Goal: Task Accomplishment & Management: Manage account settings

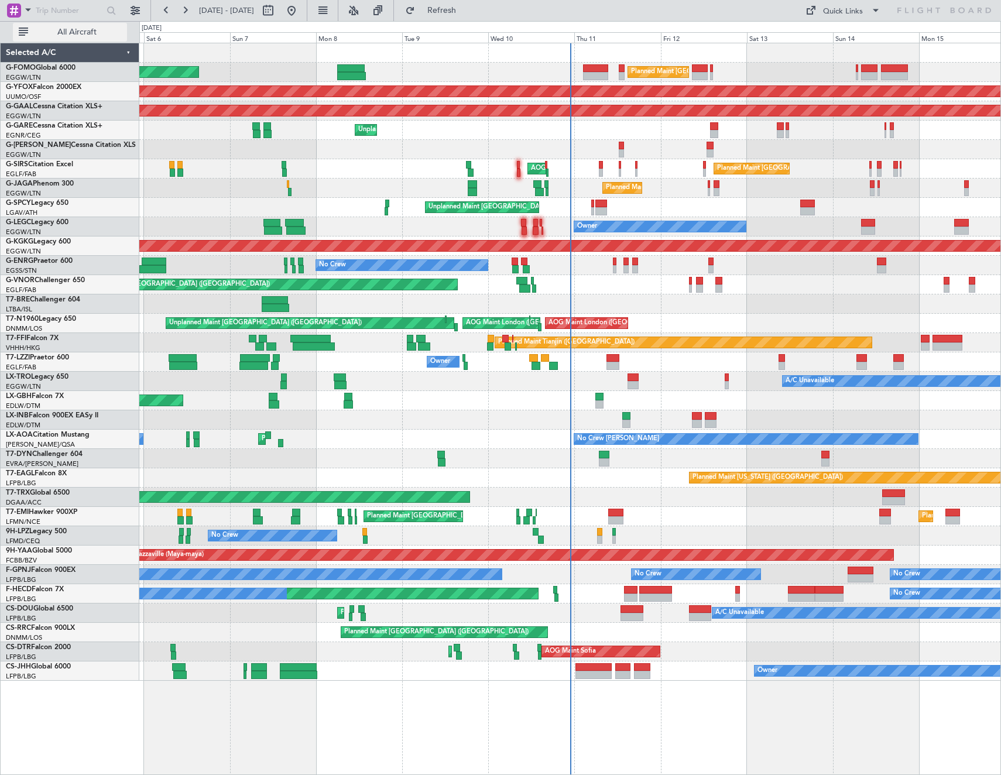
click at [94, 32] on span "All Aircraft" at bounding box center [76, 32] width 93 height 8
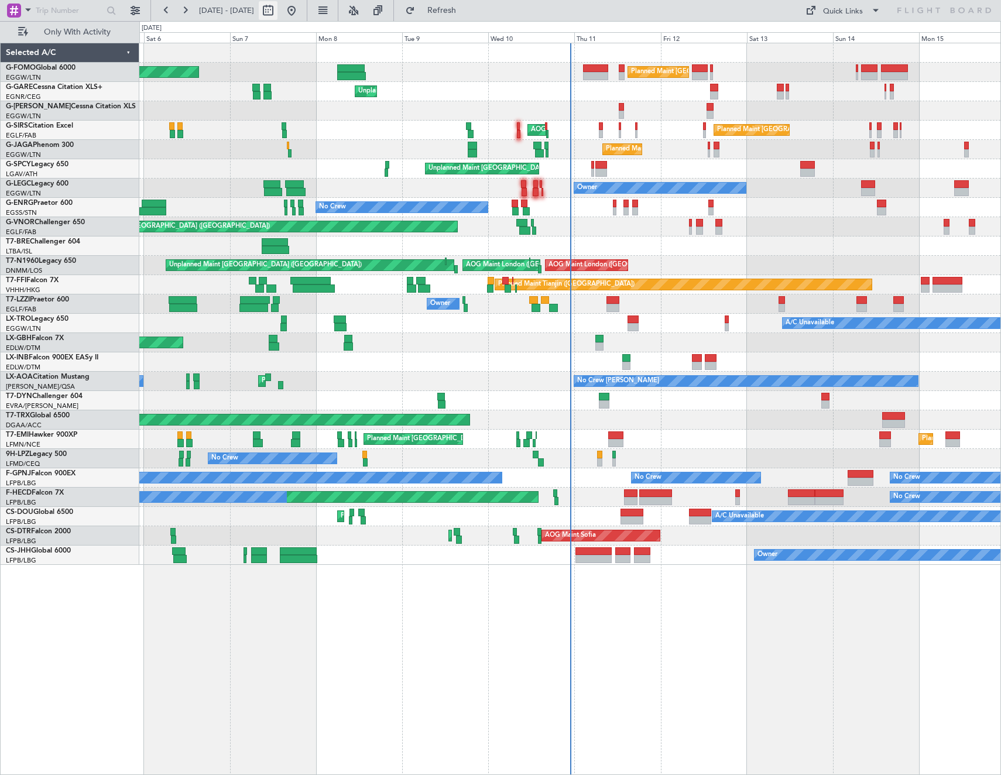
click at [277, 13] on button at bounding box center [268, 10] width 19 height 19
select select "9"
select select "2025"
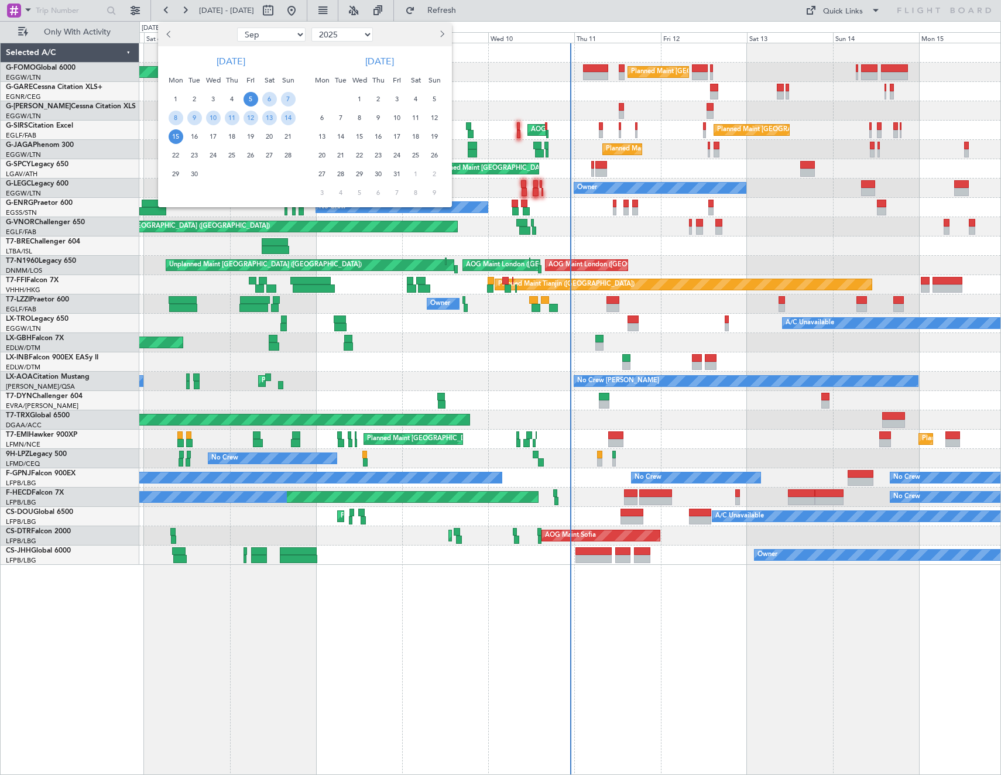
click at [224, 117] on div "11" at bounding box center [231, 117] width 19 height 19
click at [212, 116] on span "10" at bounding box center [213, 118] width 15 height 15
click at [215, 133] on span "17" at bounding box center [213, 136] width 15 height 15
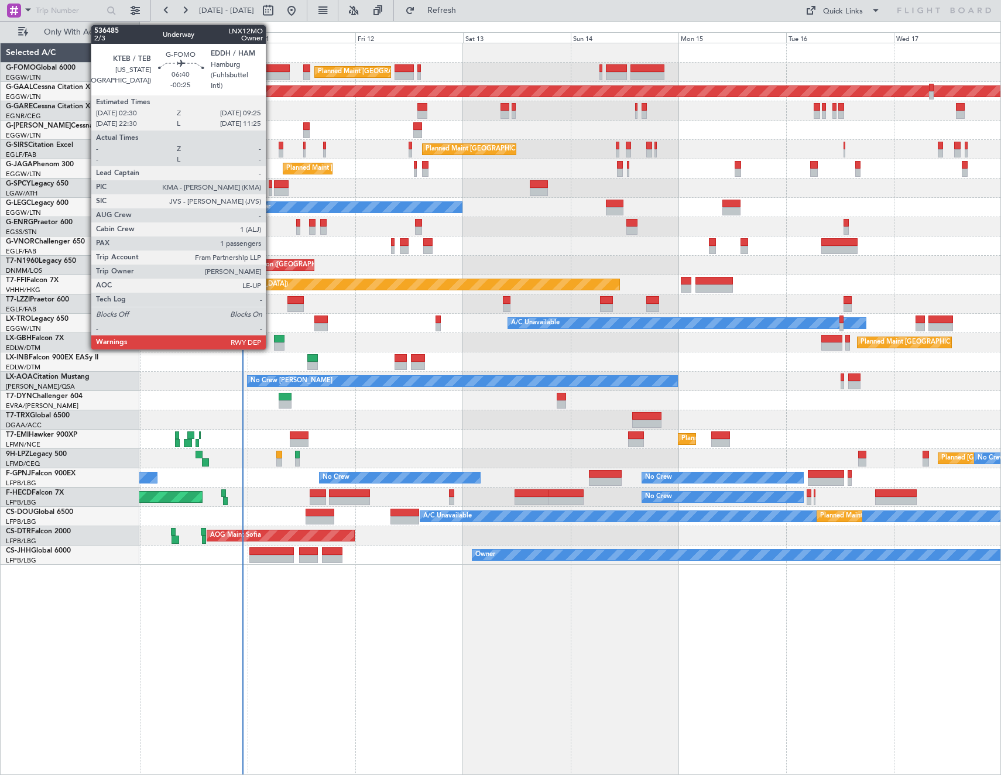
click at [271, 73] on div at bounding box center [274, 76] width 32 height 8
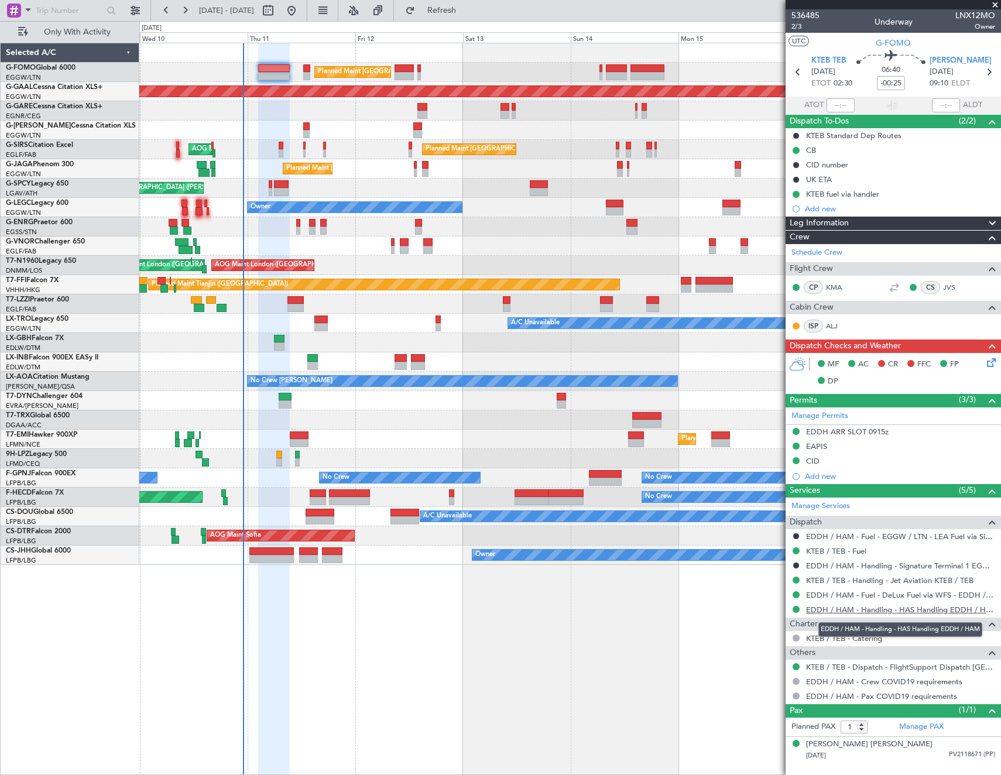
click at [913, 606] on link "EDDH / HAM - Handling - HAS Handling EDDH / HAM" at bounding box center [900, 610] width 189 height 10
click at [464, 4] on button "Refresh" at bounding box center [435, 10] width 70 height 19
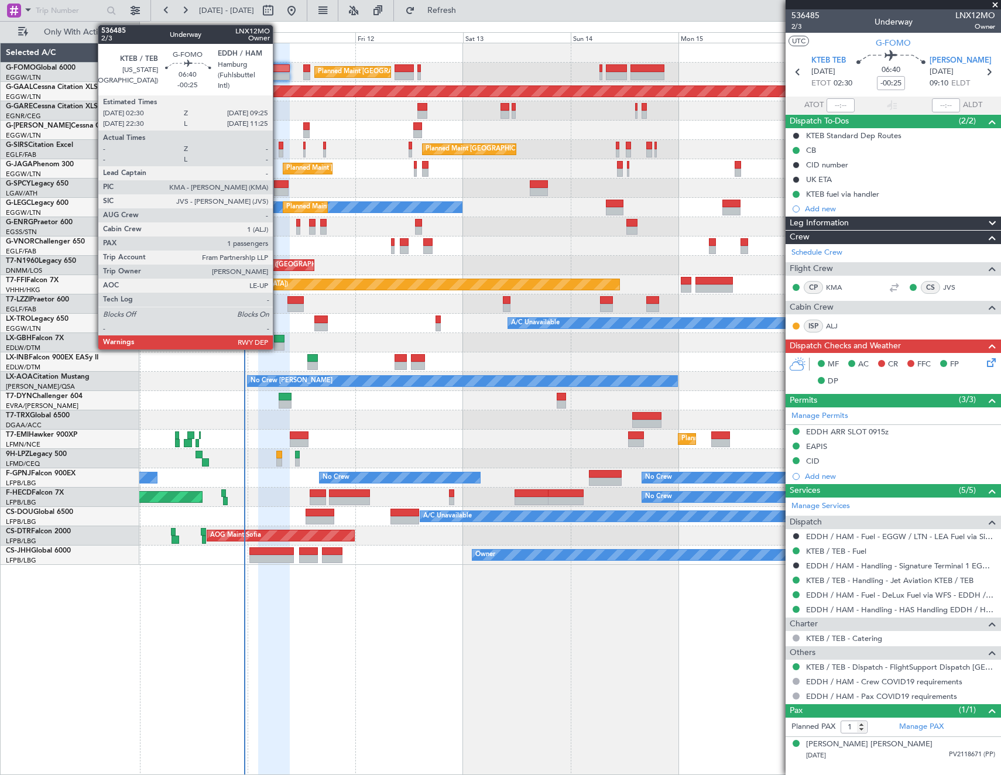
click at [278, 76] on div at bounding box center [274, 76] width 32 height 8
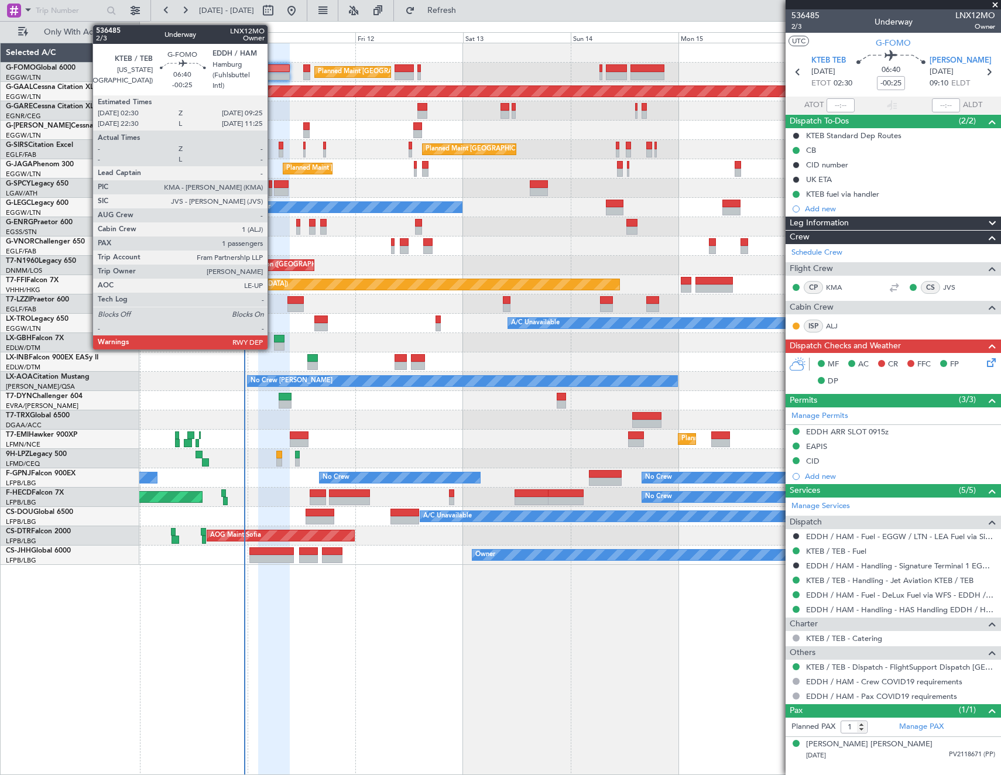
click at [273, 76] on div at bounding box center [274, 76] width 32 height 8
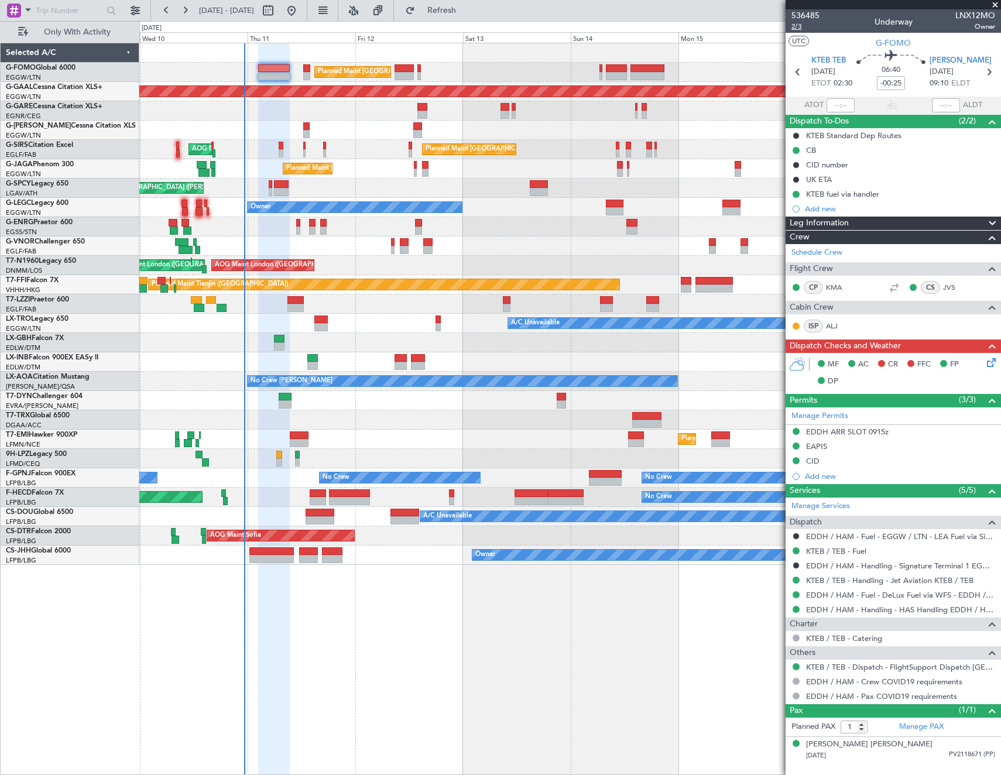
click at [794, 28] on span "2/3" at bounding box center [805, 27] width 28 height 10
click at [467, 13] on span "Refresh" at bounding box center [441, 10] width 49 height 8
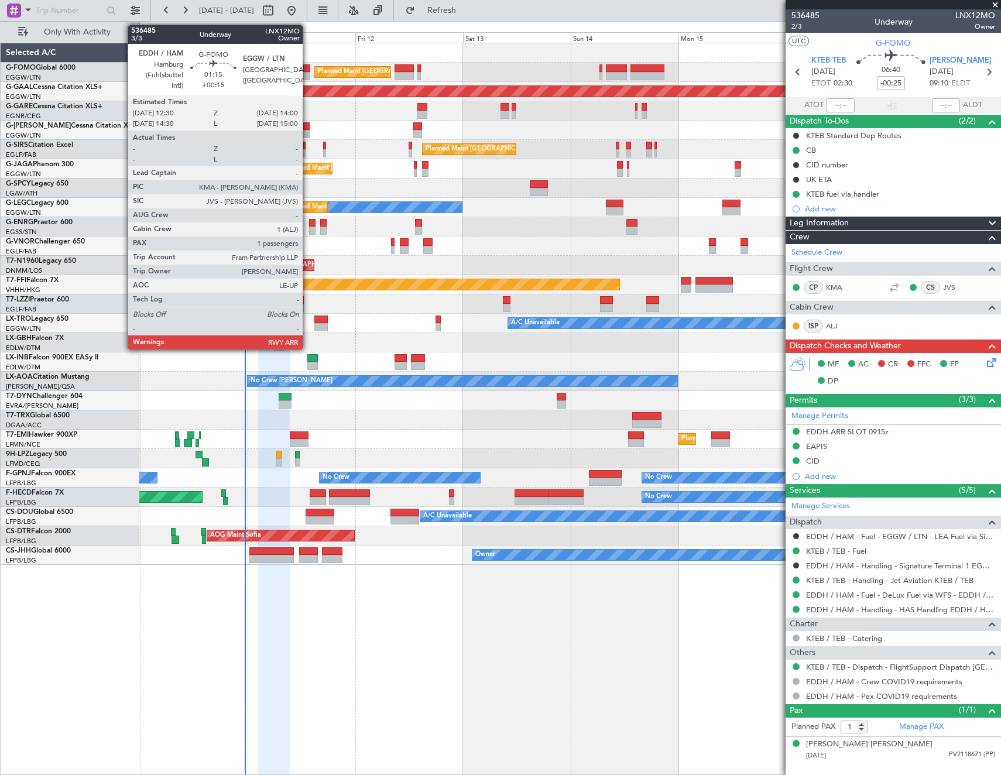
click at [308, 70] on div at bounding box center [306, 68] width 7 height 8
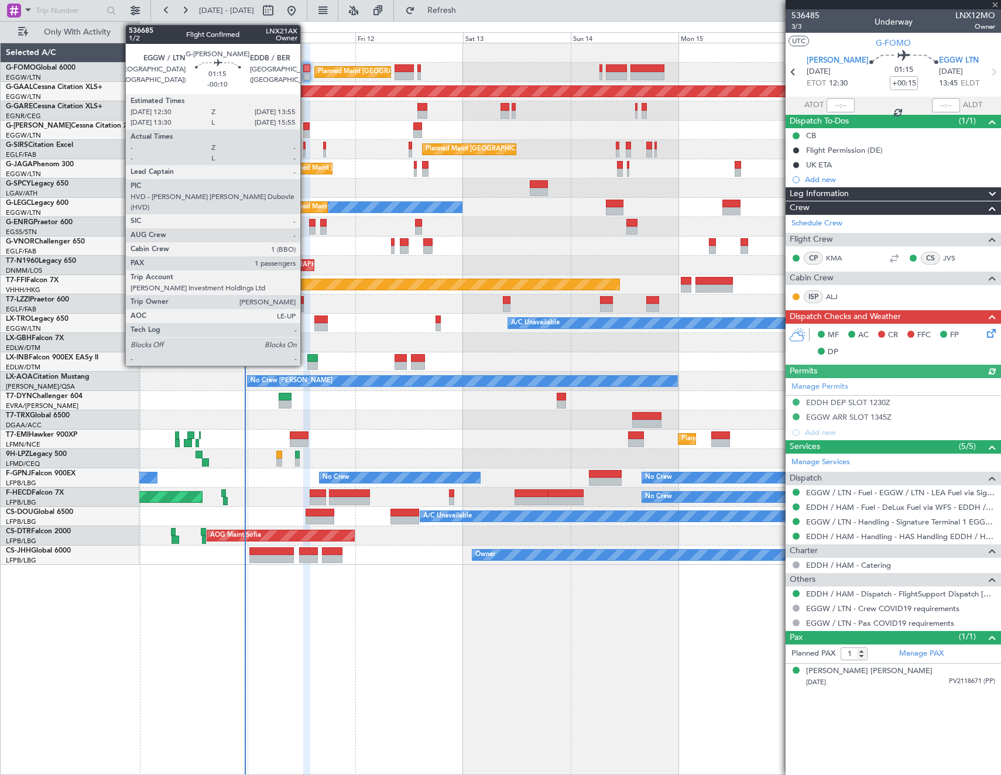
click at [306, 126] on div at bounding box center [306, 126] width 6 height 8
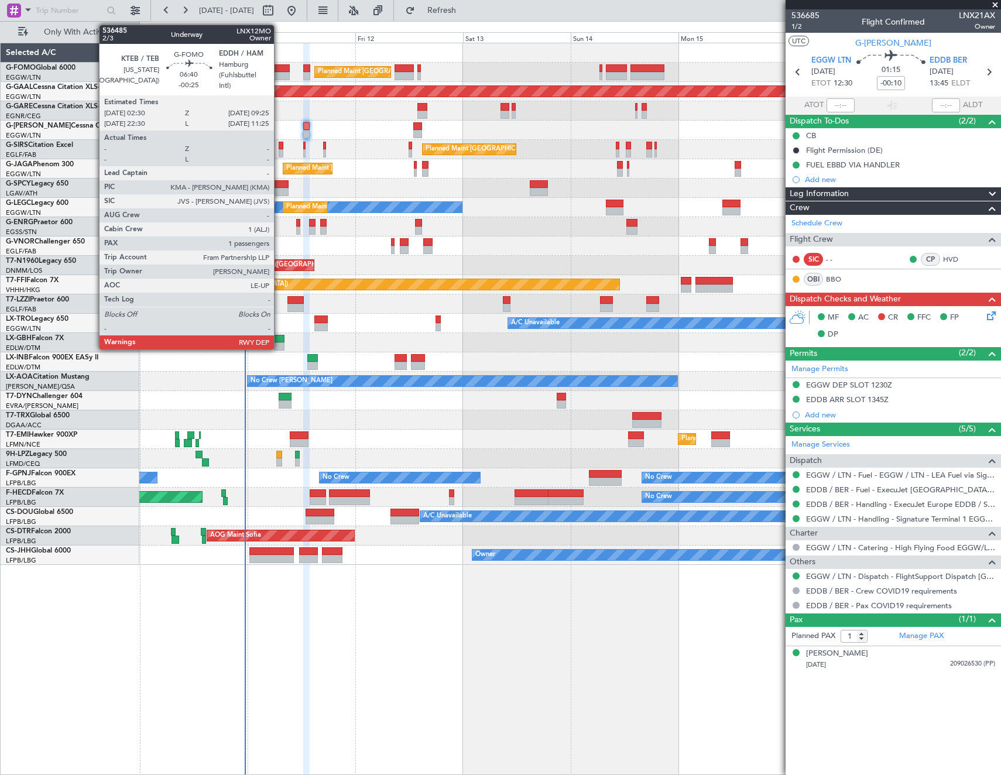
click at [279, 74] on div at bounding box center [274, 76] width 32 height 8
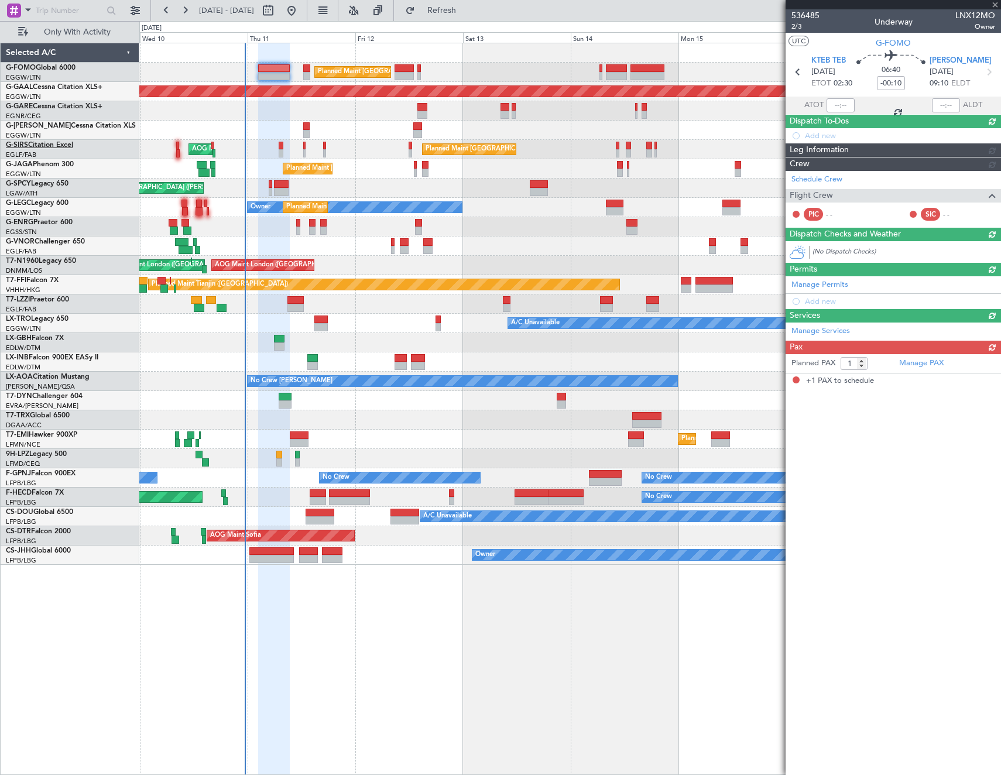
type input "-00:25"
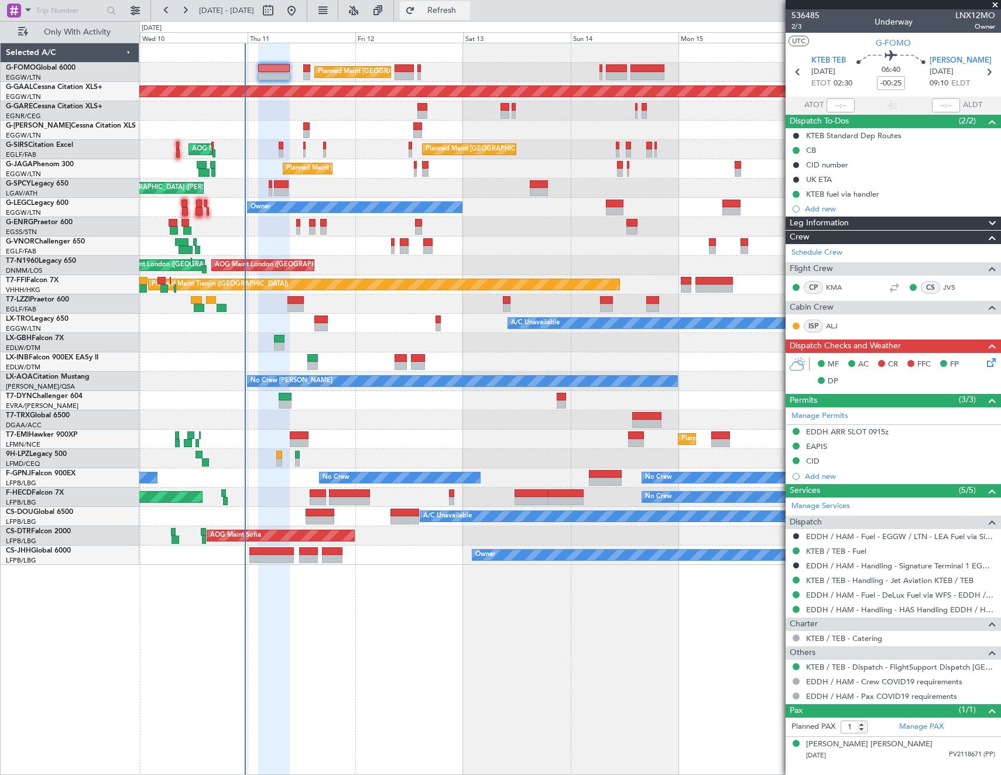
click at [467, 14] on span "Refresh" at bounding box center [441, 10] width 49 height 8
click at [467, 7] on span "Refresh" at bounding box center [441, 10] width 49 height 8
click at [400, 1] on button "Refresh" at bounding box center [435, 10] width 70 height 19
click at [467, 11] on span "Refresh" at bounding box center [441, 10] width 49 height 8
click at [467, 7] on span "Refresh" at bounding box center [441, 10] width 49 height 8
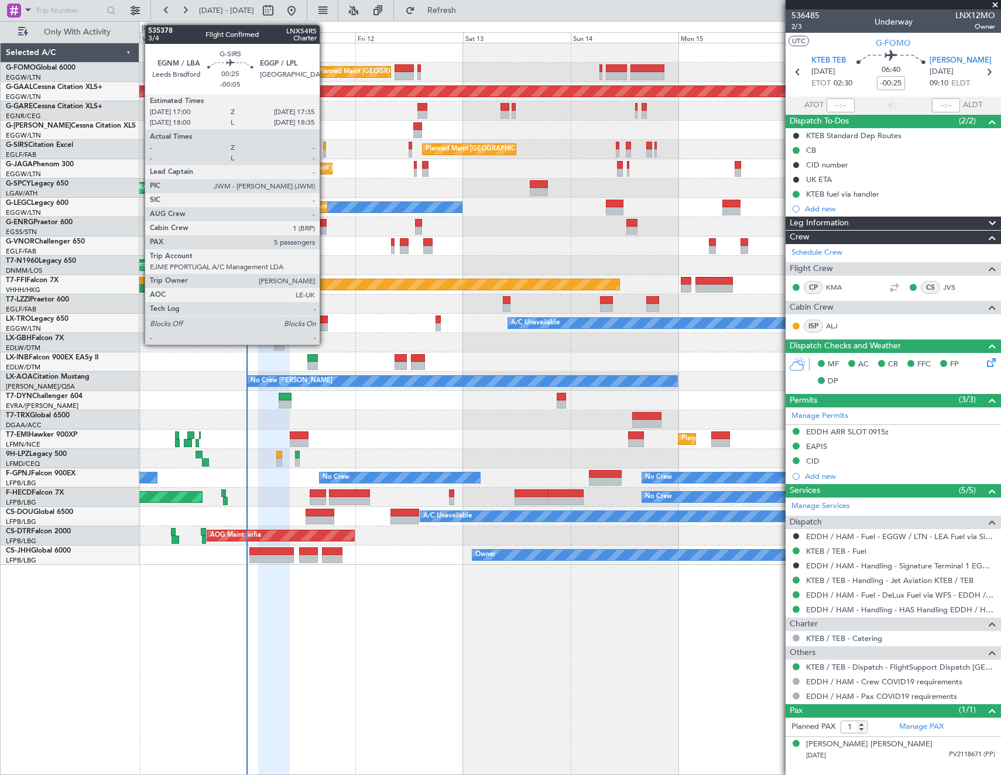
click at [325, 149] on div at bounding box center [324, 146] width 3 height 8
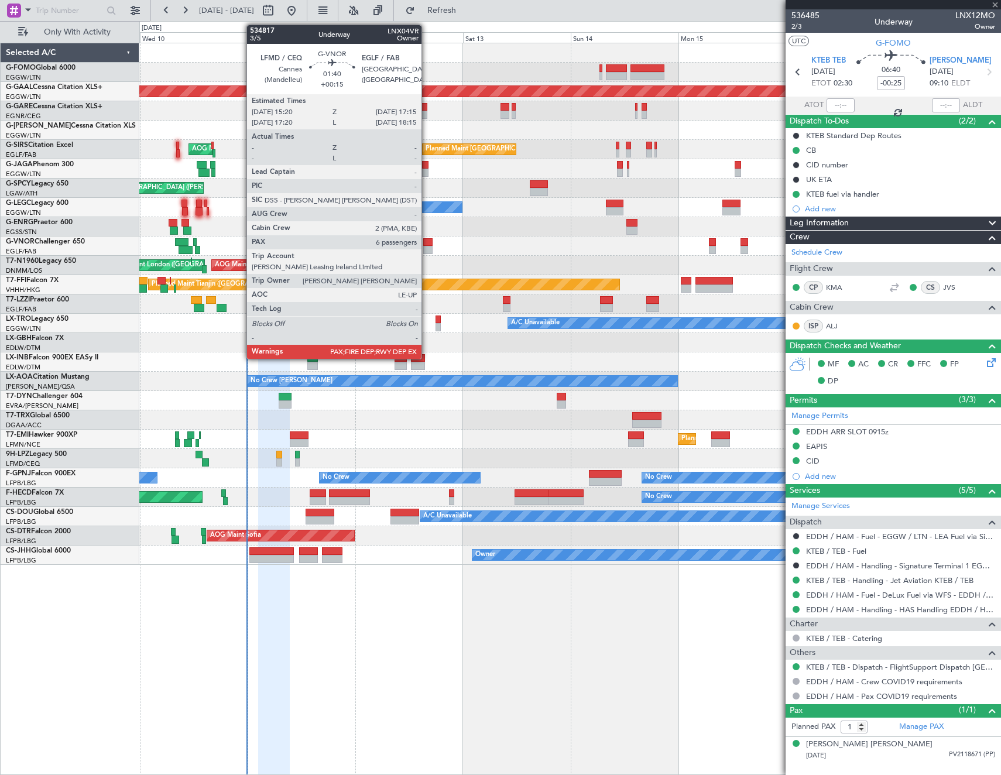
type input "-00:05"
type input "5"
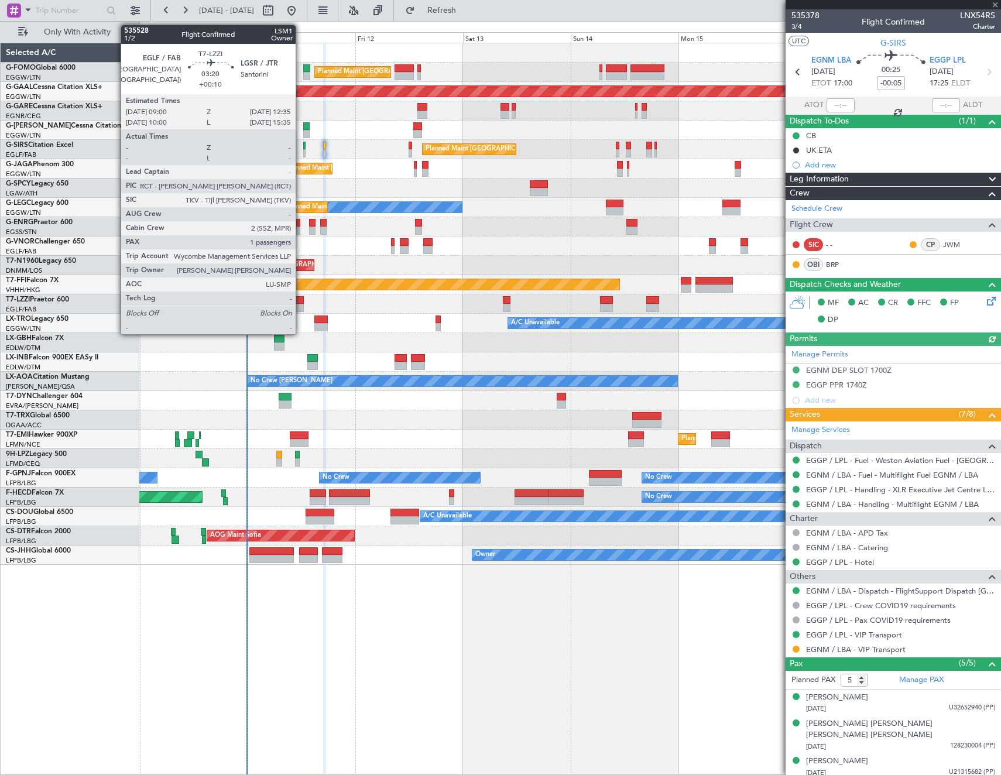
click at [301, 305] on div at bounding box center [295, 308] width 16 height 8
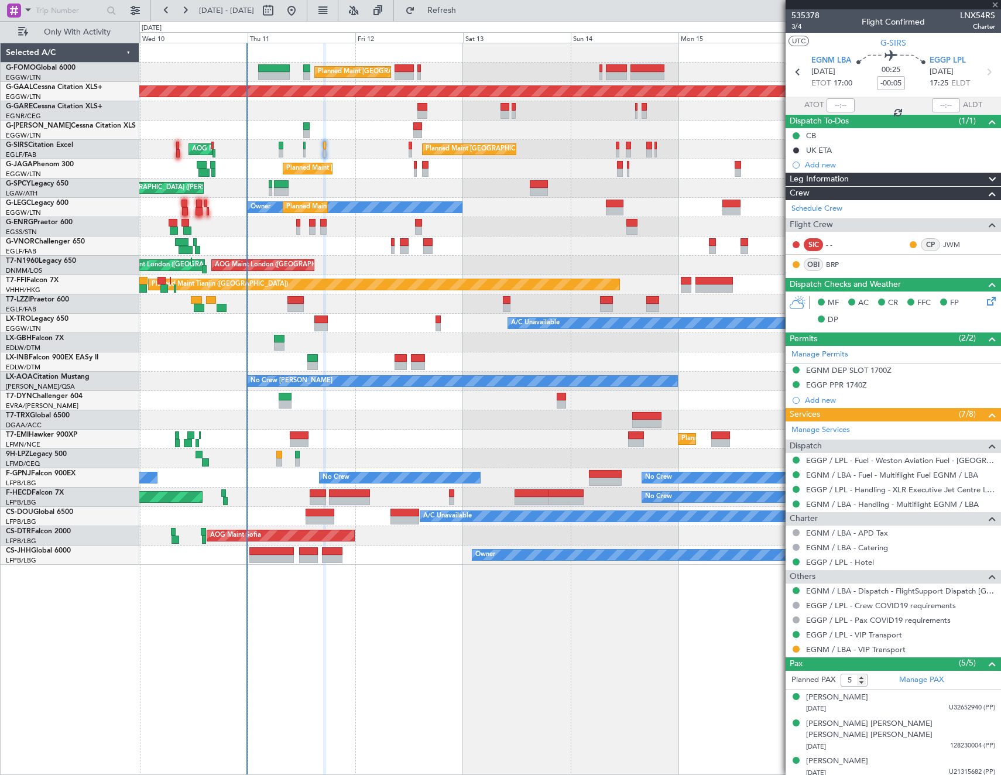
type input "+00:10"
type input "1"
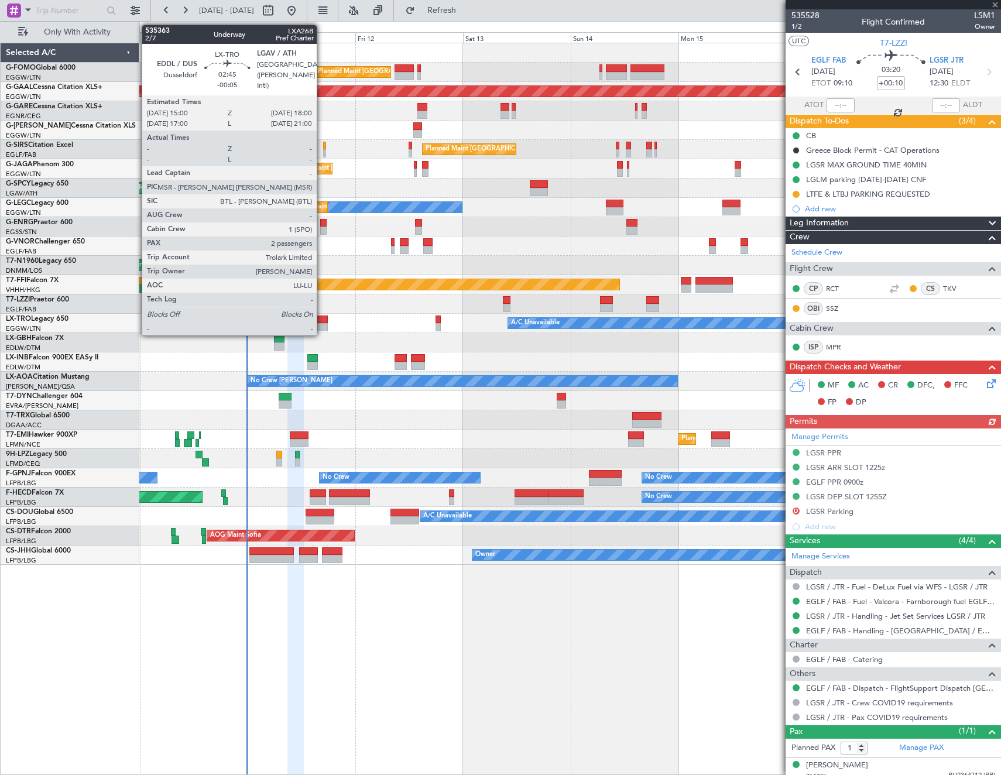
click at [322, 322] on div at bounding box center [320, 319] width 13 height 8
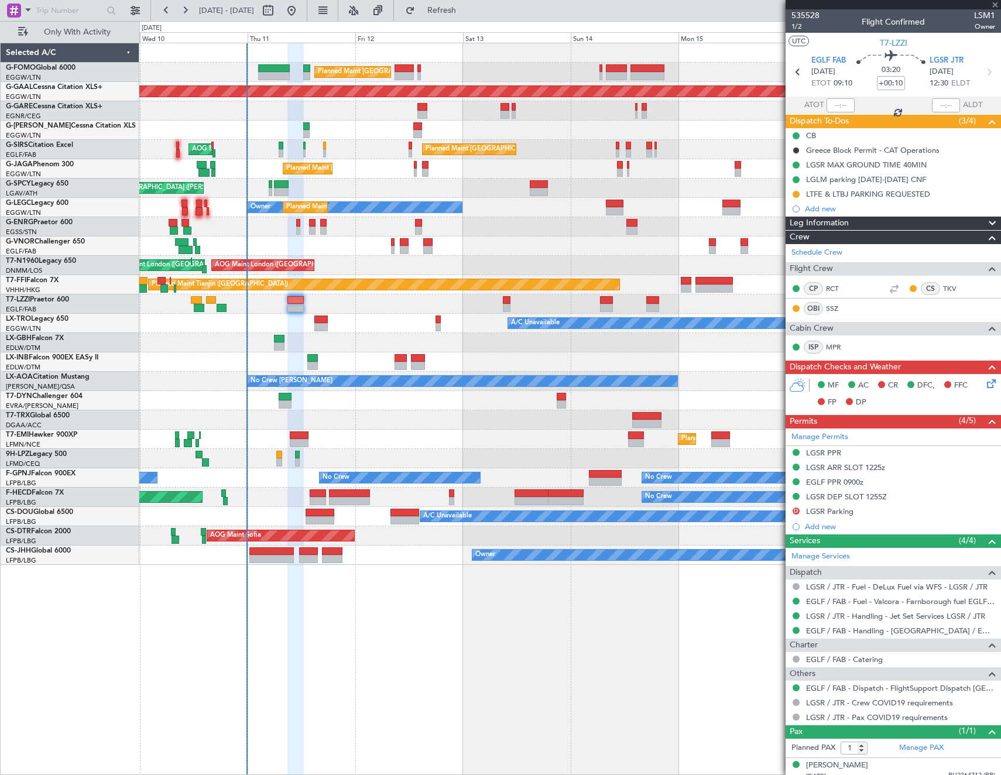
type input "-00:05"
type input "2"
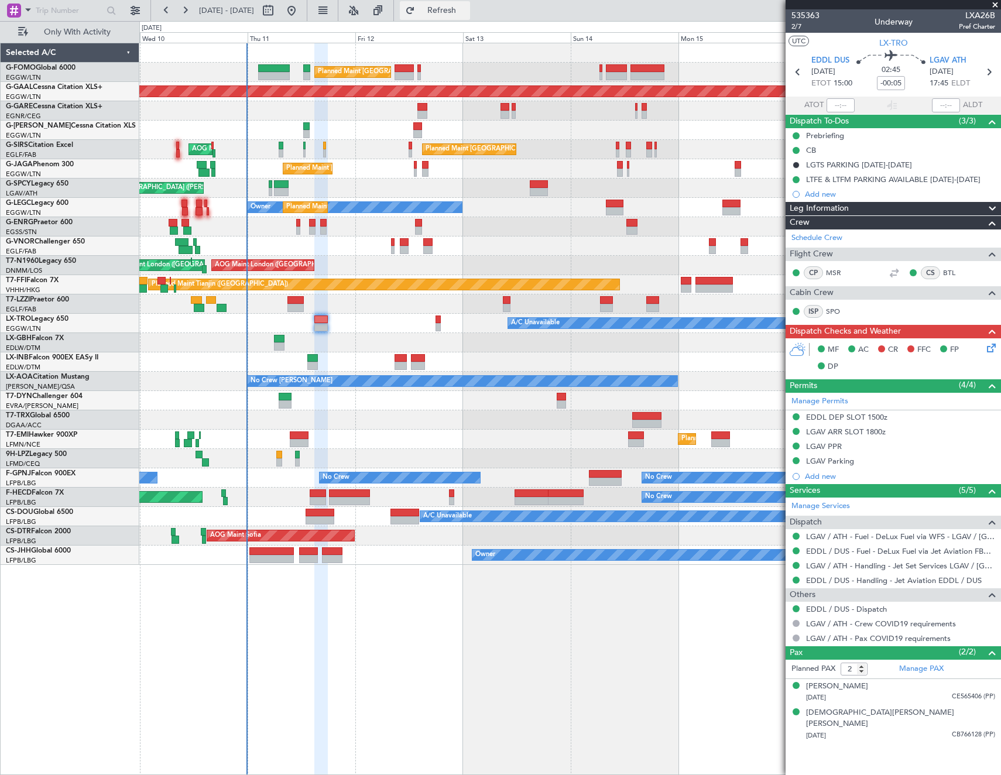
click at [470, 19] on button "Refresh" at bounding box center [435, 10] width 70 height 19
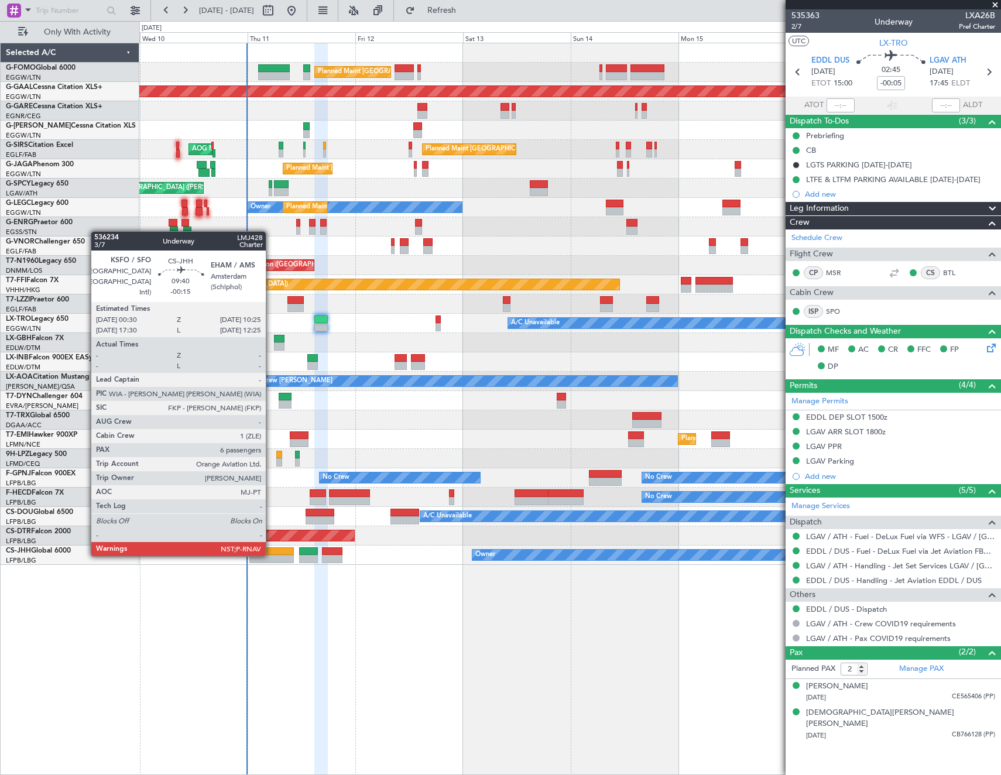
click at [271, 555] on div at bounding box center [271, 559] width 45 height 8
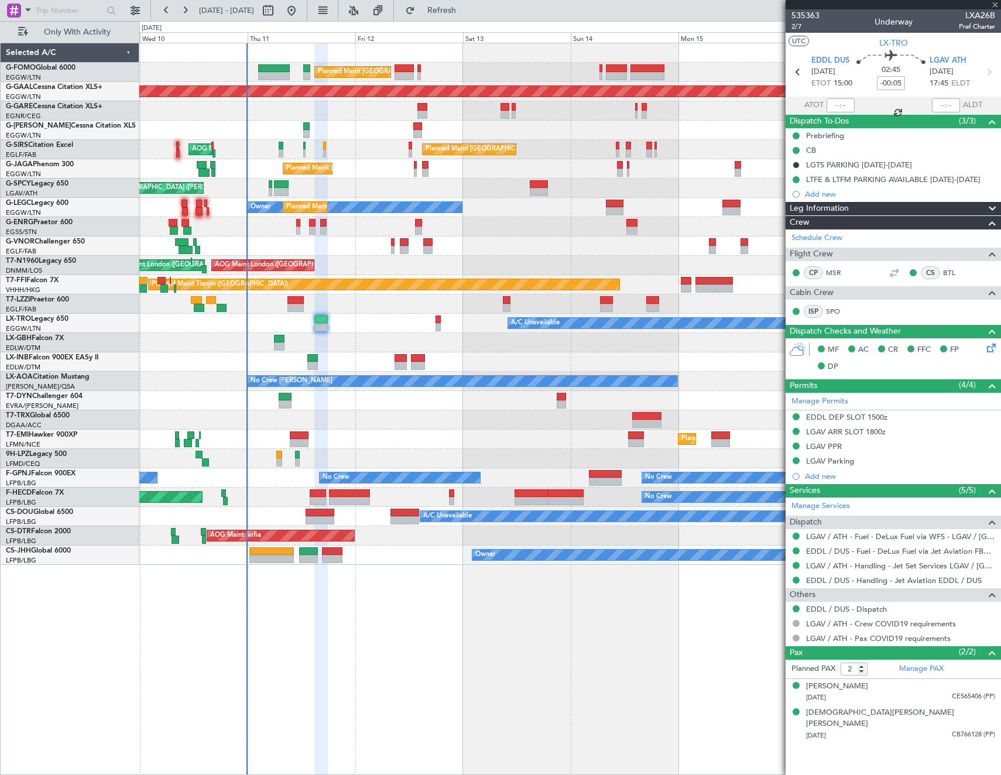
type input "-00:15"
type input "6"
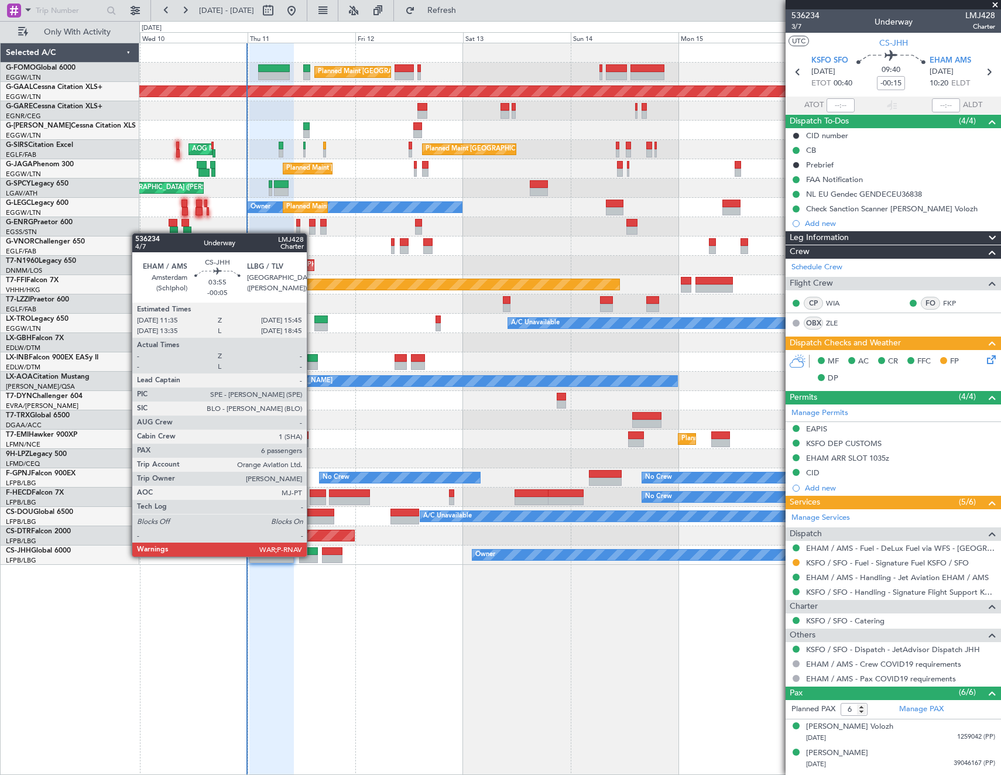
click at [312, 555] on div at bounding box center [308, 559] width 19 height 8
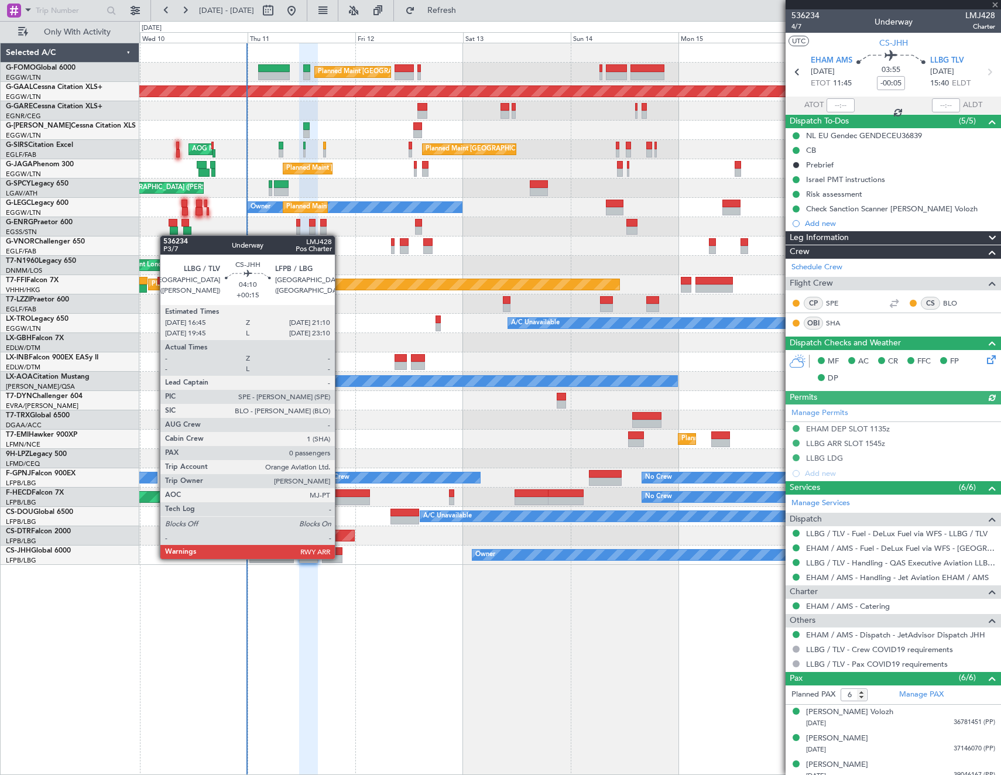
click at [340, 558] on div at bounding box center [332, 559] width 20 height 8
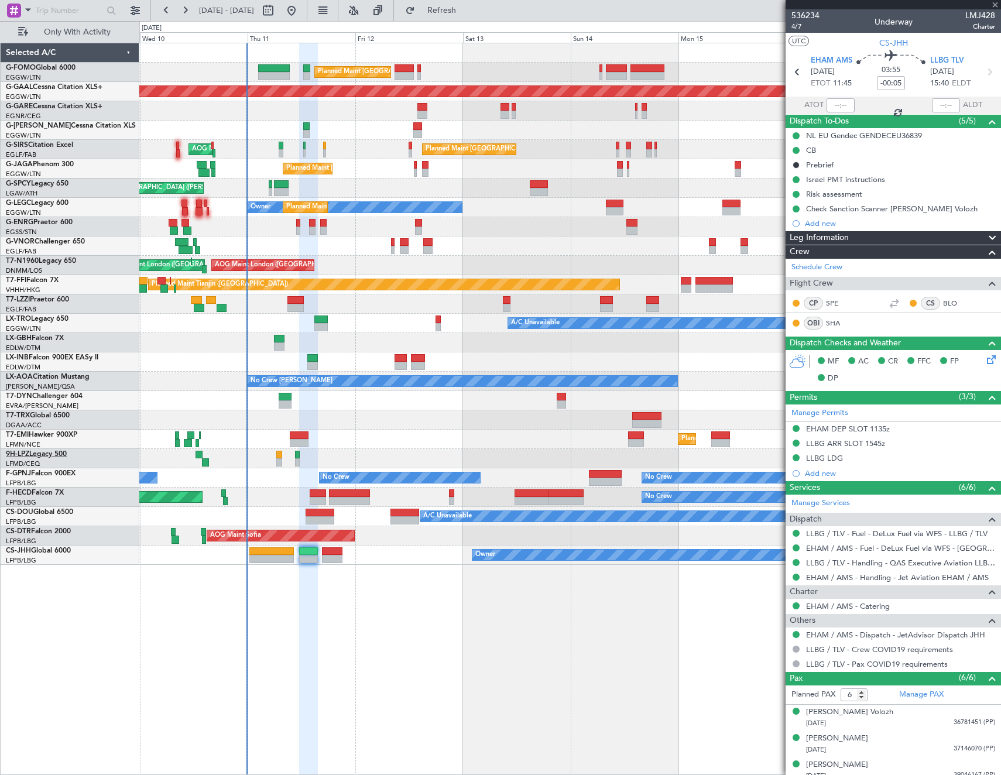
type input "+00:15"
type input "0"
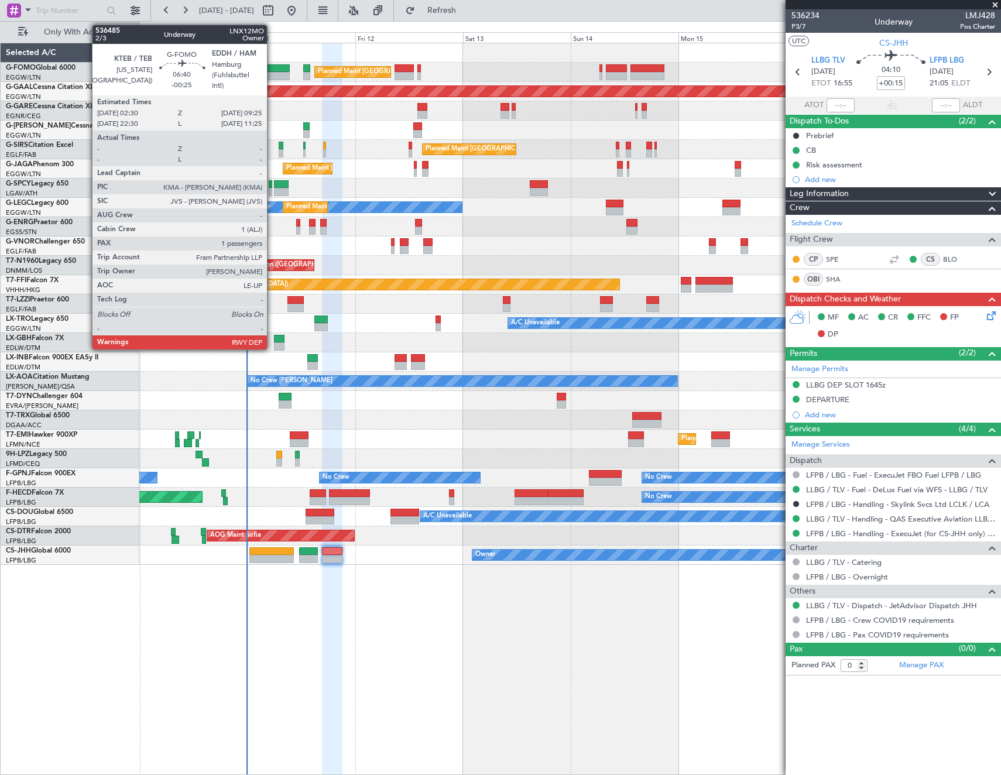
click at [272, 73] on div at bounding box center [274, 76] width 32 height 8
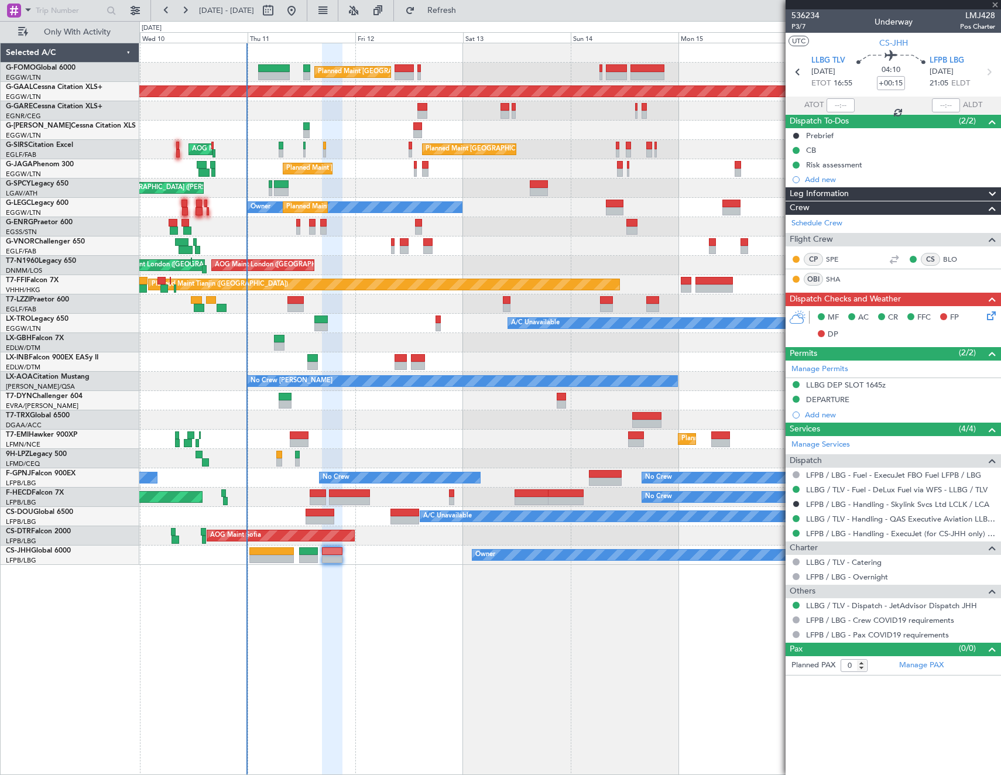
type input "-00:25"
type input "1"
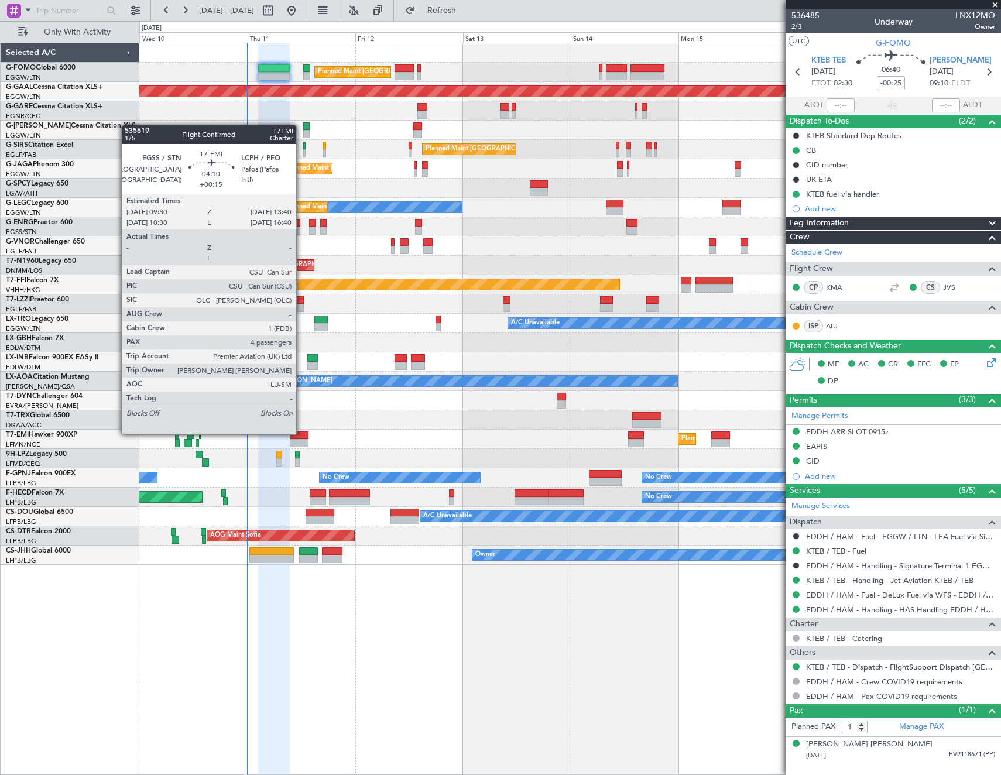
click at [301, 435] on div at bounding box center [299, 435] width 19 height 8
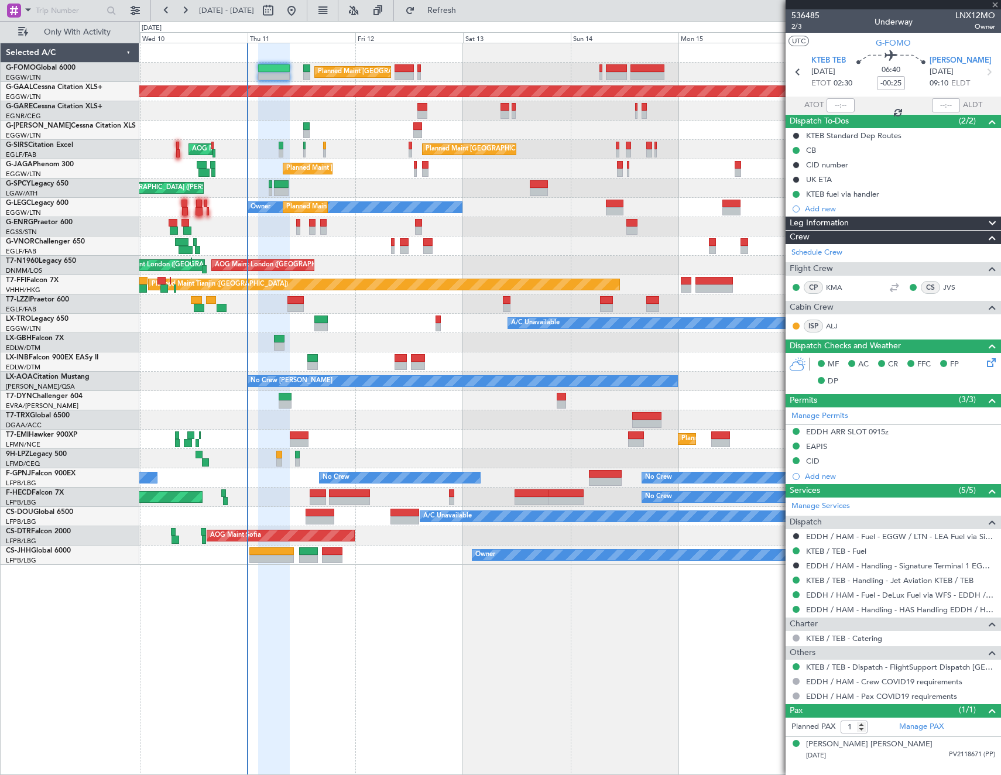
type input "+00:15"
type input "4"
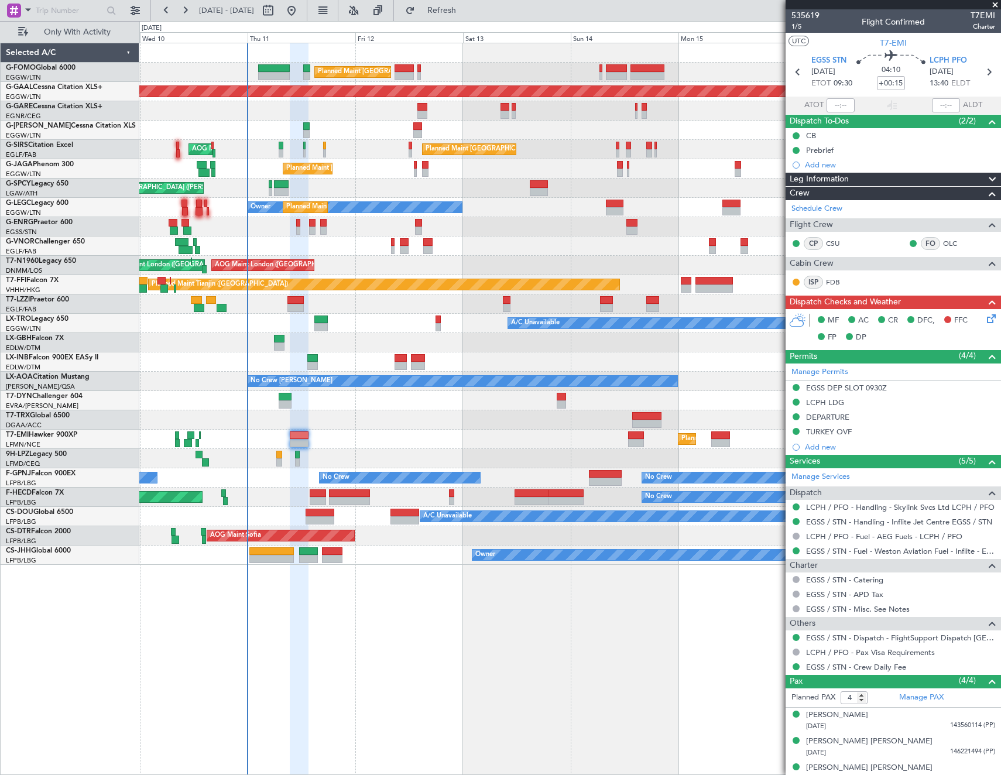
click at [985, 318] on icon at bounding box center [989, 316] width 9 height 9
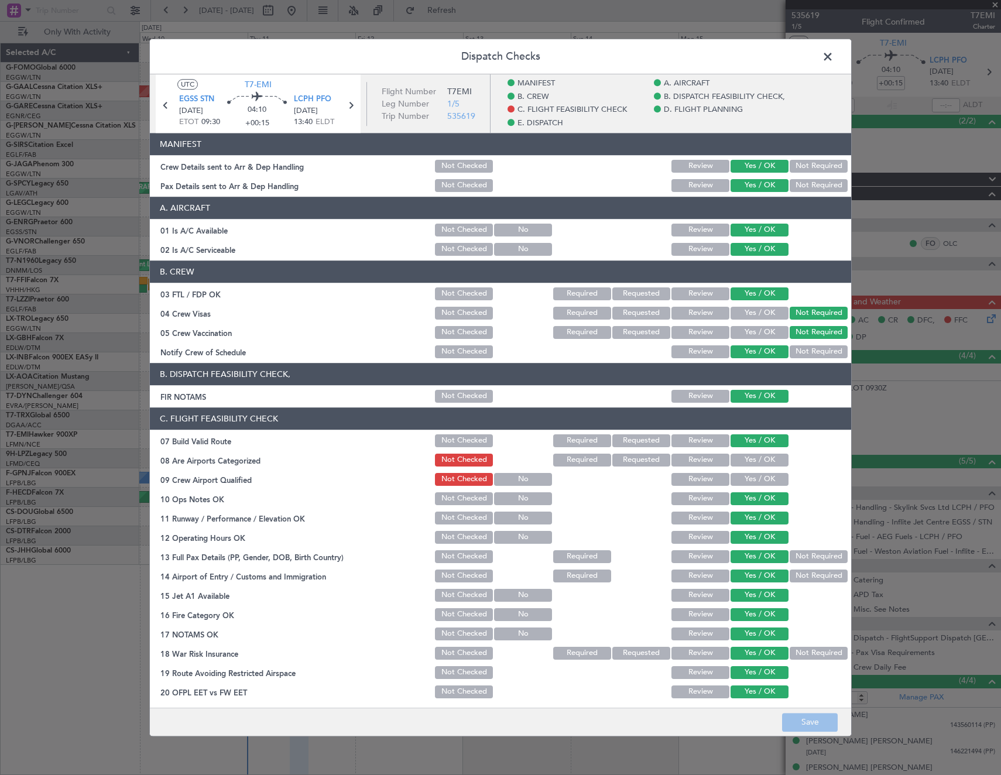
click at [753, 459] on button "Yes / OK" at bounding box center [759, 460] width 58 height 13
click at [753, 476] on button "Yes / OK" at bounding box center [759, 479] width 58 height 13
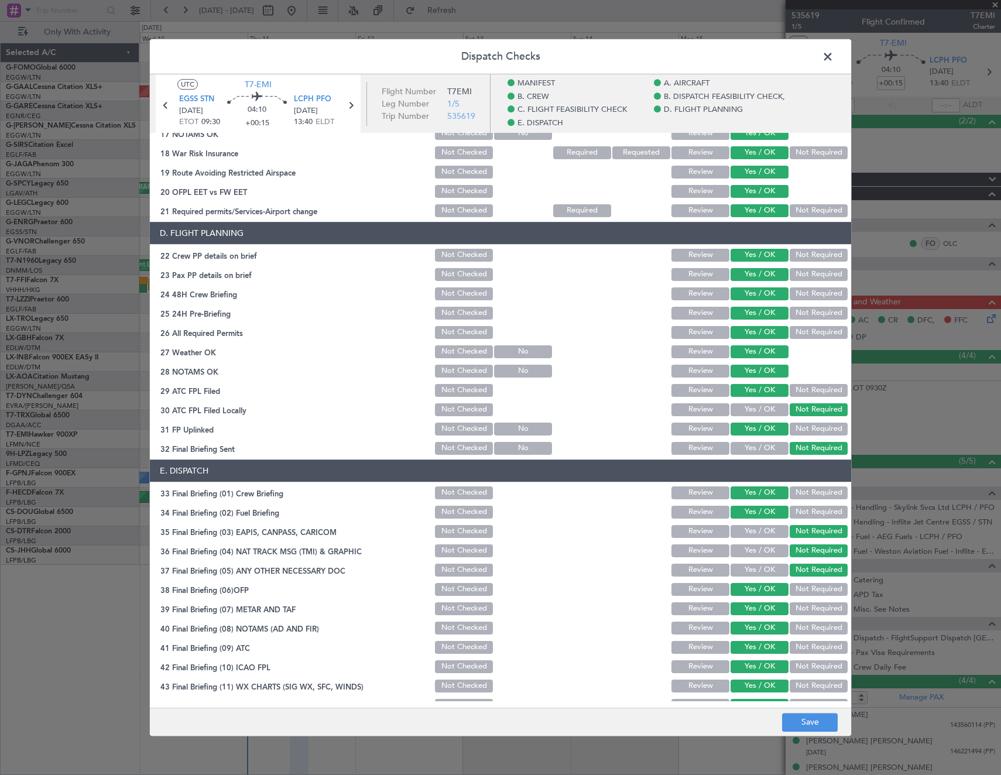
scroll to position [516, 0]
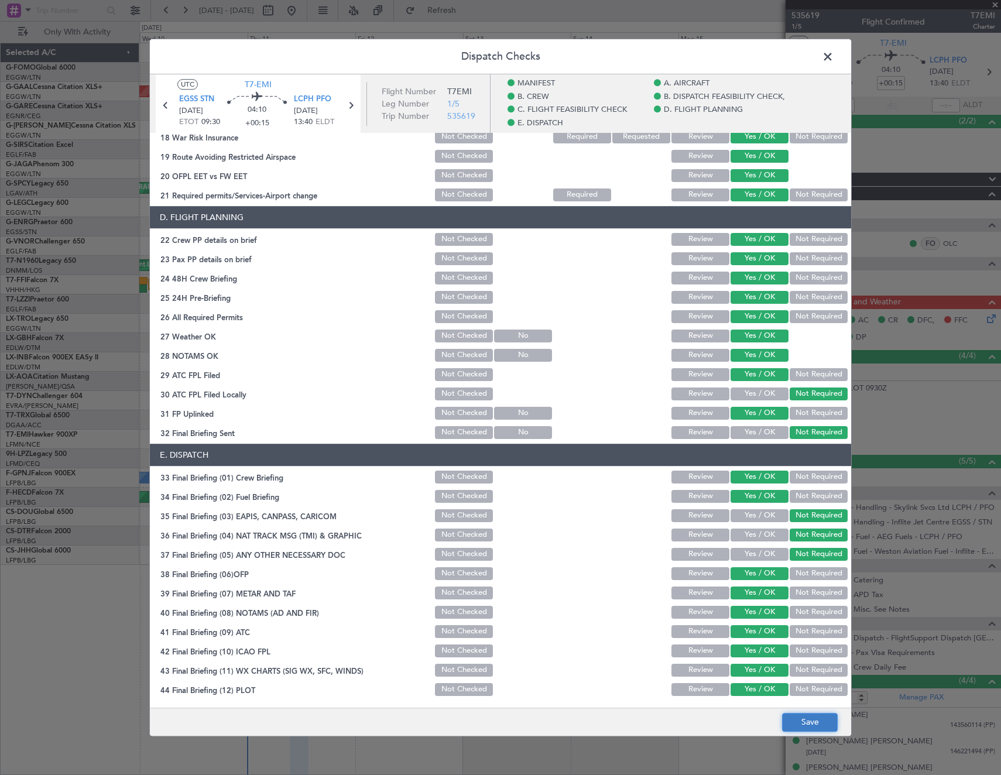
drag, startPoint x: 813, startPoint y: 724, endPoint x: 821, endPoint y: 716, distance: 11.6
click at [813, 723] on button "Save" at bounding box center [810, 722] width 56 height 19
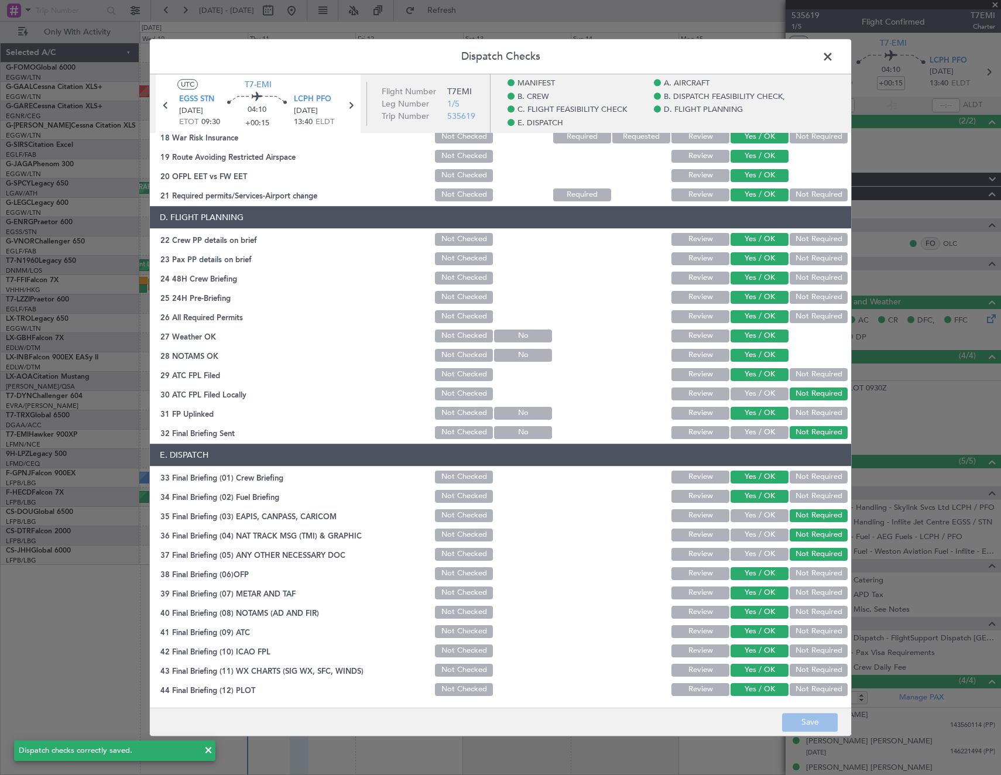
click at [834, 57] on span at bounding box center [834, 59] width 0 height 23
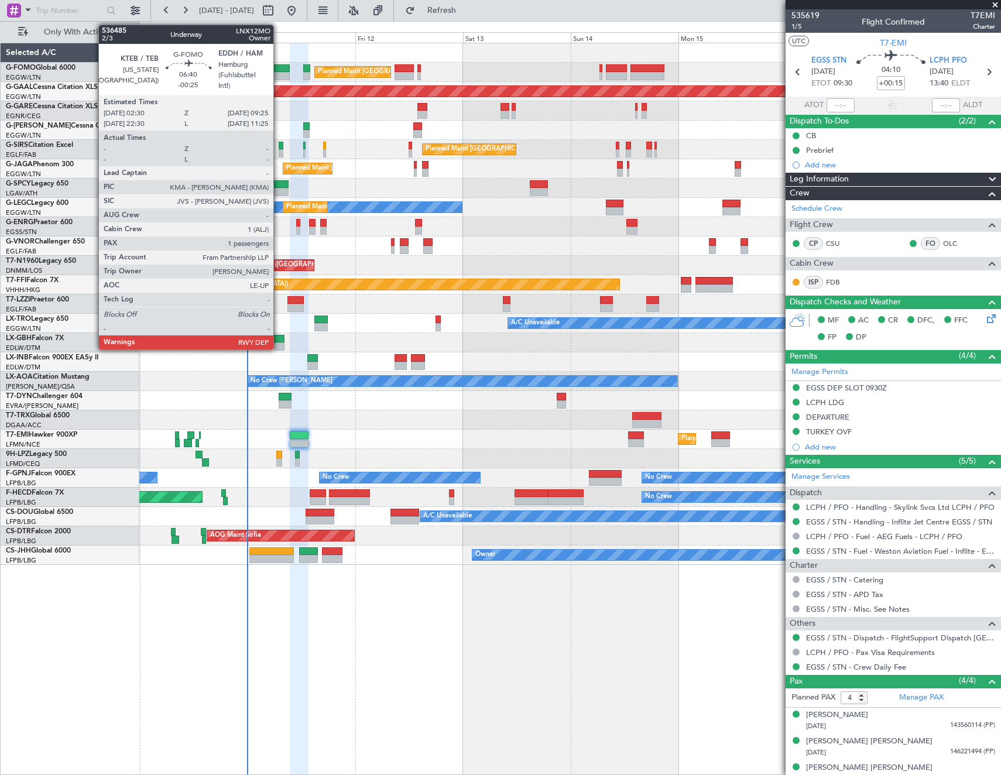
click at [279, 66] on div at bounding box center [274, 68] width 32 height 8
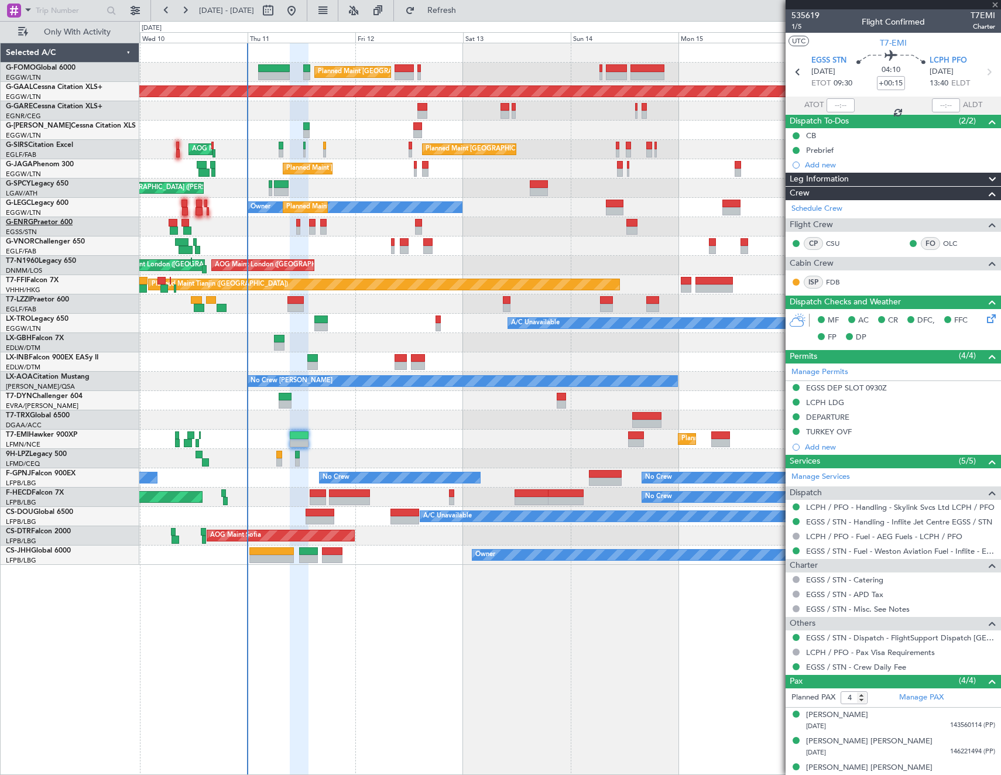
type input "-00:25"
type input "1"
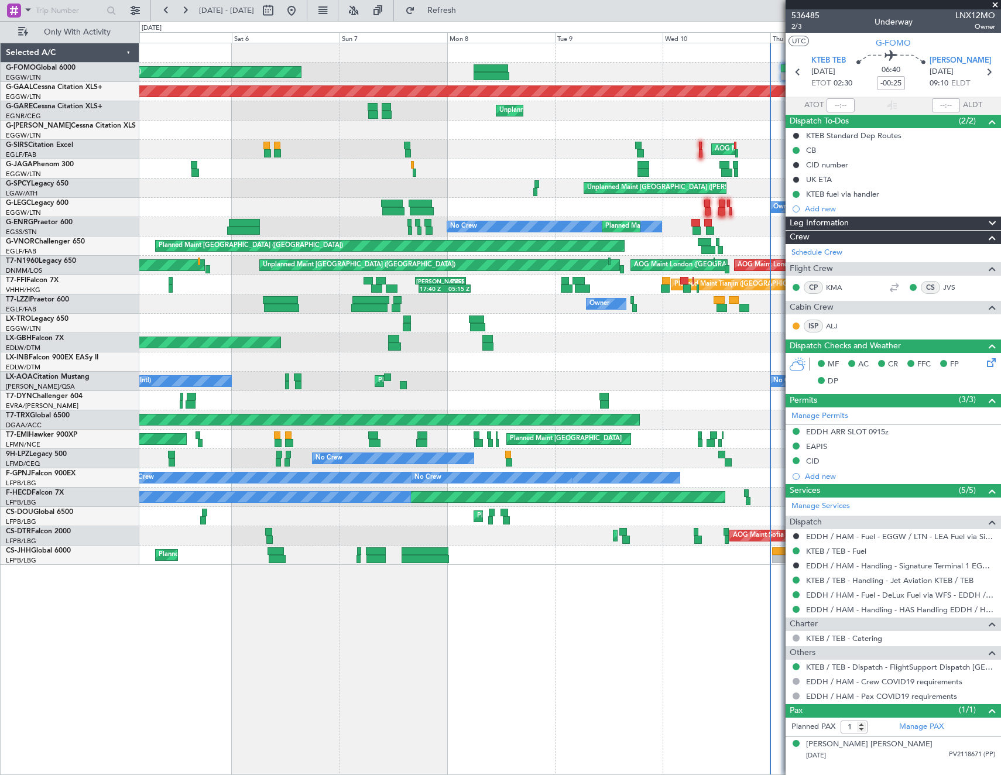
click at [732, 136] on div "Owner" at bounding box center [569, 130] width 861 height 19
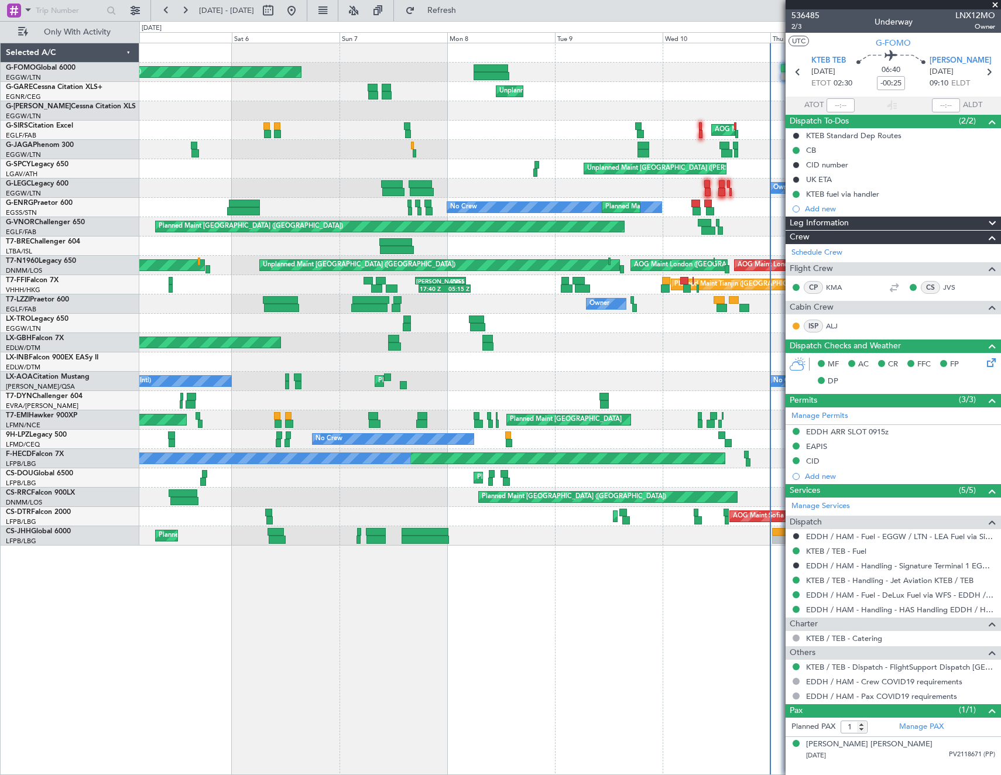
click at [734, 91] on div "Unplanned Maint [PERSON_NAME]" at bounding box center [569, 91] width 861 height 19
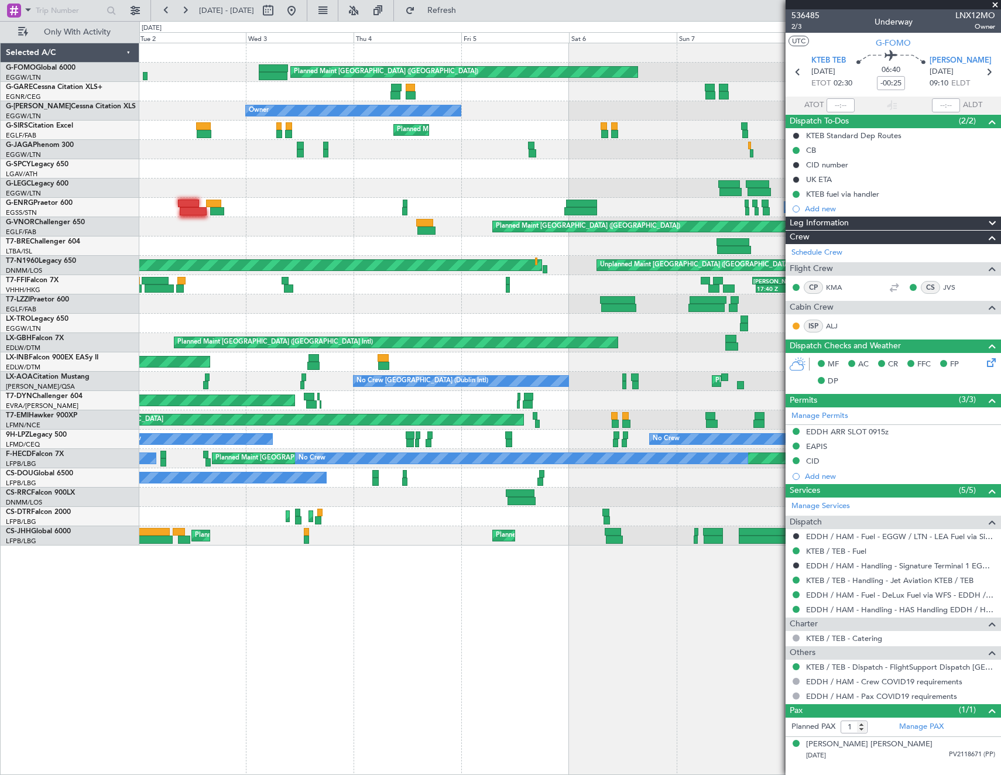
click at [461, 105] on div "Owner" at bounding box center [352, 111] width 215 height 12
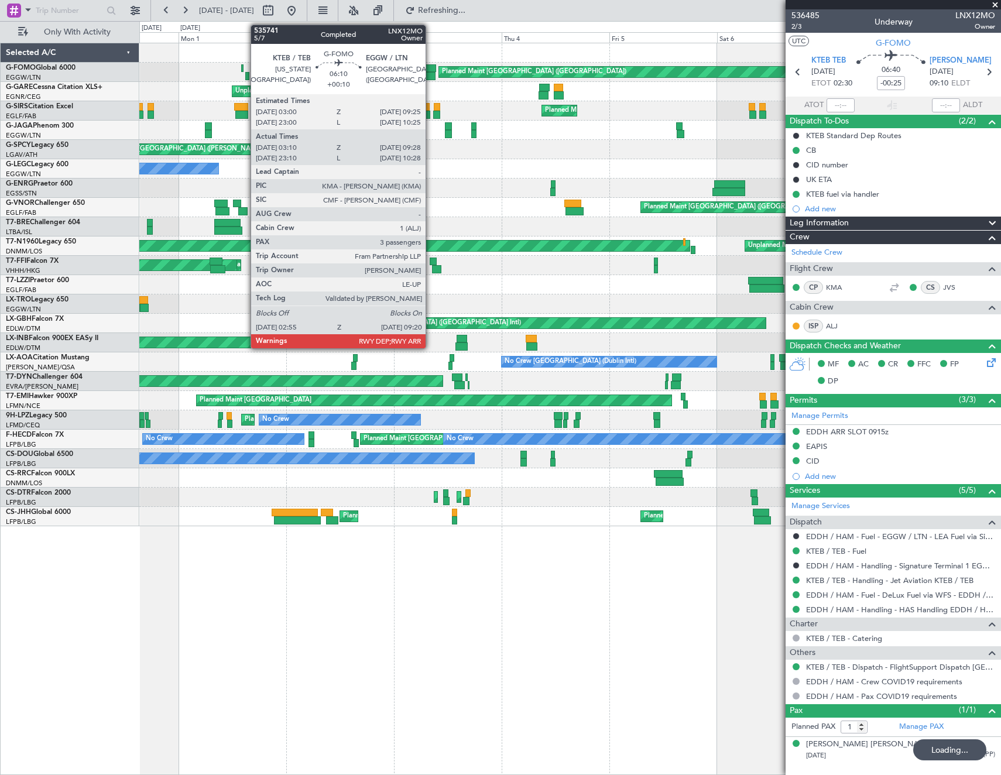
click at [431, 77] on div at bounding box center [421, 76] width 29 height 8
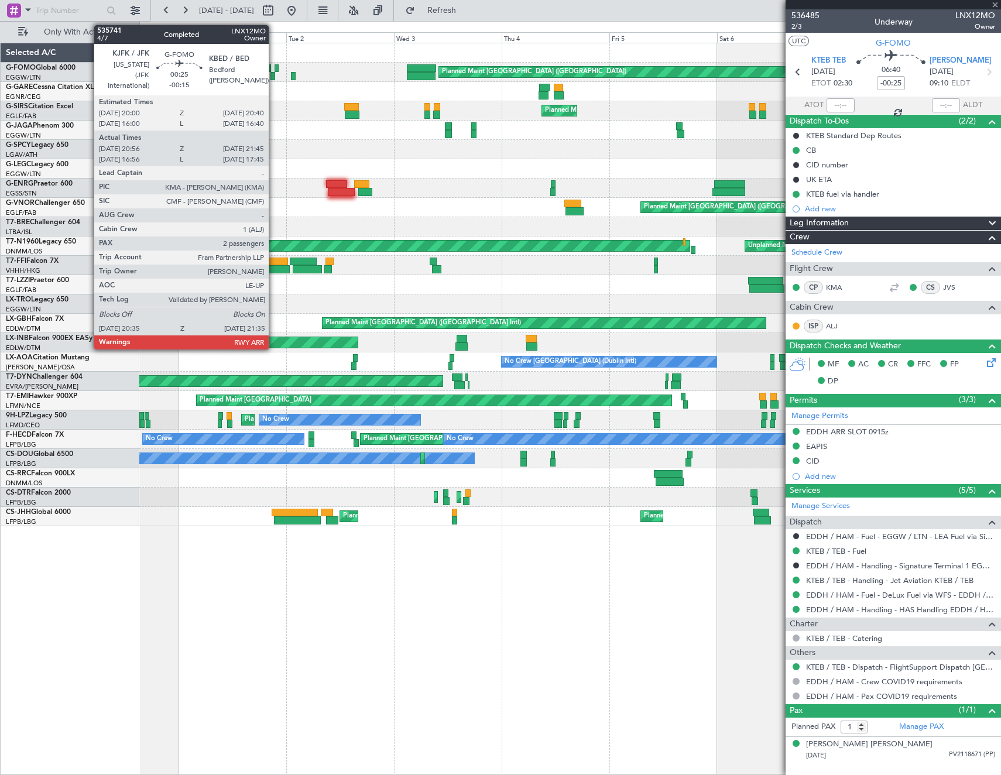
type input "+00:10"
type input "03:10"
type input "09:13"
type input "3"
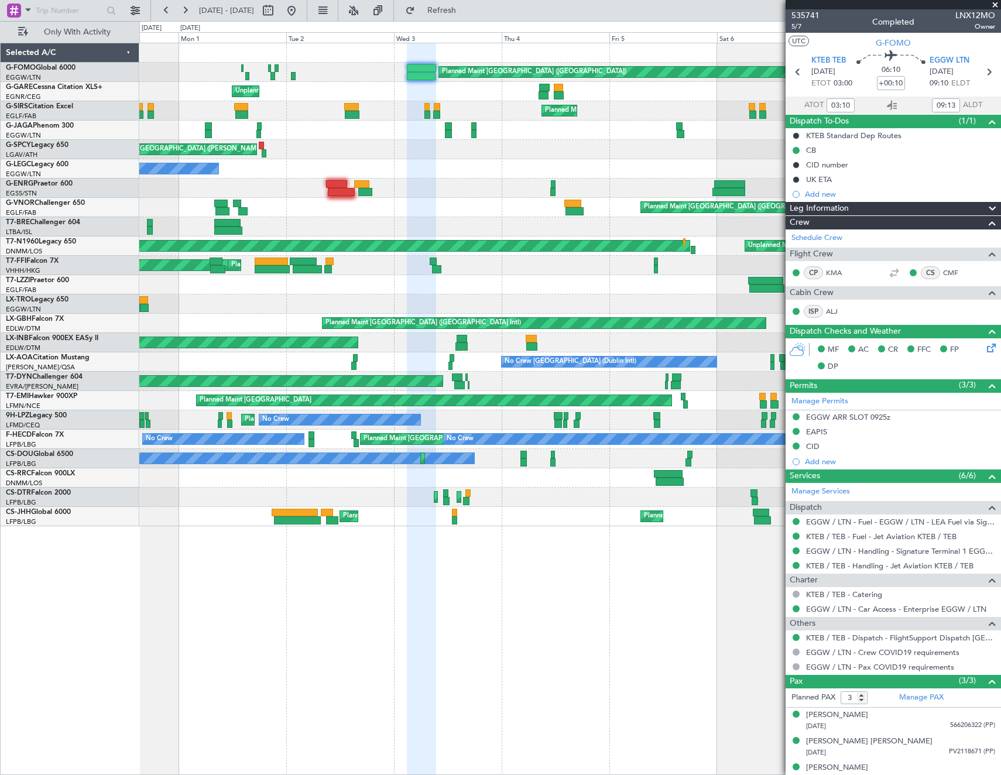
click at [903, 174] on fb-app "31 Aug 2025 - 08 Sep 2025 Refresh Quick Links Only With Activity Planned Maint …" at bounding box center [500, 392] width 1001 height 766
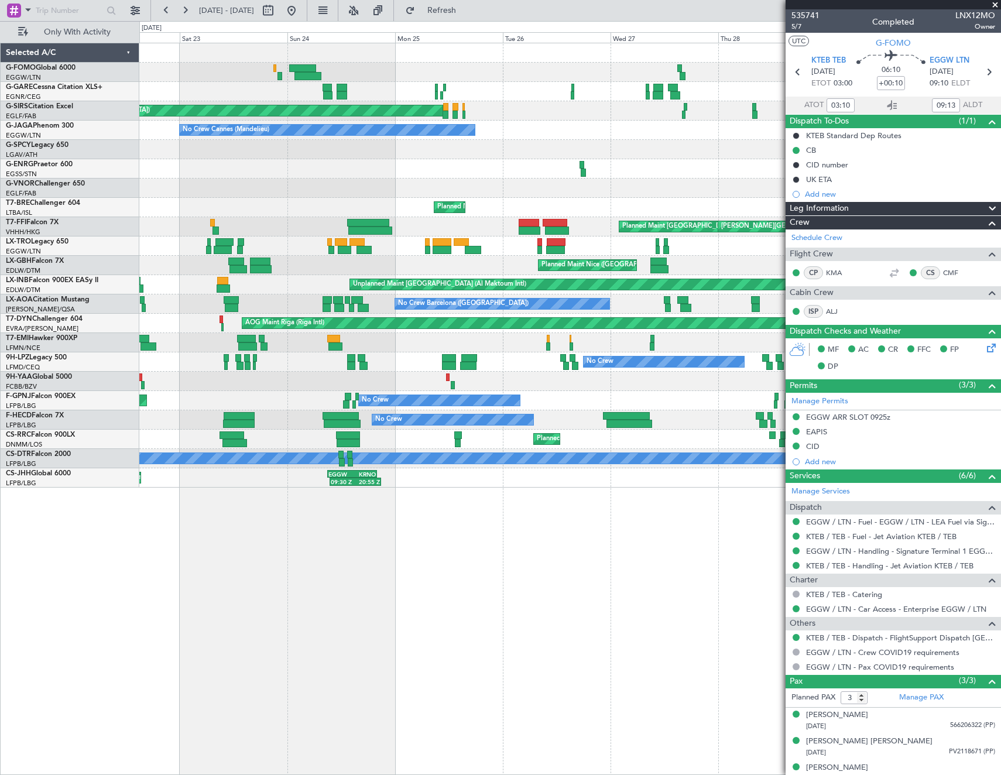
click at [716, 97] on div "Unplanned Maint Chester Unplanned Maint Oxford (Kidlington) Owner Ibiza No Crew…" at bounding box center [569, 265] width 861 height 444
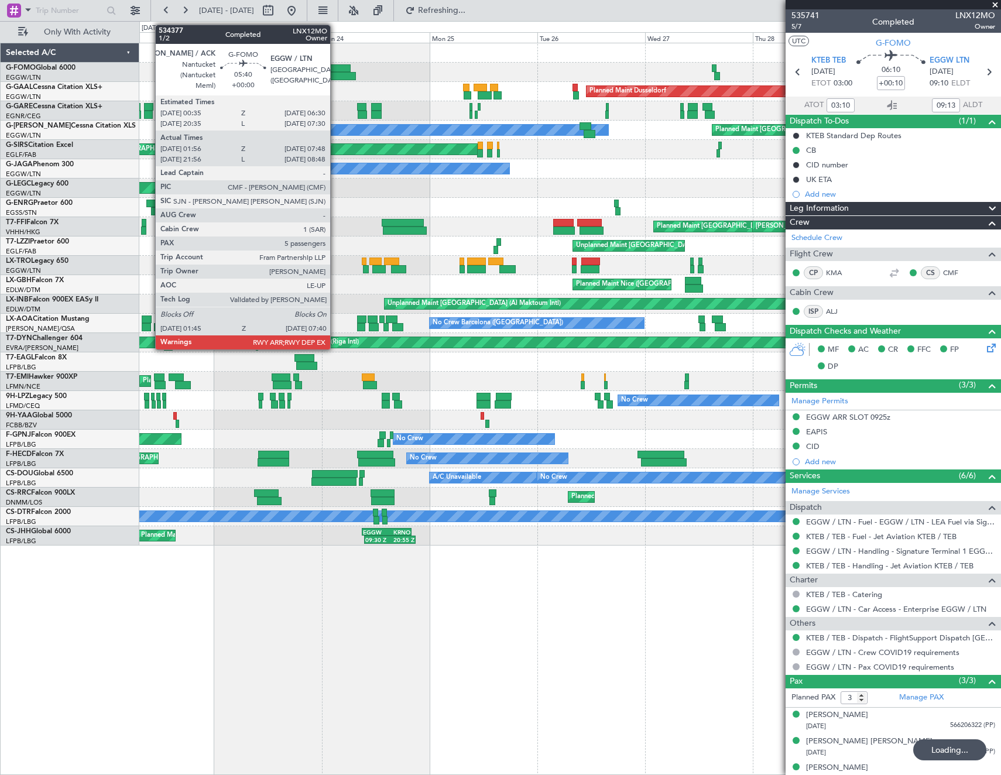
click at [823, 88] on body "22 Aug 2025 - 30 Aug 2025 Refreshing... Quick Links Only With Activity Planned …" at bounding box center [500, 387] width 1001 height 775
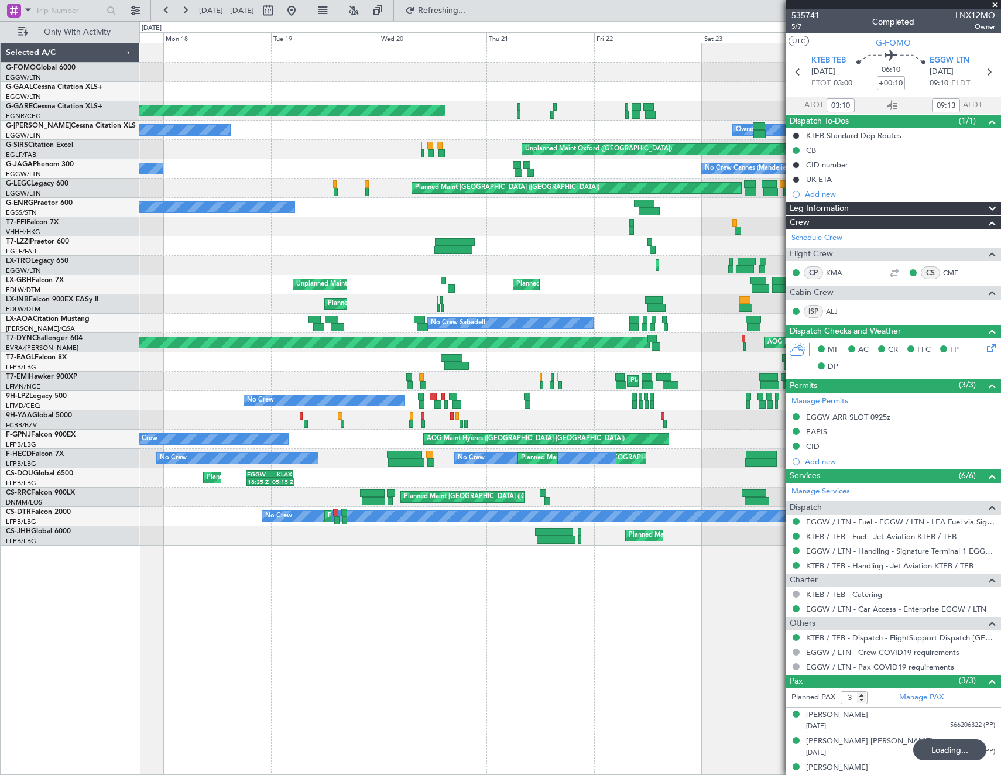
click at [718, 77] on div at bounding box center [569, 72] width 861 height 19
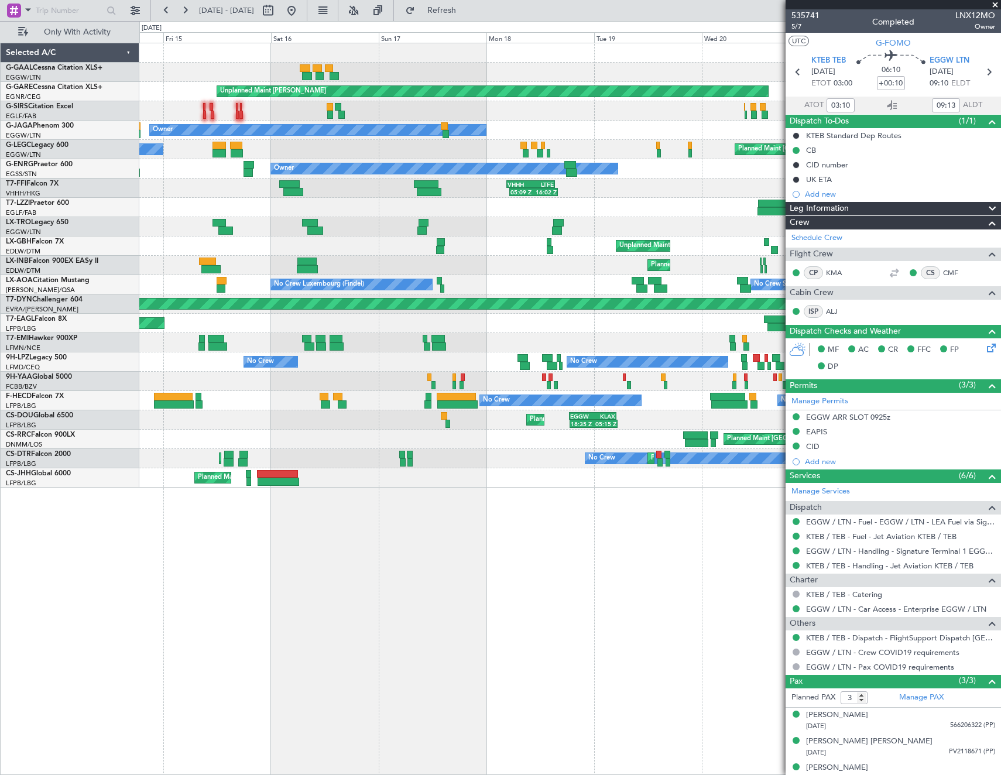
click at [0, 246] on html "14 Aug 2025 - 22 Aug 2025 Refresh Quick Links Only With Activity Planned Maint …" at bounding box center [500, 387] width 1001 height 775
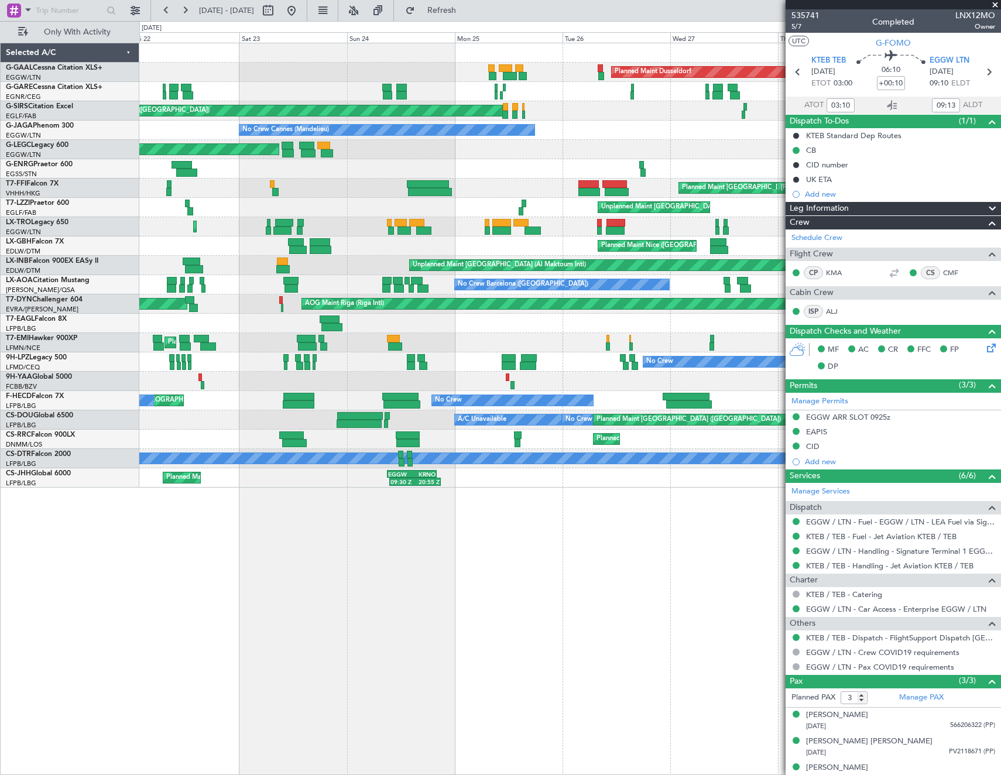
click at [0, 272] on html "14 Aug 2025 - 22 Aug 2025 Refresh Quick Links Only With Activity Planned Maint …" at bounding box center [500, 387] width 1001 height 775
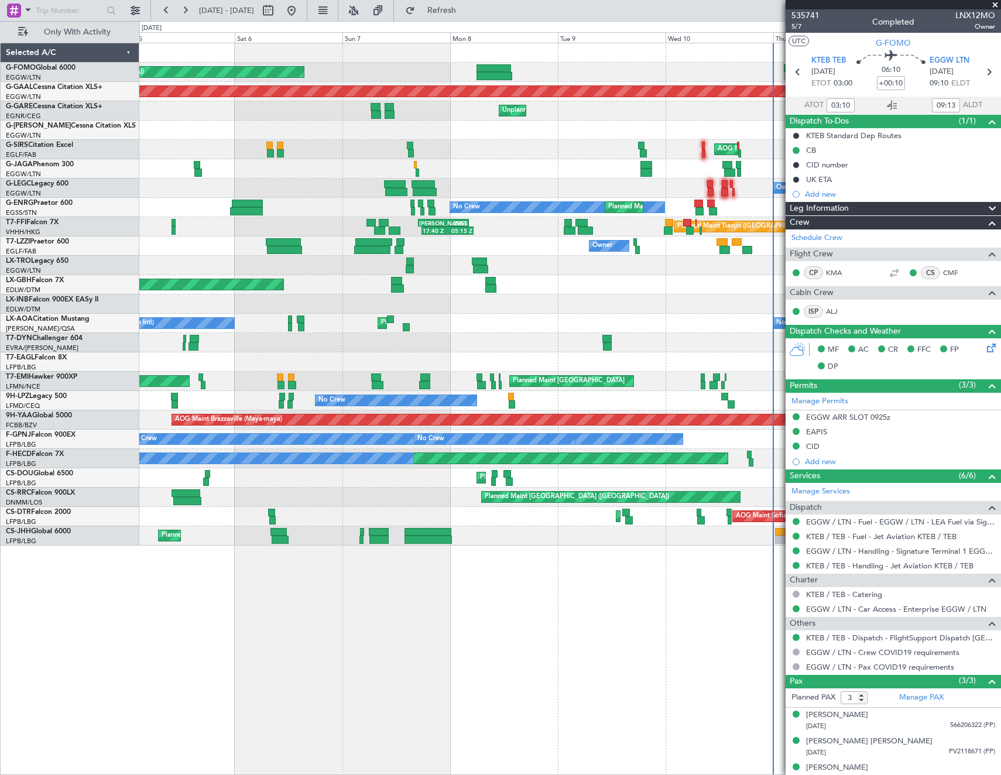
click at [0, 266] on html "22 Aug 2025 - 30 Aug 2025 Refresh Quick Links Only With Activity Planned Maint …" at bounding box center [500, 387] width 1001 height 775
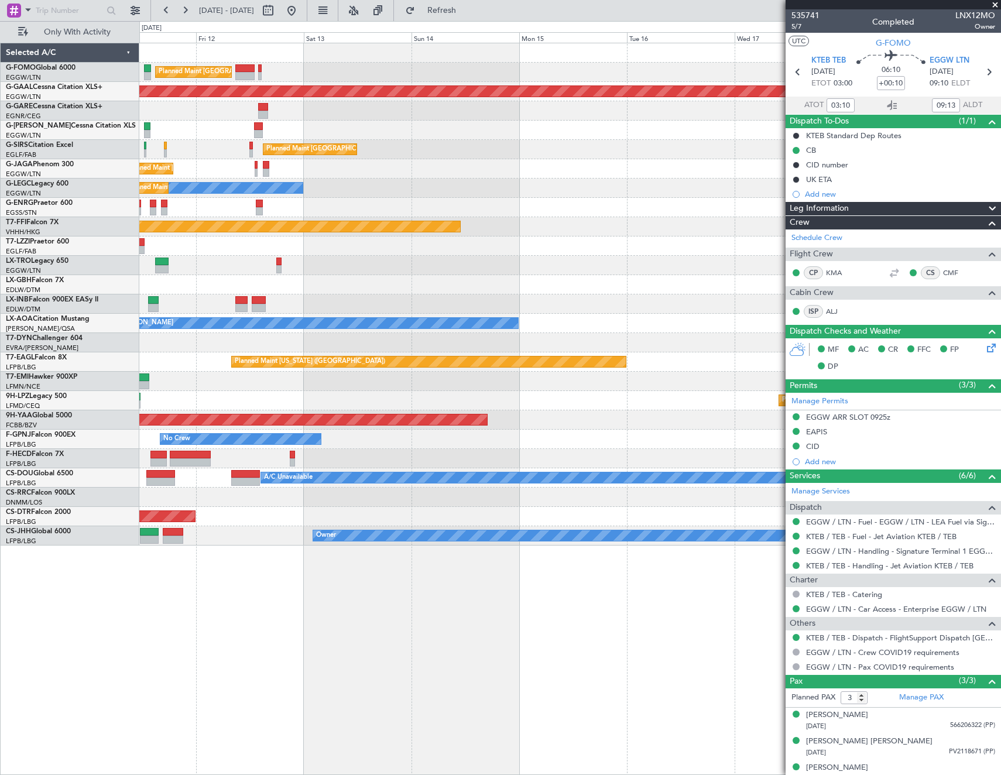
click at [0, 325] on html "22 Aug 2025 - 30 Aug 2025 Refresh Quick Links Only With Activity Planned Maint …" at bounding box center [500, 387] width 1001 height 775
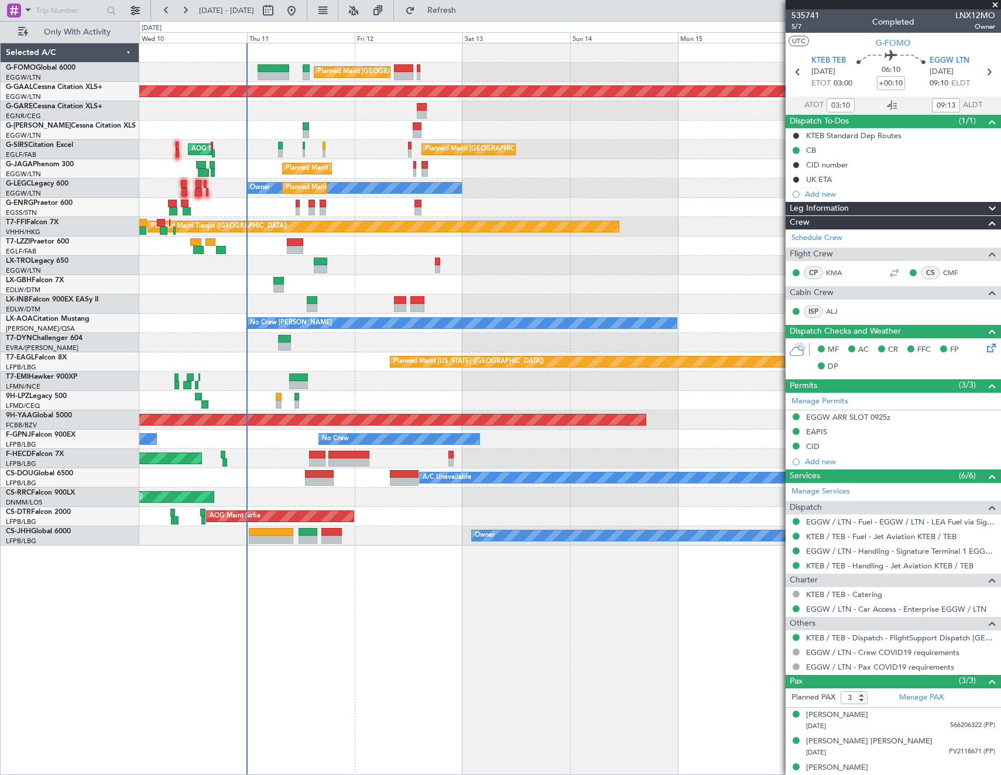
click at [470, 271] on div "Planned Maint London (Luton) Planned Maint Dusseldorf Unplanned Maint Chester P…" at bounding box center [569, 294] width 861 height 502
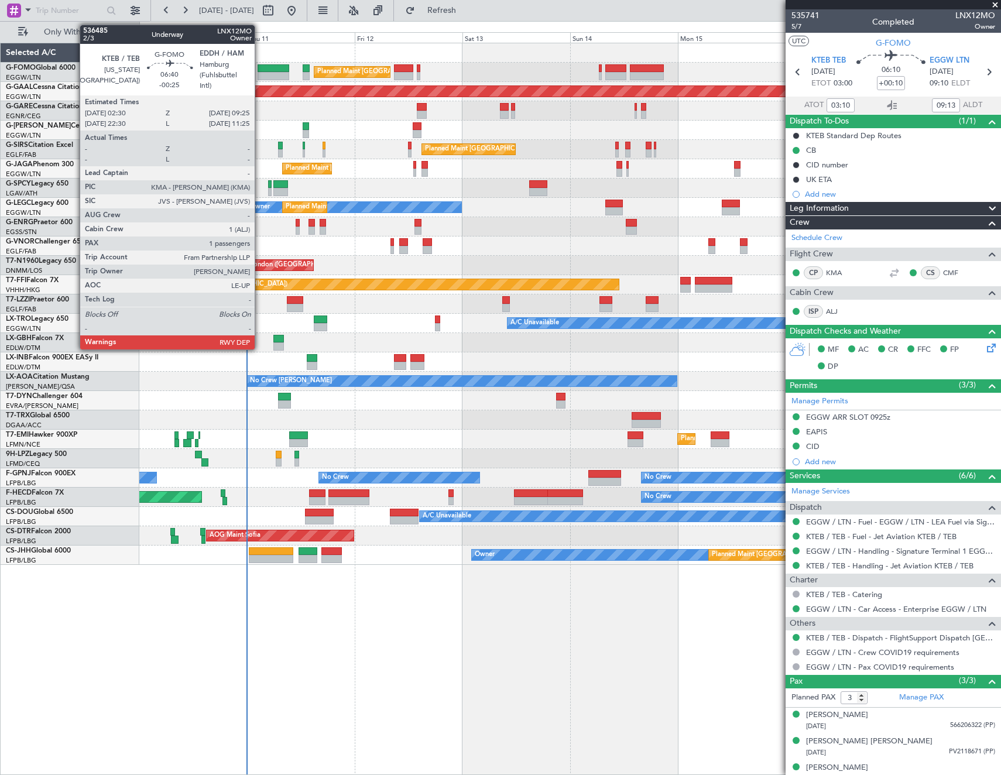
click at [260, 68] on div at bounding box center [274, 68] width 32 height 8
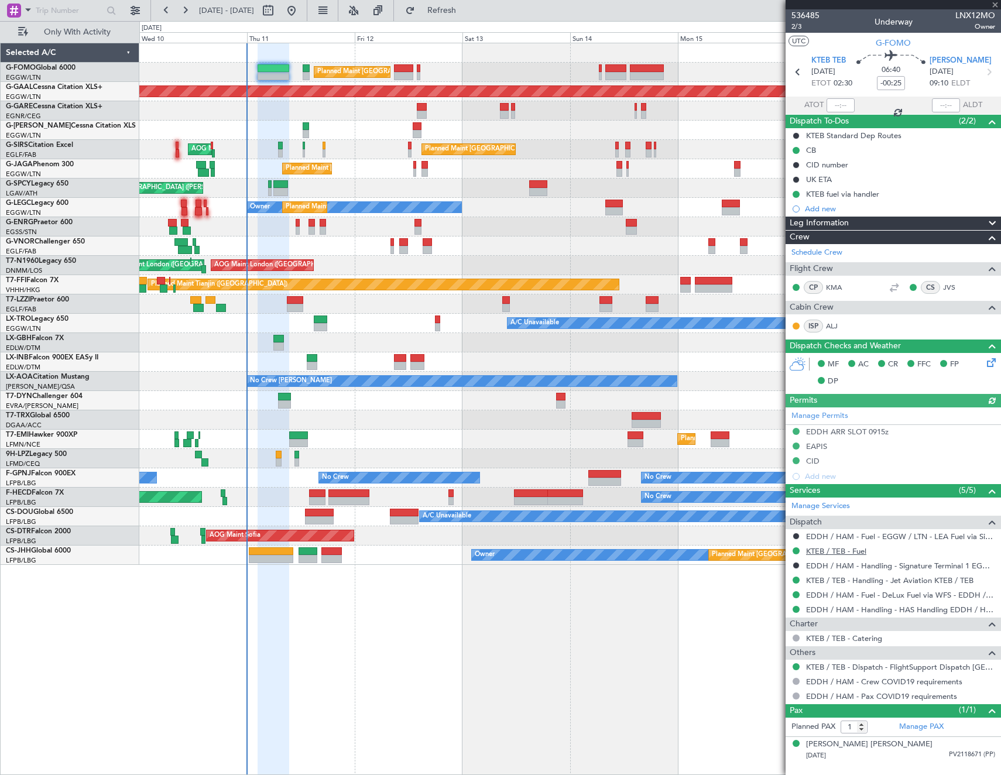
click at [845, 549] on link "KTEB / TEB - Fuel" at bounding box center [836, 551] width 60 height 10
click at [859, 553] on div "EDDH / HAM - Fuel - EGGW / LTN - LEA Fuel via Signature in EGGW" at bounding box center [881, 556] width 207 height 15
click at [832, 551] on link "KTEB / TEB - Fuel" at bounding box center [836, 551] width 60 height 10
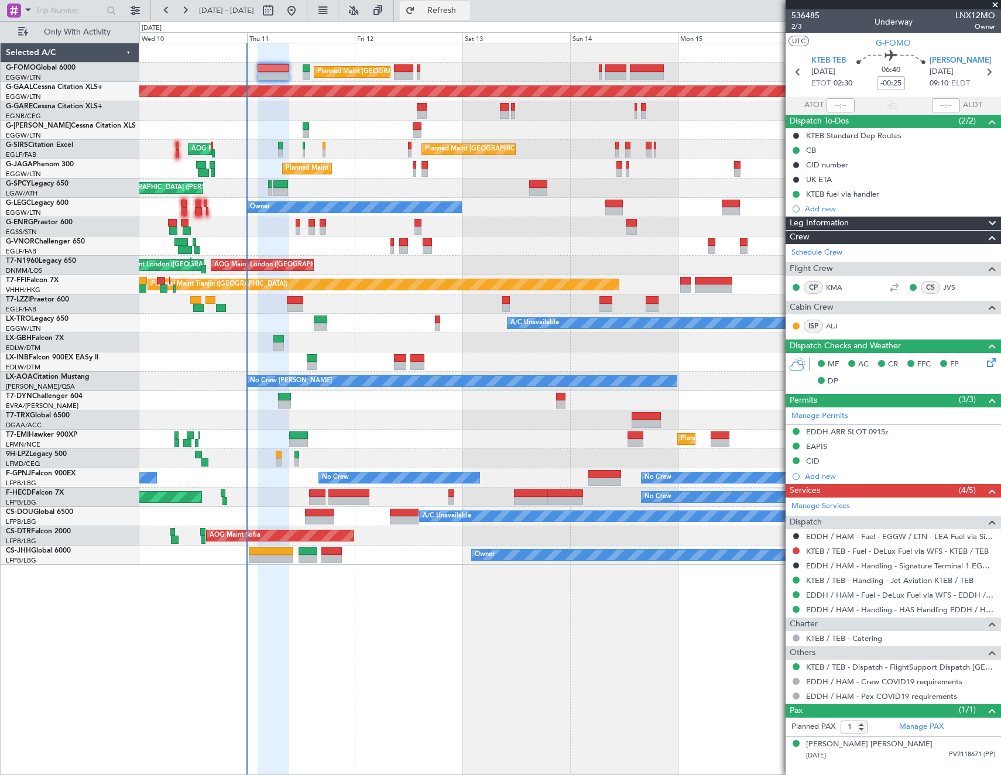
click at [467, 9] on span "Refresh" at bounding box center [441, 10] width 49 height 8
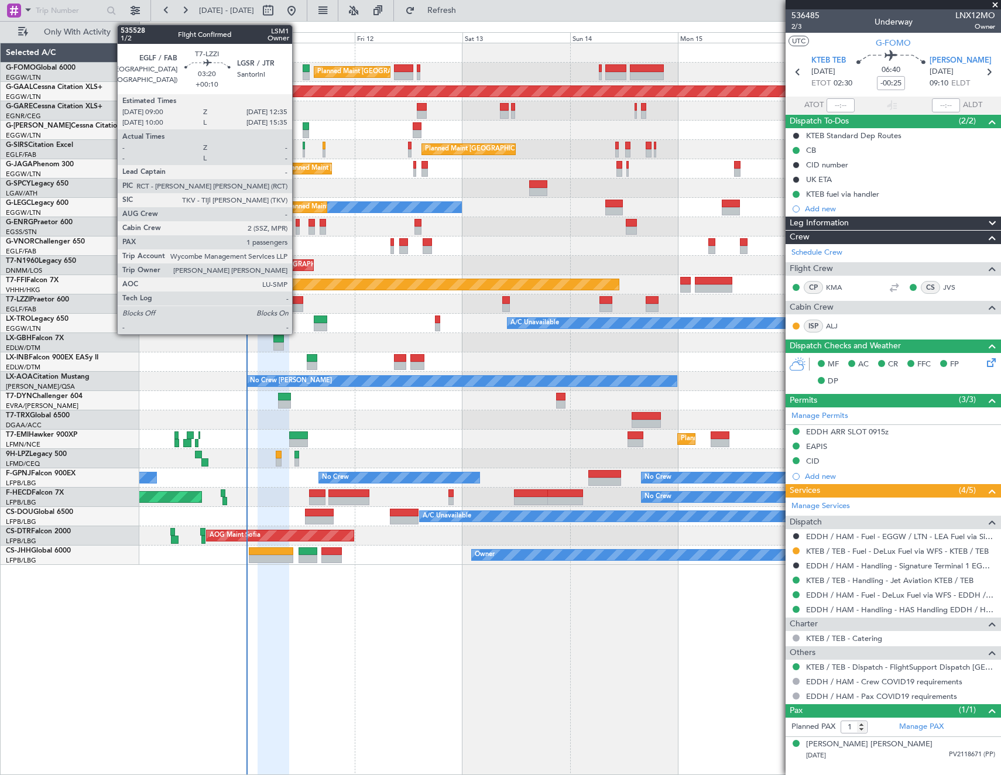
click at [297, 306] on div at bounding box center [295, 308] width 16 height 8
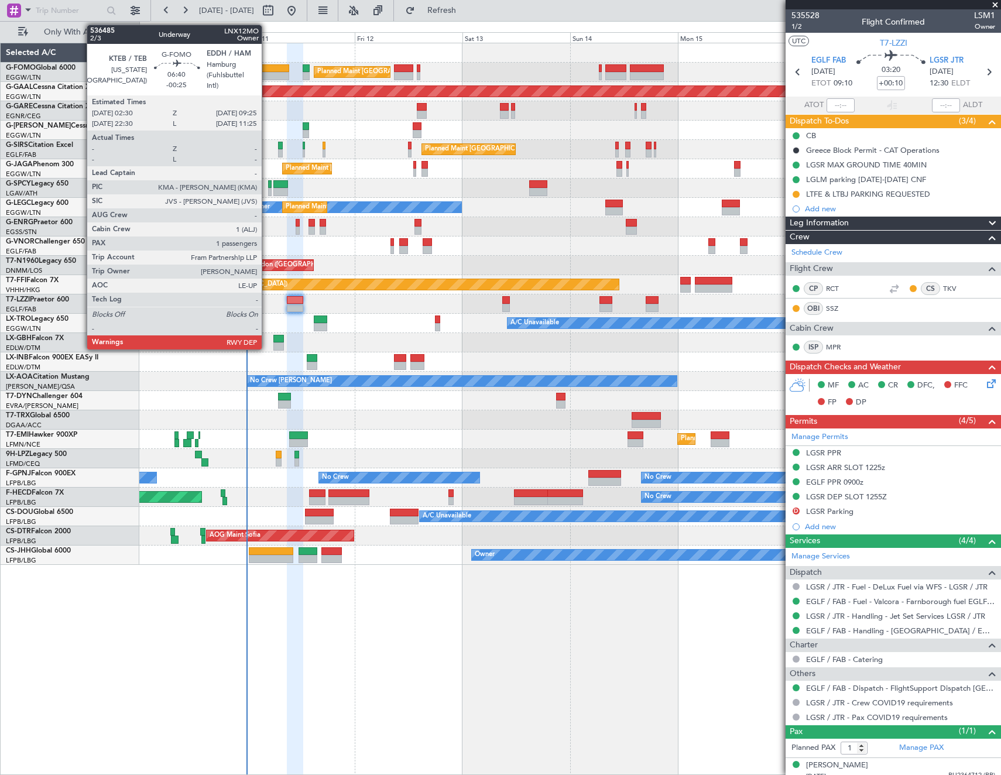
click at [267, 74] on div at bounding box center [274, 76] width 32 height 8
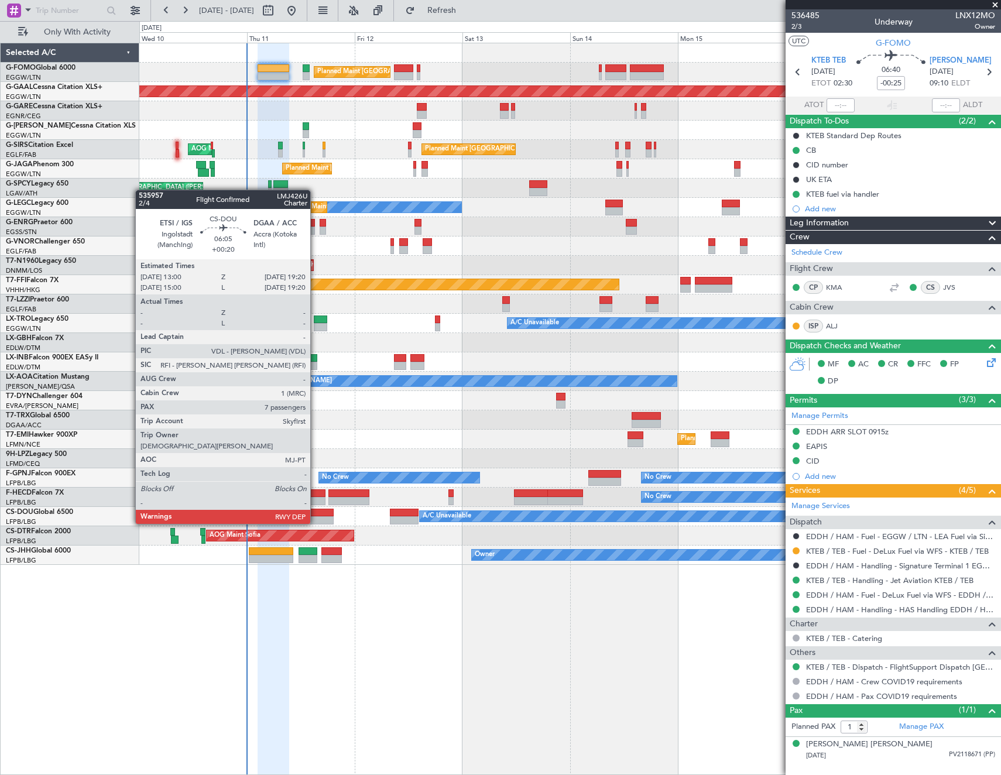
click at [315, 512] on div at bounding box center [319, 513] width 29 height 8
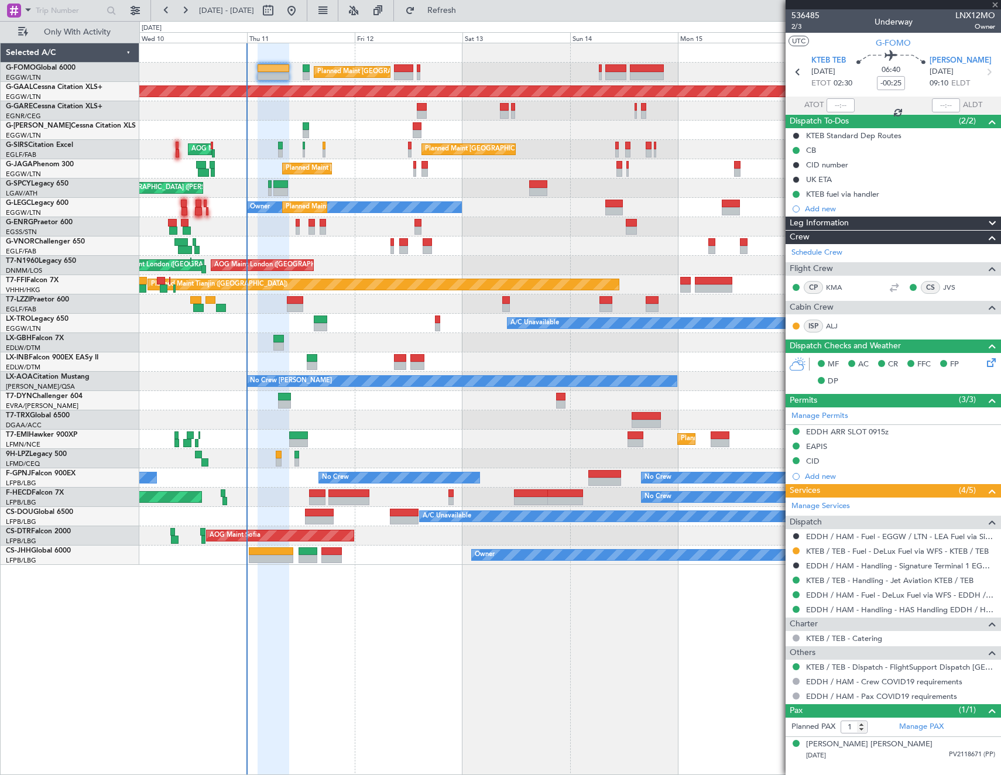
type input "+00:20"
type input "7"
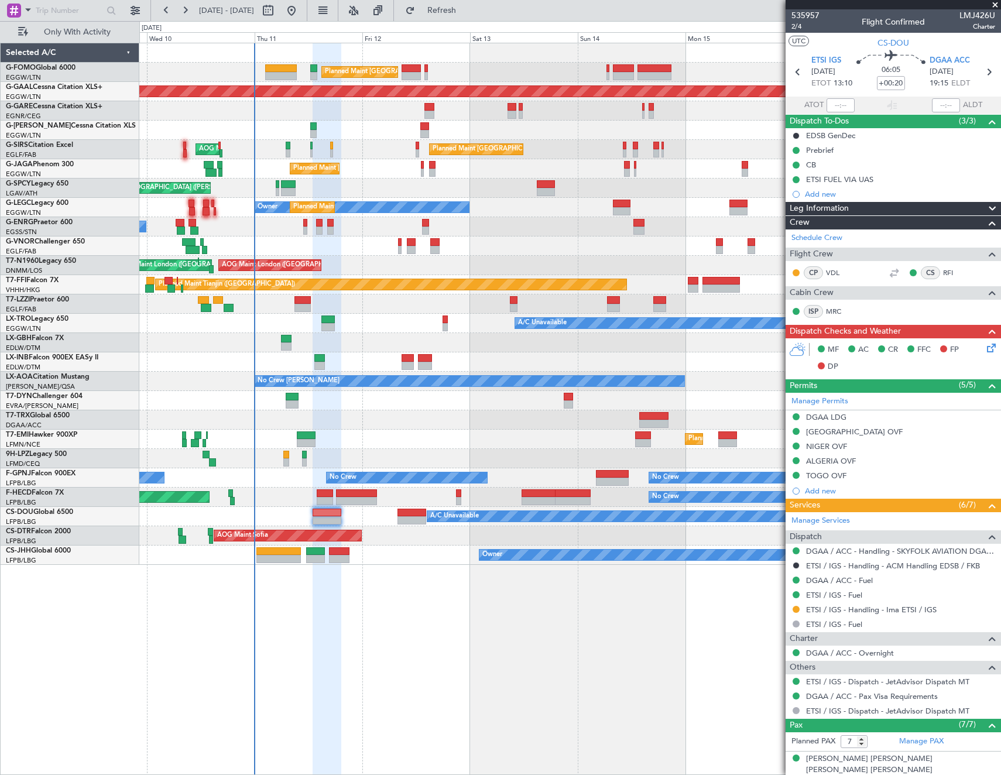
click at [279, 488] on div "No Crew Planned Maint Paris (Le Bourget) No Crew" at bounding box center [569, 497] width 861 height 19
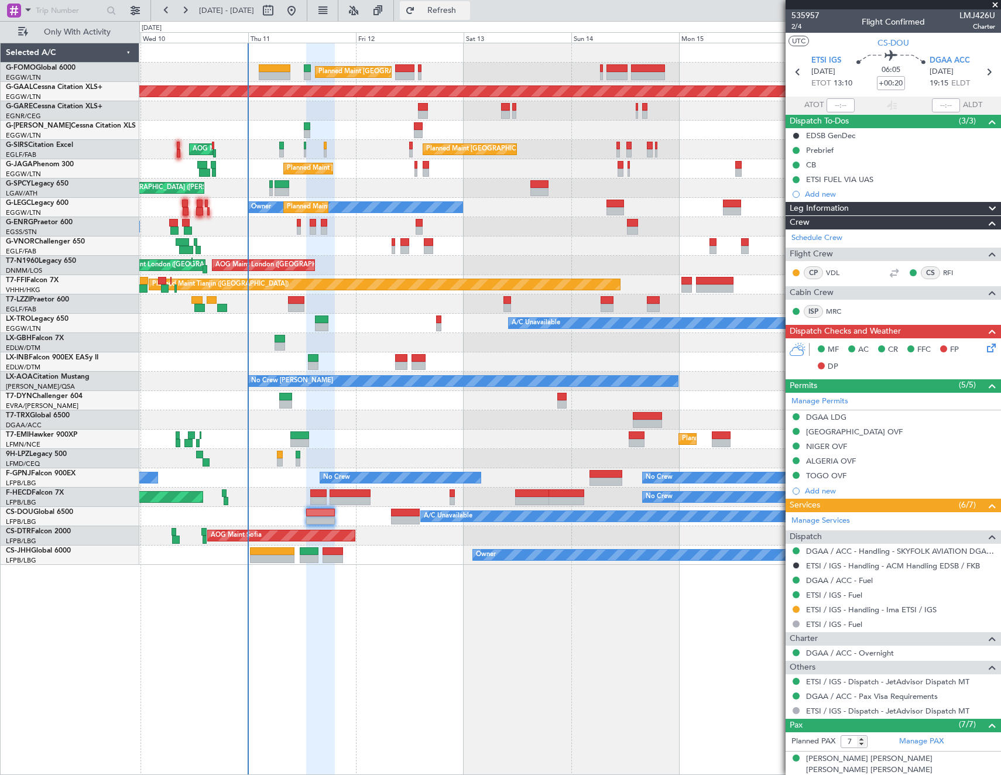
click at [467, 8] on span "Refresh" at bounding box center [441, 10] width 49 height 8
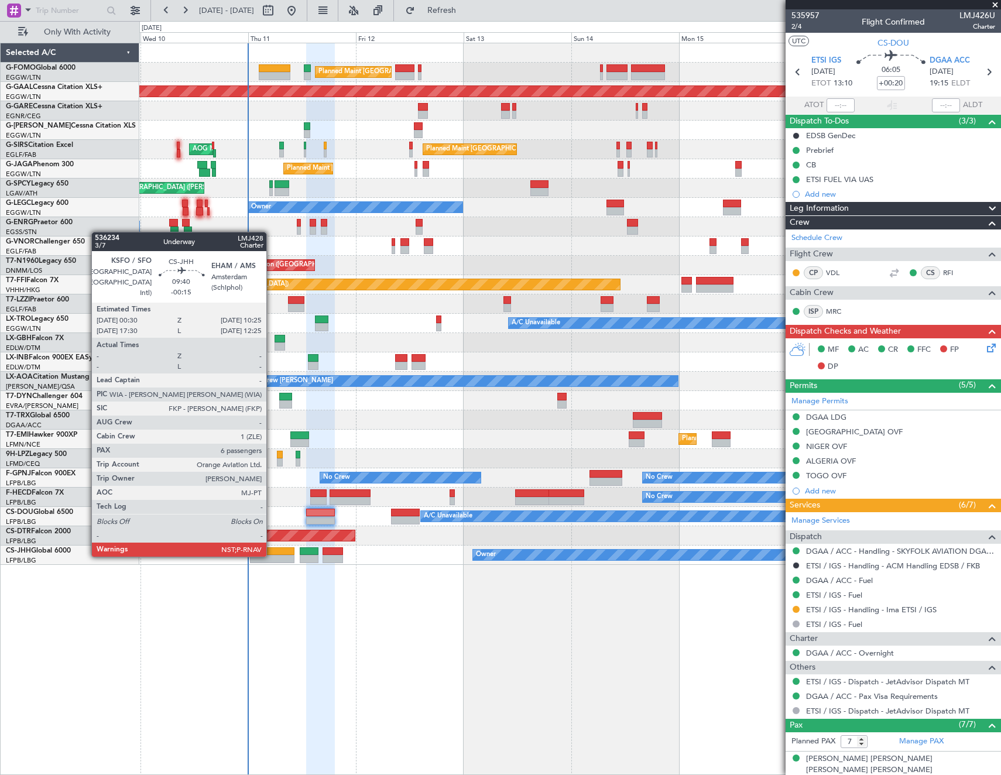
click at [272, 555] on div at bounding box center [272, 559] width 45 height 8
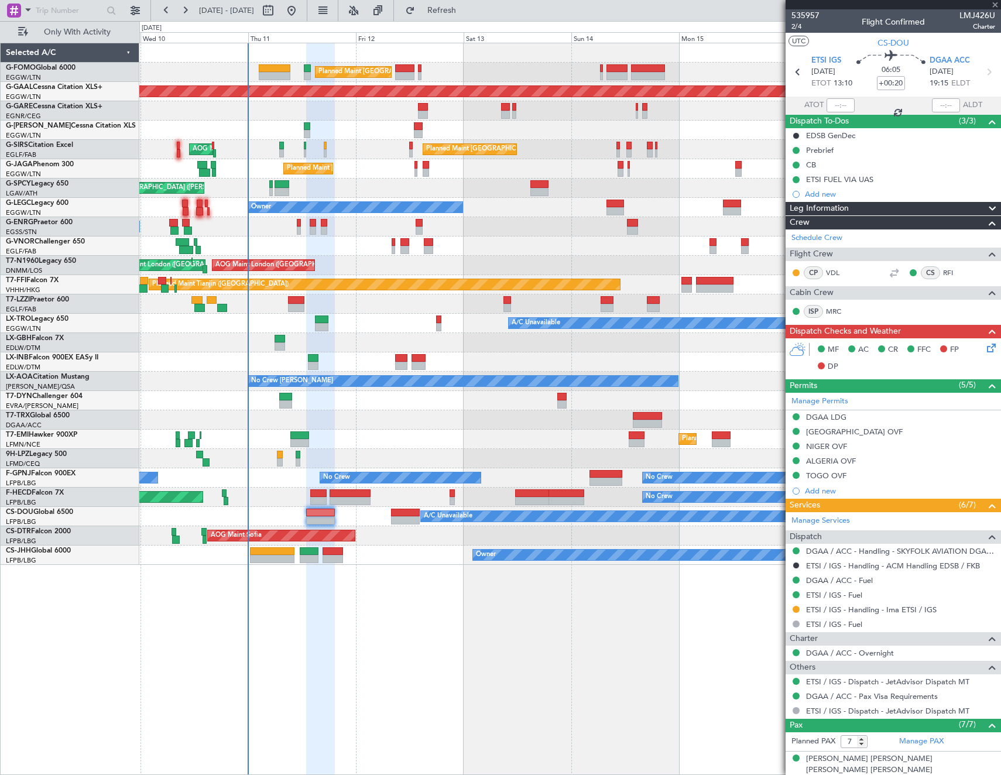
type input "-00:15"
type input "6"
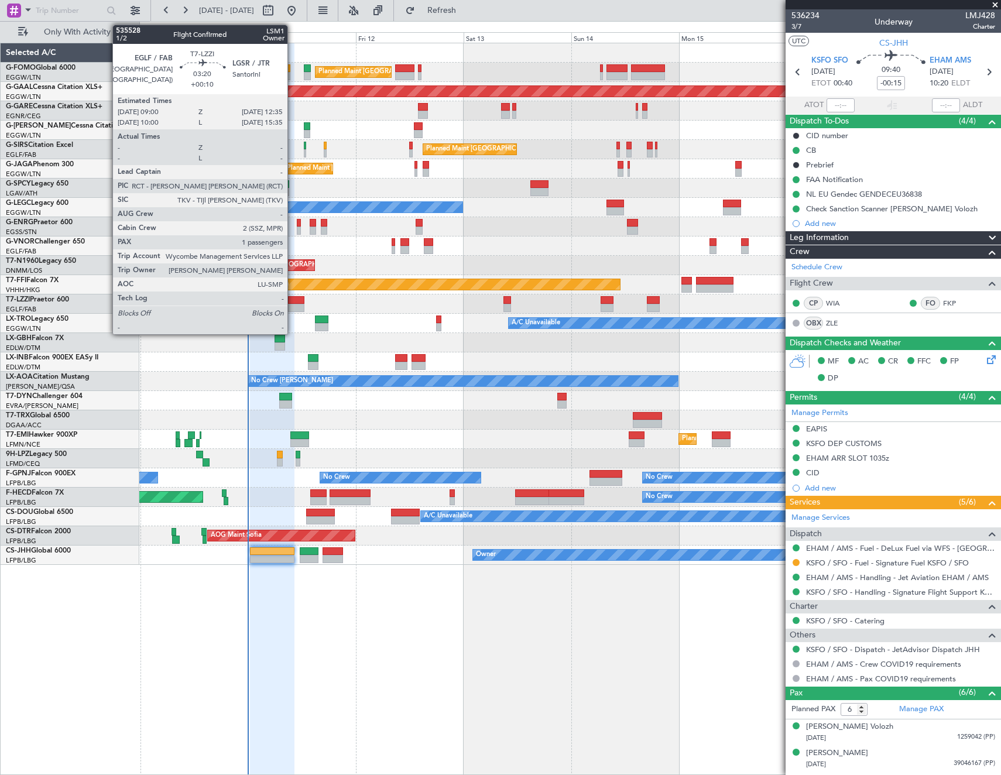
click at [293, 307] on div at bounding box center [296, 308] width 16 height 8
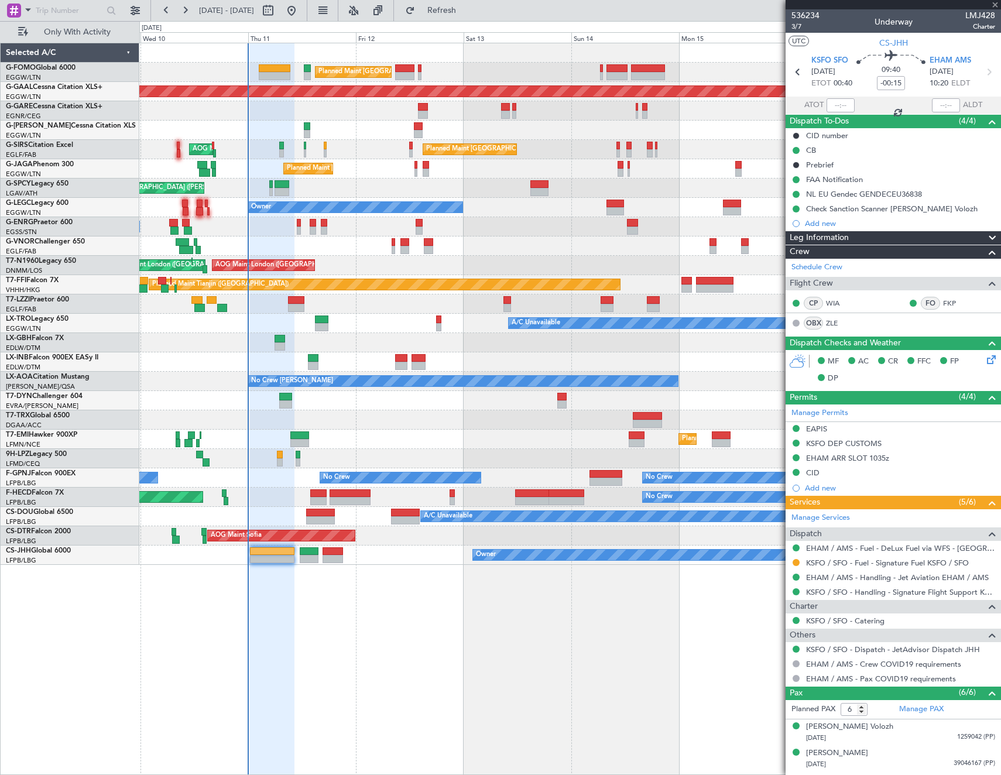
type input "+00:10"
type input "1"
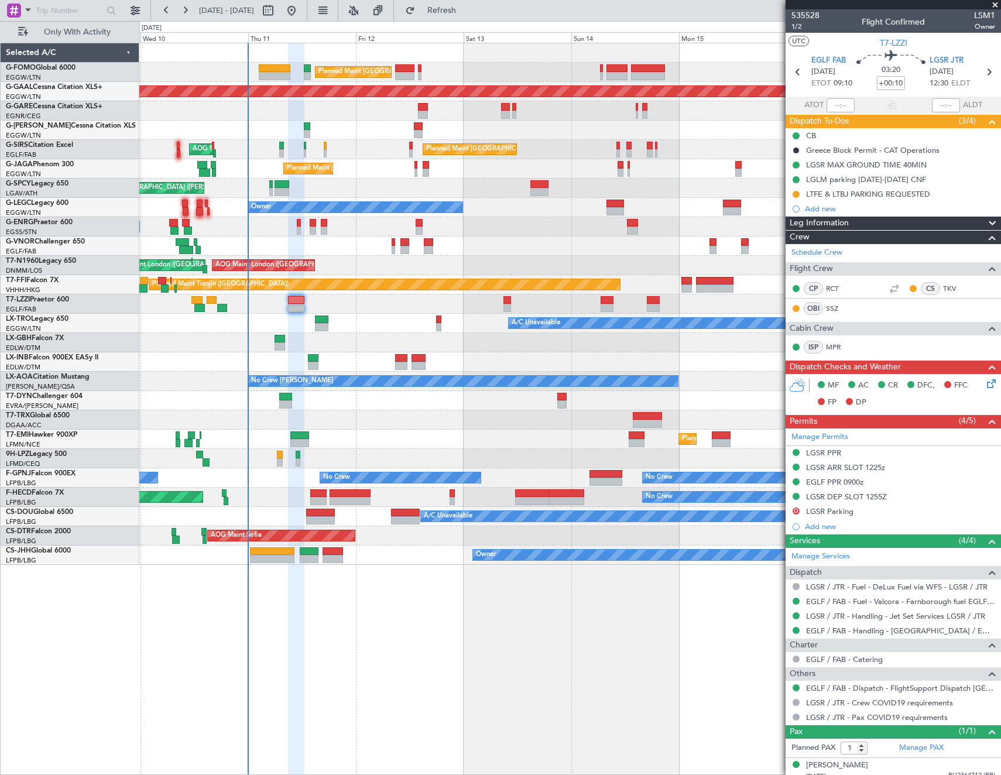
click at [985, 385] on icon at bounding box center [989, 381] width 9 height 9
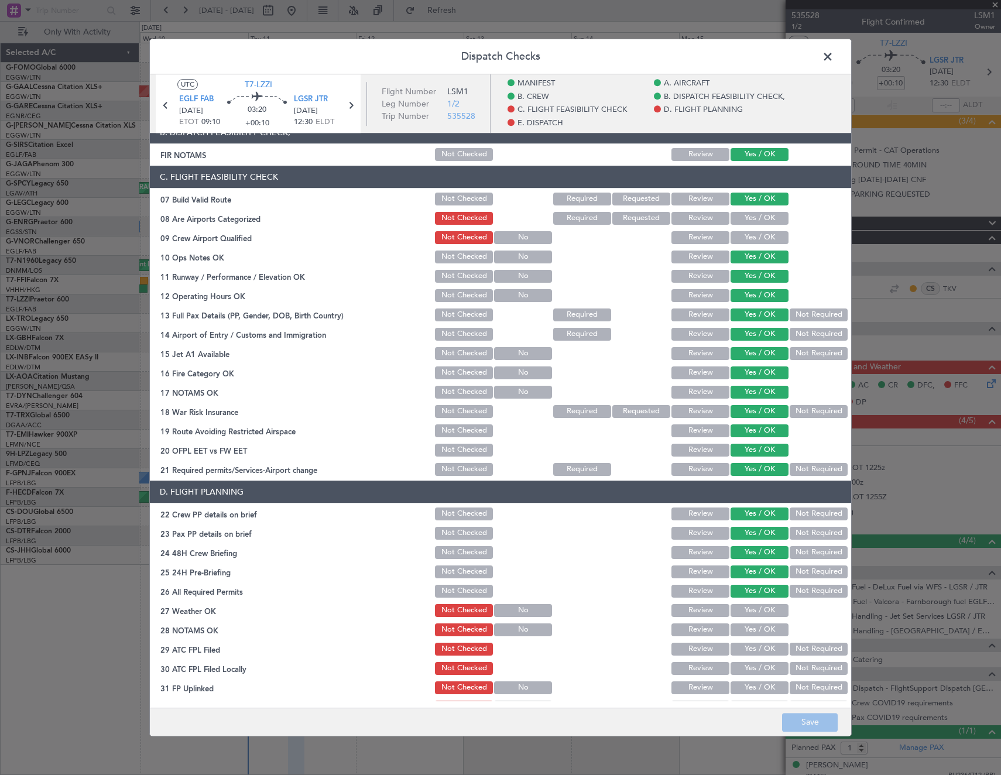
scroll to position [516, 0]
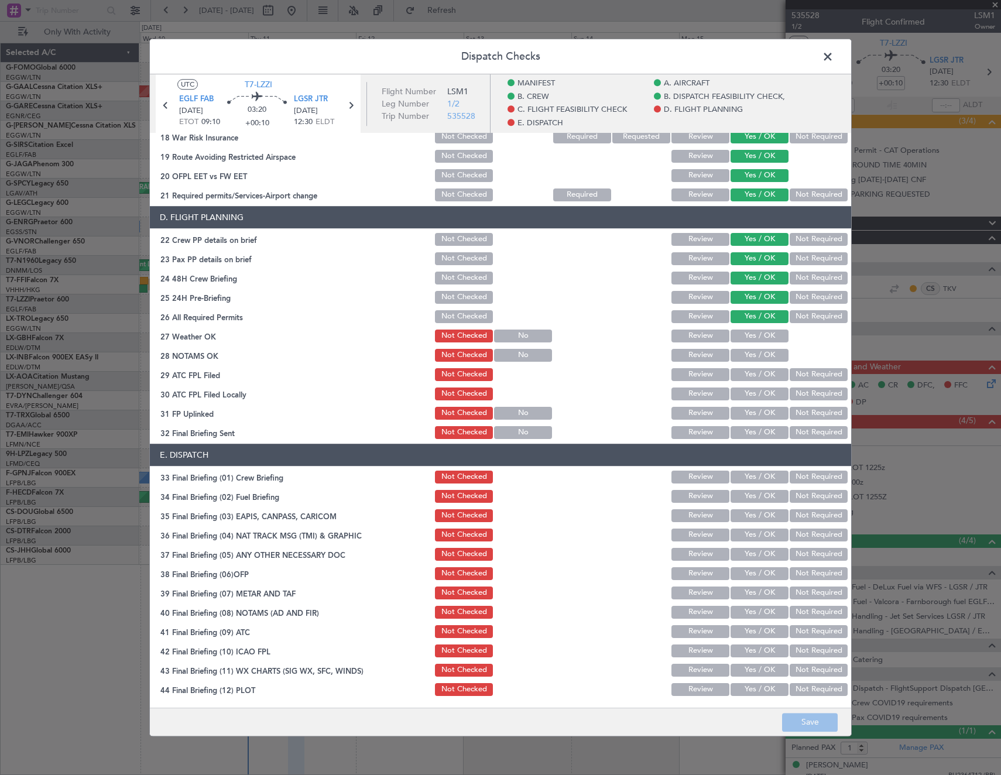
click at [834, 56] on span at bounding box center [834, 59] width 0 height 23
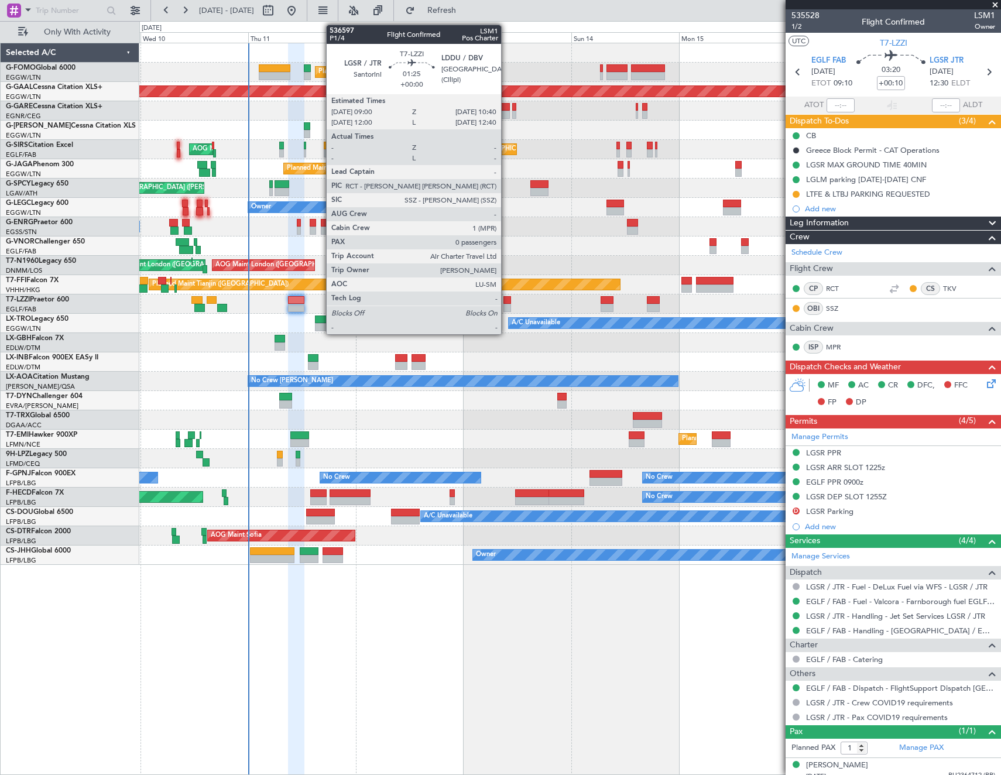
click at [506, 301] on div at bounding box center [507, 300] width 8 height 8
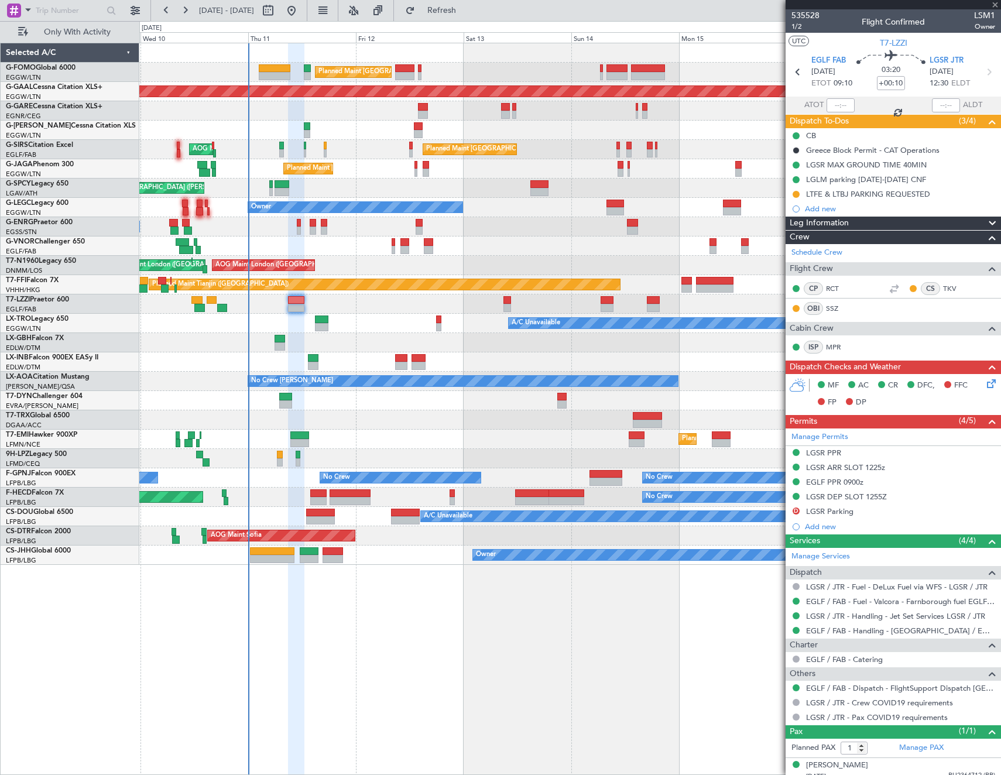
type input "0"
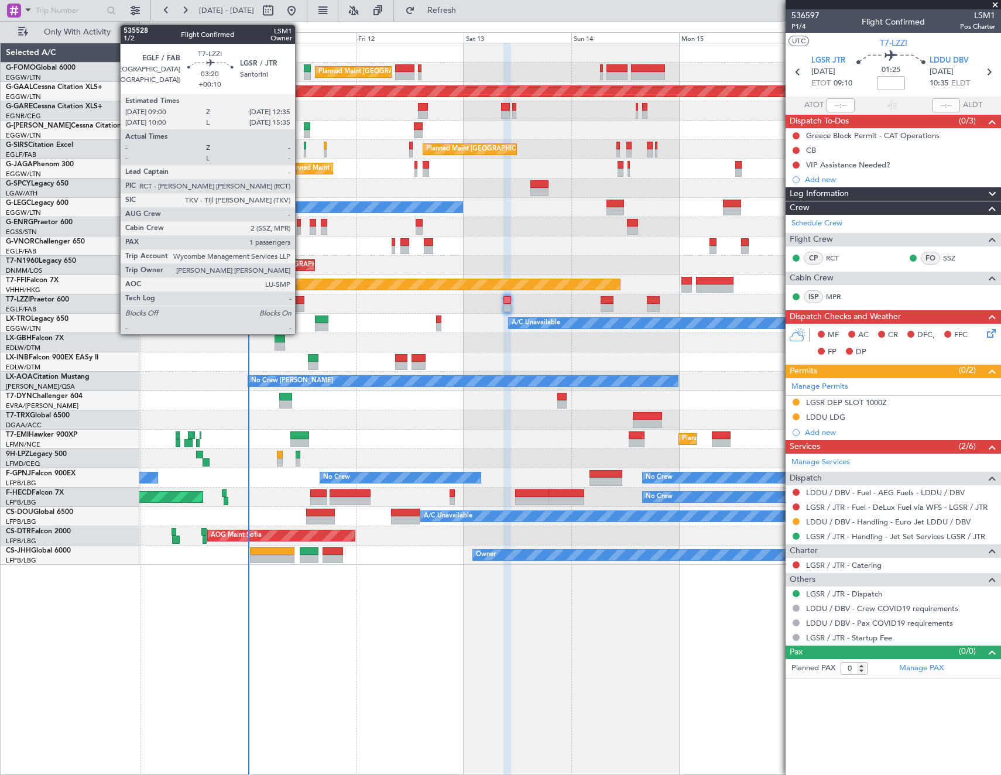
click at [300, 304] on div at bounding box center [296, 308] width 16 height 8
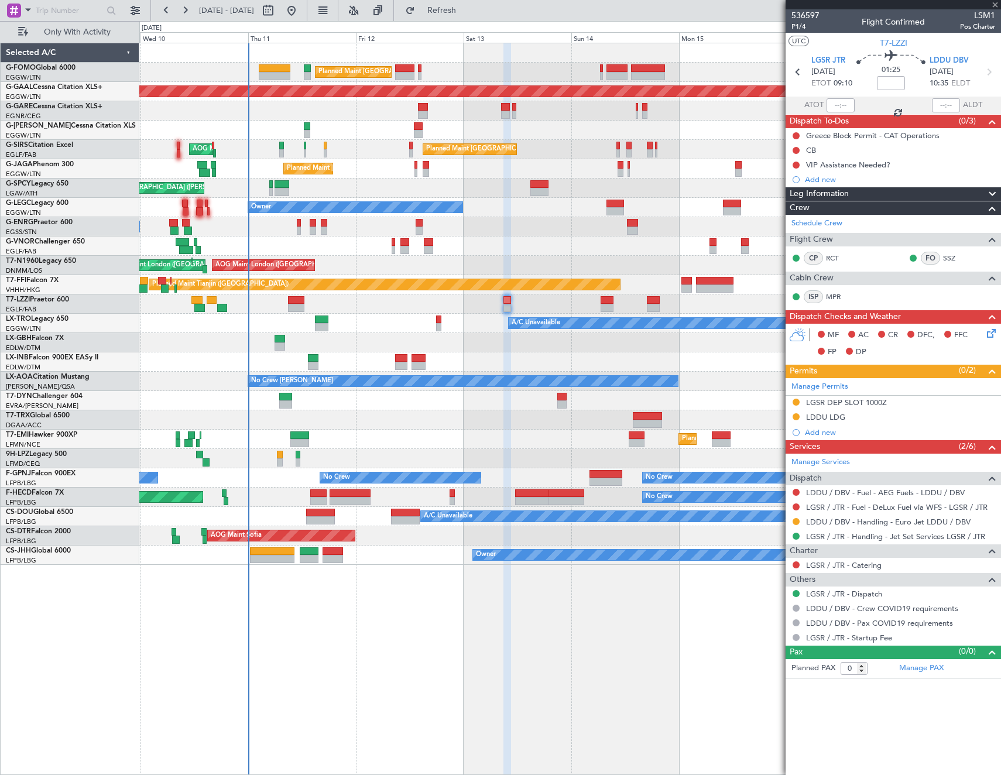
type input "+00:10"
type input "1"
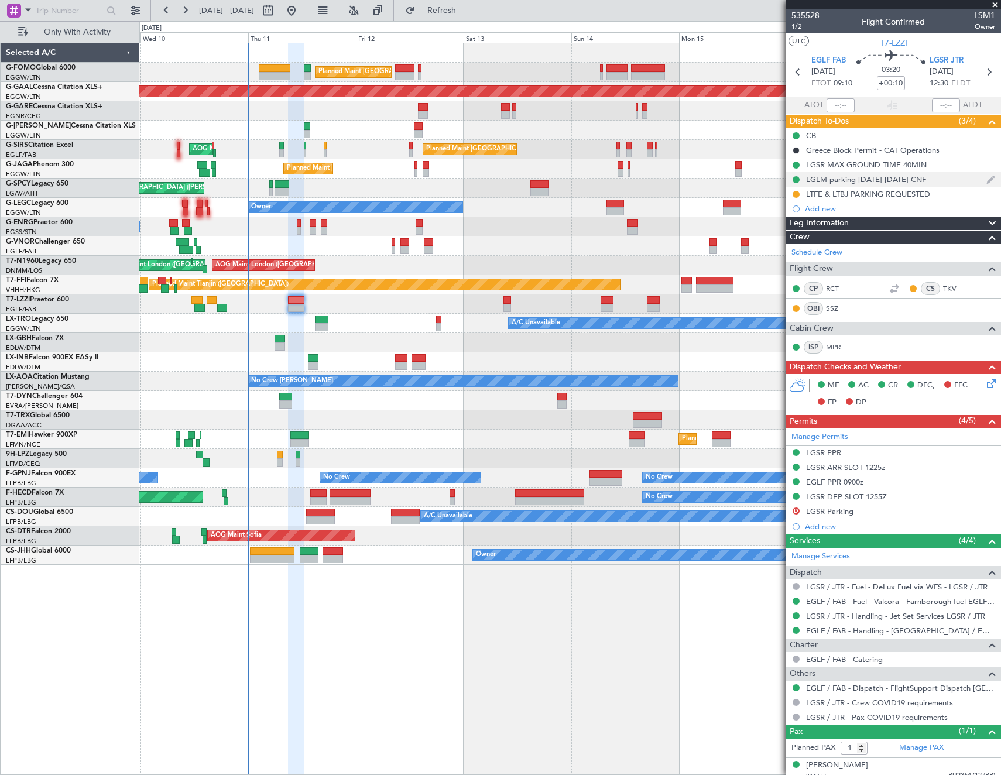
click at [847, 179] on div "LGLM parking [DATE]-[DATE] CNF" at bounding box center [866, 179] width 120 height 10
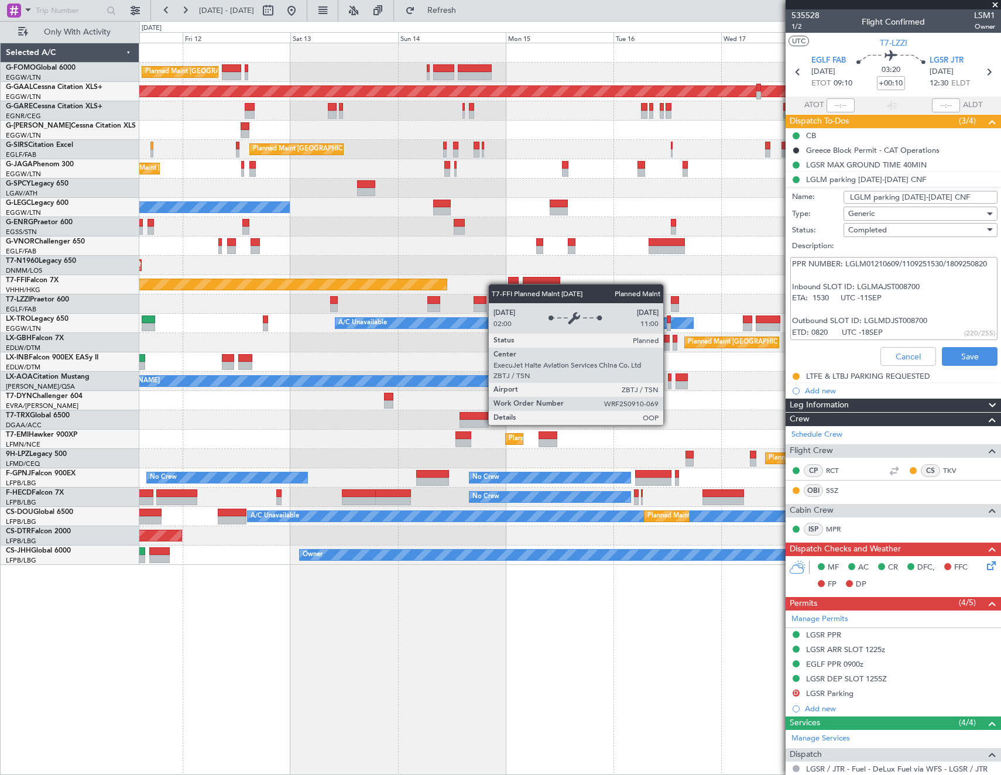
click at [419, 280] on div "Planned Maint London (Luton) Planned Maint Dusseldorf Planned Maint London (Far…" at bounding box center [569, 304] width 861 height 522
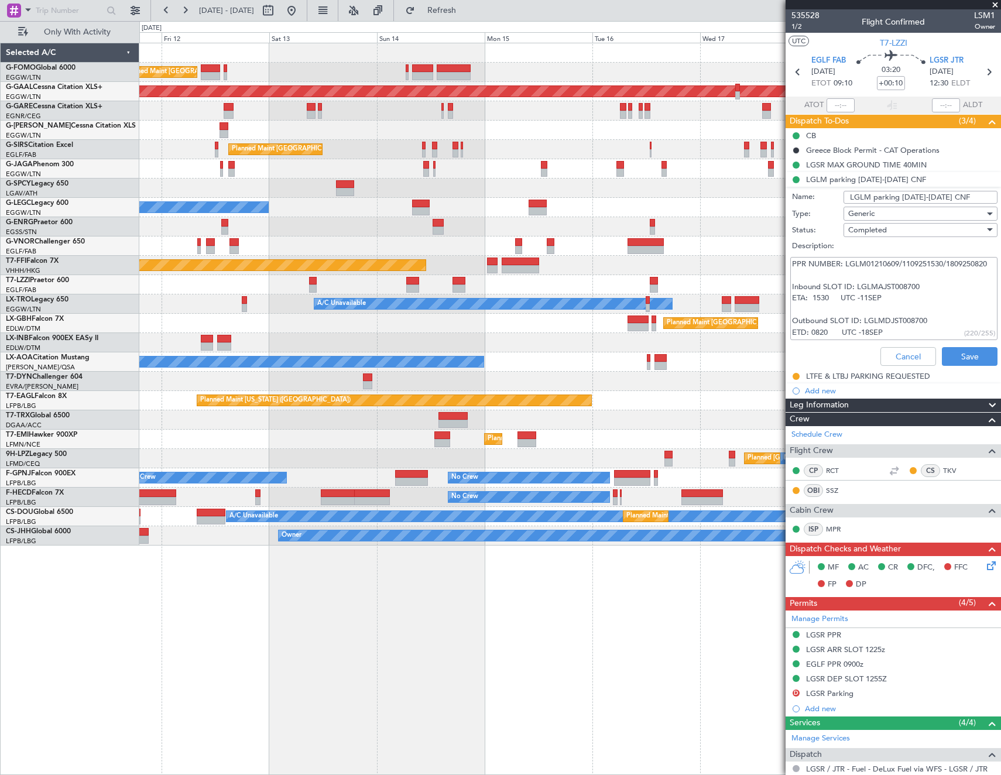
scroll to position [11, 0]
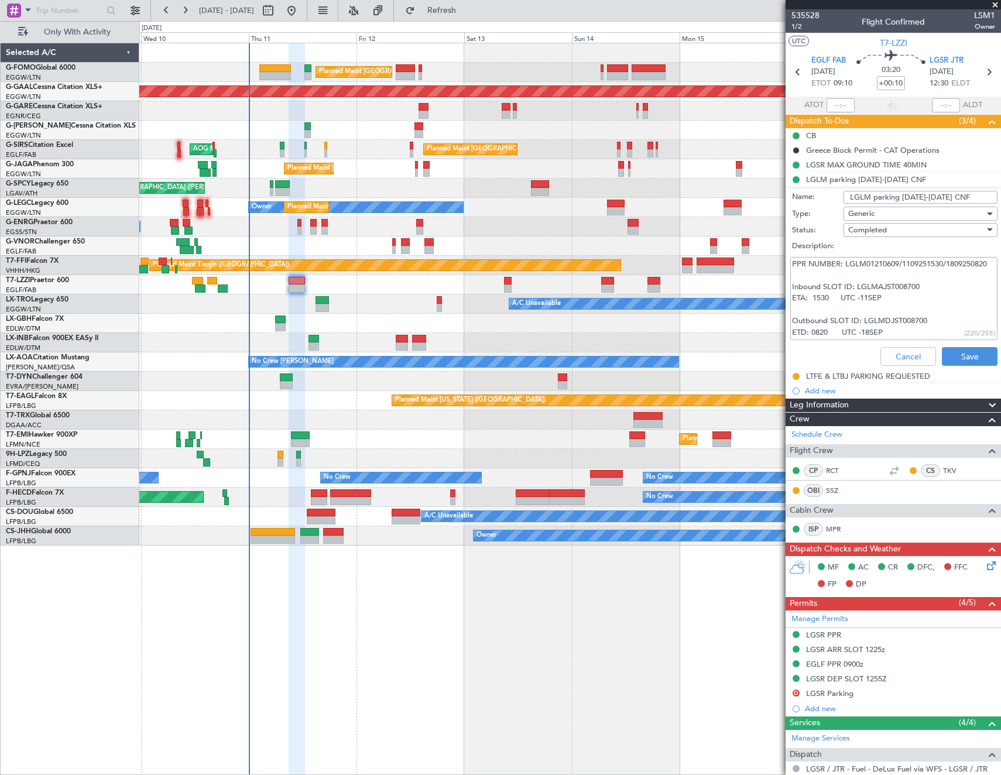
click at [549, 344] on div at bounding box center [569, 342] width 861 height 19
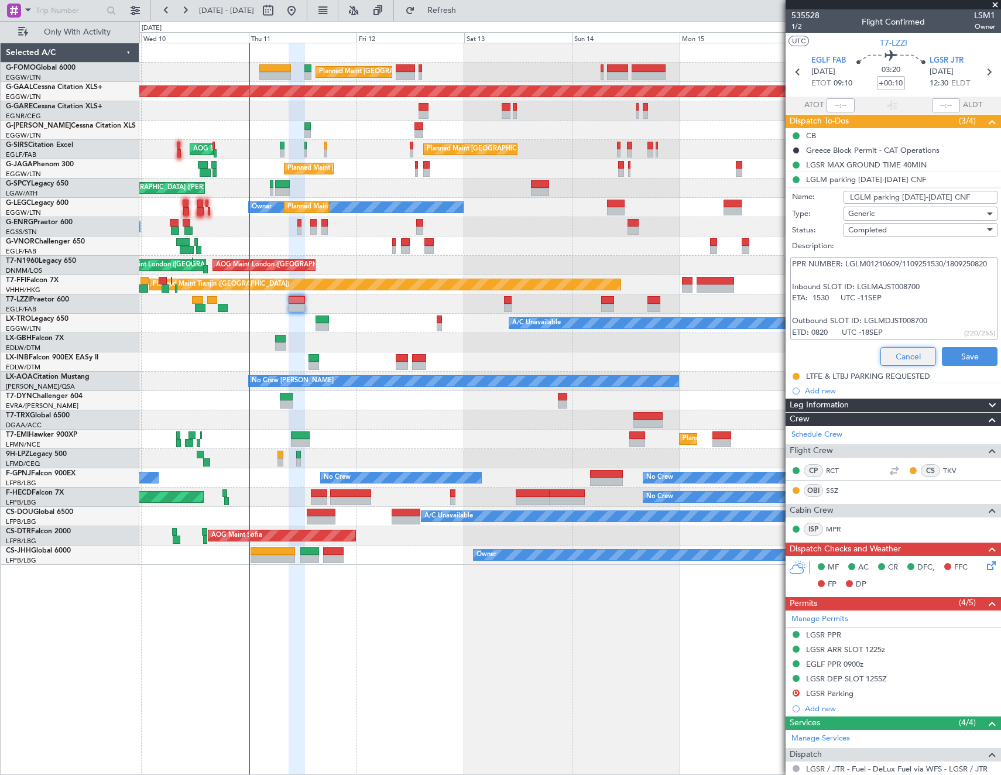
click at [896, 355] on button "Cancel" at bounding box center [908, 356] width 56 height 19
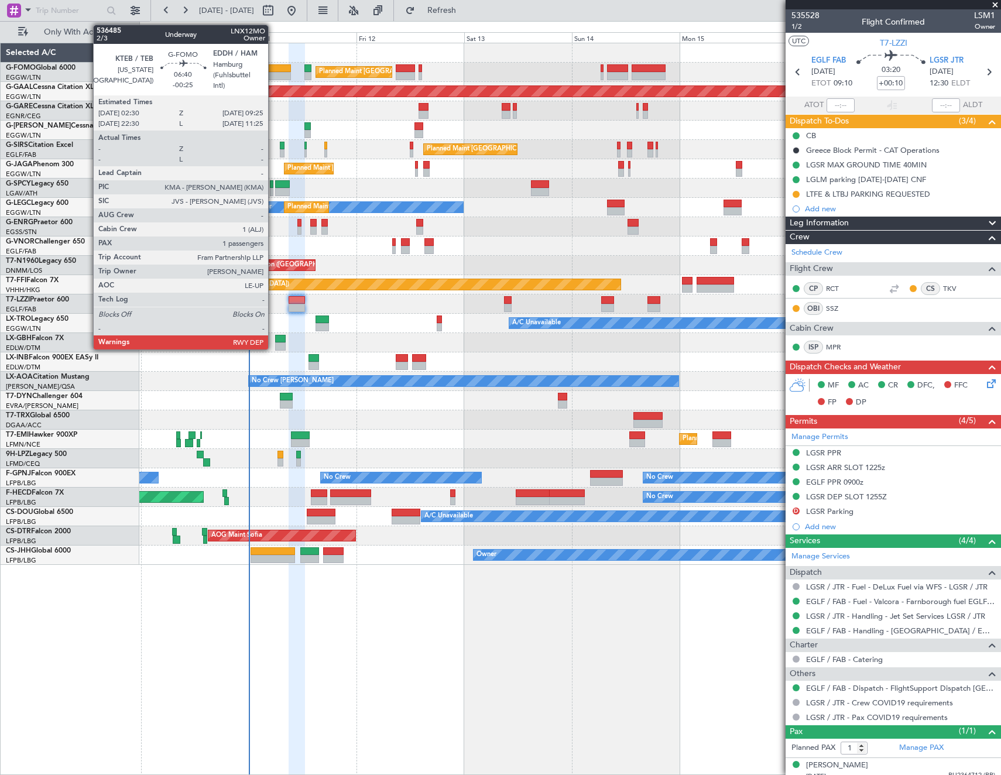
click at [273, 76] on div at bounding box center [275, 76] width 32 height 8
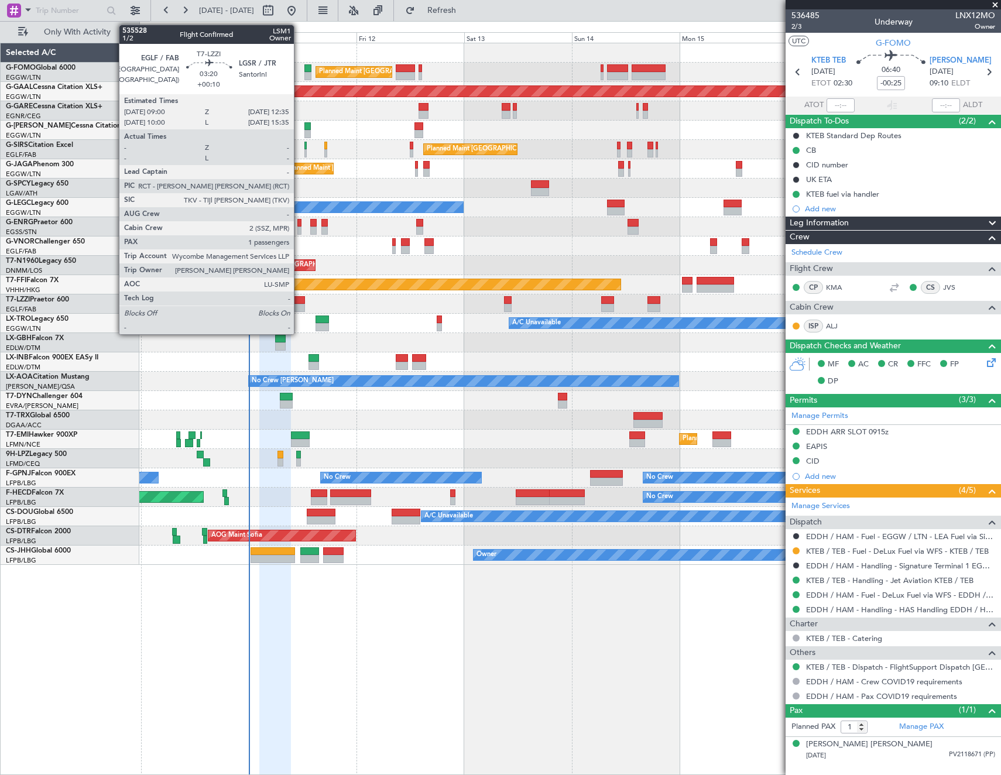
click at [299, 304] on div at bounding box center [297, 308] width 16 height 8
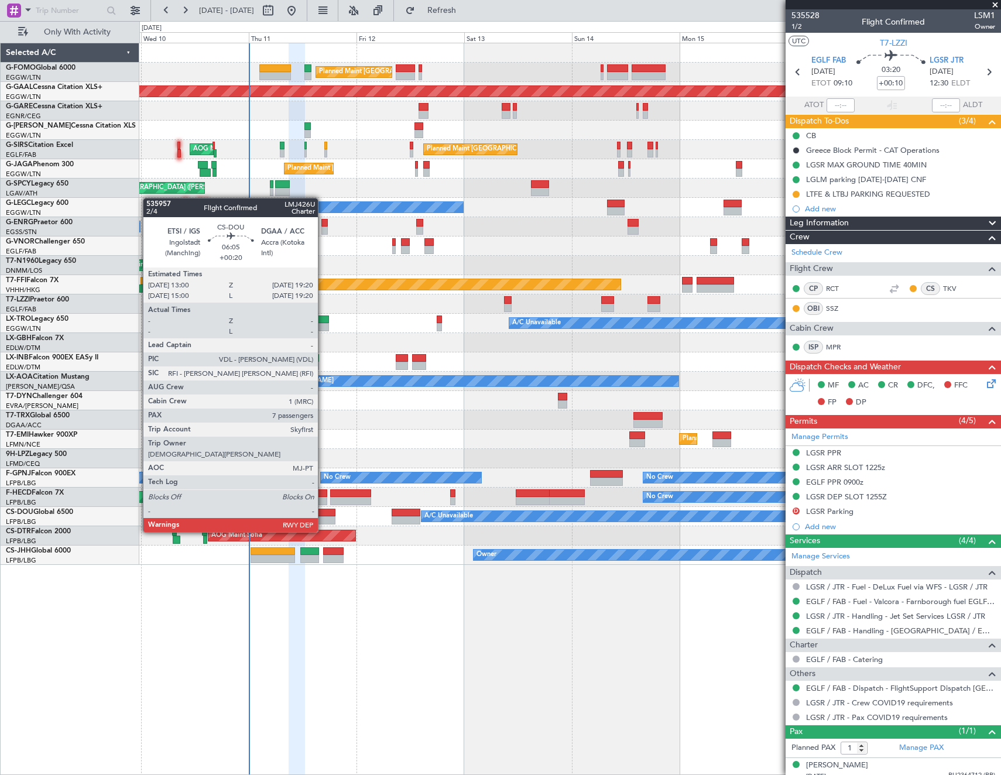
click at [323, 520] on div at bounding box center [321, 520] width 29 height 8
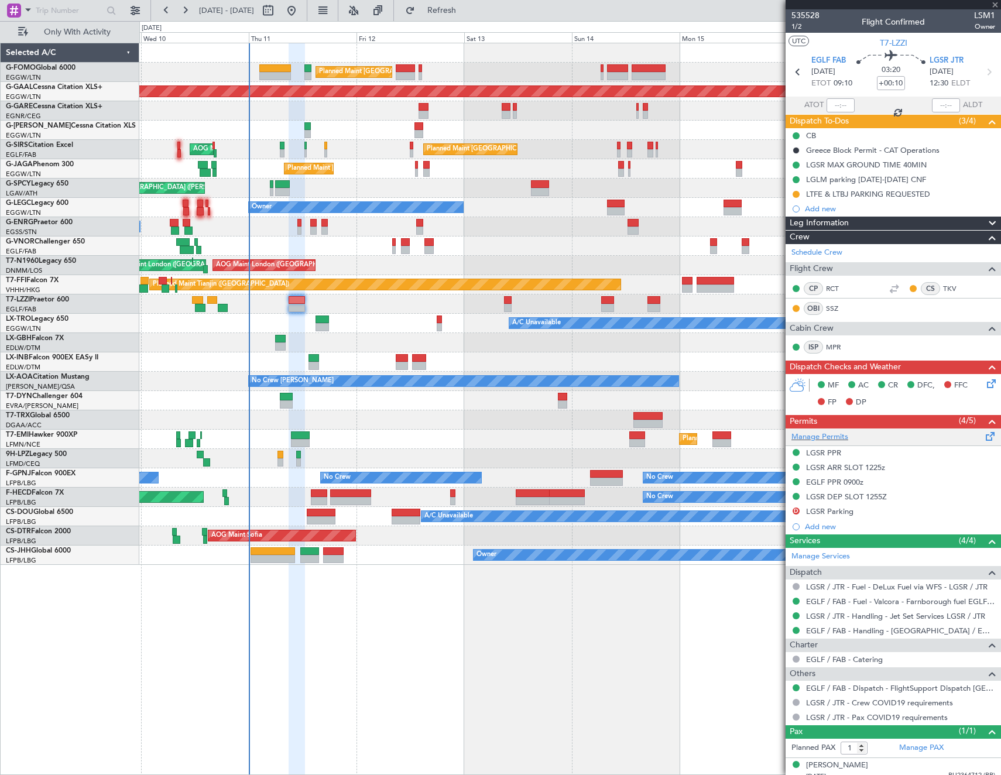
type input "+00:20"
type input "7"
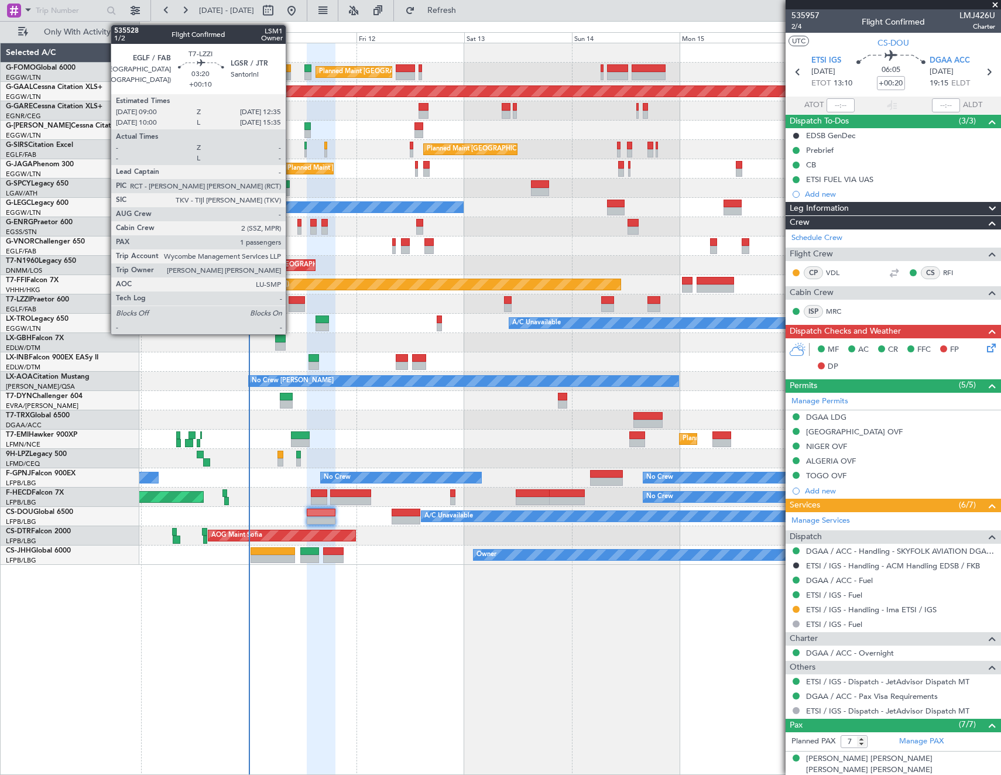
click at [291, 306] on div at bounding box center [297, 308] width 16 height 8
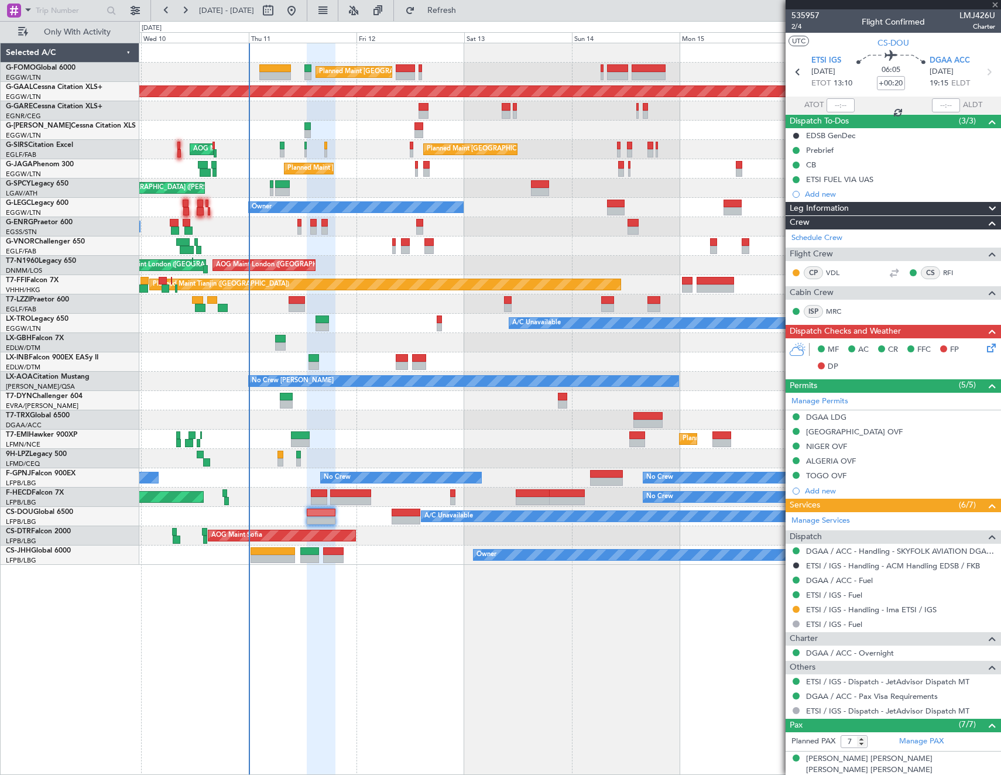
type input "+00:10"
type input "1"
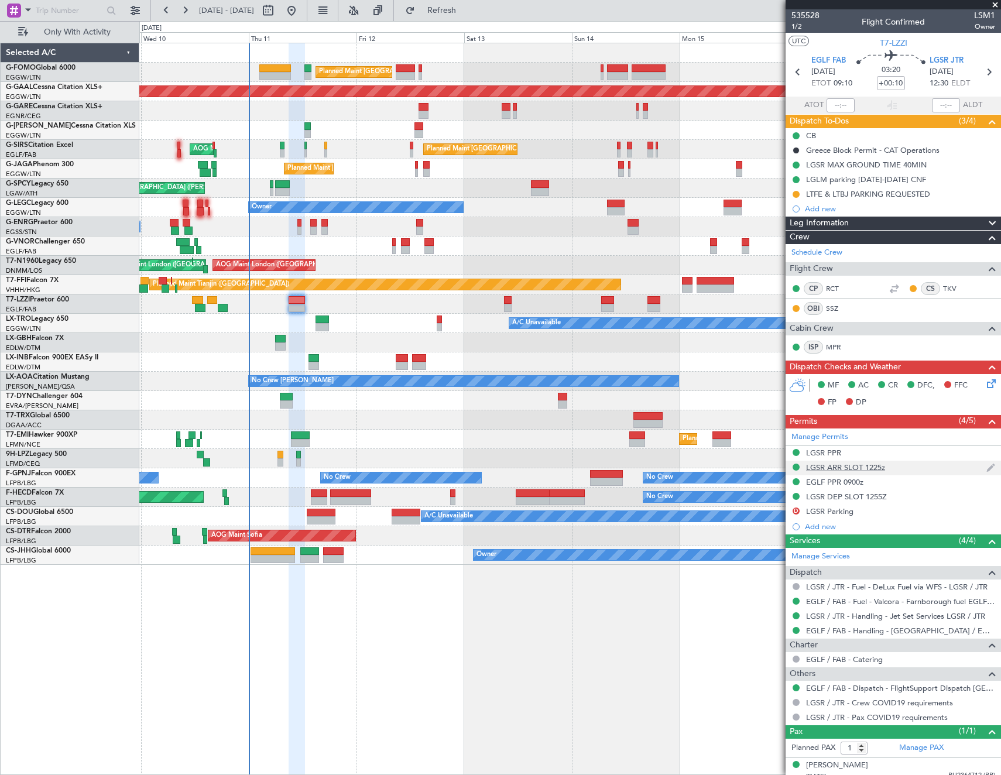
click at [850, 467] on div "LGSR ARR SLOT 1225z" at bounding box center [845, 467] width 79 height 10
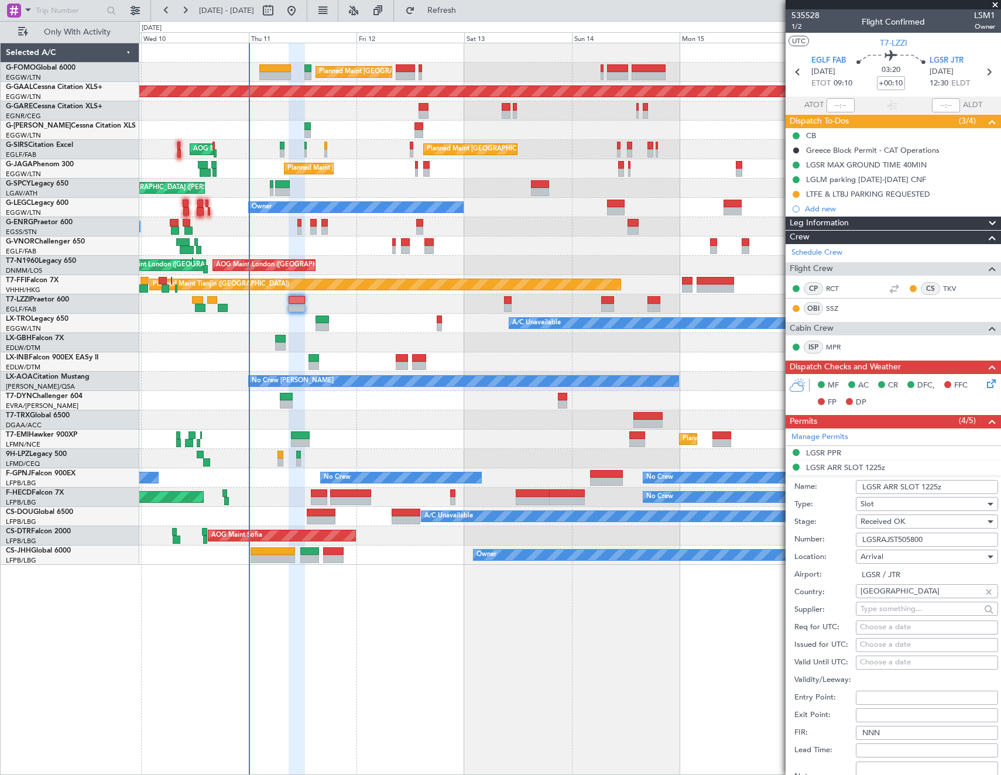
click at [930, 537] on input "LGSRAJST505800" at bounding box center [927, 540] width 142 height 14
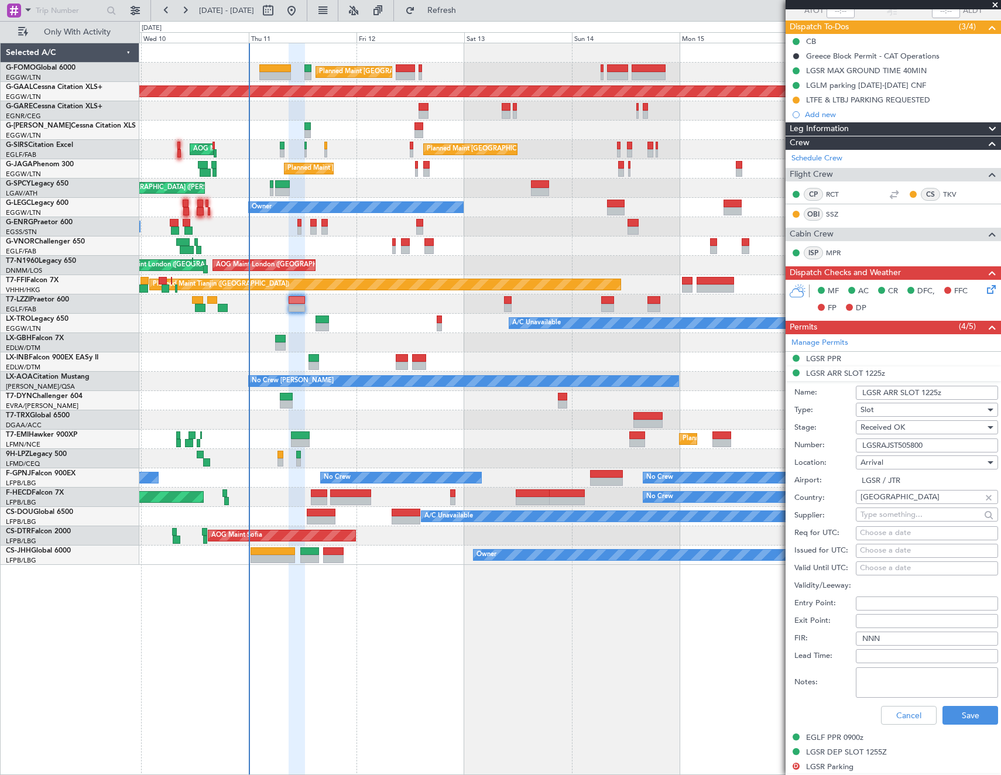
scroll to position [117, 0]
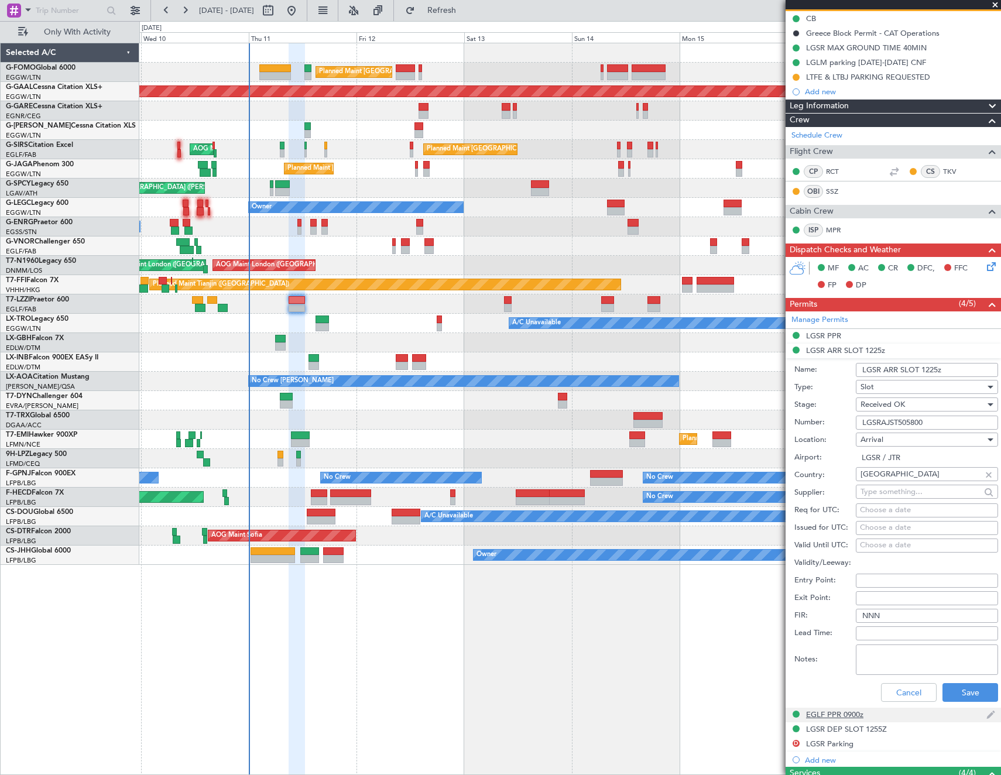
click at [852, 716] on div "EGLF PPR 0900z" at bounding box center [834, 714] width 57 height 10
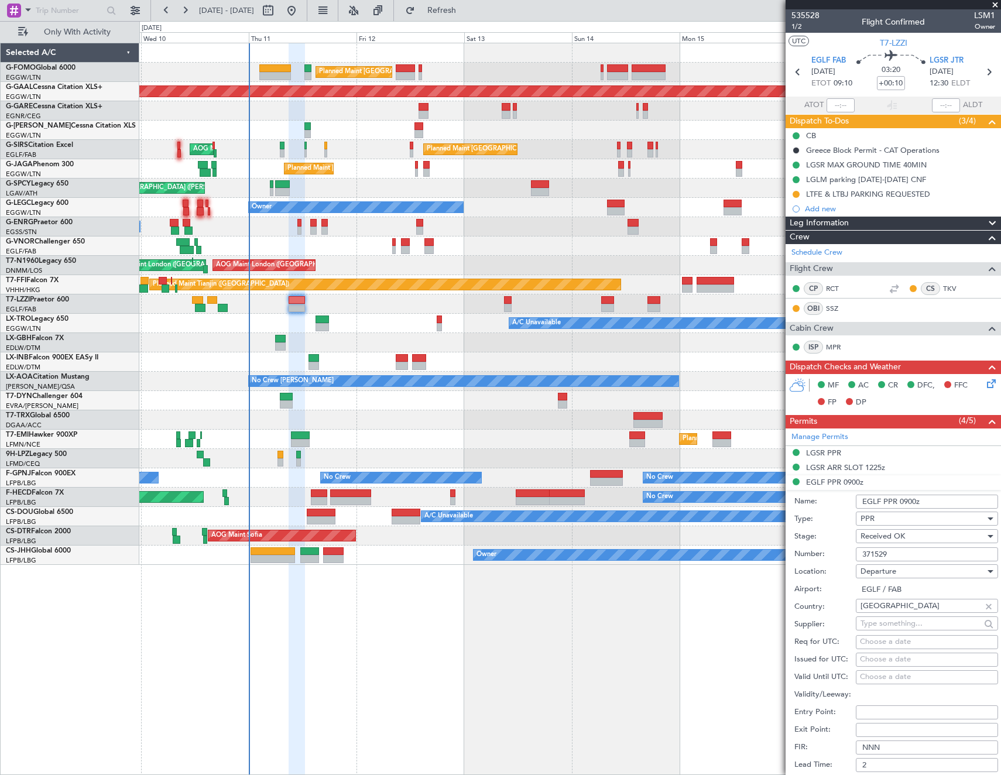
scroll to position [358, 0]
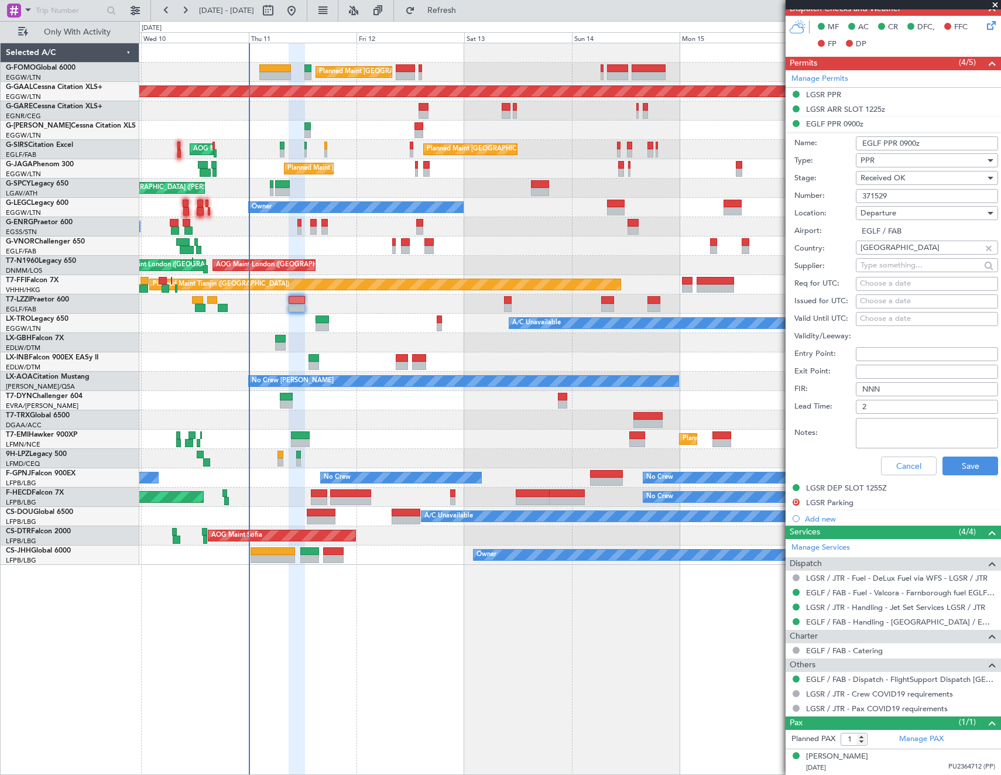
click at [916, 191] on input "371529" at bounding box center [927, 196] width 142 height 14
click at [856, 489] on div "LGSR DEP SLOT 1255Z" at bounding box center [846, 488] width 81 height 10
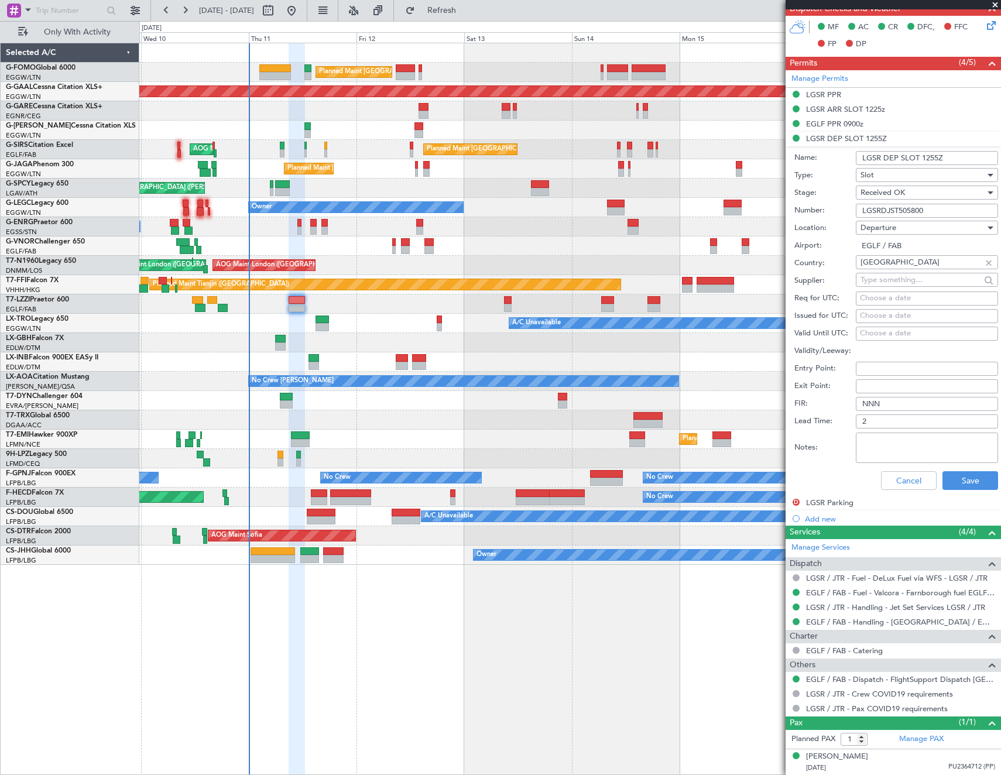
click at [930, 209] on input "LGSRDJST505800" at bounding box center [927, 211] width 142 height 14
click at [841, 122] on div "EGLF PPR 0900z" at bounding box center [834, 124] width 57 height 10
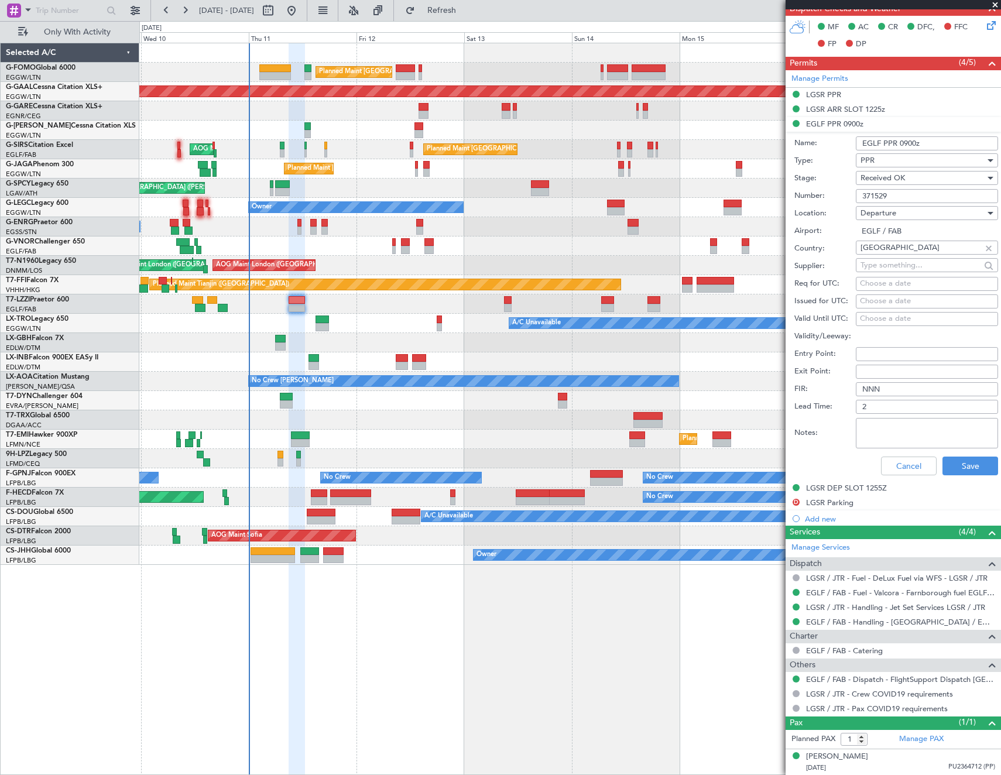
click at [908, 193] on input "371529" at bounding box center [927, 196] width 142 height 14
click at [887, 460] on button "Cancel" at bounding box center [909, 466] width 56 height 19
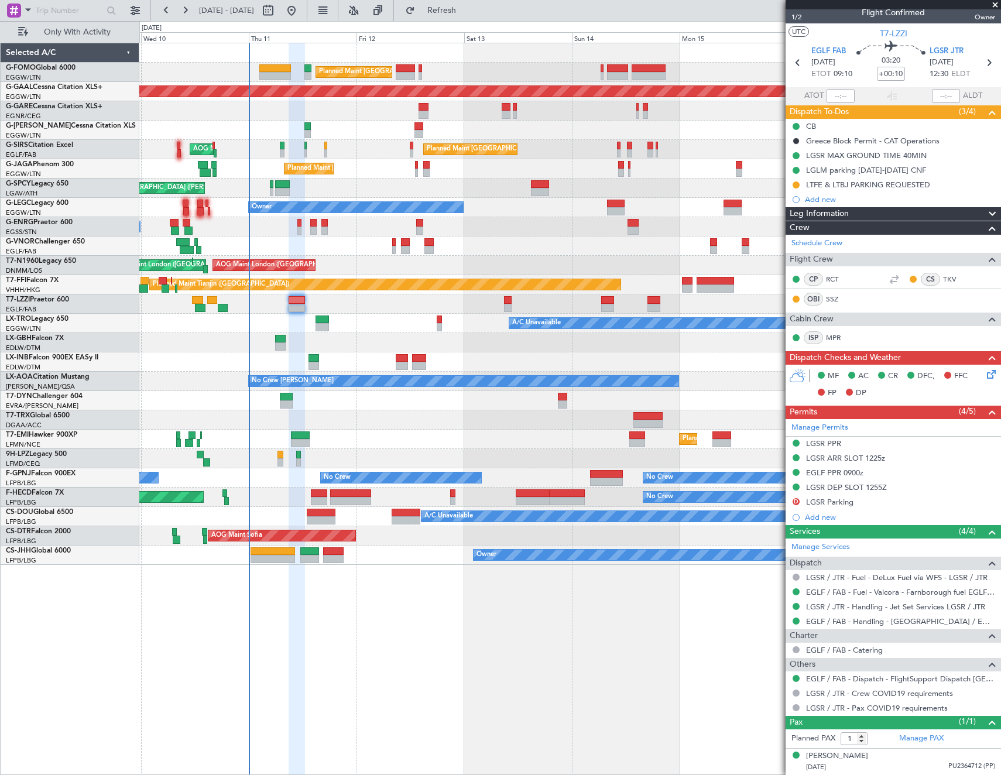
scroll to position [9, 0]
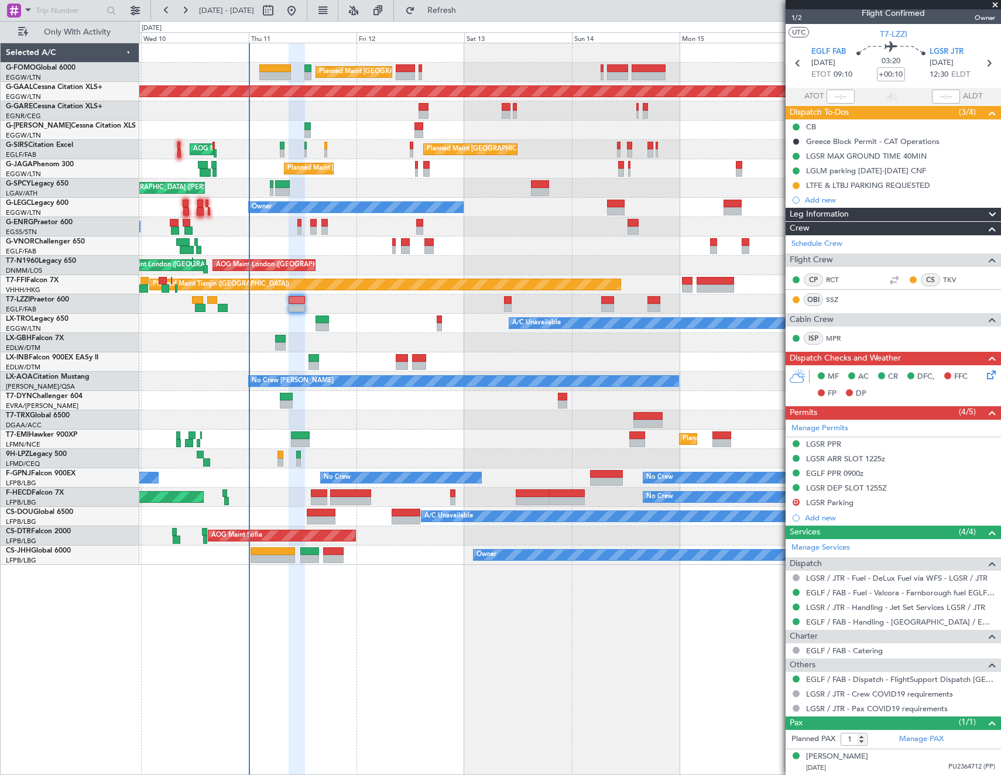
click at [985, 372] on icon at bounding box center [989, 372] width 9 height 9
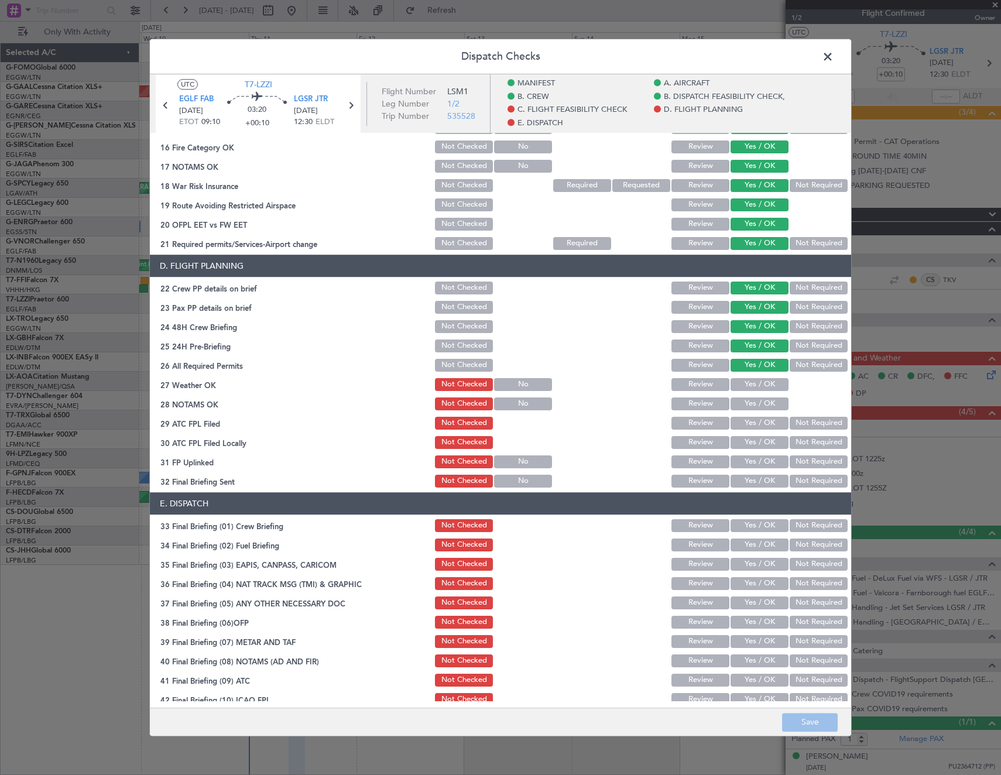
scroll to position [468, 0]
click at [760, 383] on button "Yes / OK" at bounding box center [759, 384] width 58 height 13
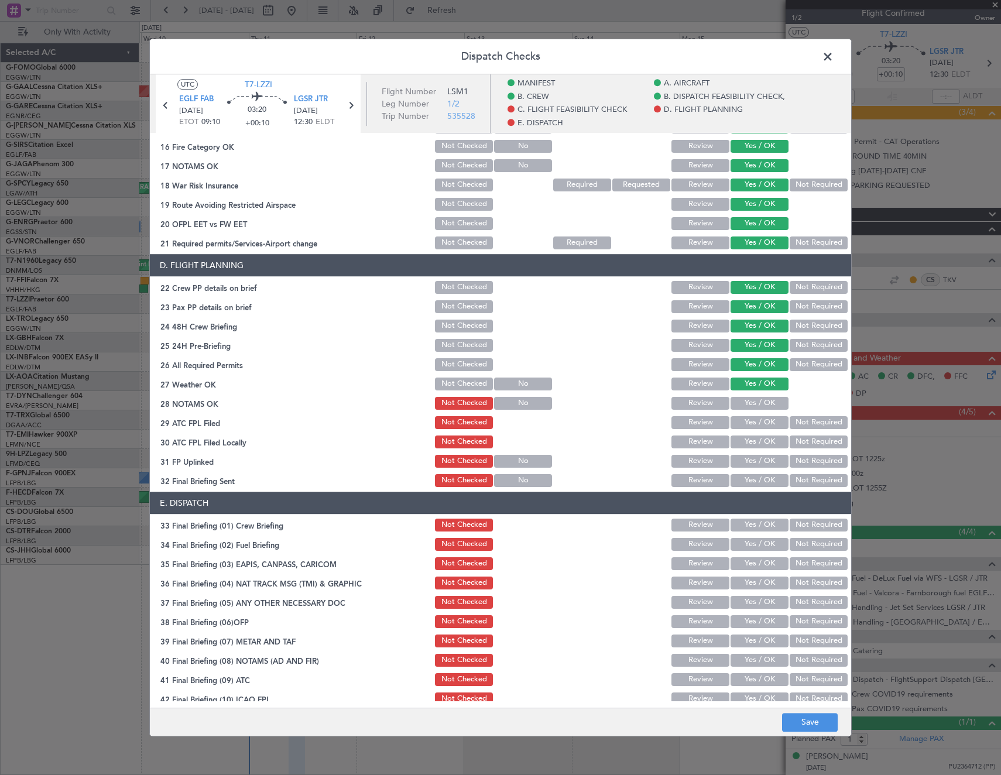
click at [754, 402] on button "Yes / OK" at bounding box center [759, 403] width 58 height 13
click at [754, 421] on button "Yes / OK" at bounding box center [759, 422] width 58 height 13
click at [815, 443] on button "Not Required" at bounding box center [819, 441] width 58 height 13
click at [756, 464] on button "Yes / OK" at bounding box center [759, 461] width 58 height 13
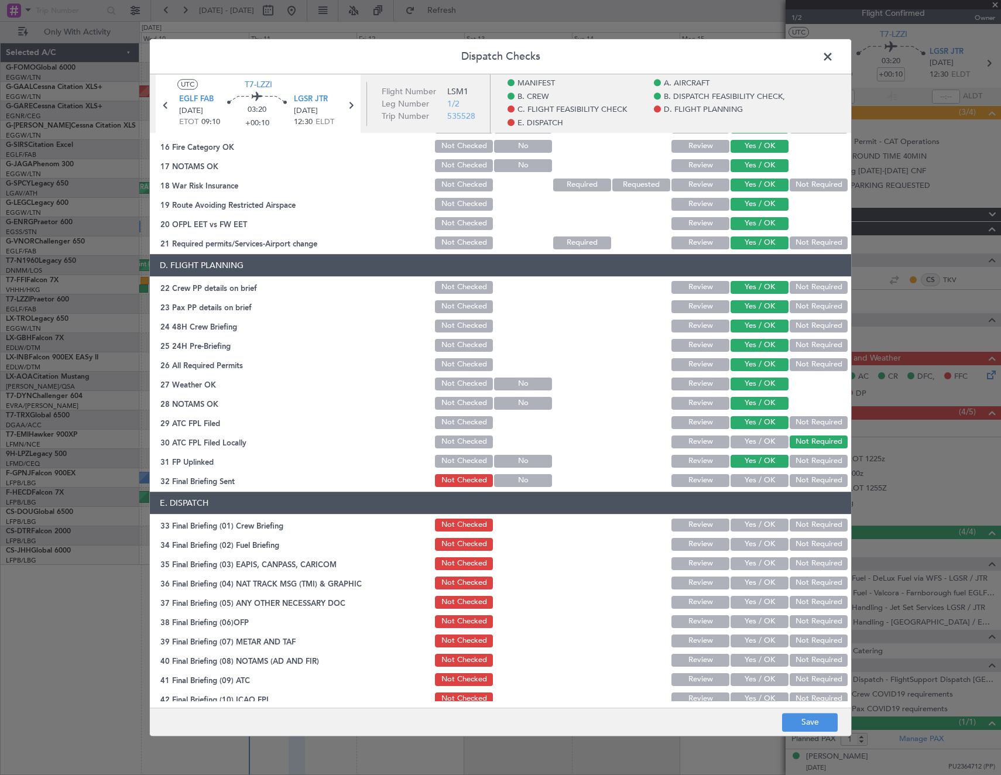
click at [802, 478] on button "Not Required" at bounding box center [819, 480] width 58 height 13
click at [765, 544] on button "Yes / OK" at bounding box center [759, 544] width 58 height 13
click at [801, 567] on button "Not Required" at bounding box center [819, 563] width 58 height 13
click at [805, 585] on button "Not Required" at bounding box center [819, 583] width 58 height 13
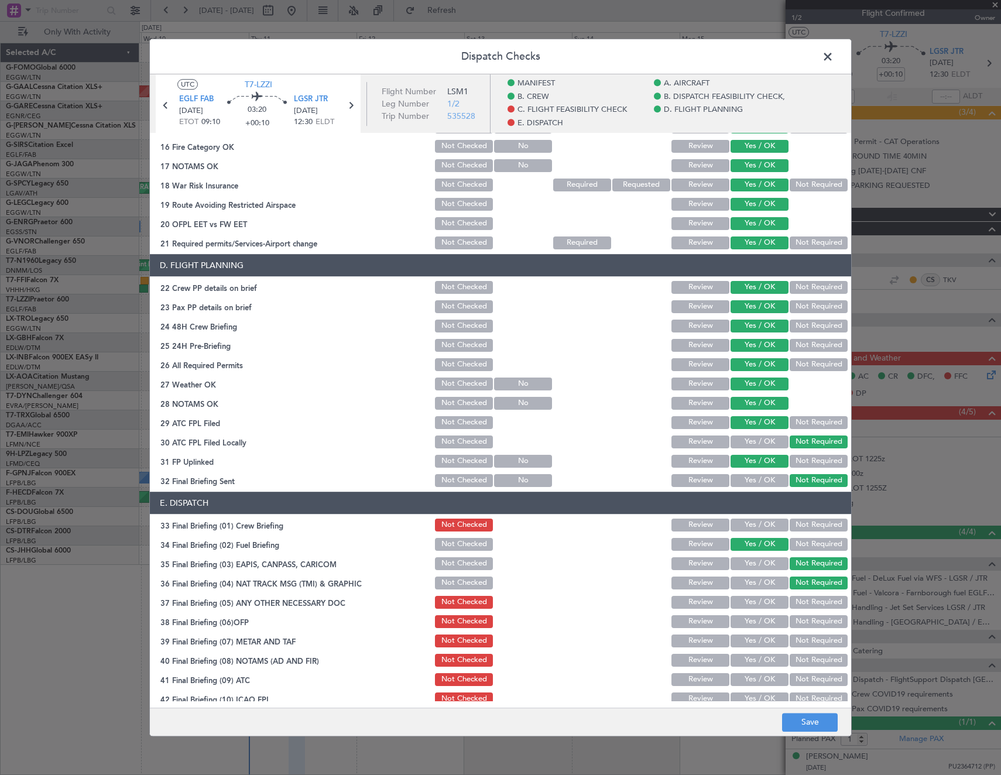
click at [760, 604] on button "Yes / OK" at bounding box center [759, 602] width 58 height 13
click at [754, 619] on button "Yes / OK" at bounding box center [759, 621] width 58 height 13
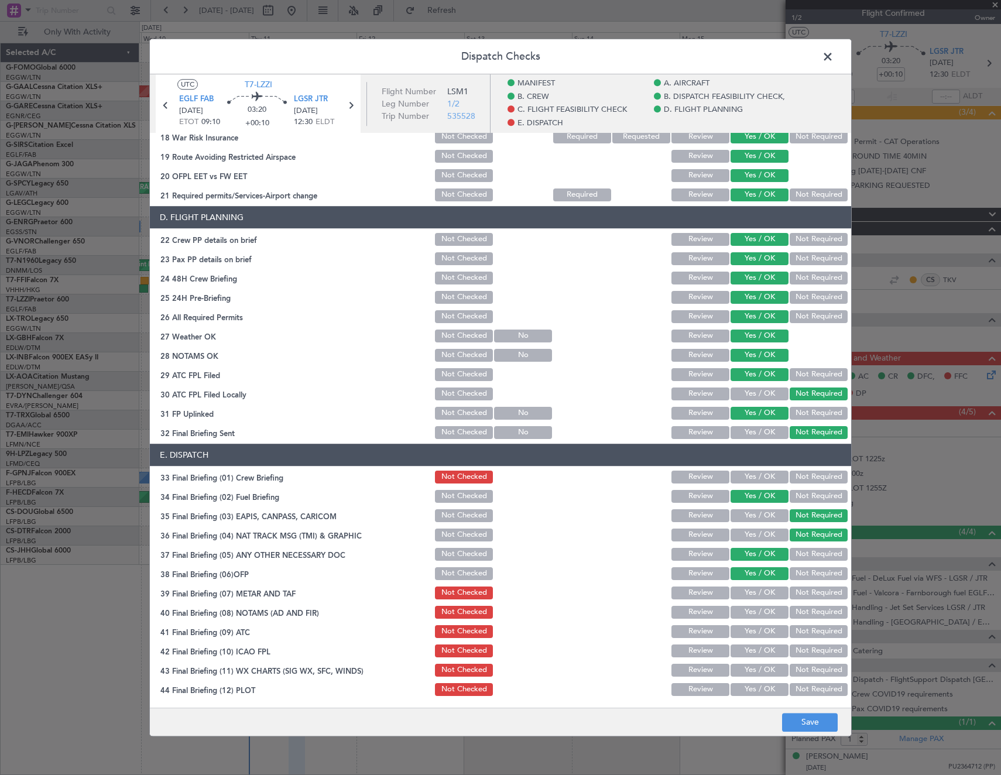
click at [762, 593] on button "Yes / OK" at bounding box center [759, 593] width 58 height 13
drag, startPoint x: 759, startPoint y: 609, endPoint x: 754, endPoint y: 629, distance: 20.9
click at [759, 609] on button "Yes / OK" at bounding box center [759, 612] width 58 height 13
click at [754, 632] on button "Yes / OK" at bounding box center [759, 631] width 58 height 13
drag, startPoint x: 753, startPoint y: 646, endPoint x: 754, endPoint y: 664, distance: 17.6
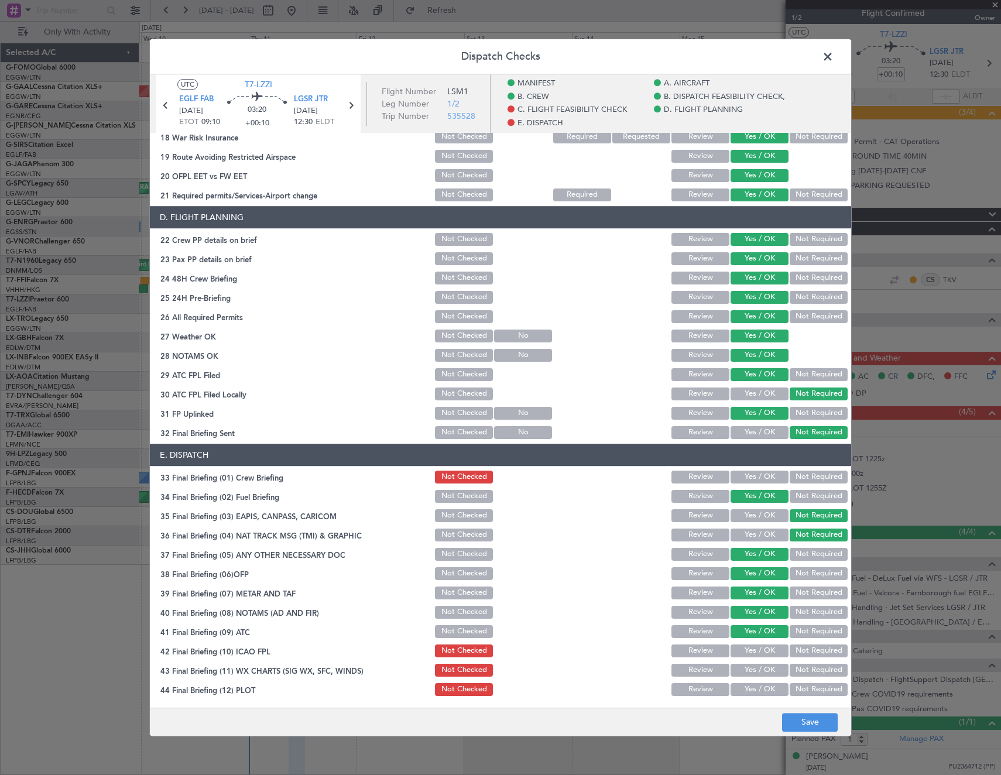
click at [754, 651] on button "Yes / OK" at bounding box center [759, 650] width 58 height 13
click at [754, 670] on button "Yes / OK" at bounding box center [759, 670] width 58 height 13
click at [752, 687] on button "Yes / OK" at bounding box center [759, 689] width 58 height 13
click at [757, 482] on button "Yes / OK" at bounding box center [759, 477] width 58 height 13
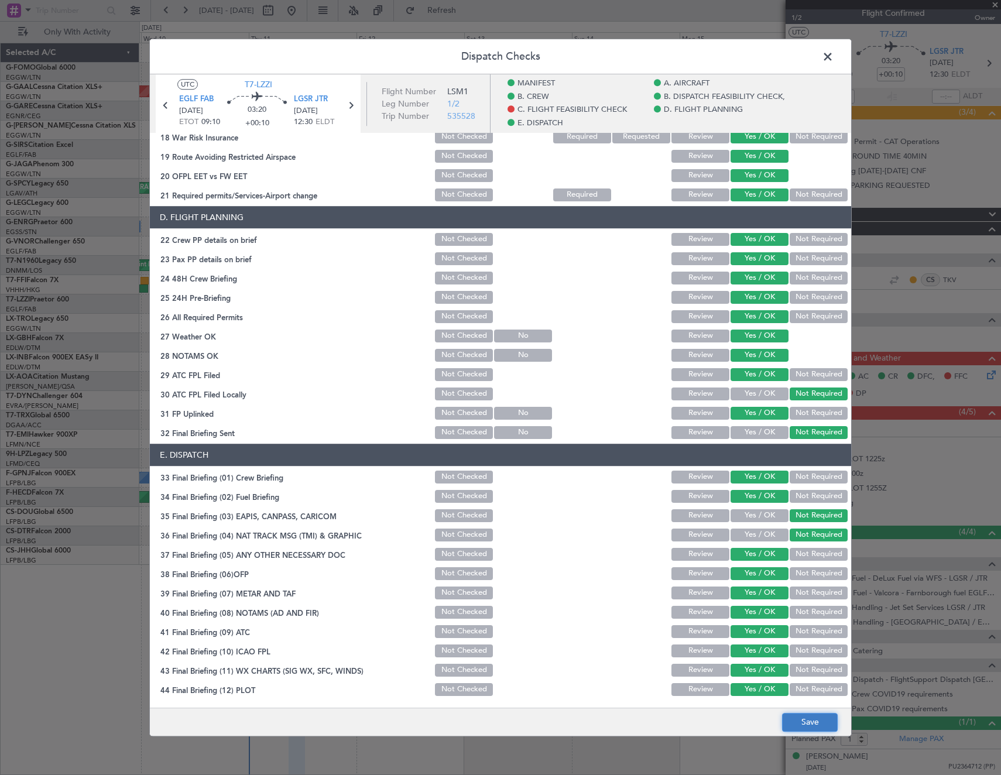
click at [804, 726] on button "Save" at bounding box center [810, 722] width 56 height 19
click at [834, 54] on span at bounding box center [834, 59] width 0 height 23
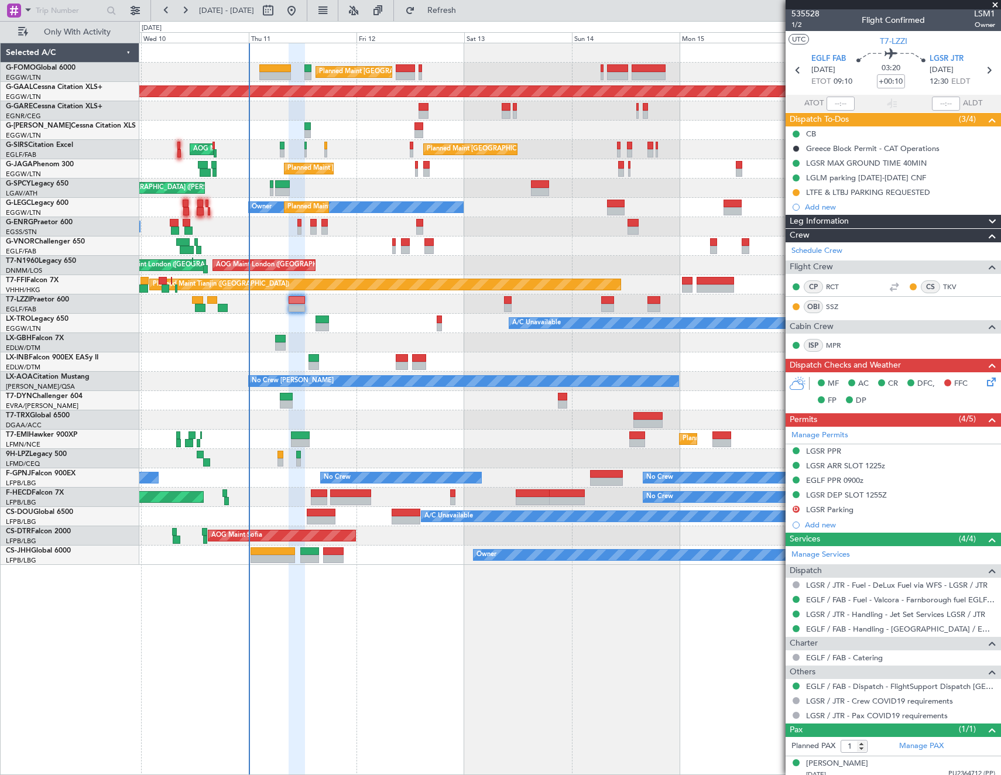
scroll to position [0, 0]
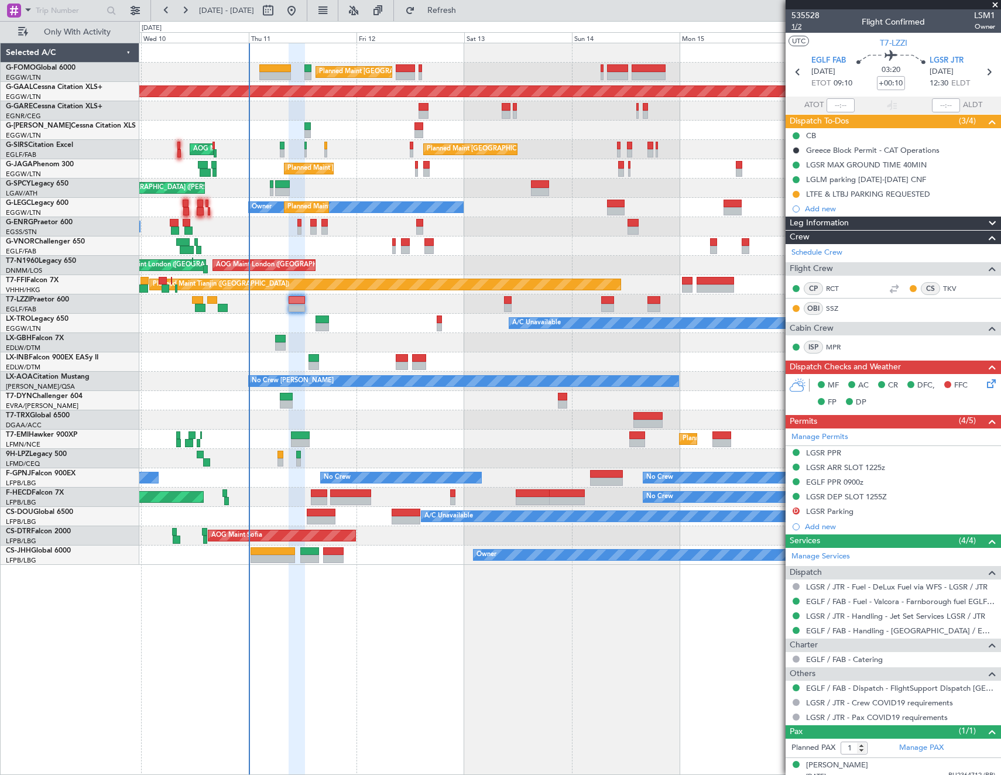
click at [800, 29] on span "1/2" at bounding box center [805, 27] width 28 height 10
click at [846, 603] on link "EGLF / FAB - Fuel - Valcora - Farnborough fuel EGLF / FAB" at bounding box center [900, 601] width 189 height 10
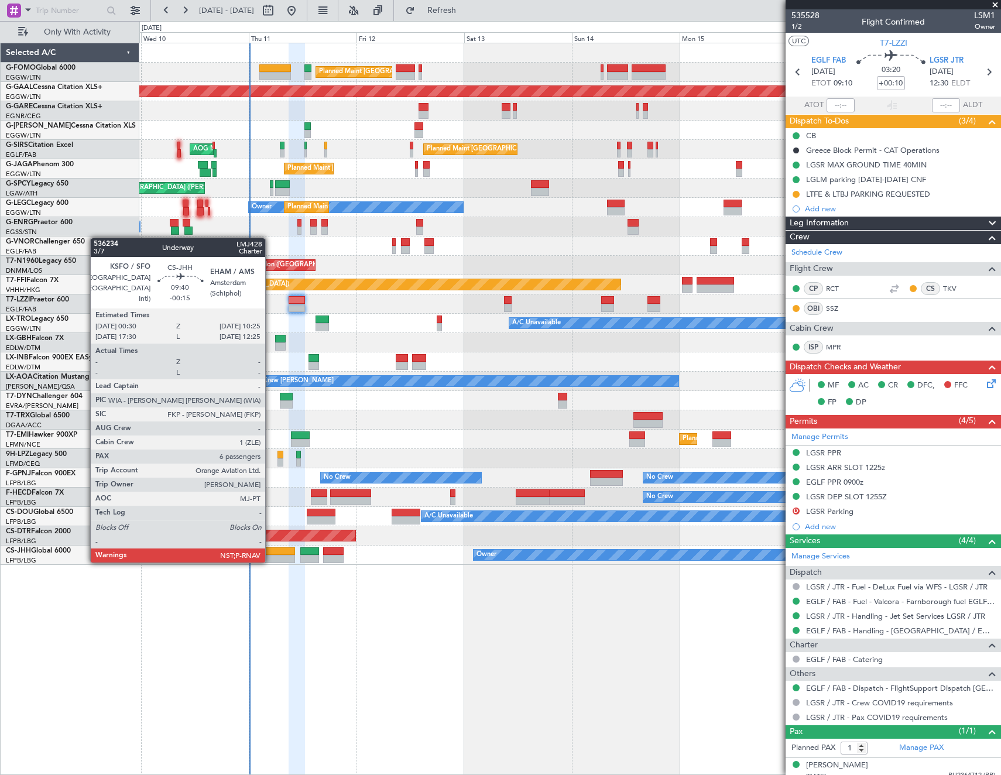
click at [267, 556] on div at bounding box center [273, 559] width 45 height 8
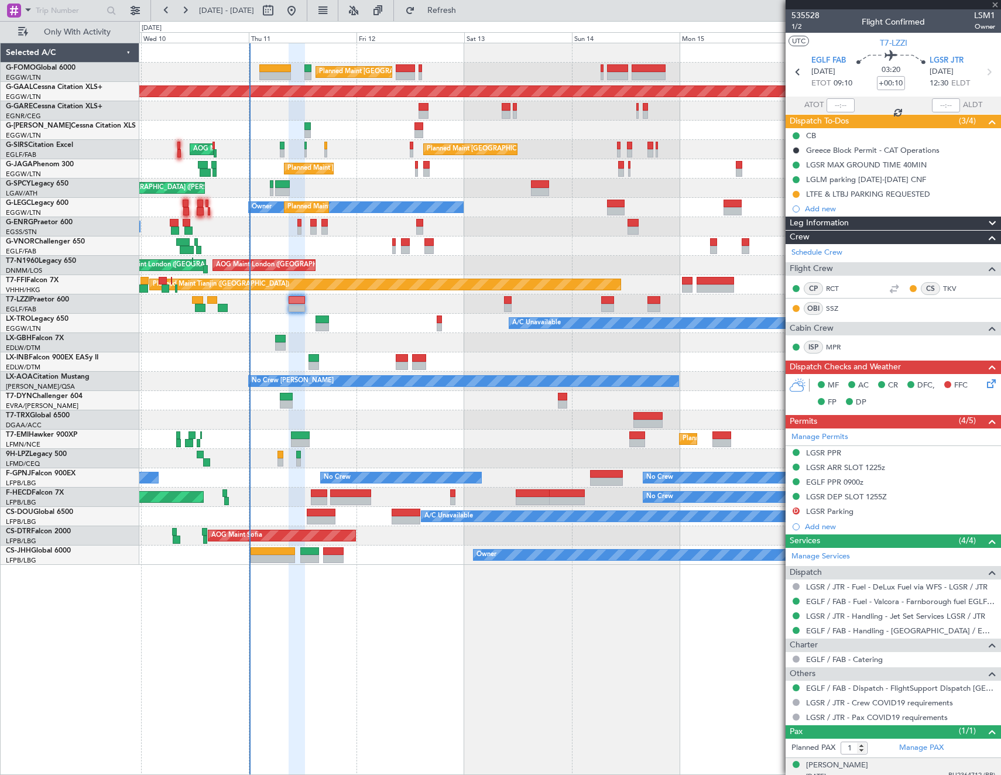
type input "-00:15"
type input "6"
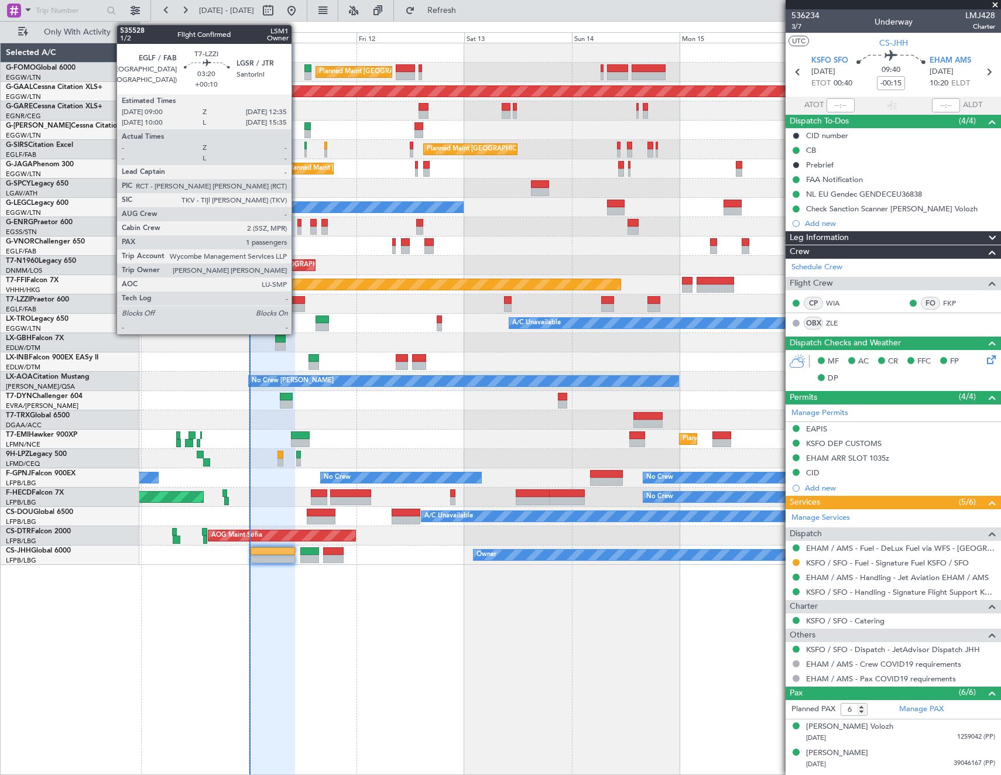
click at [297, 302] on div at bounding box center [297, 300] width 16 height 8
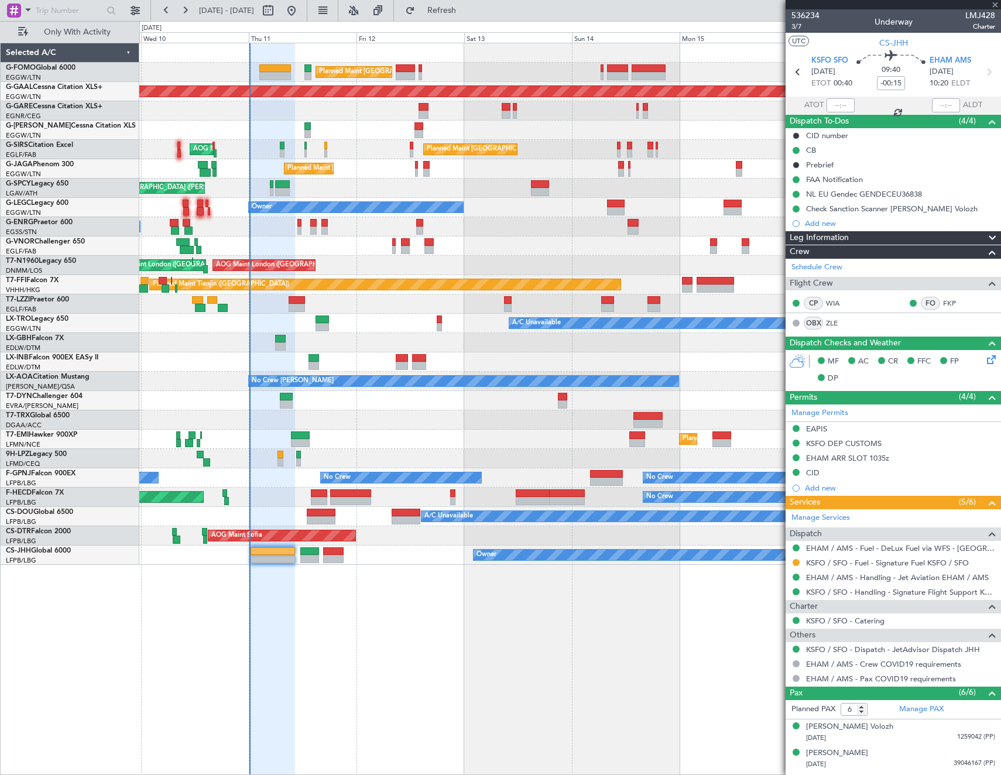
type input "+00:10"
type input "1"
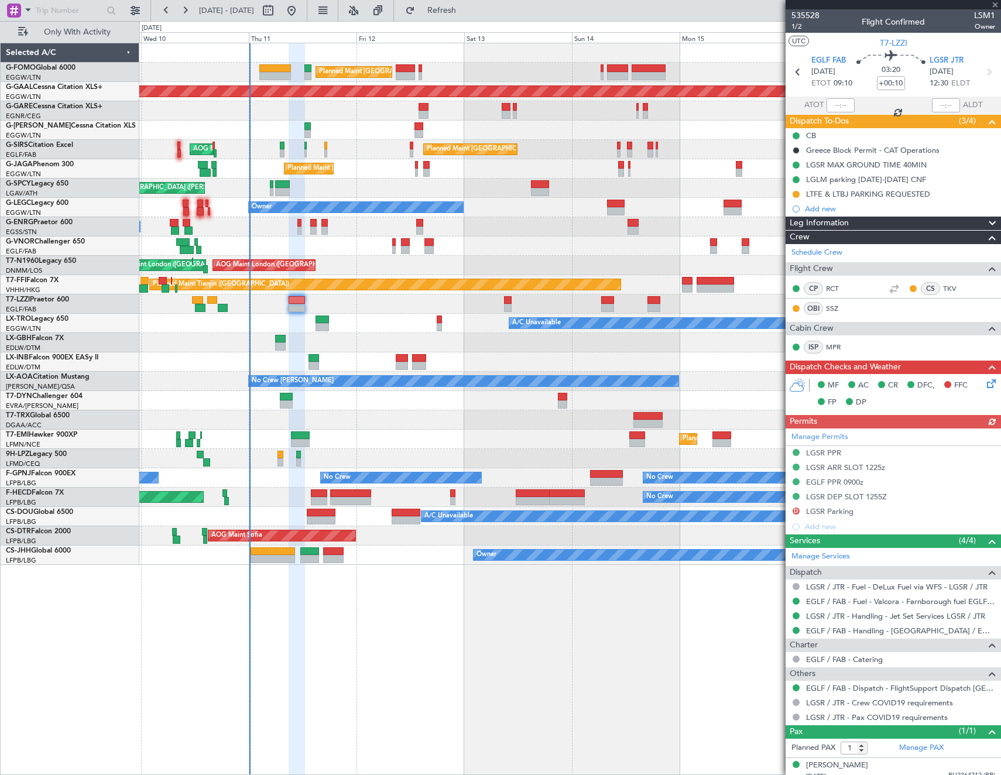
click at [985, 382] on icon at bounding box center [989, 381] width 9 height 9
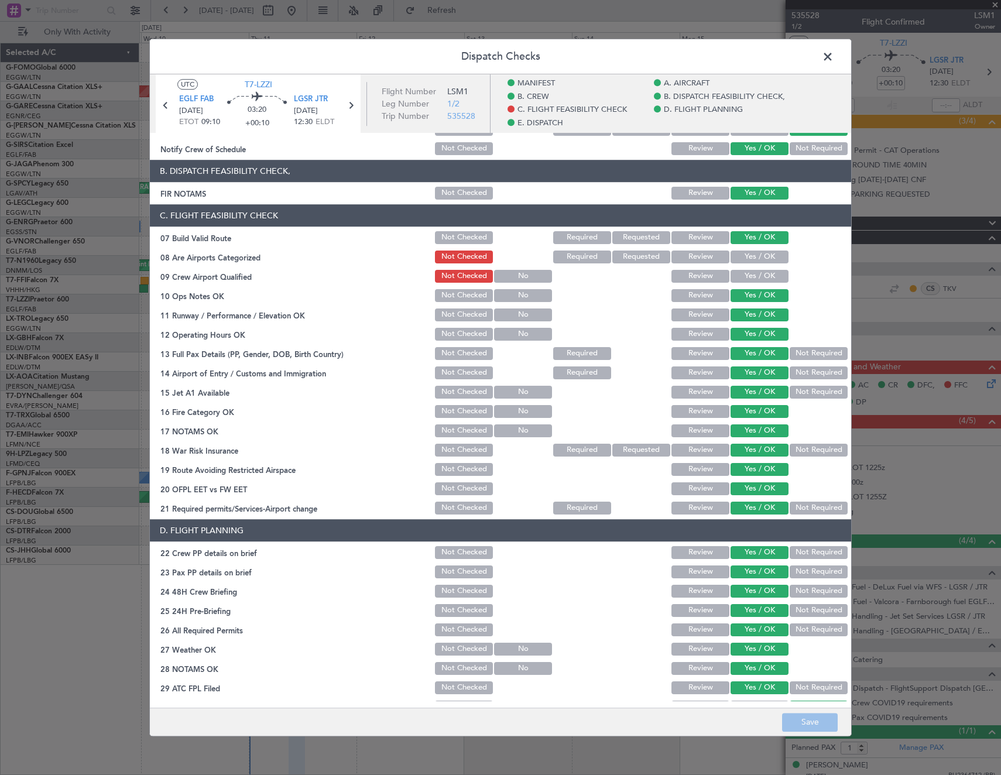
scroll to position [516, 0]
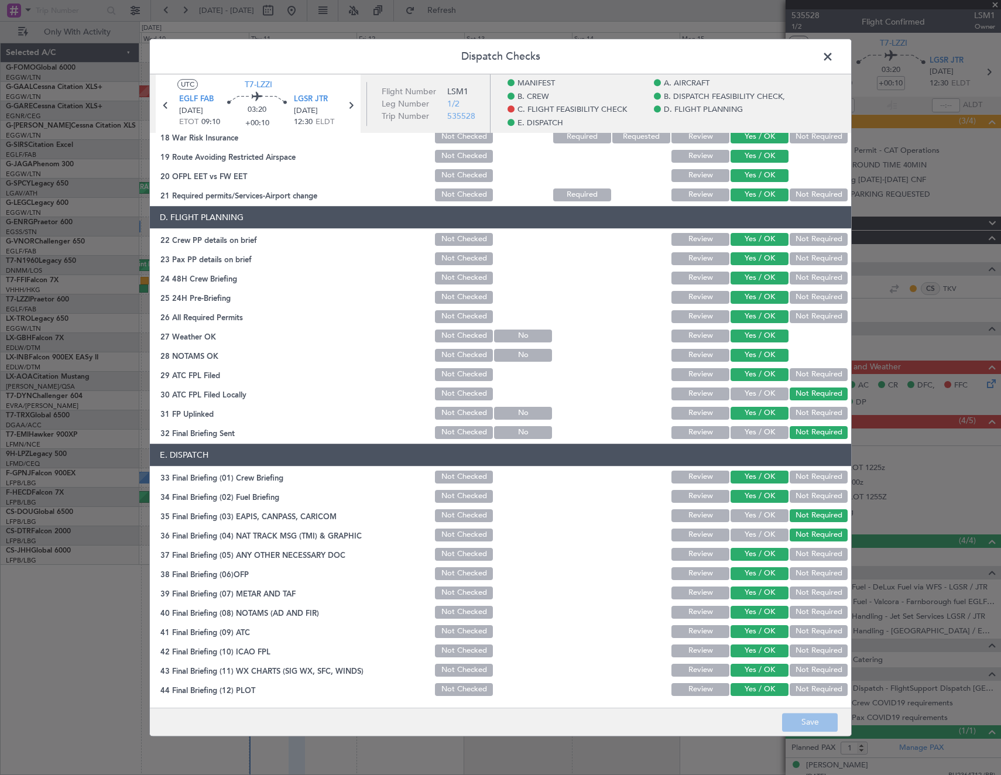
click at [437, 499] on button "Not Checked" at bounding box center [464, 496] width 58 height 13
click at [801, 718] on button "Save" at bounding box center [810, 722] width 56 height 19
click at [834, 55] on span at bounding box center [834, 59] width 0 height 23
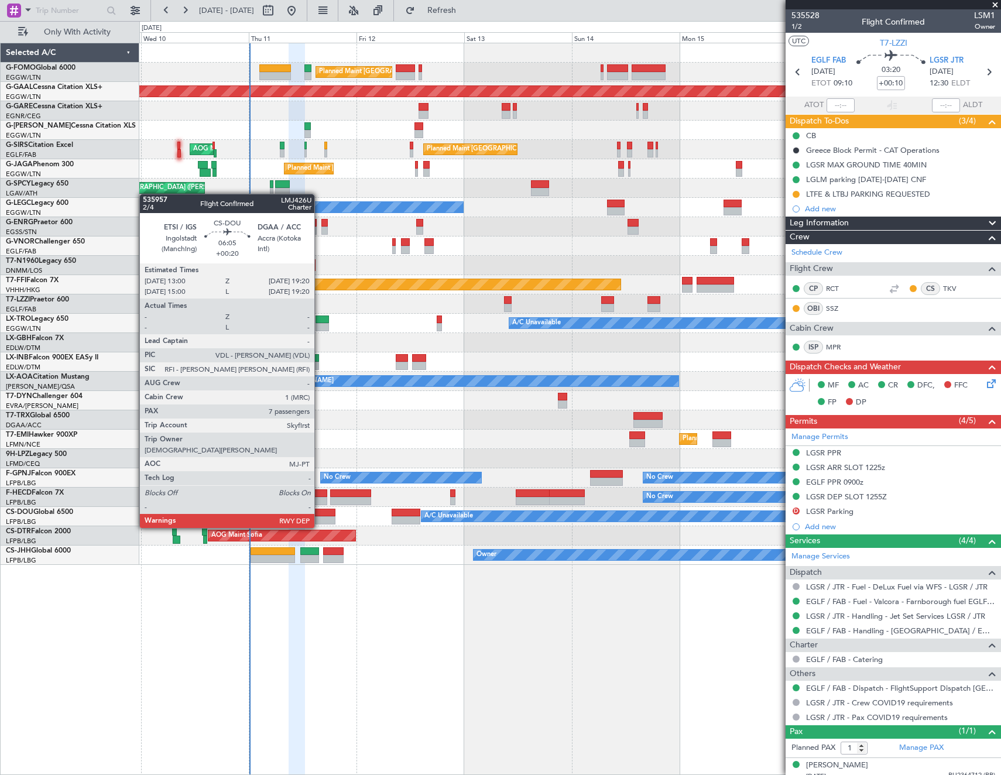
click at [320, 516] on div at bounding box center [321, 520] width 29 height 8
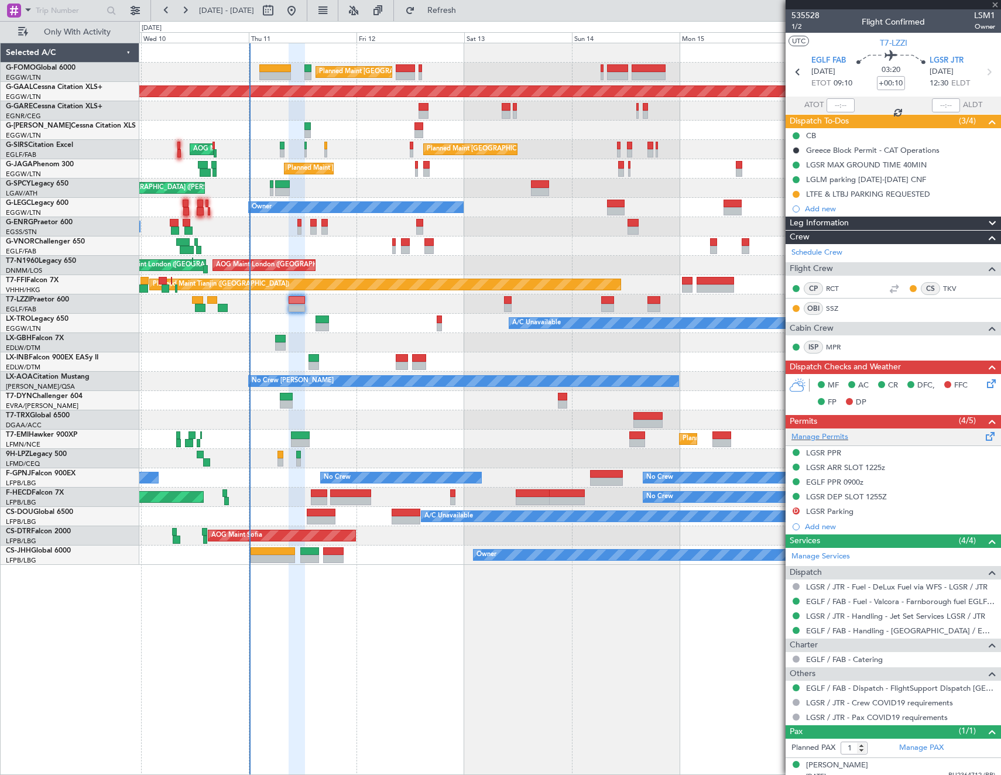
type input "+00:20"
type input "7"
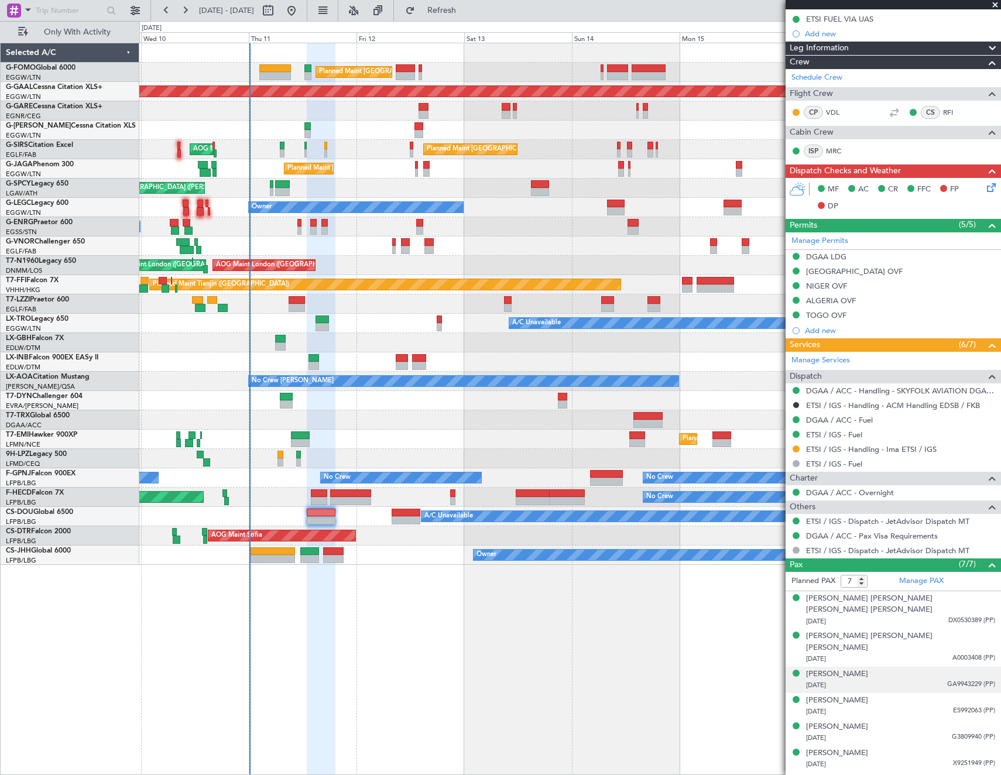
scroll to position [0, 0]
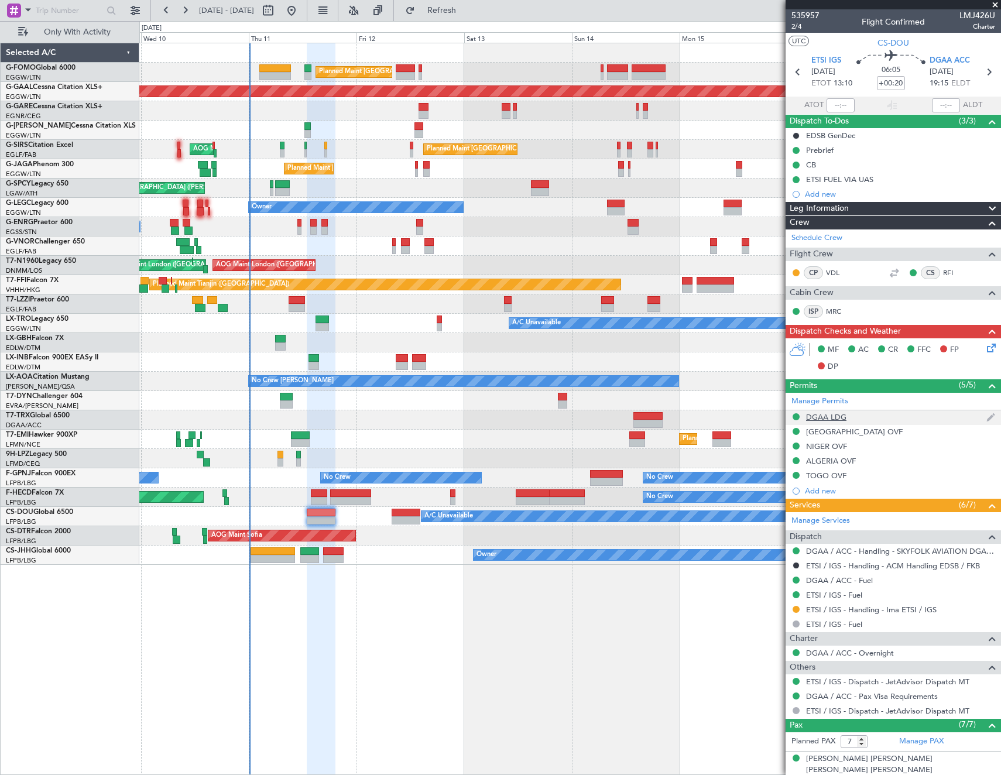
click at [835, 415] on div "DGAA LDG" at bounding box center [826, 417] width 40 height 10
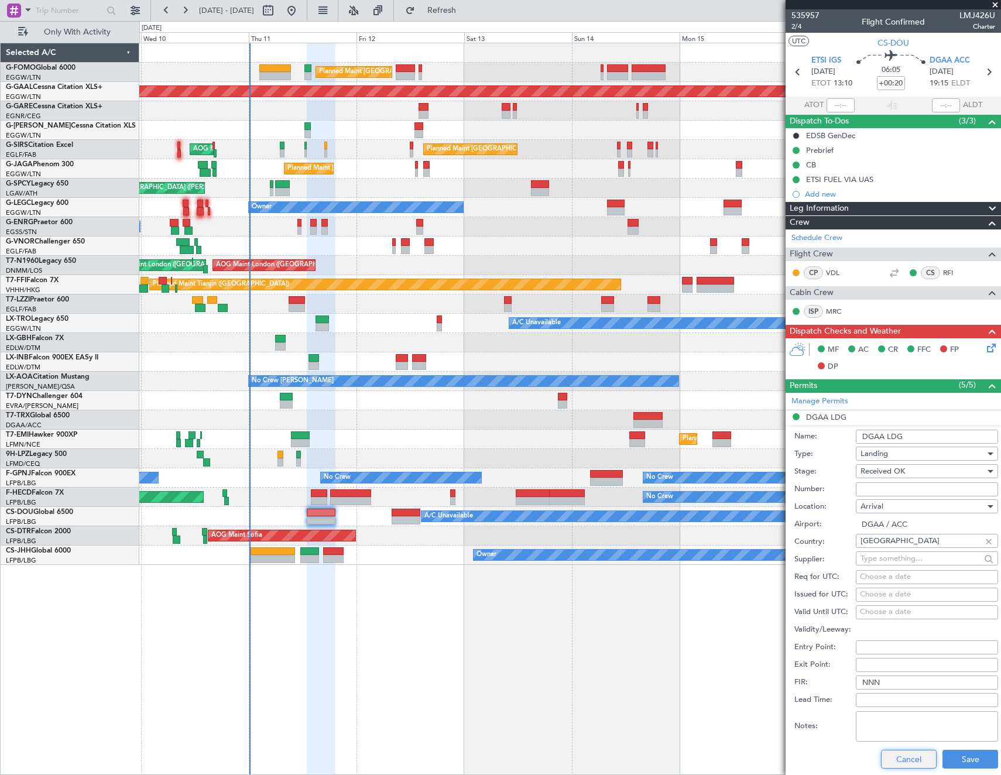
click at [896, 760] on button "Cancel" at bounding box center [909, 759] width 56 height 19
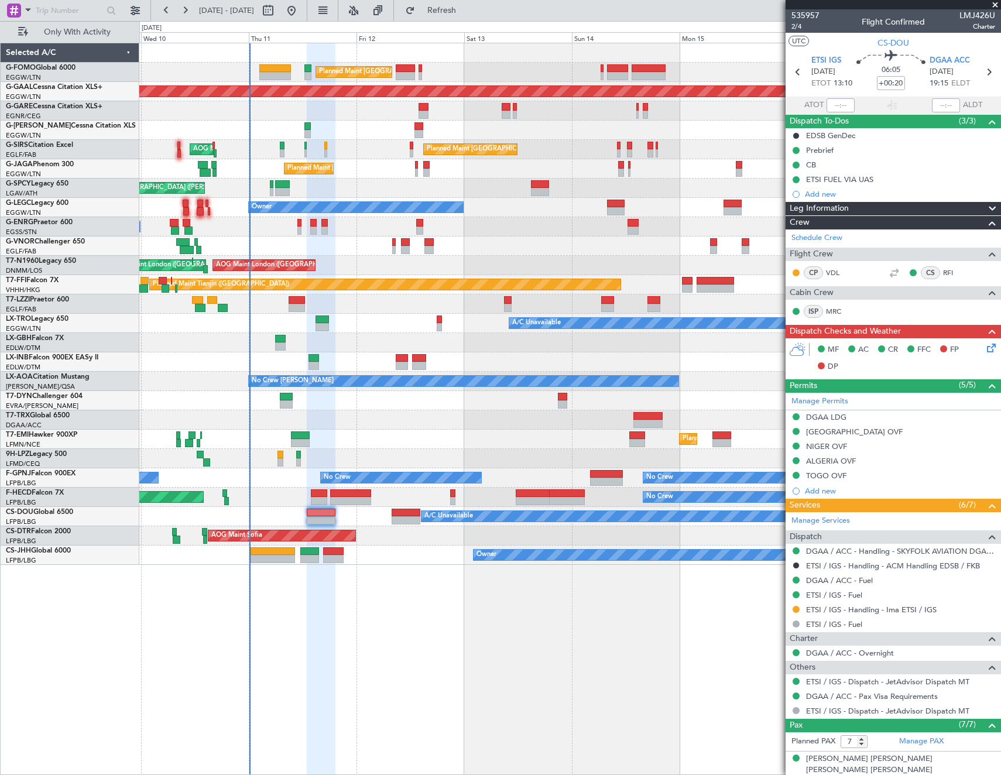
drag, startPoint x: 823, startPoint y: 417, endPoint x: 850, endPoint y: 452, distance: 43.8
click at [823, 417] on div "DGAA LDG" at bounding box center [826, 417] width 40 height 10
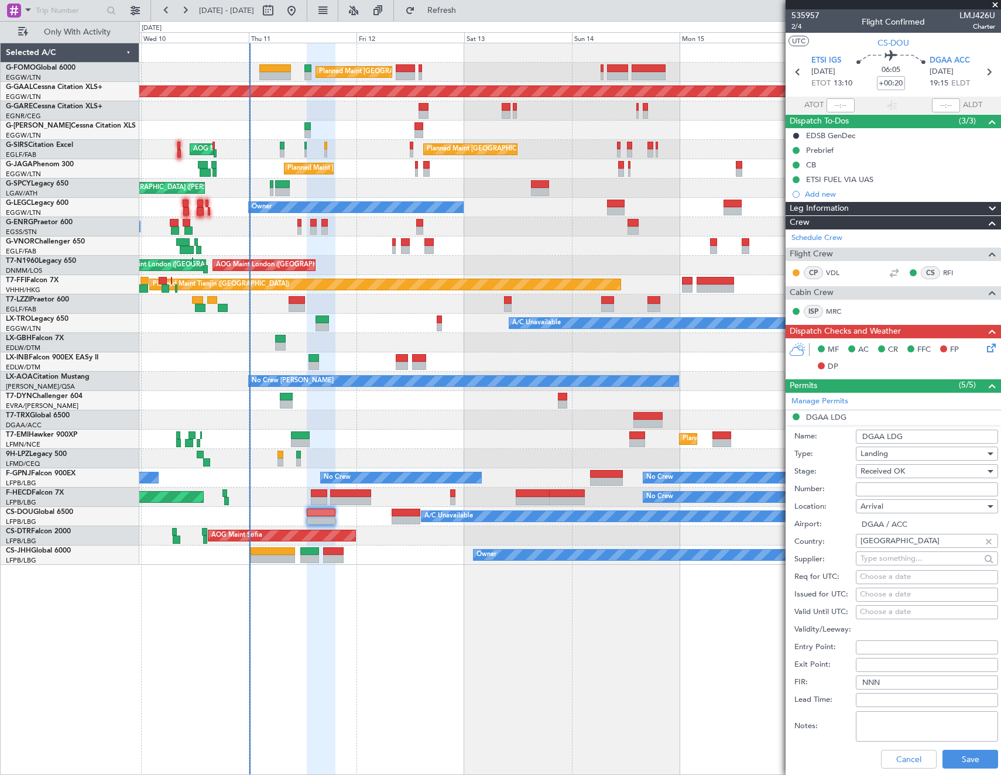
click at [915, 489] on input "Number:" at bounding box center [927, 489] width 142 height 14
paste input "GAF/QBEF/25/2605"
type input "GAF/QBEF/25/2605"
click at [950, 760] on button "Save" at bounding box center [970, 759] width 56 height 19
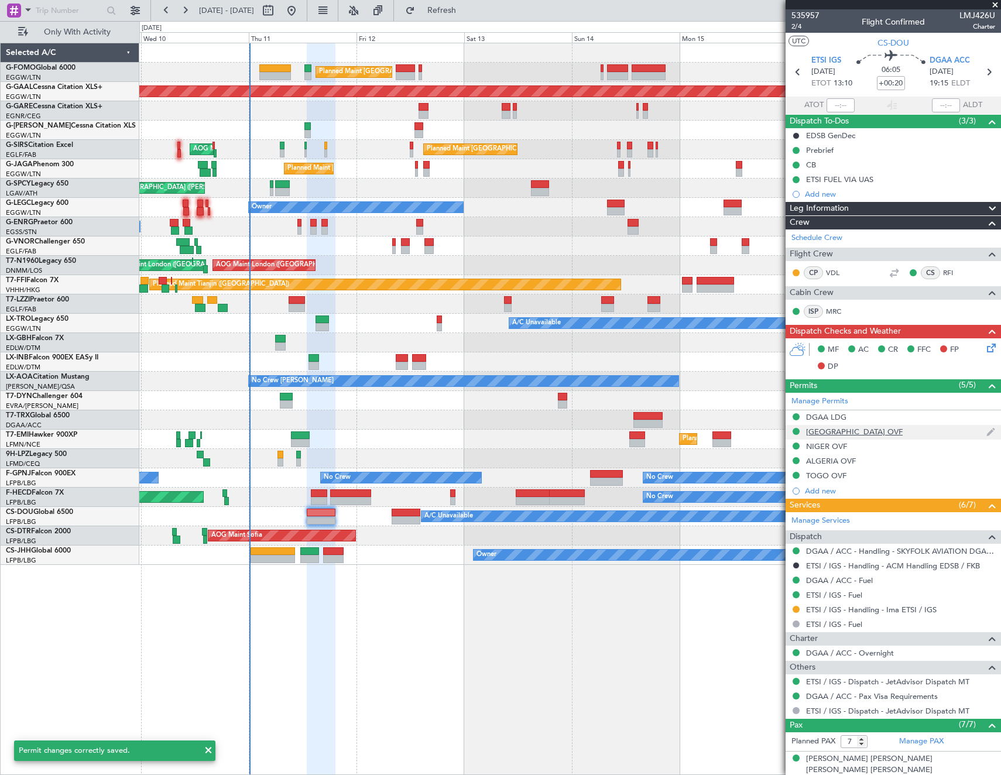
click at [844, 431] on div "[GEOGRAPHIC_DATA] OVF" at bounding box center [854, 432] width 97 height 10
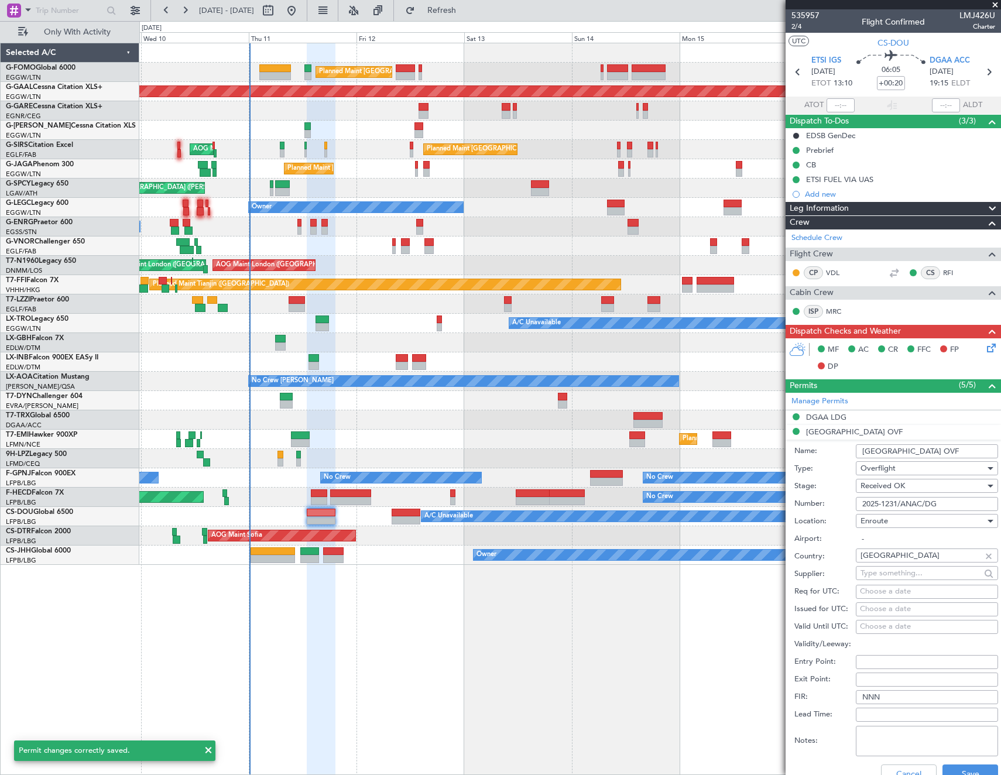
click at [938, 505] on input "2025-1231/ANAC/DG" at bounding box center [927, 504] width 142 height 14
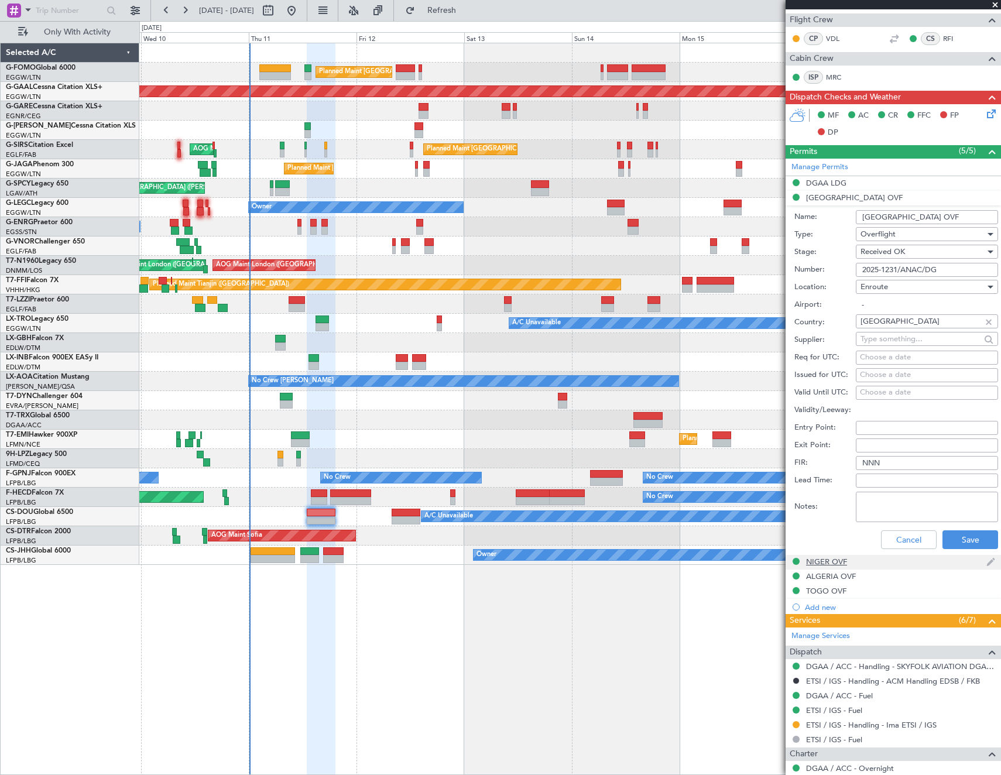
click at [841, 563] on div "NIGER OVF" at bounding box center [826, 562] width 41 height 10
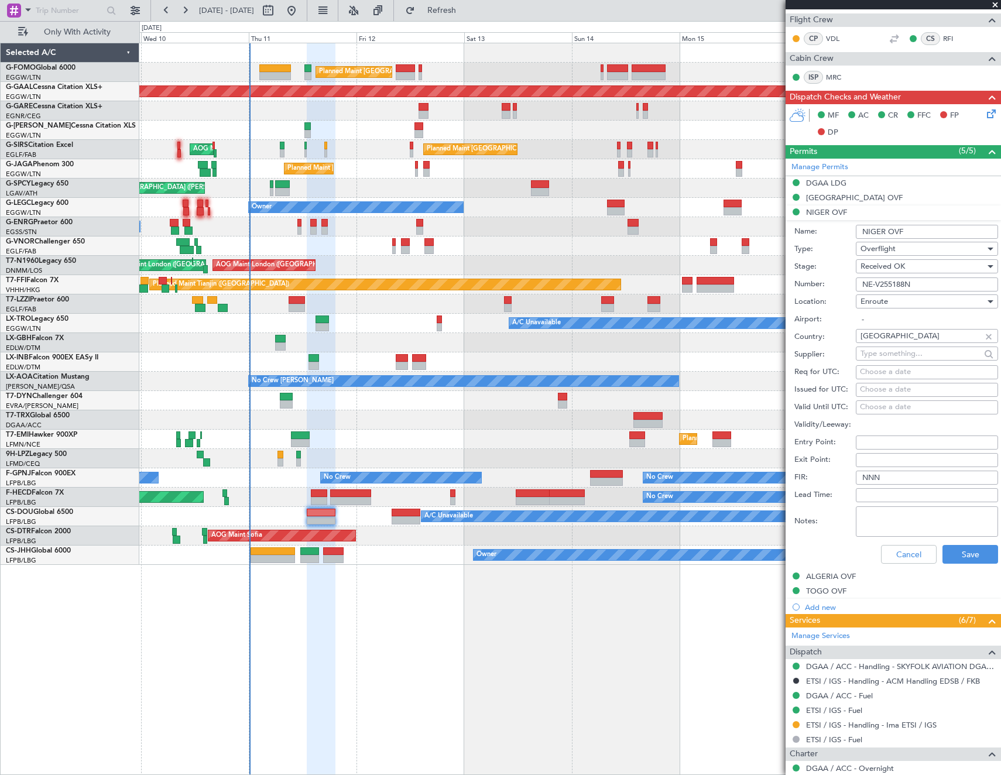
click at [934, 280] on input "NE-V255188N" at bounding box center [927, 284] width 142 height 14
click at [828, 577] on div "ALGERIA OVF" at bounding box center [831, 576] width 50 height 10
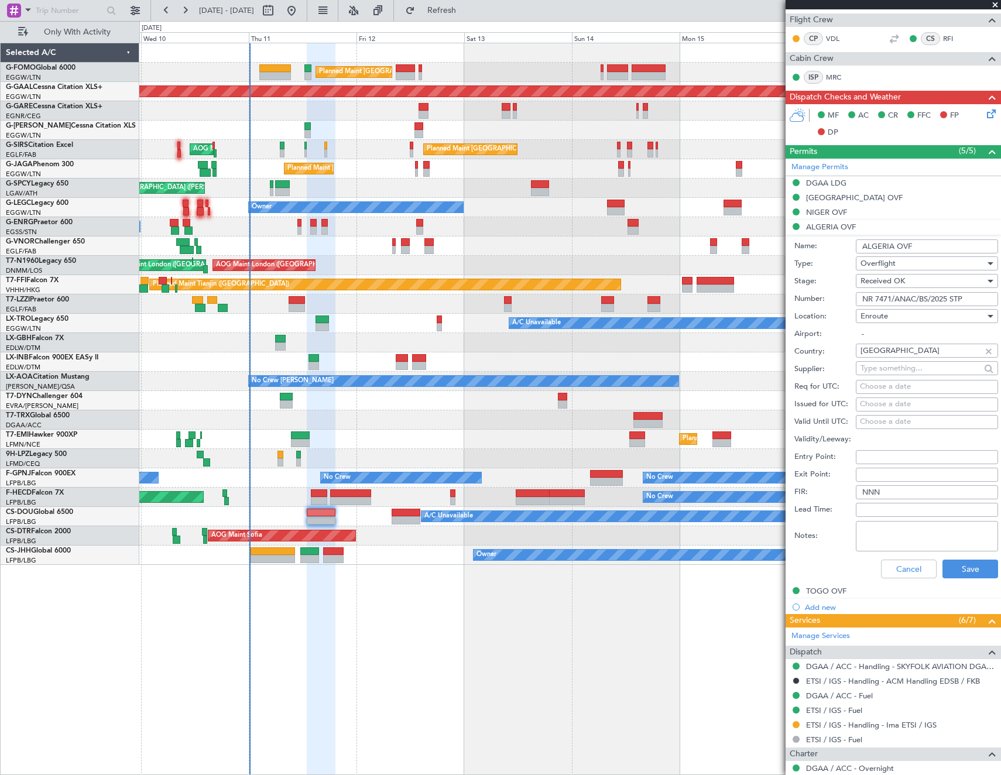
click at [932, 298] on input "NR 7471/ANAC/BS/2025 STP" at bounding box center [927, 299] width 142 height 14
click at [818, 587] on div "TOGO OVF" at bounding box center [826, 591] width 40 height 10
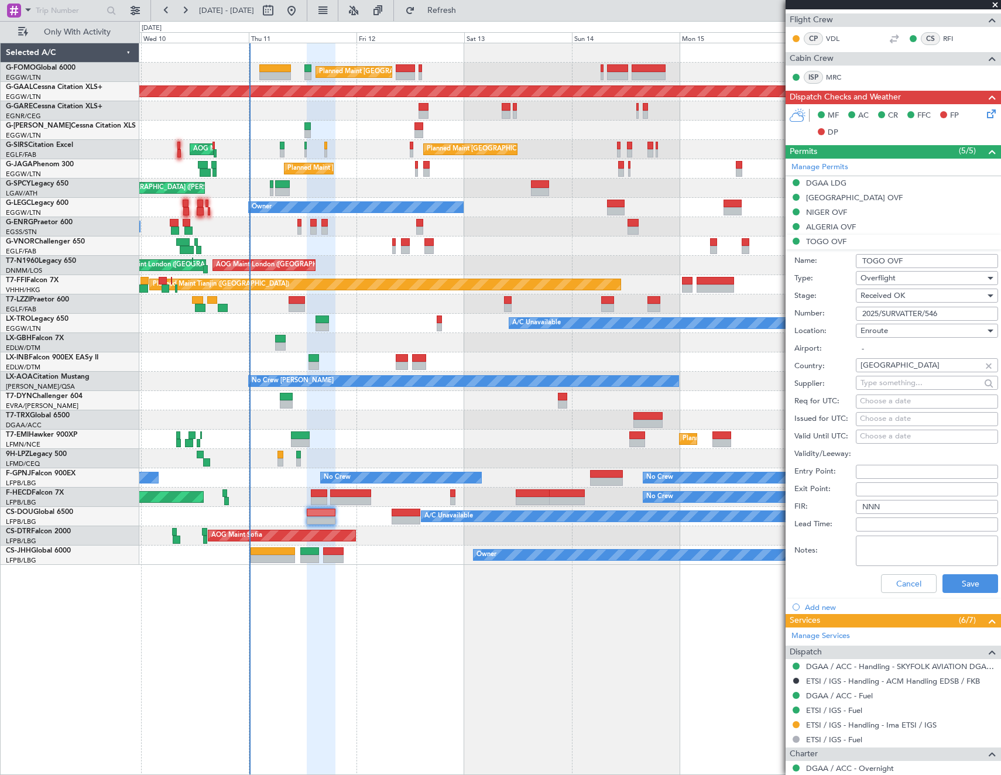
click at [932, 316] on input "2025/SURVATTER/546" at bounding box center [927, 314] width 142 height 14
click at [895, 590] on button "Cancel" at bounding box center [909, 583] width 56 height 19
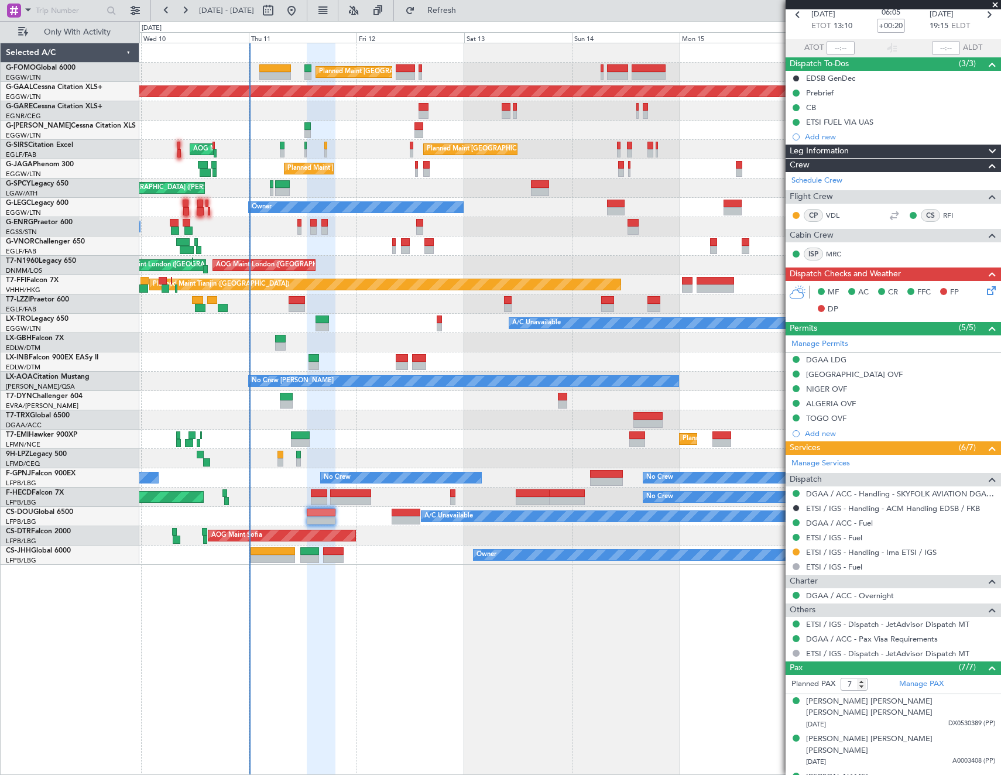
scroll to position [0, 0]
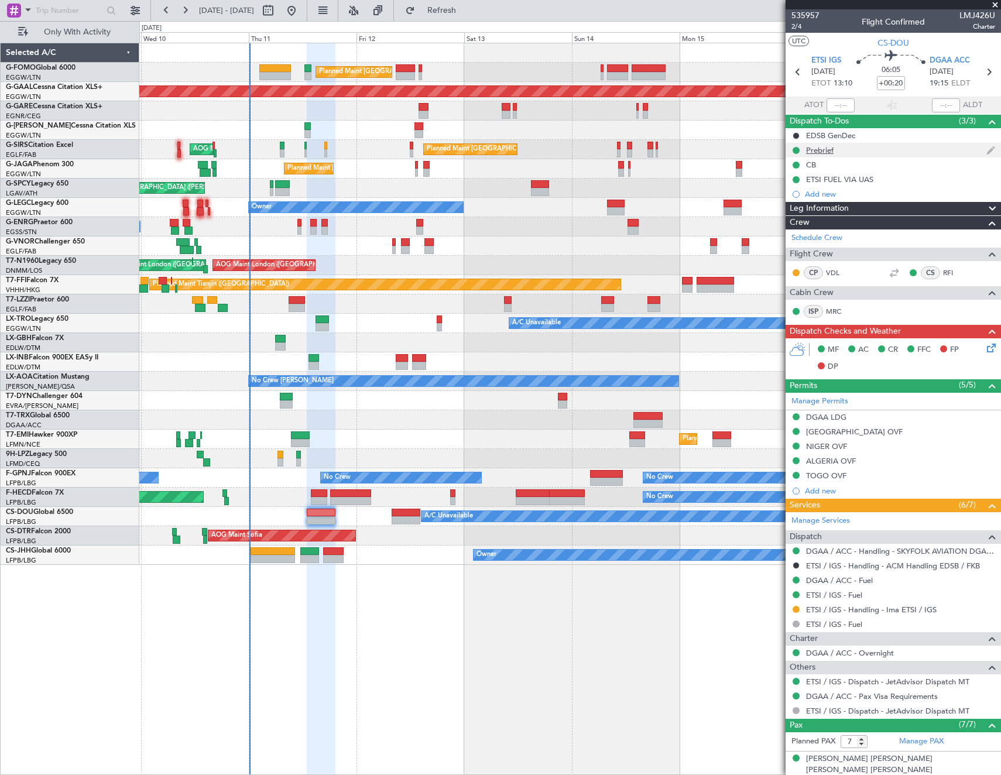
click at [823, 151] on div "Prebrief" at bounding box center [820, 150] width 28 height 10
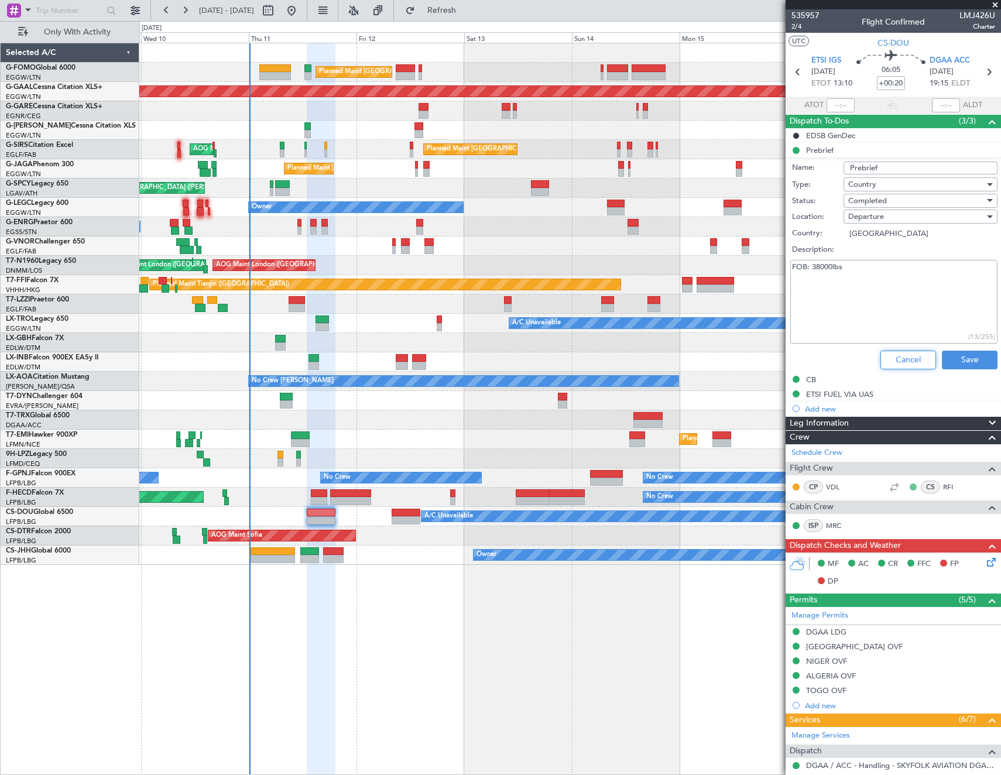
drag, startPoint x: 910, startPoint y: 359, endPoint x: 907, endPoint y: 273, distance: 85.5
click at [910, 352] on button "Cancel" at bounding box center [908, 360] width 56 height 19
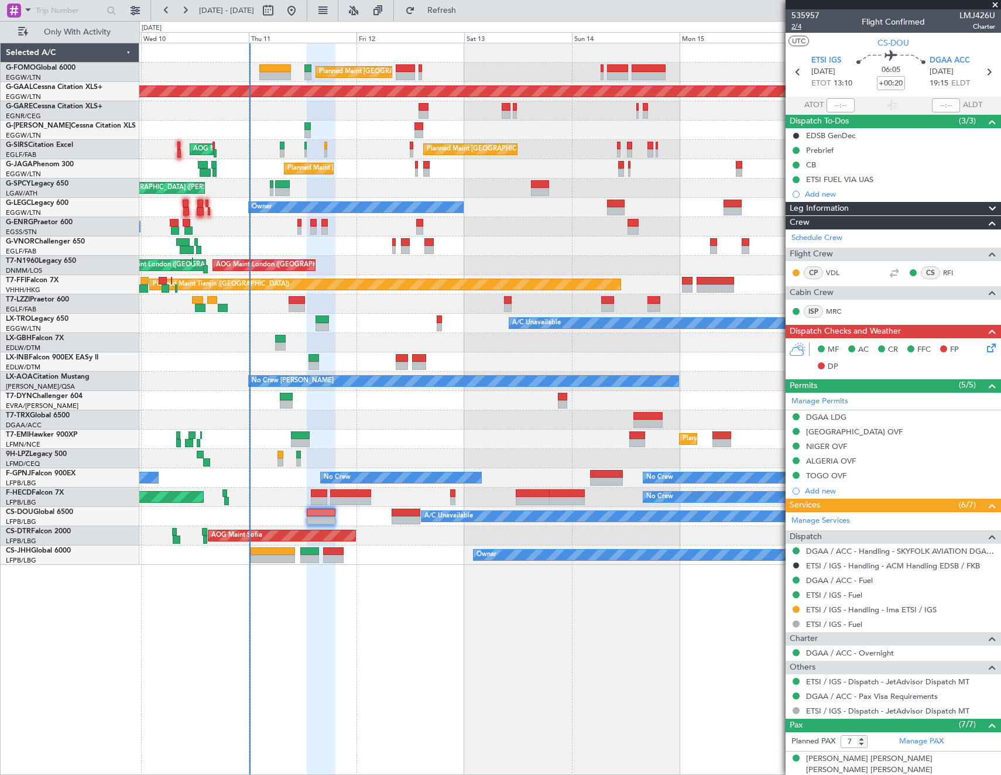
click at [799, 24] on span "2/4" at bounding box center [805, 27] width 28 height 10
click at [985, 348] on icon at bounding box center [989, 345] width 9 height 9
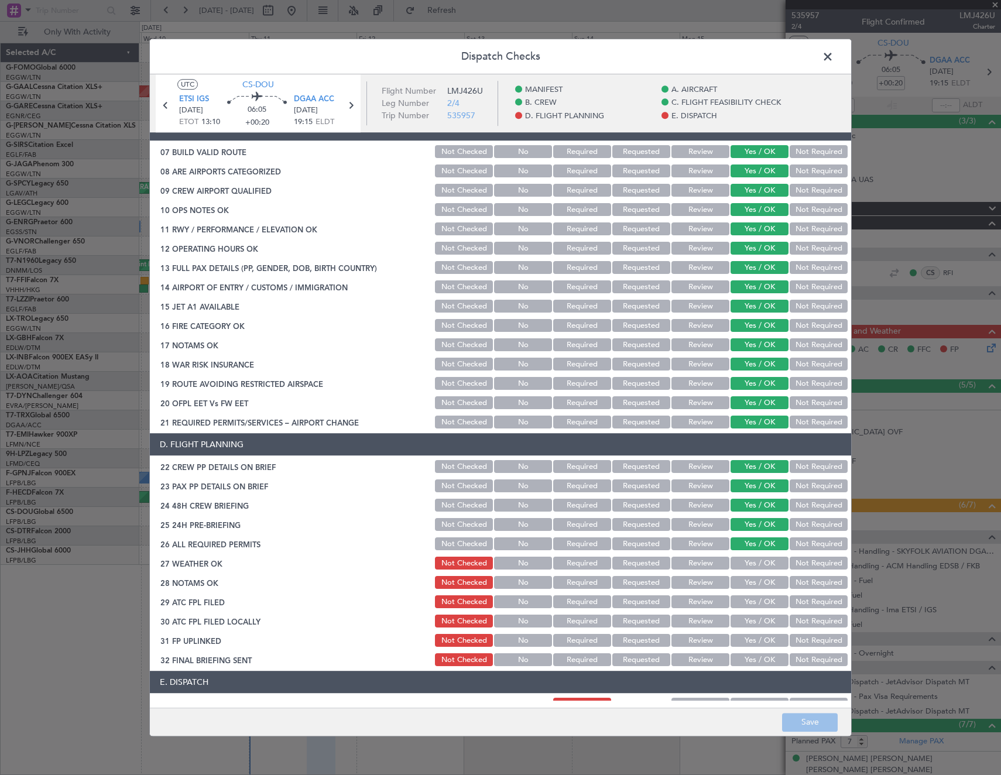
scroll to position [468, 0]
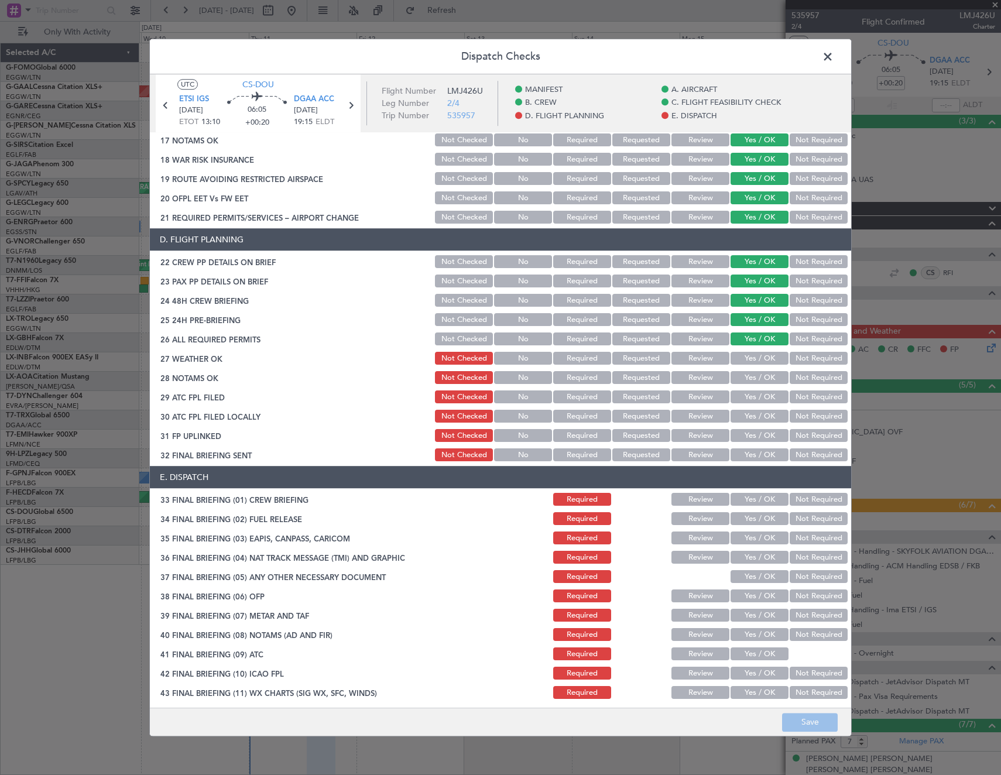
click at [760, 359] on button "Yes / OK" at bounding box center [759, 358] width 58 height 13
click at [693, 362] on button "Review" at bounding box center [700, 358] width 58 height 13
click at [693, 377] on button "Review" at bounding box center [700, 378] width 58 height 13
click at [740, 397] on button "Yes / OK" at bounding box center [759, 397] width 58 height 13
click at [806, 413] on button "Not Required" at bounding box center [819, 416] width 58 height 13
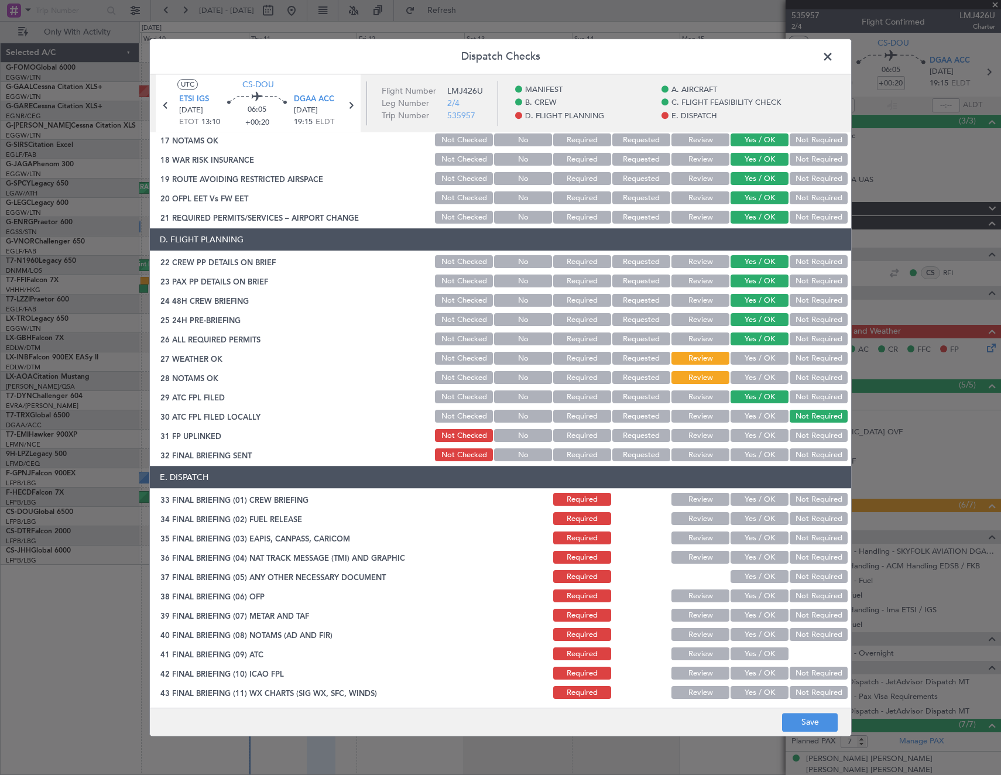
click at [759, 439] on button "Yes / OK" at bounding box center [759, 436] width 58 height 13
click at [797, 449] on button "Not Required" at bounding box center [819, 455] width 58 height 13
click at [750, 502] on button "Yes / OK" at bounding box center [759, 499] width 58 height 13
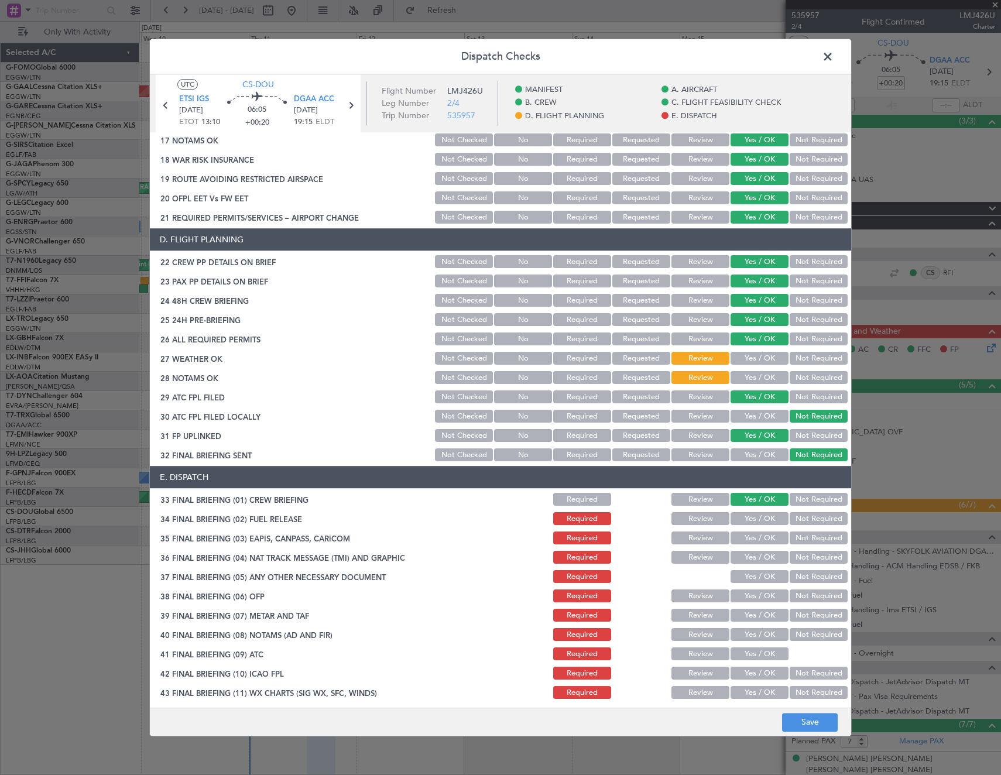
click at [749, 517] on button "Yes / OK" at bounding box center [759, 519] width 58 height 13
click at [797, 540] on button "Not Required" at bounding box center [819, 538] width 58 height 13
click at [800, 557] on button "Not Required" at bounding box center [819, 557] width 58 height 13
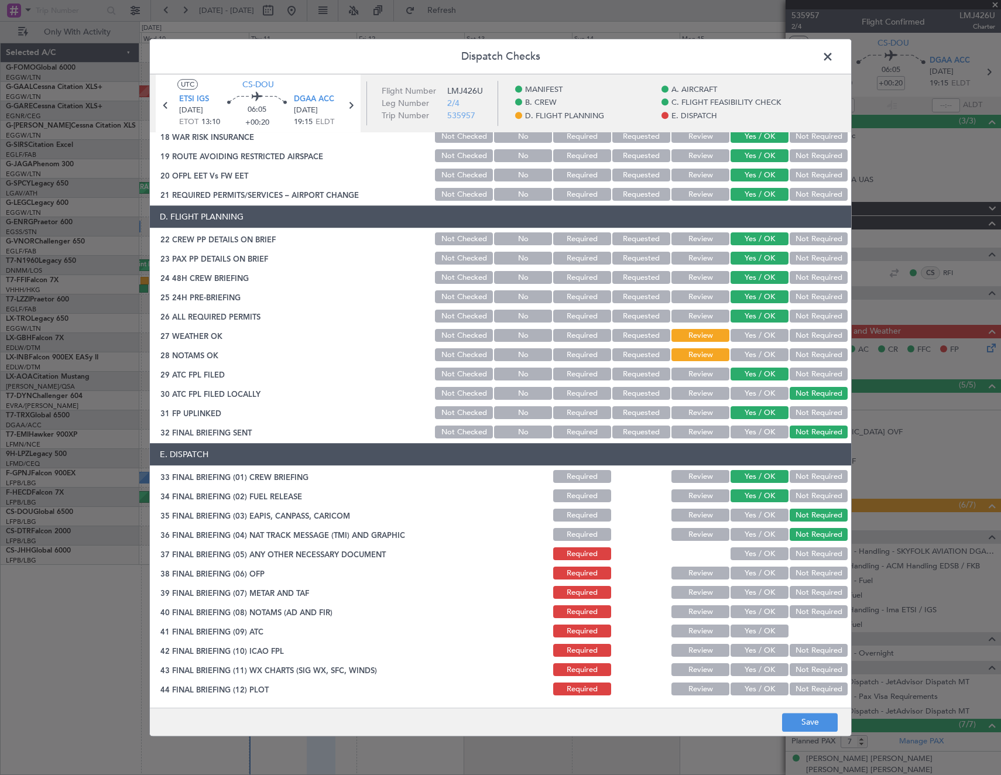
click at [752, 554] on button "Yes / OK" at bounding box center [759, 554] width 58 height 13
click at [754, 573] on button "Yes / OK" at bounding box center [759, 573] width 58 height 13
drag, startPoint x: 753, startPoint y: 591, endPoint x: 753, endPoint y: 601, distance: 9.4
click at [753, 594] on button "Yes / OK" at bounding box center [759, 593] width 58 height 13
click at [750, 616] on button "Yes / OK" at bounding box center [759, 612] width 58 height 13
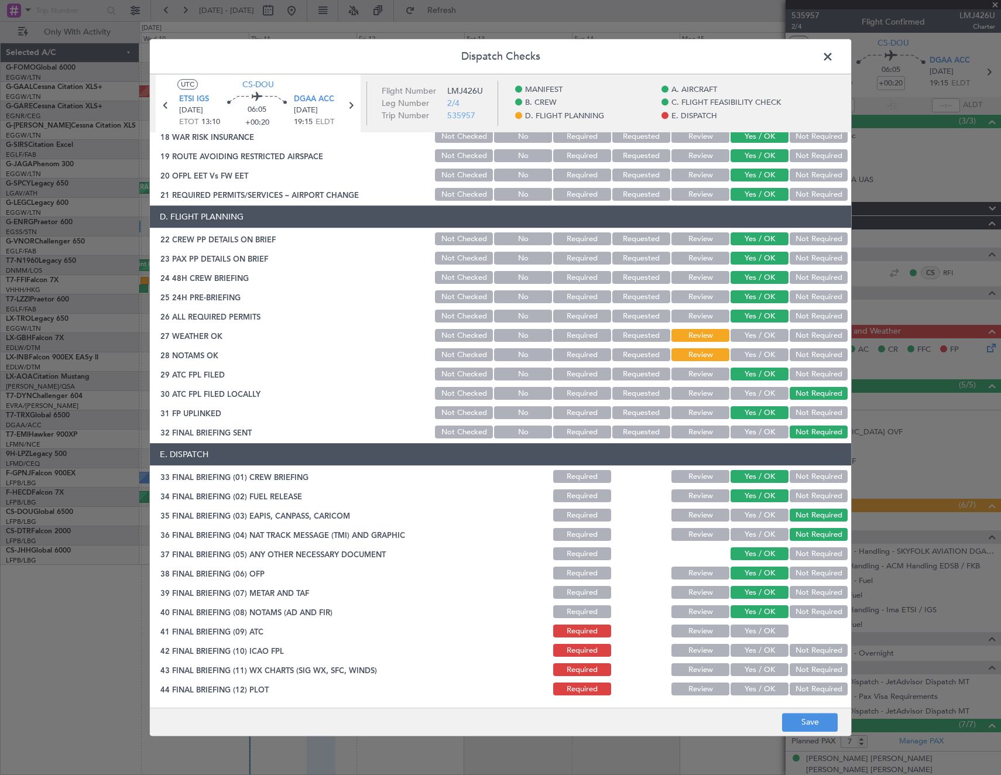
click at [749, 632] on button "Yes / OK" at bounding box center [759, 631] width 58 height 13
drag, startPoint x: 749, startPoint y: 644, endPoint x: 749, endPoint y: 663, distance: 18.7
click at [749, 647] on button "Yes / OK" at bounding box center [759, 650] width 58 height 13
drag, startPoint x: 749, startPoint y: 663, endPoint x: 749, endPoint y: 673, distance: 10.6
click at [749, 666] on div "Yes / OK" at bounding box center [758, 670] width 59 height 16
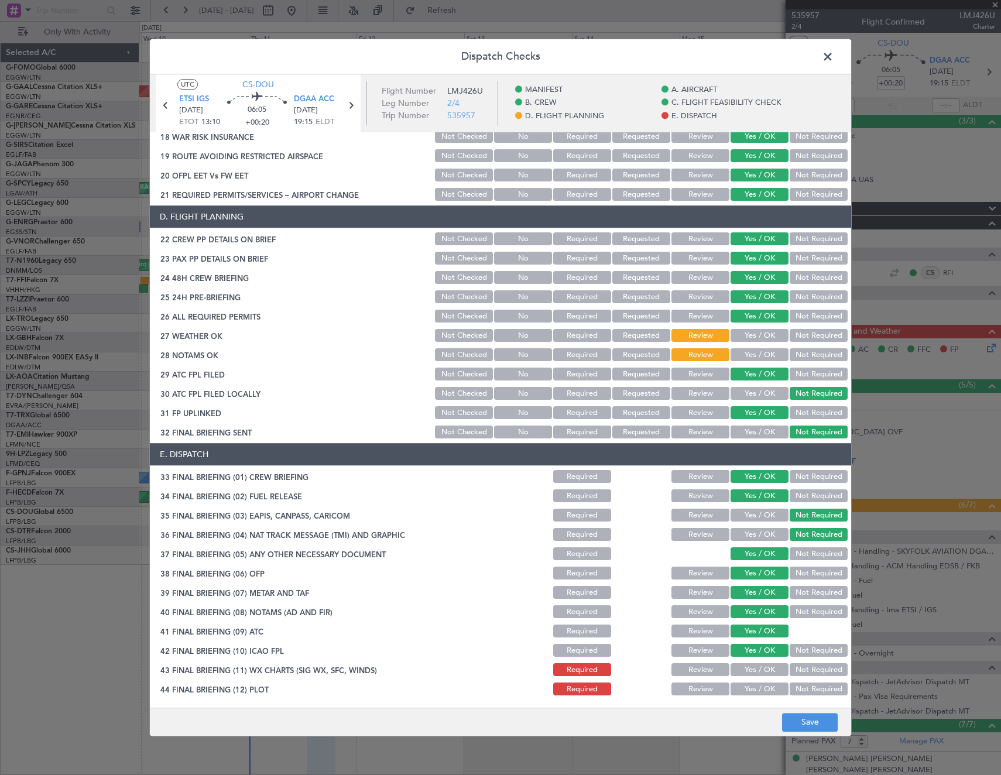
click at [749, 671] on button "Yes / OK" at bounding box center [759, 670] width 58 height 13
click at [750, 684] on button "Yes / OK" at bounding box center [759, 689] width 58 height 13
click at [797, 712] on footer "Save" at bounding box center [500, 722] width 701 height 28
click at [805, 722] on button "Save" at bounding box center [810, 722] width 56 height 19
click at [834, 54] on span at bounding box center [834, 59] width 0 height 23
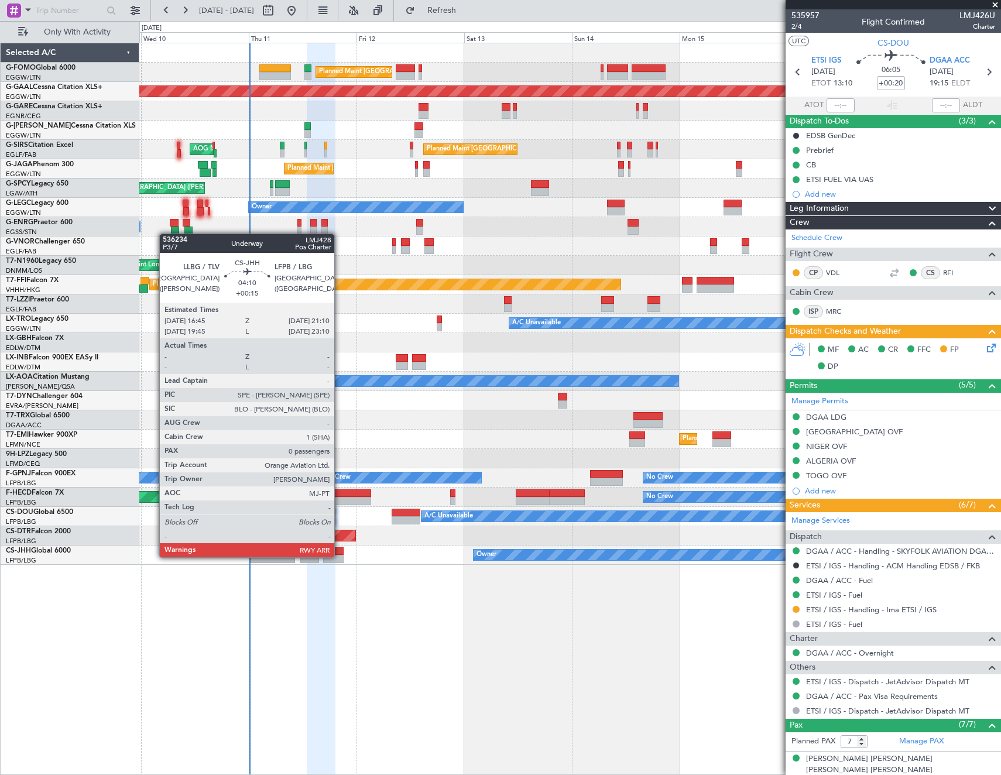
click at [339, 556] on div at bounding box center [333, 559] width 20 height 8
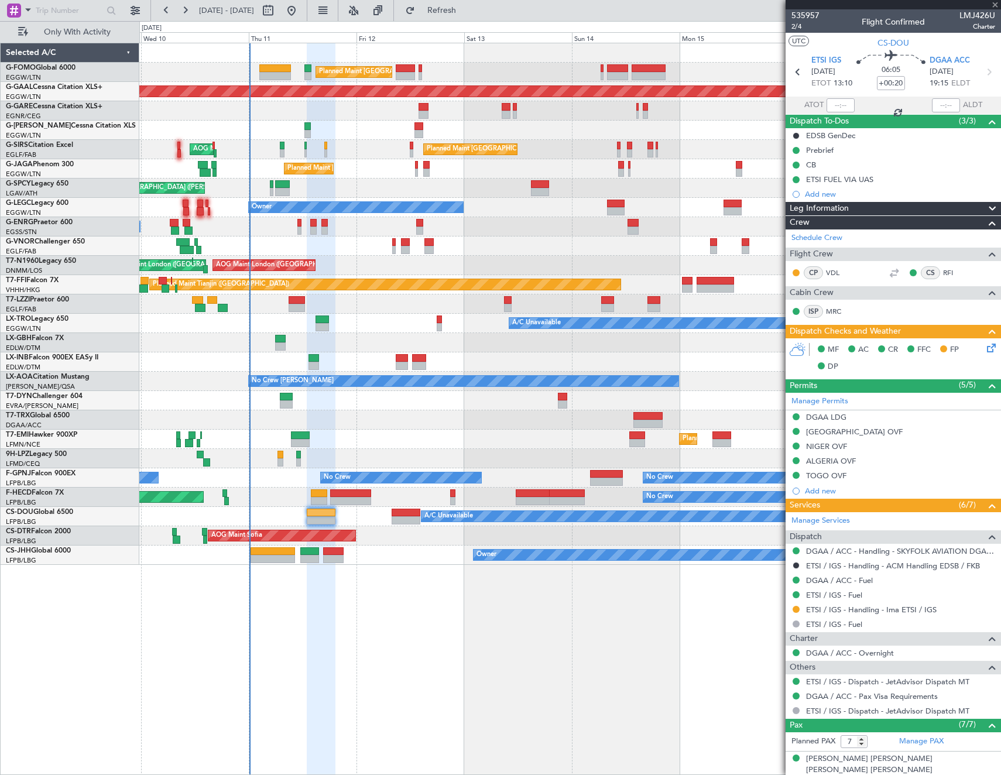
type input "+00:15"
type input "0"
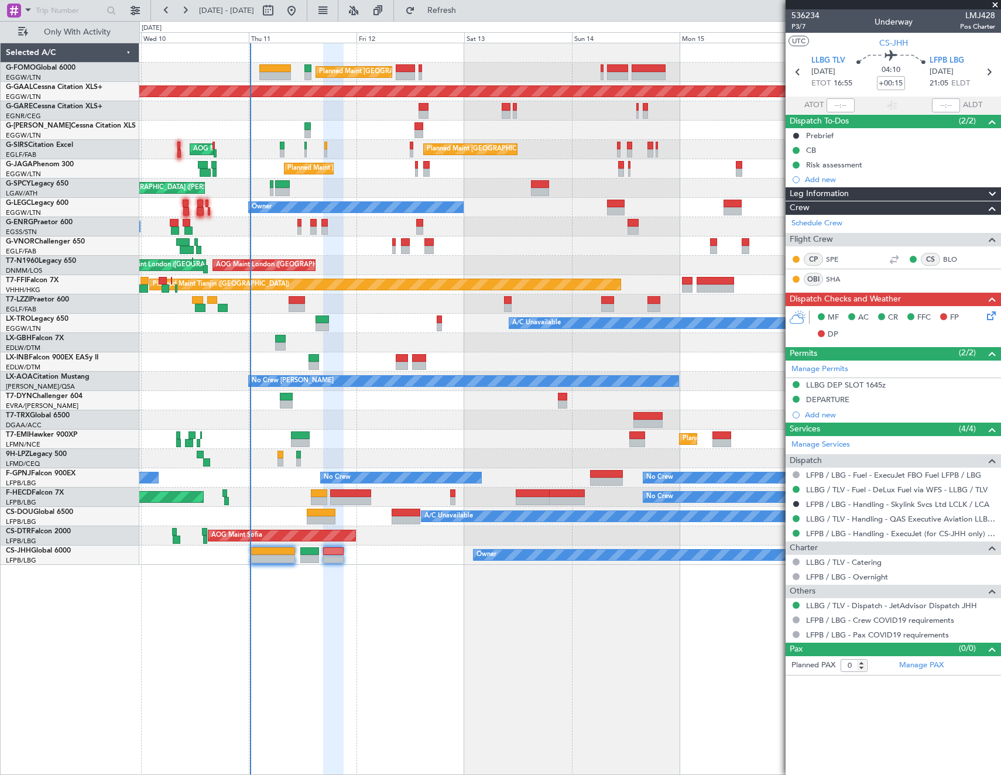
drag, startPoint x: 474, startPoint y: 9, endPoint x: 368, endPoint y: 80, distance: 127.1
click at [467, 9] on span "Refresh" at bounding box center [441, 10] width 49 height 8
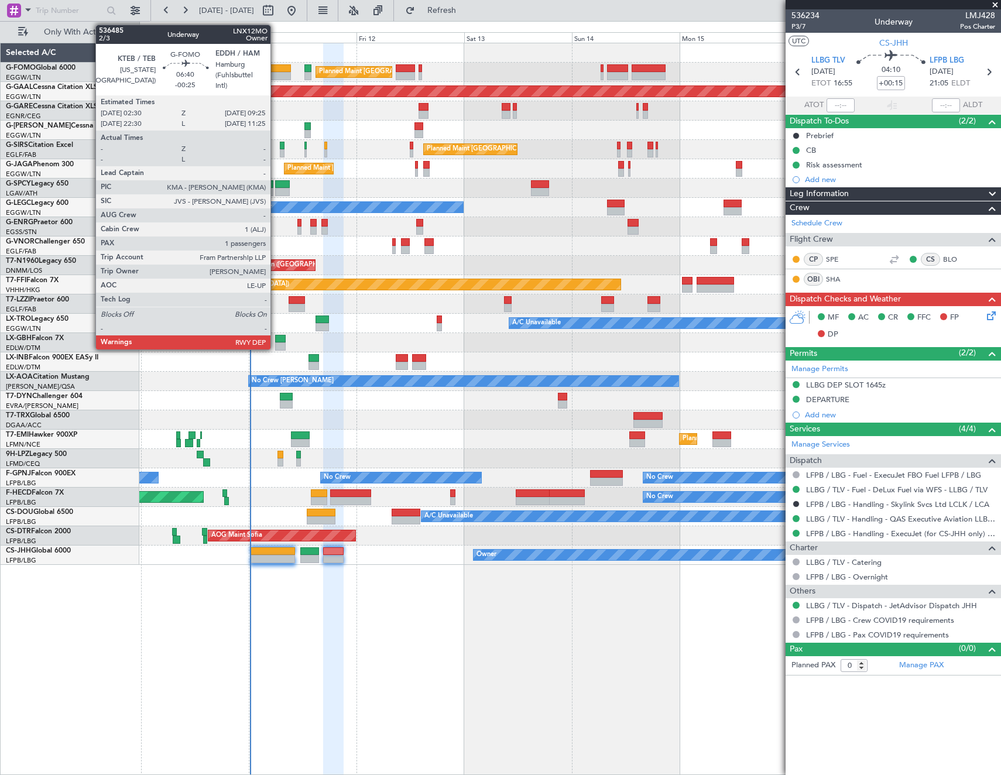
click at [276, 68] on div at bounding box center [275, 68] width 32 height 8
type input "-00:25"
type input "1"
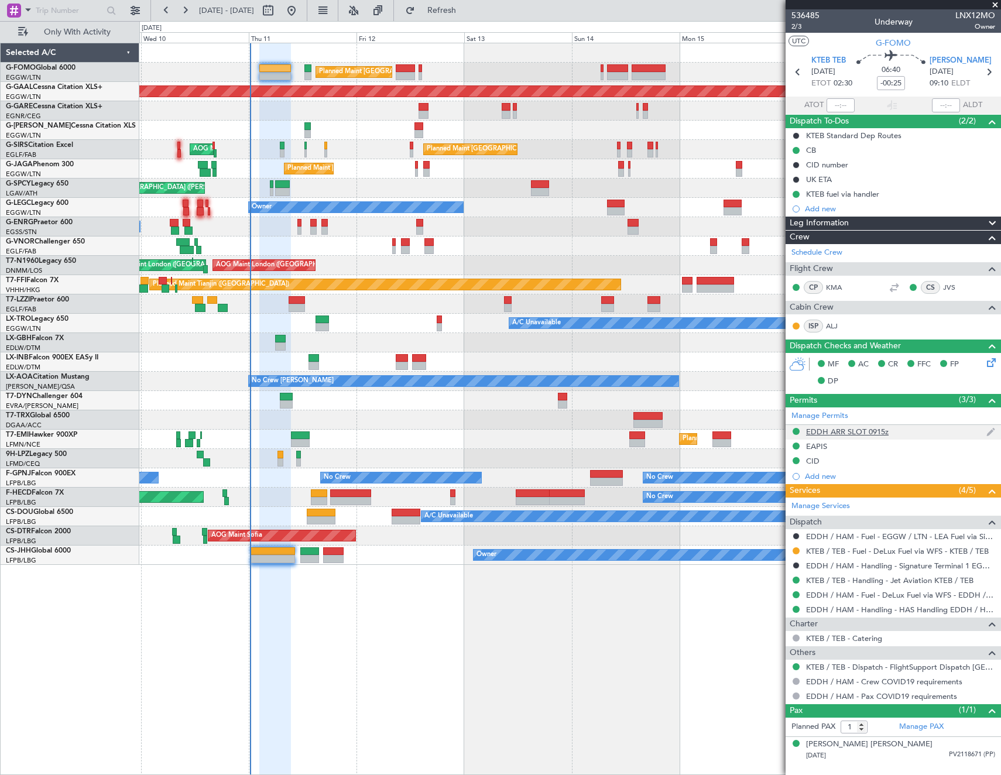
click at [866, 433] on div "EDDH ARR SLOT 0915z" at bounding box center [847, 432] width 83 height 10
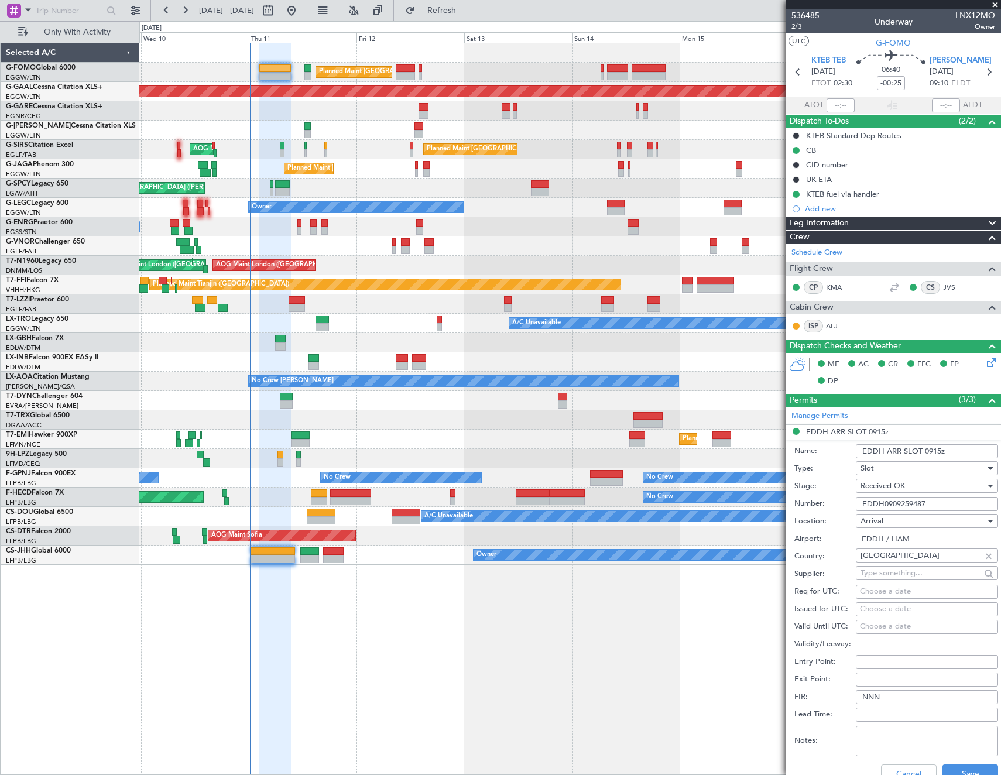
click at [935, 450] on input "EDDH ARR SLOT 0915z" at bounding box center [927, 451] width 142 height 14
type input "EDDH ARR SLOT 0800Z"
click at [886, 488] on span "Received OK" at bounding box center [882, 486] width 44 height 11
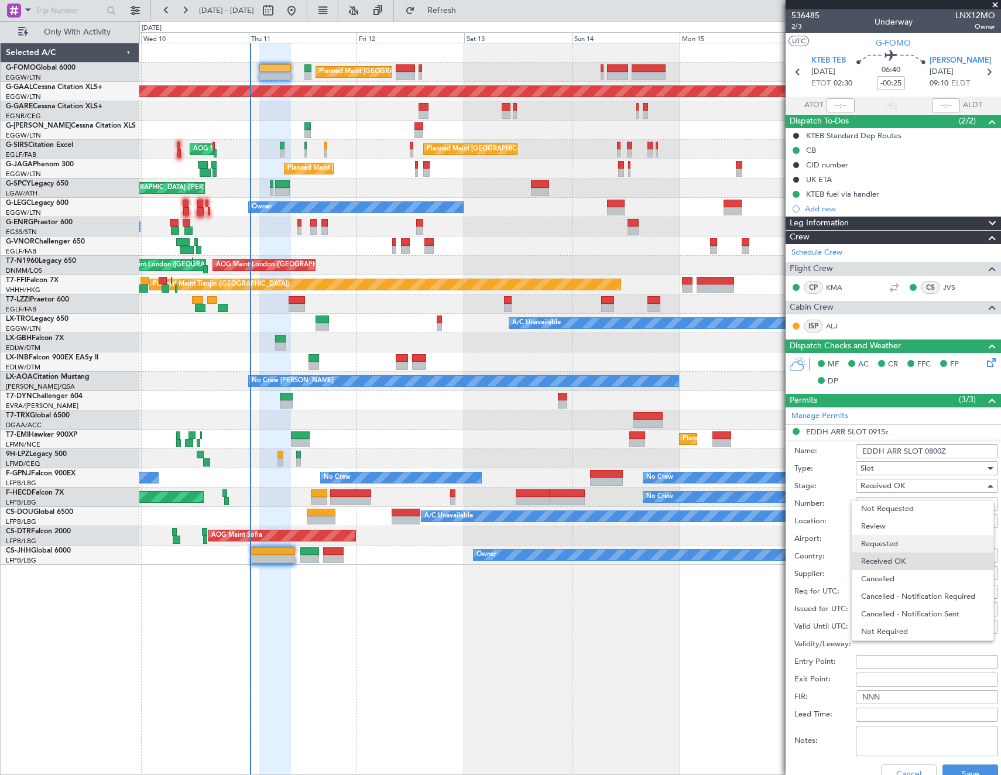
click at [910, 546] on span "Requested" at bounding box center [922, 544] width 123 height 18
click at [966, 769] on button "Save" at bounding box center [970, 773] width 56 height 19
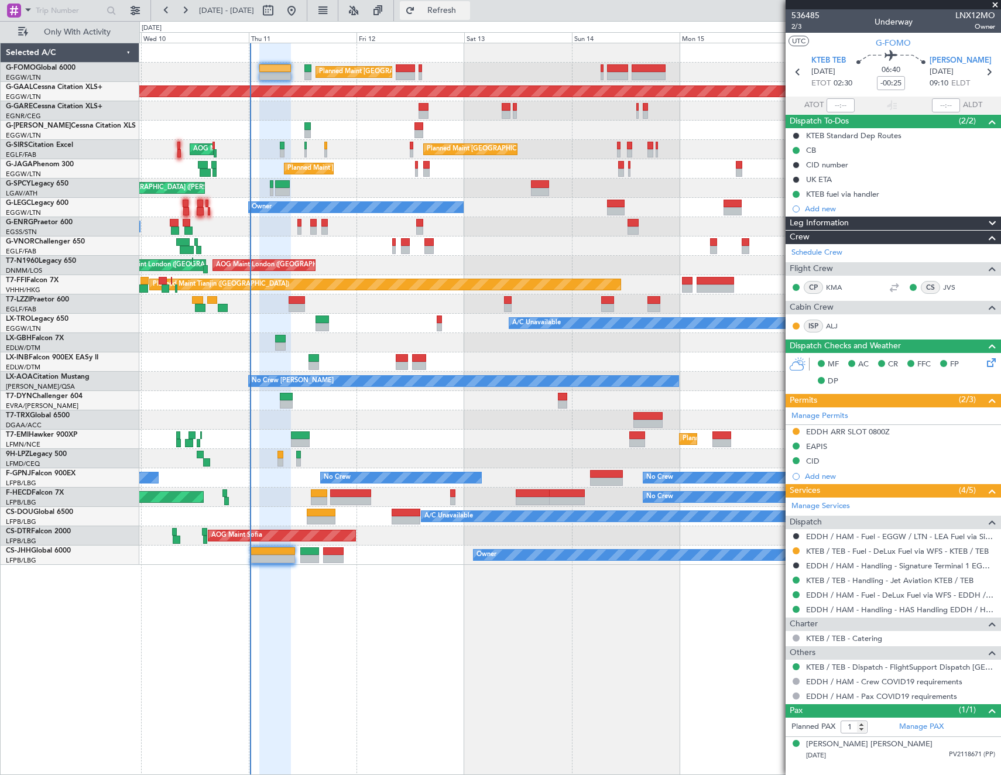
click at [470, 4] on button "Refresh" at bounding box center [435, 10] width 70 height 19
click at [461, 13] on span "Refresh" at bounding box center [441, 10] width 49 height 8
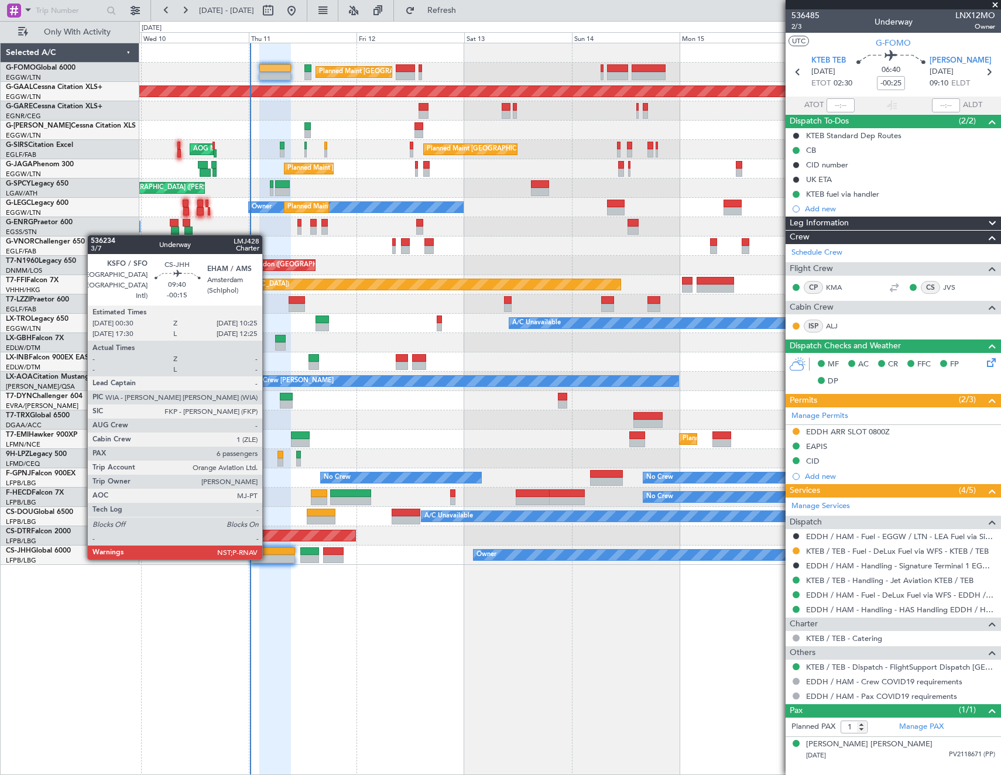
click at [267, 558] on div at bounding box center [273, 559] width 45 height 8
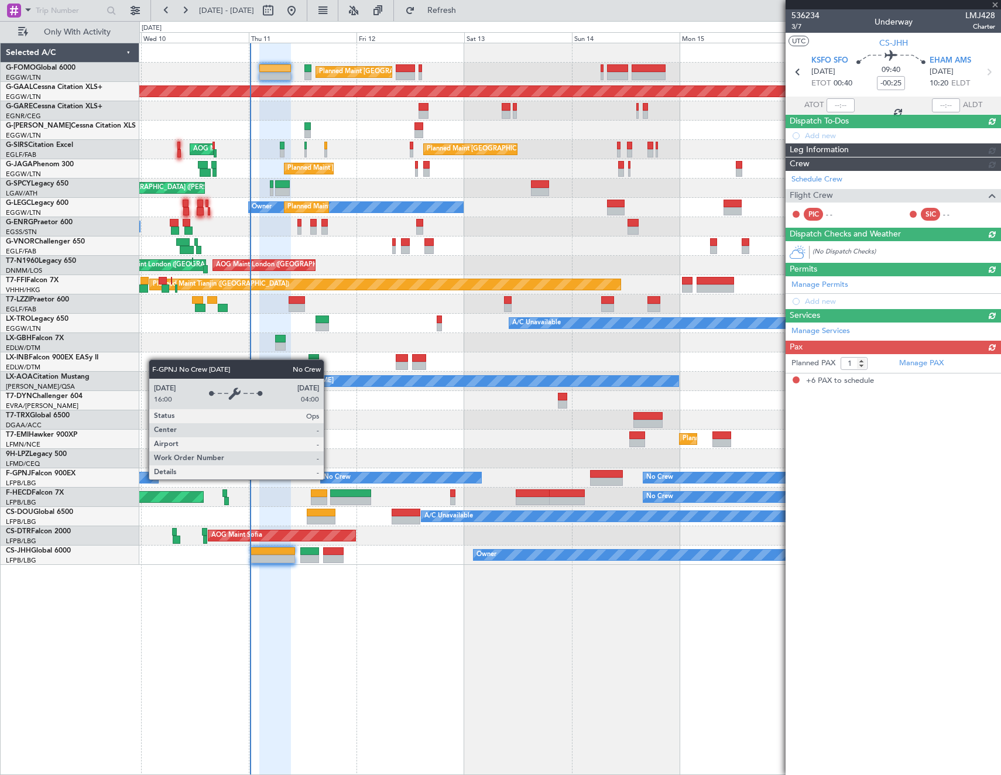
type input "-00:15"
type input "6"
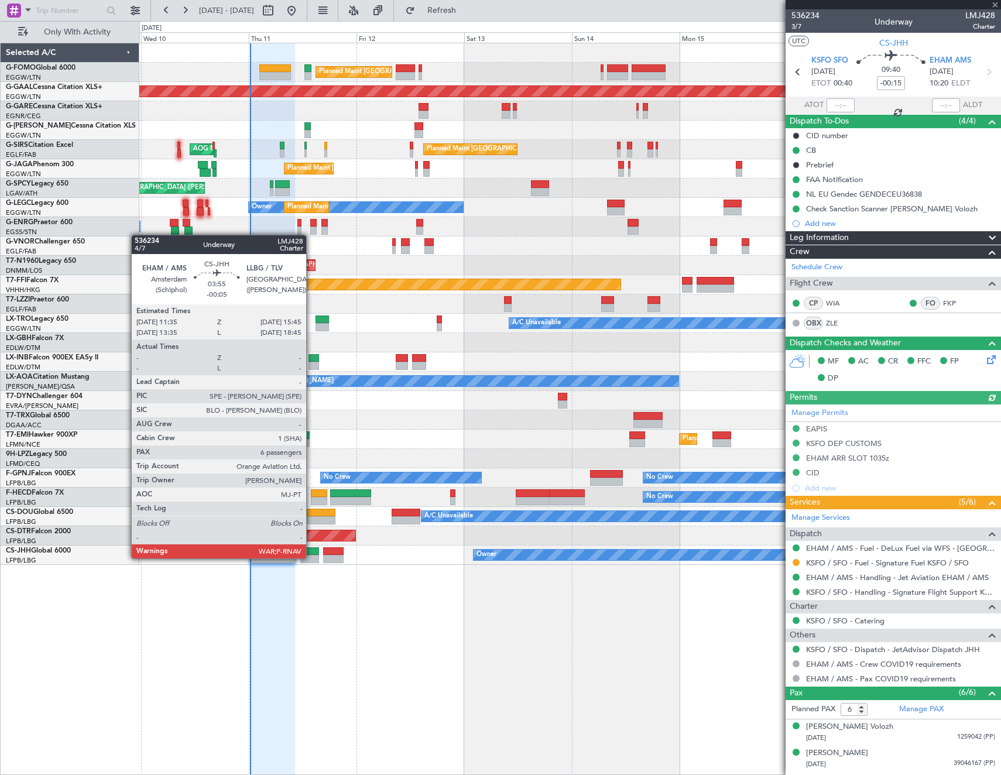
click at [311, 557] on div at bounding box center [309, 559] width 19 height 8
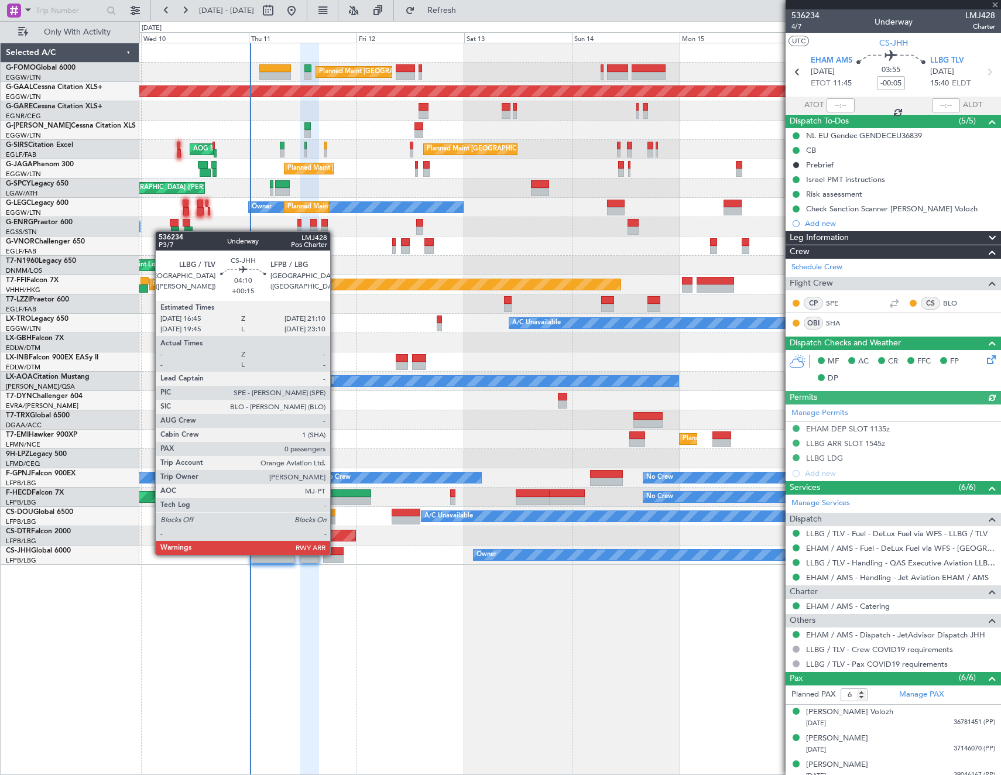
click at [335, 554] on div at bounding box center [333, 551] width 20 height 8
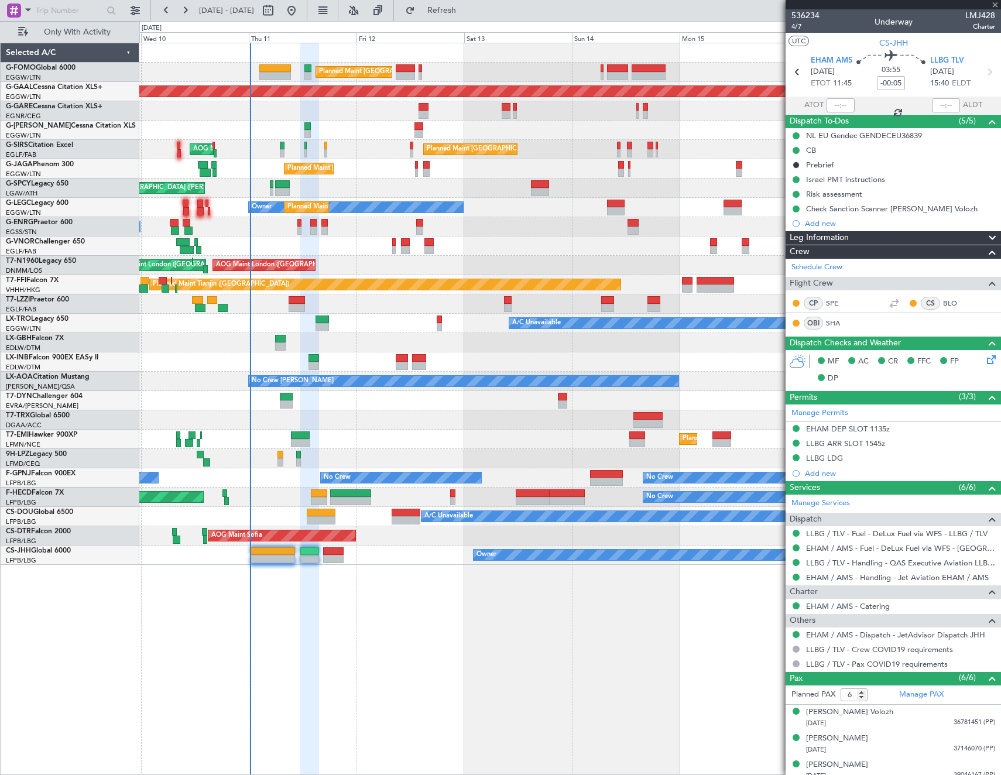
type input "+00:15"
type input "0"
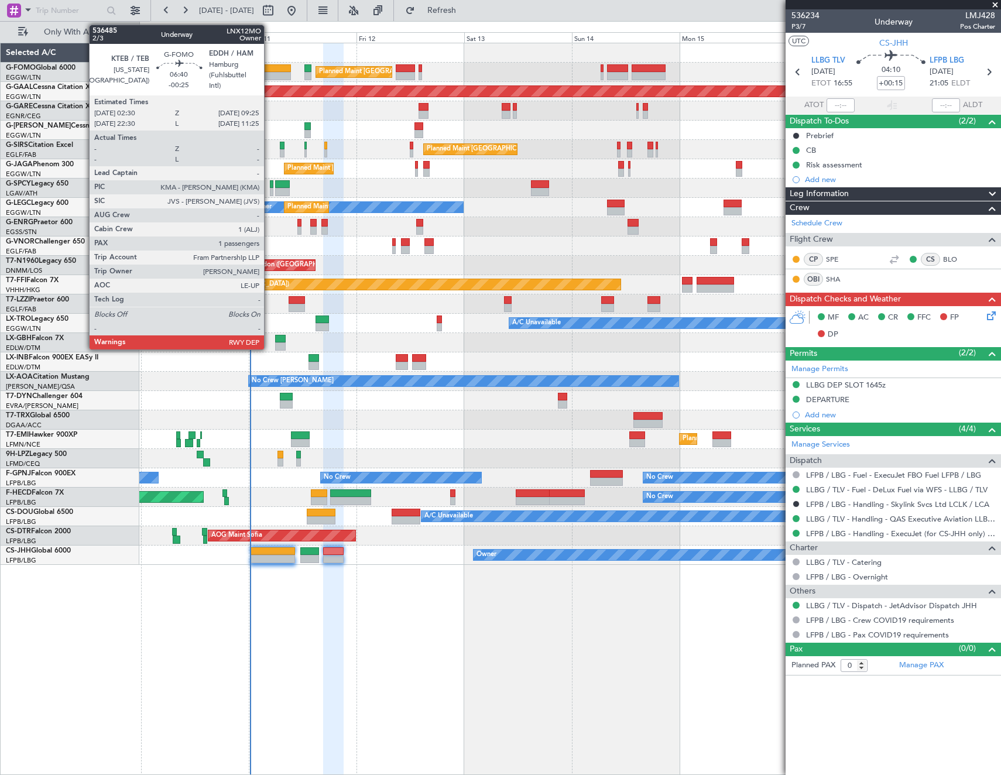
click at [269, 64] on div at bounding box center [275, 68] width 32 height 8
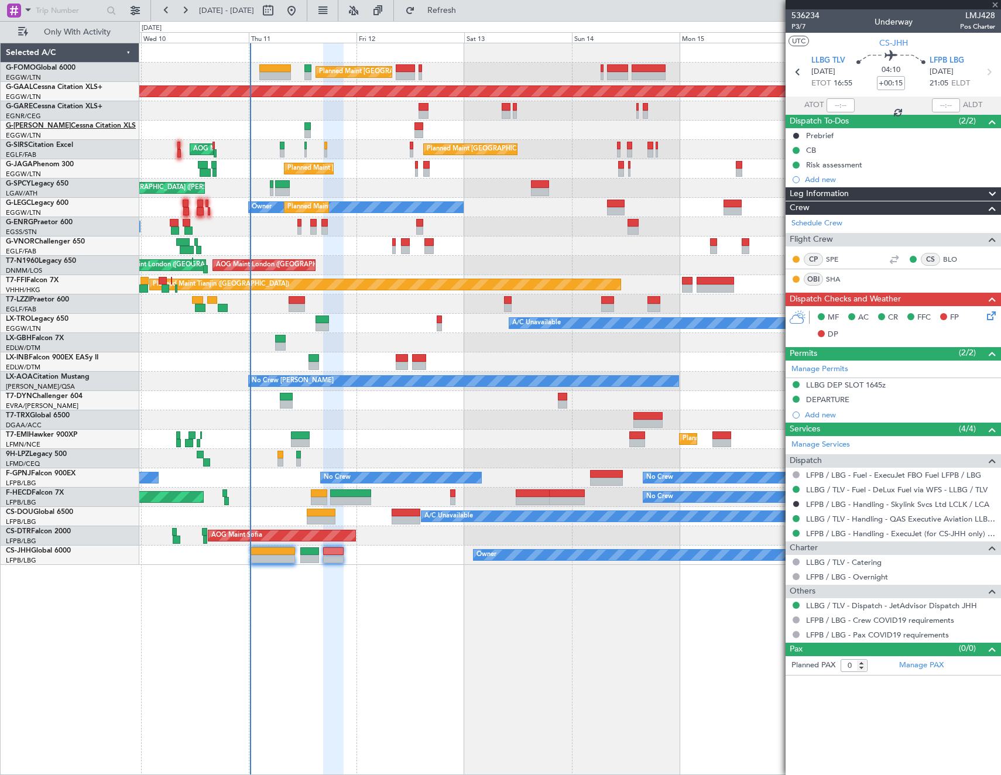
type input "-00:25"
type input "1"
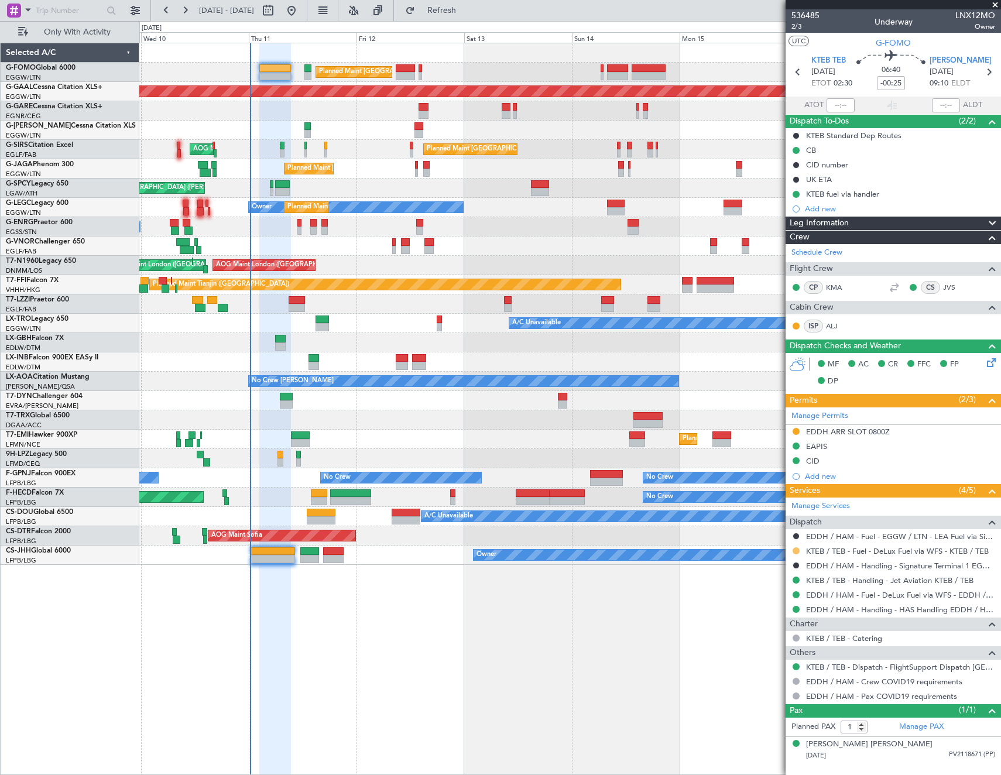
click at [795, 548] on button at bounding box center [796, 550] width 7 height 7
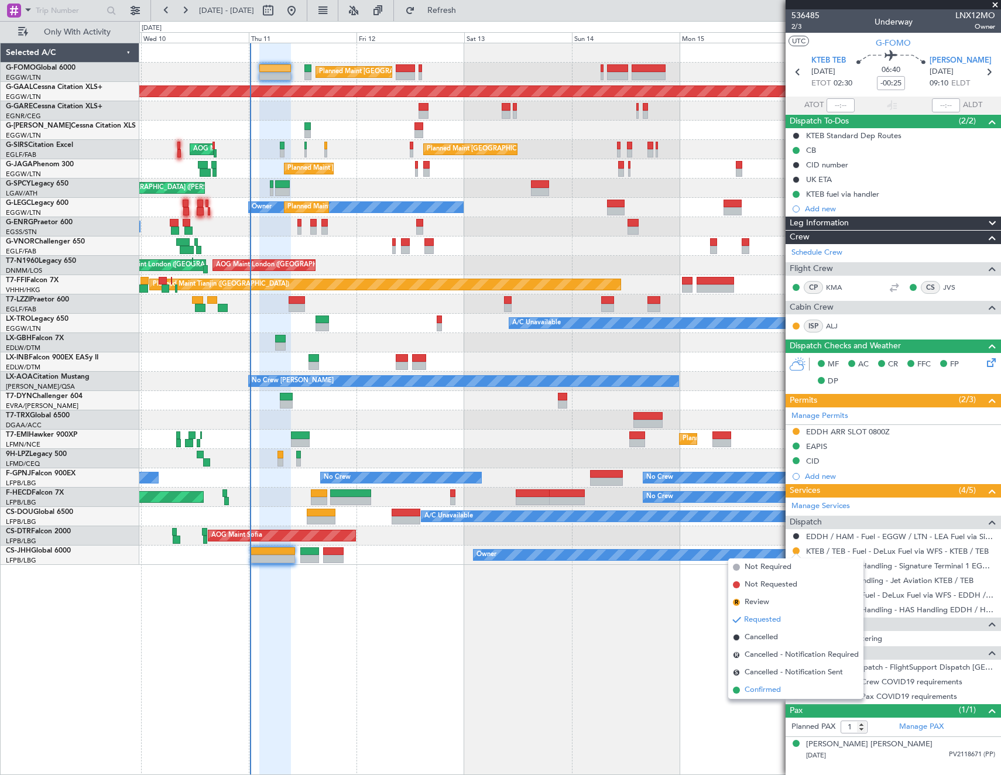
click at [763, 686] on span "Confirmed" at bounding box center [763, 690] width 36 height 12
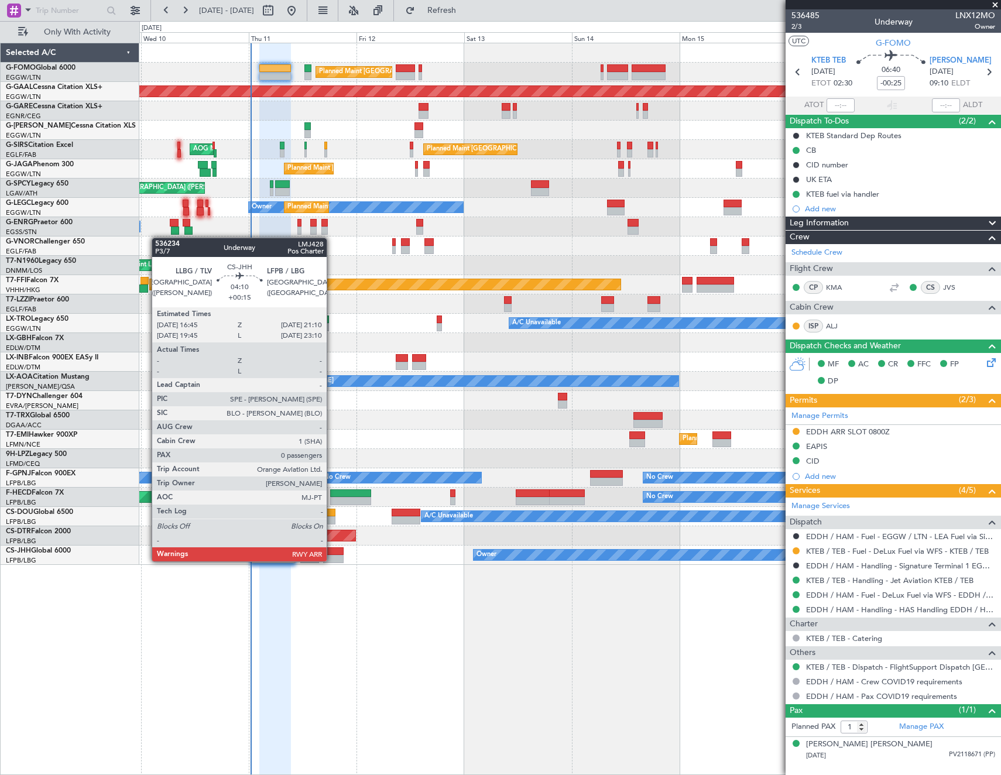
click at [332, 560] on div at bounding box center [333, 559] width 20 height 8
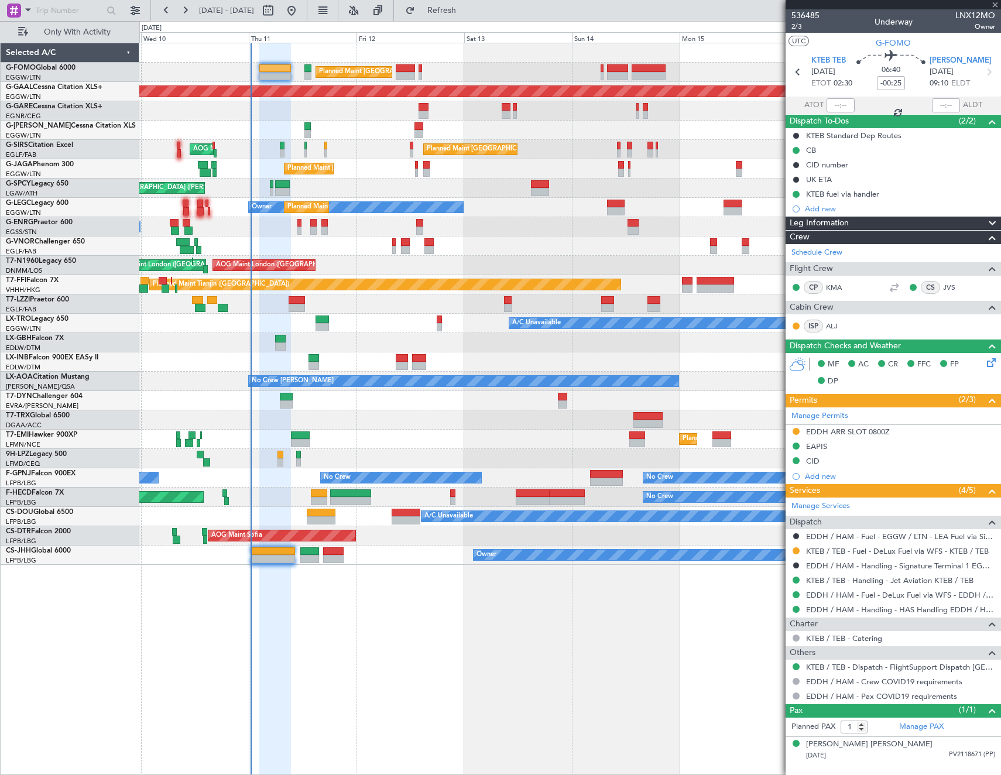
type input "+00:15"
type input "0"
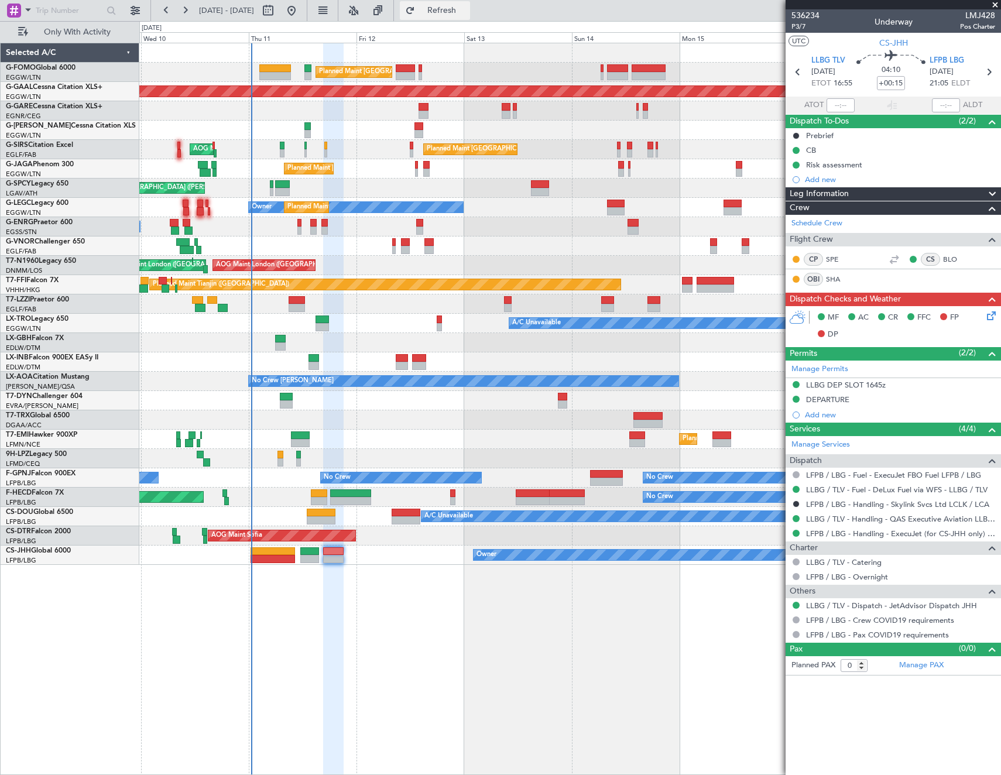
click at [470, 19] on button "Refresh" at bounding box center [435, 10] width 70 height 19
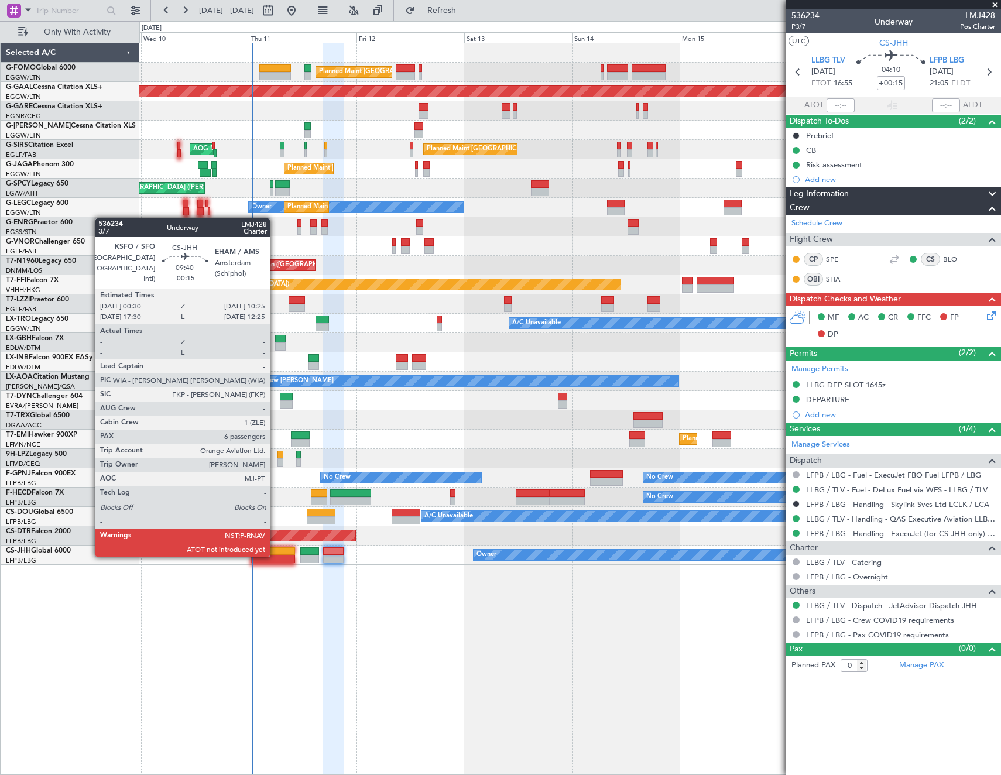
click at [275, 555] on div at bounding box center [273, 559] width 45 height 8
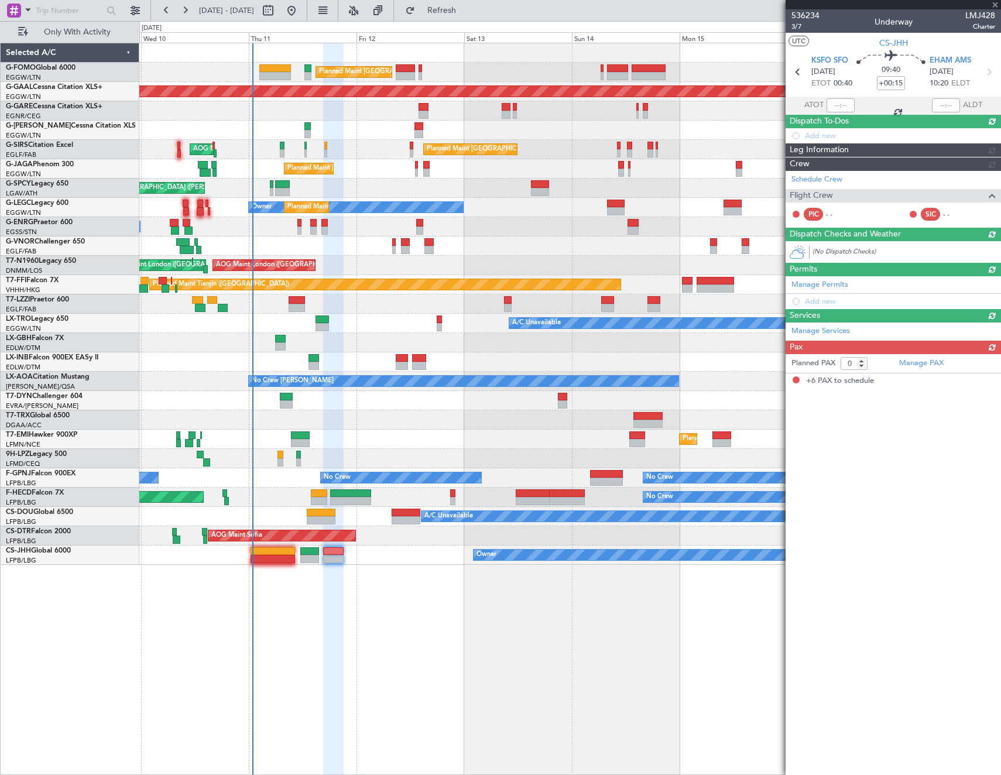
type input "-00:15"
type input "6"
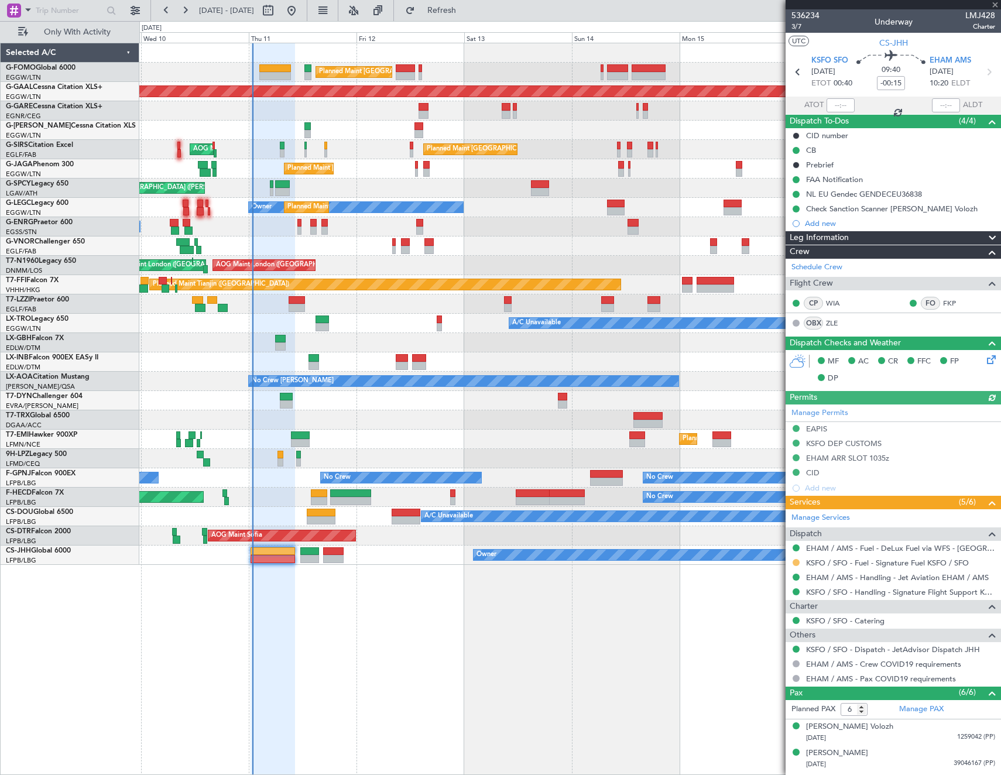
click at [795, 563] on button at bounding box center [796, 562] width 7 height 7
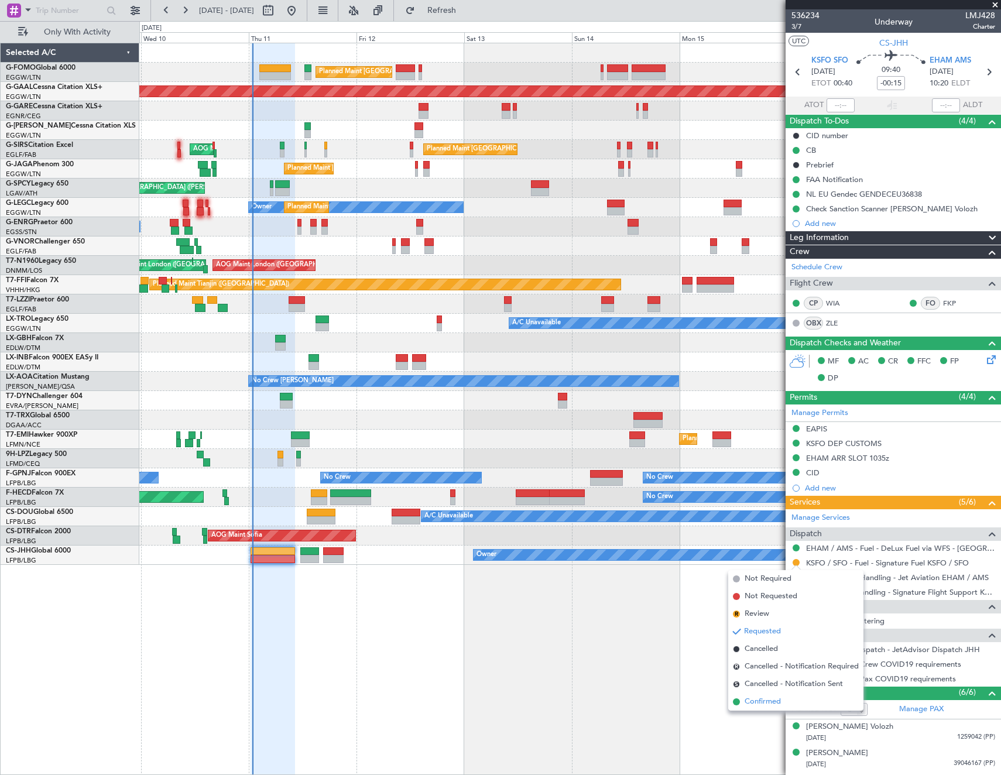
click at [760, 707] on span "Confirmed" at bounding box center [763, 702] width 36 height 12
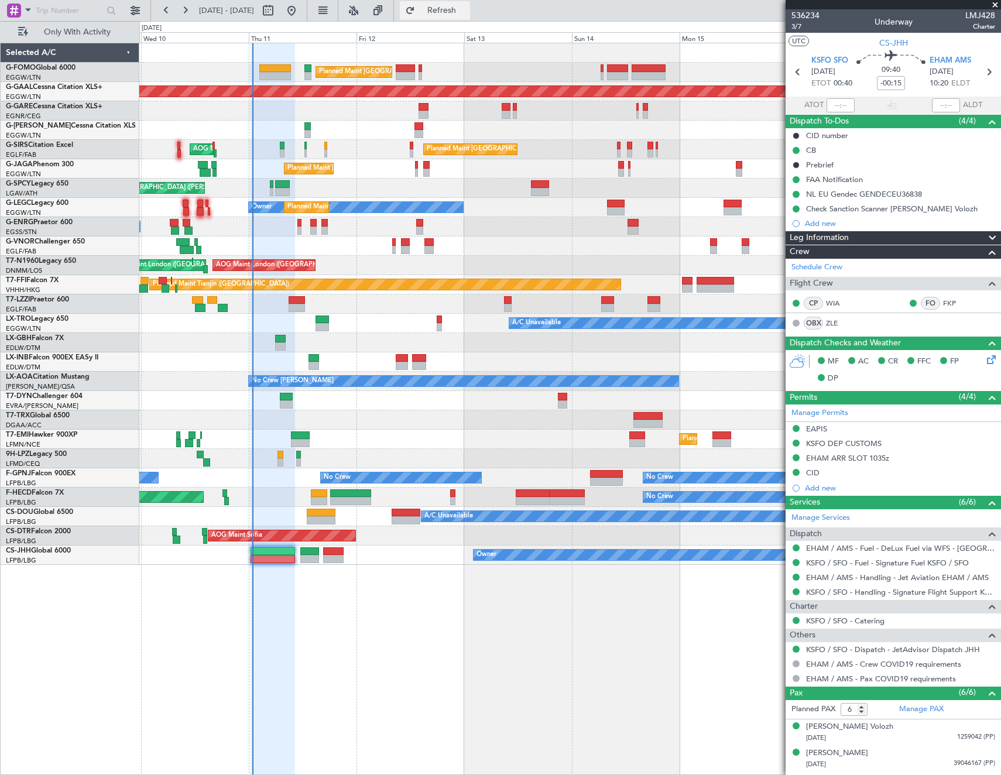
click at [467, 12] on span "Refresh" at bounding box center [441, 10] width 49 height 8
type input "00:49"
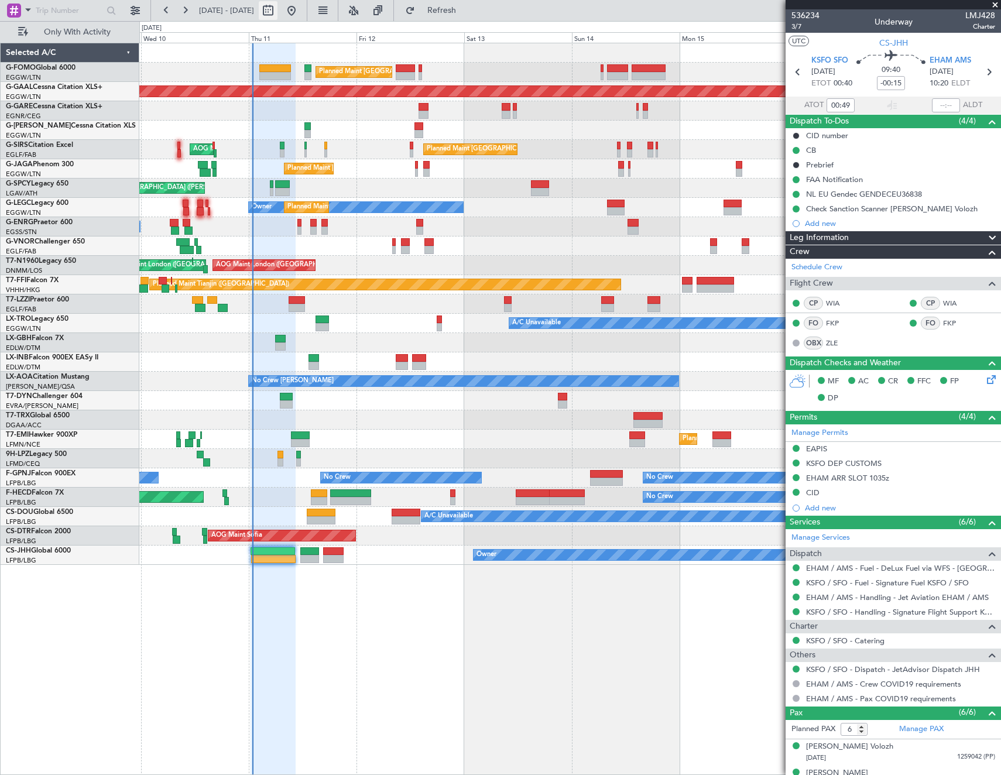
click at [277, 14] on button at bounding box center [268, 10] width 19 height 19
select select "9"
select select "2025"
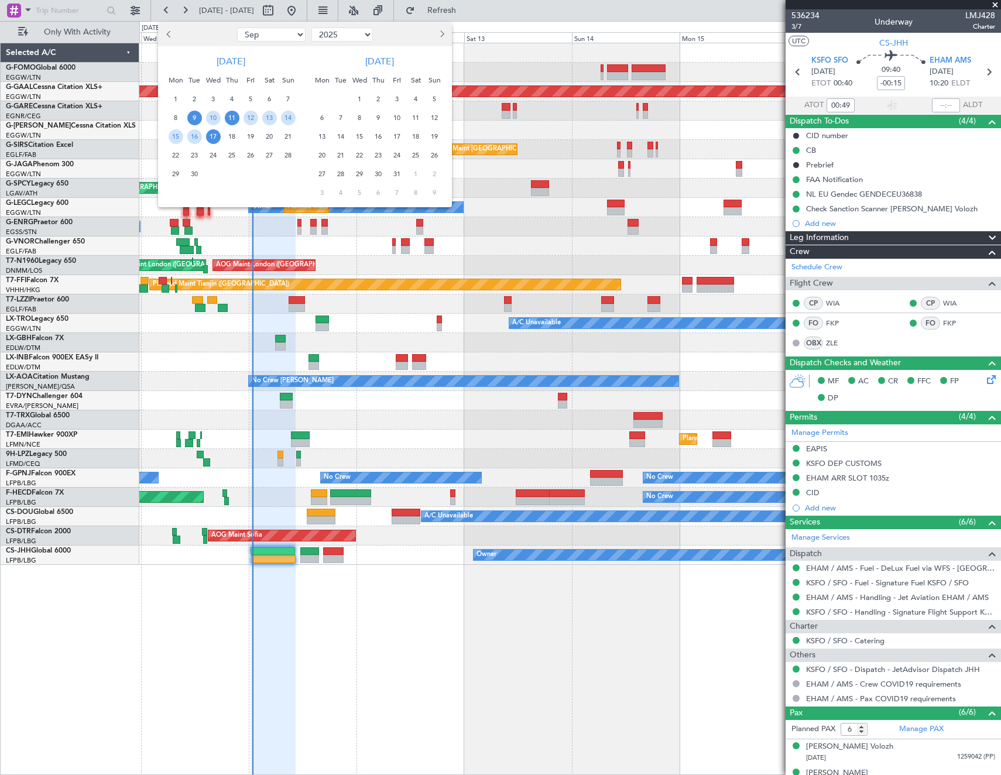
click at [228, 120] on span "11" at bounding box center [232, 118] width 15 height 15
click at [229, 126] on div "11" at bounding box center [231, 117] width 19 height 19
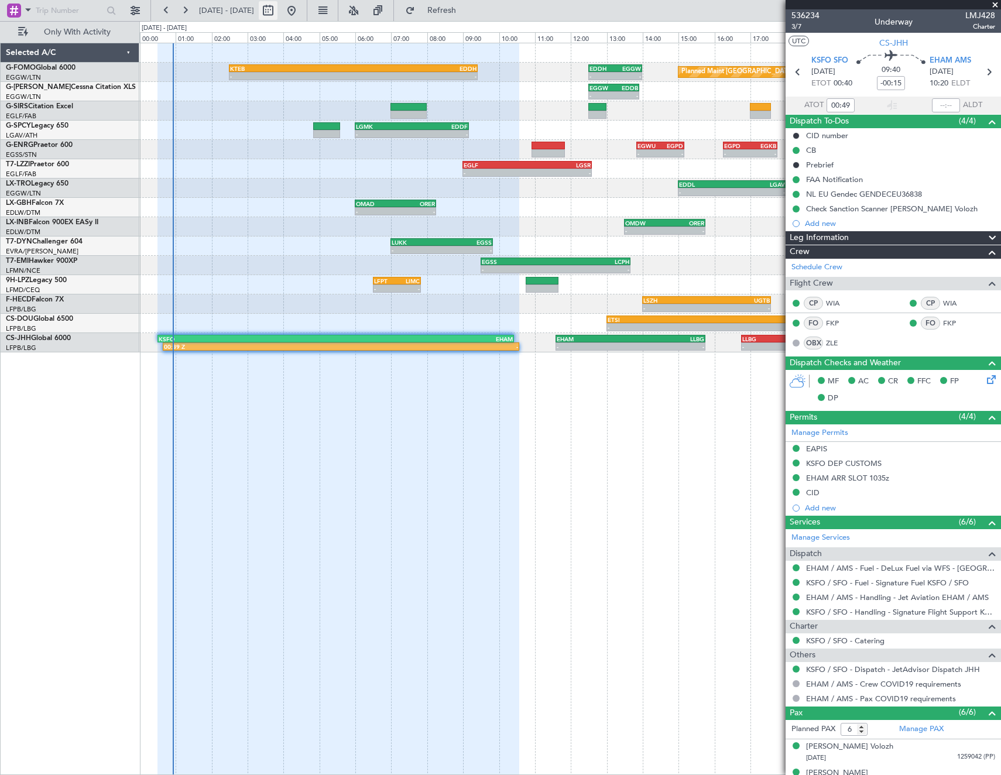
click at [277, 12] on button at bounding box center [268, 10] width 19 height 19
select select "9"
select select "2025"
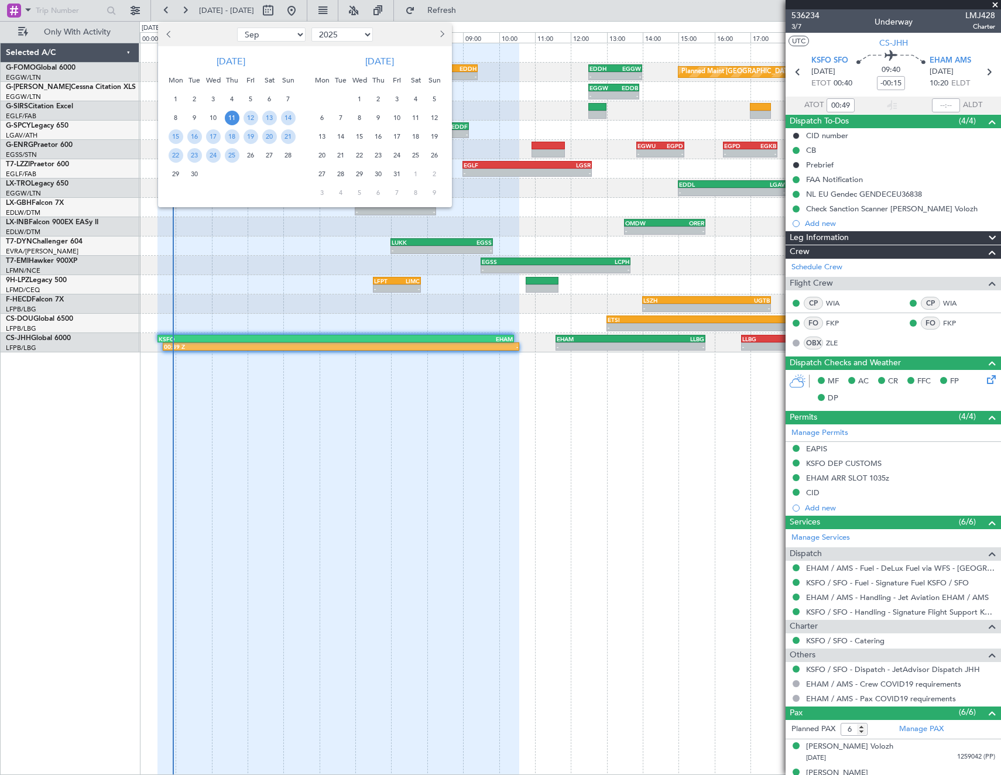
click at [238, 121] on span "11" at bounding box center [232, 118] width 15 height 15
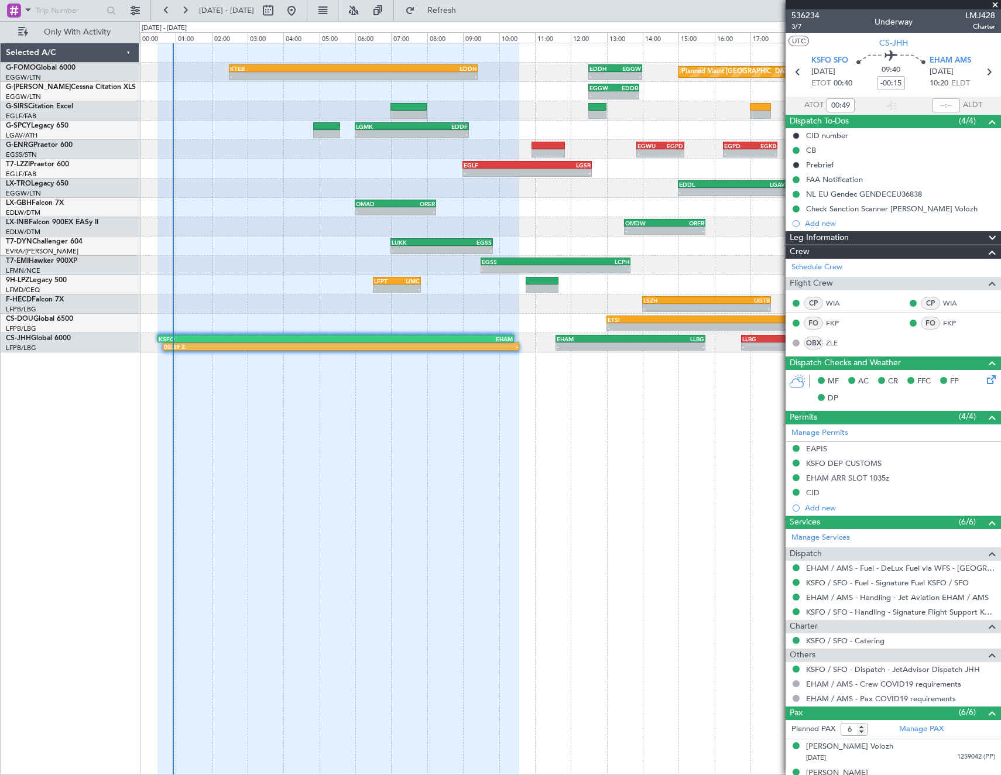
click at [231, 139] on div "- - LGMK 06:00 Z EDDF 09:10 Z" at bounding box center [569, 130] width 861 height 19
click at [301, 13] on div at bounding box center [280, 10] width 42 height 19
click at [277, 13] on button at bounding box center [268, 10] width 19 height 19
select select "9"
select select "2025"
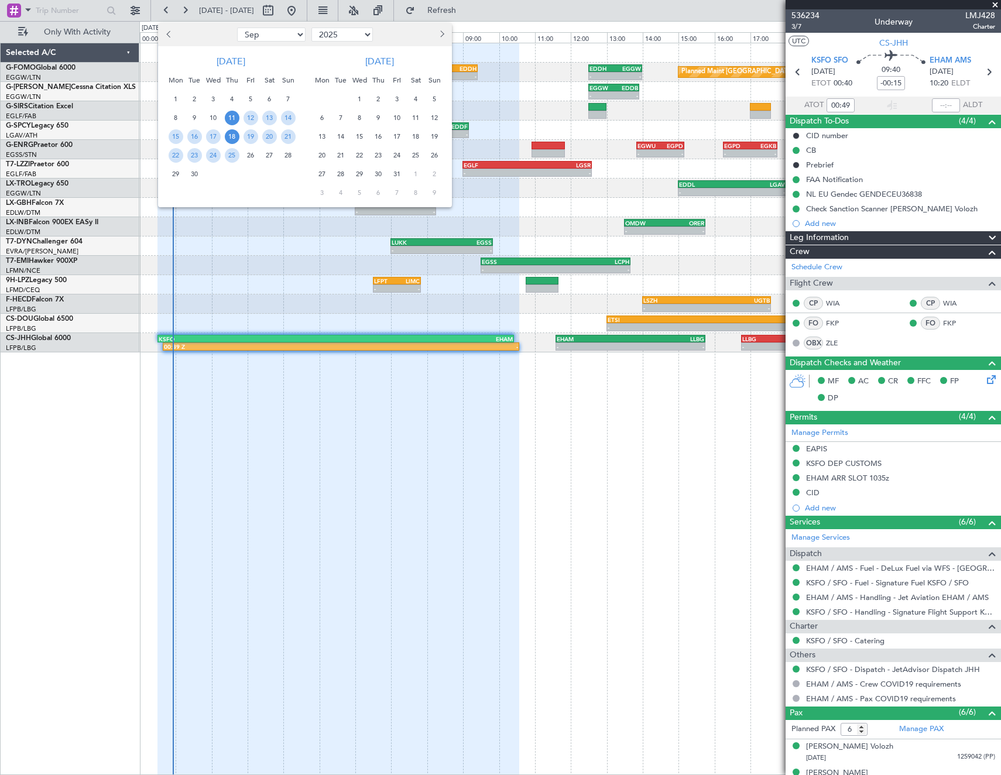
click at [234, 140] on span "18" at bounding box center [232, 136] width 15 height 15
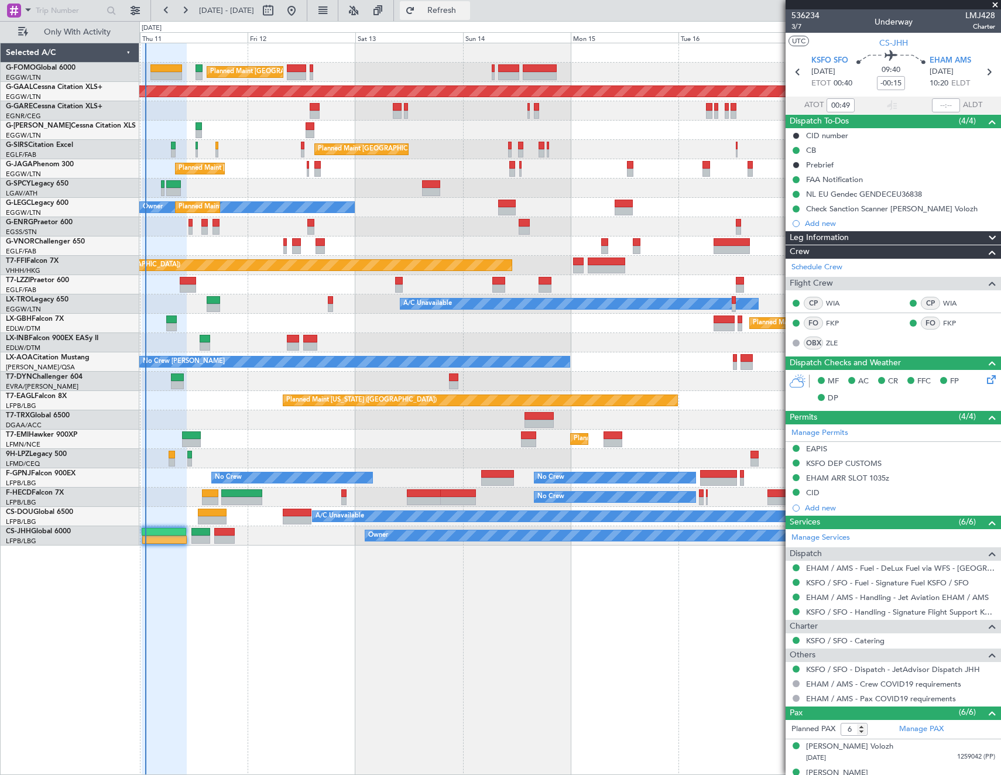
click at [467, 9] on span "Refresh" at bounding box center [441, 10] width 49 height 8
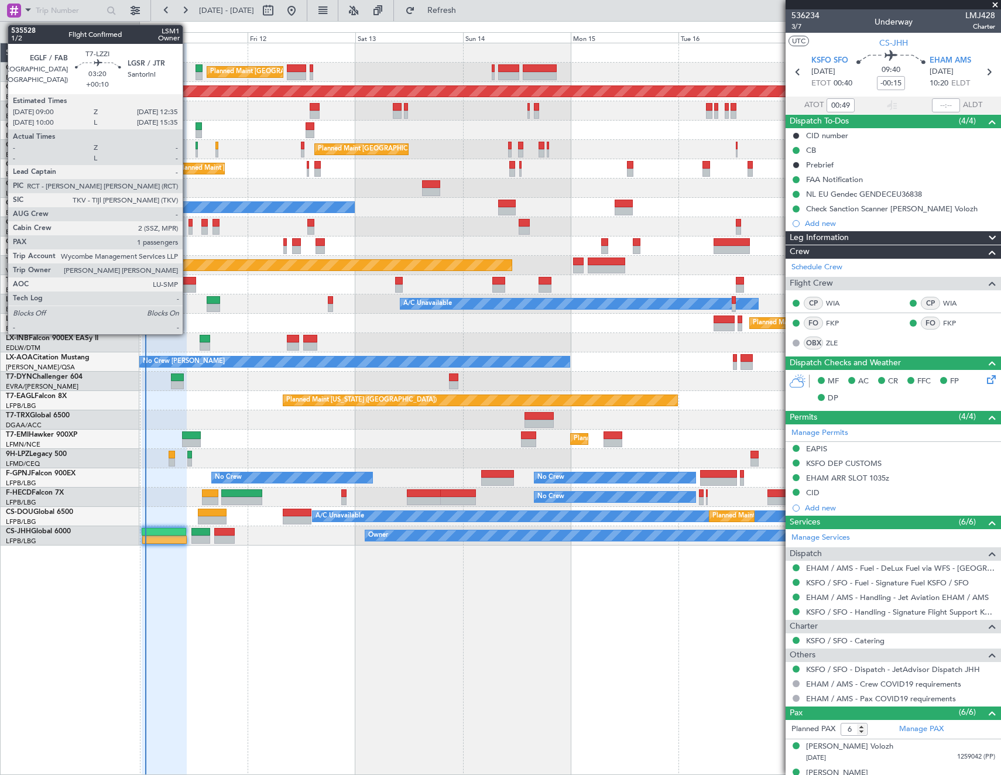
click at [188, 284] on div at bounding box center [188, 288] width 16 height 8
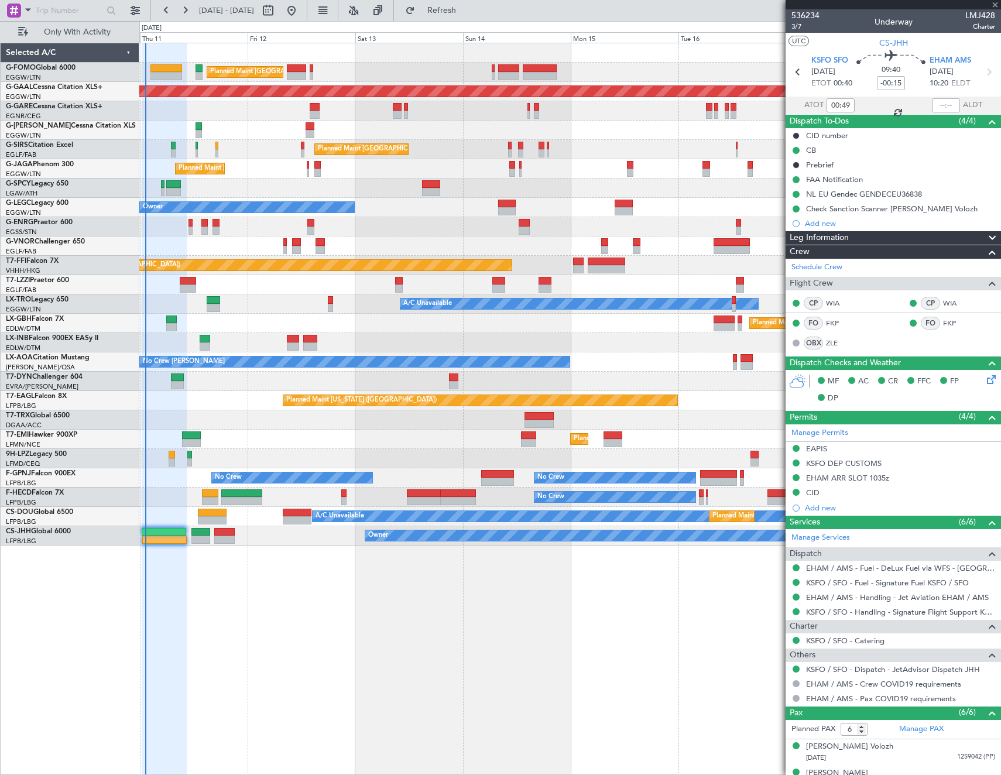
type input "+00:10"
type input "1"
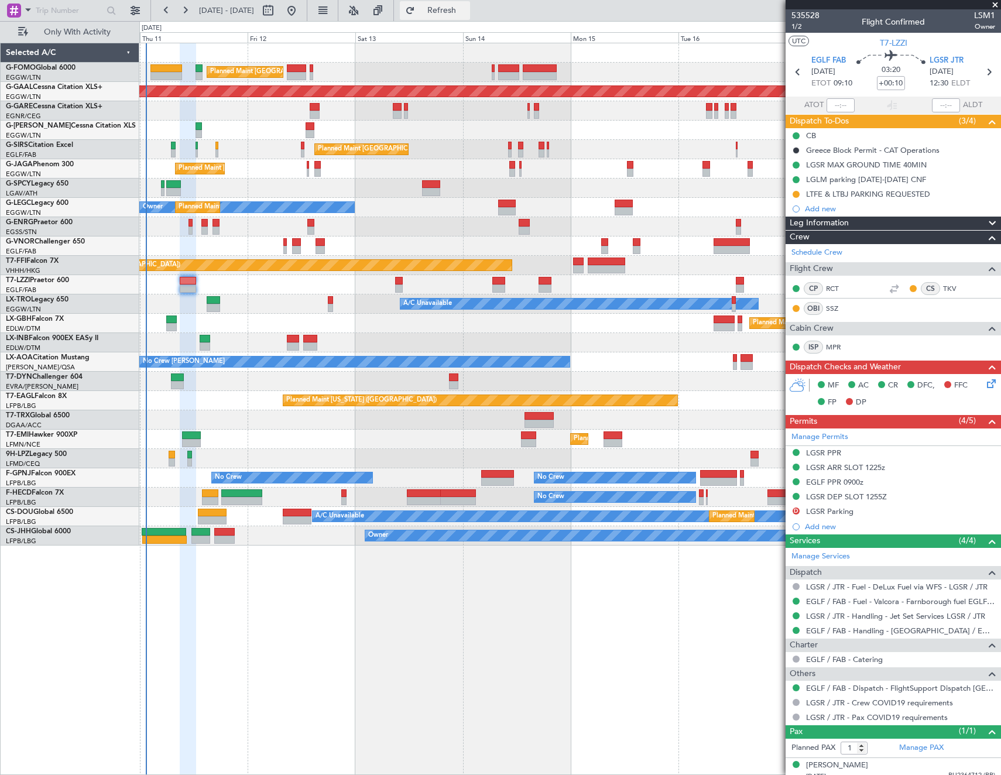
click at [455, 5] on button "Refresh" at bounding box center [435, 10] width 70 height 19
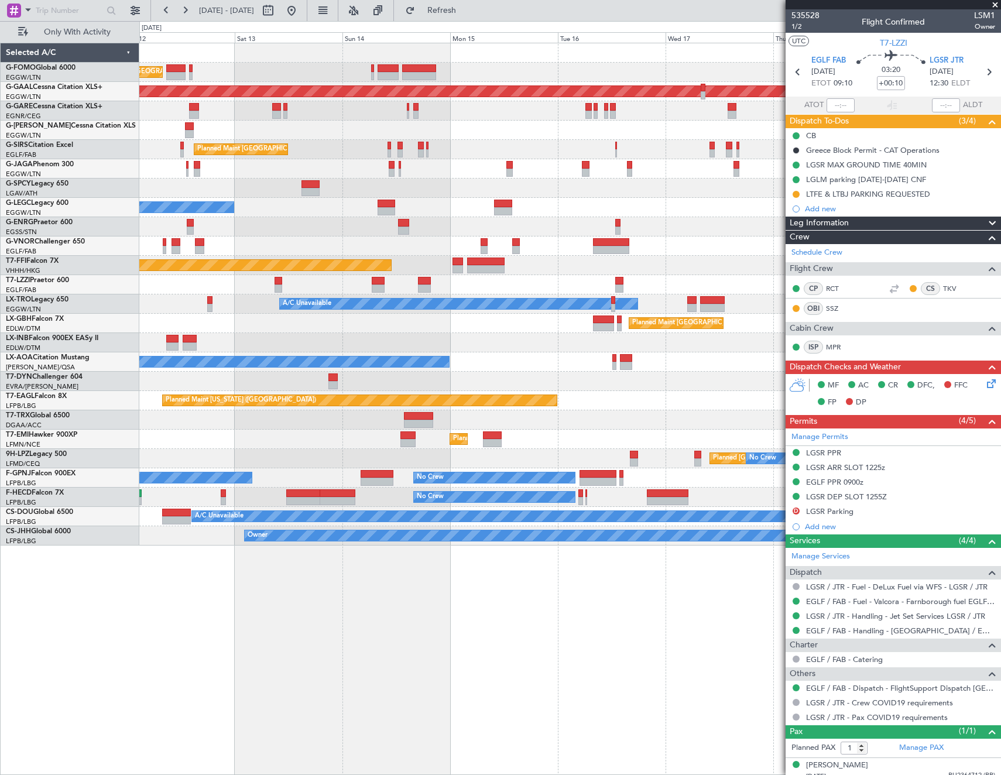
click at [505, 362] on div "Planned Maint London (Luton) Planned Maint Dusseldorf Planned Maint London (Far…" at bounding box center [569, 294] width 861 height 502
click at [488, 61] on div at bounding box center [569, 52] width 861 height 19
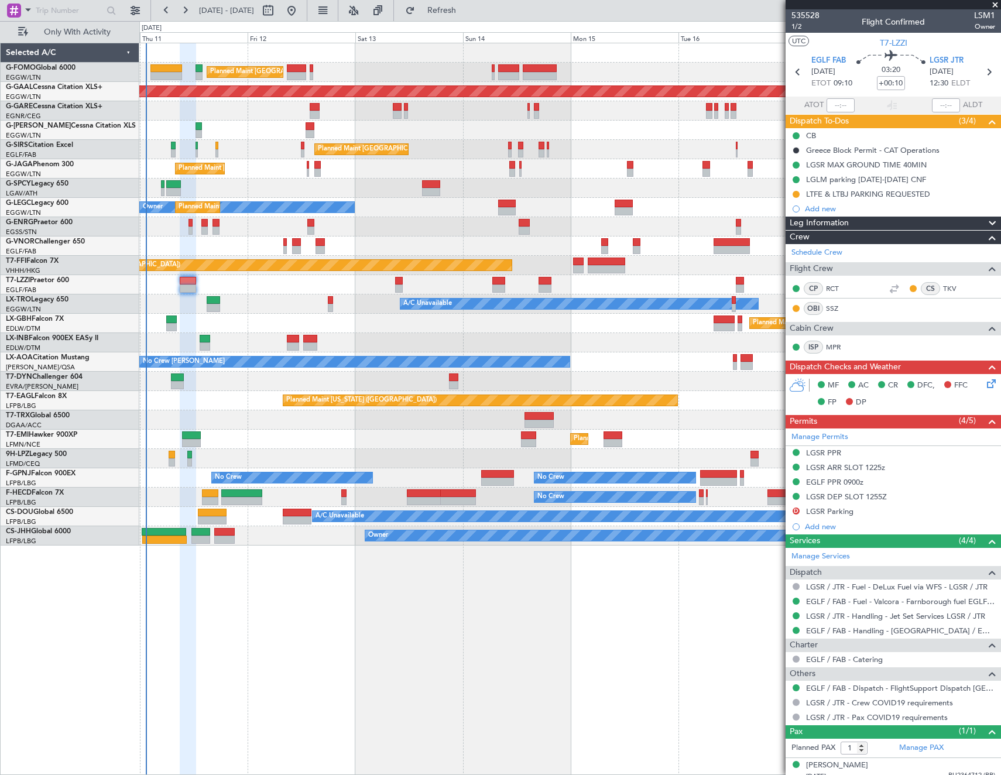
click at [330, 60] on div at bounding box center [569, 52] width 861 height 19
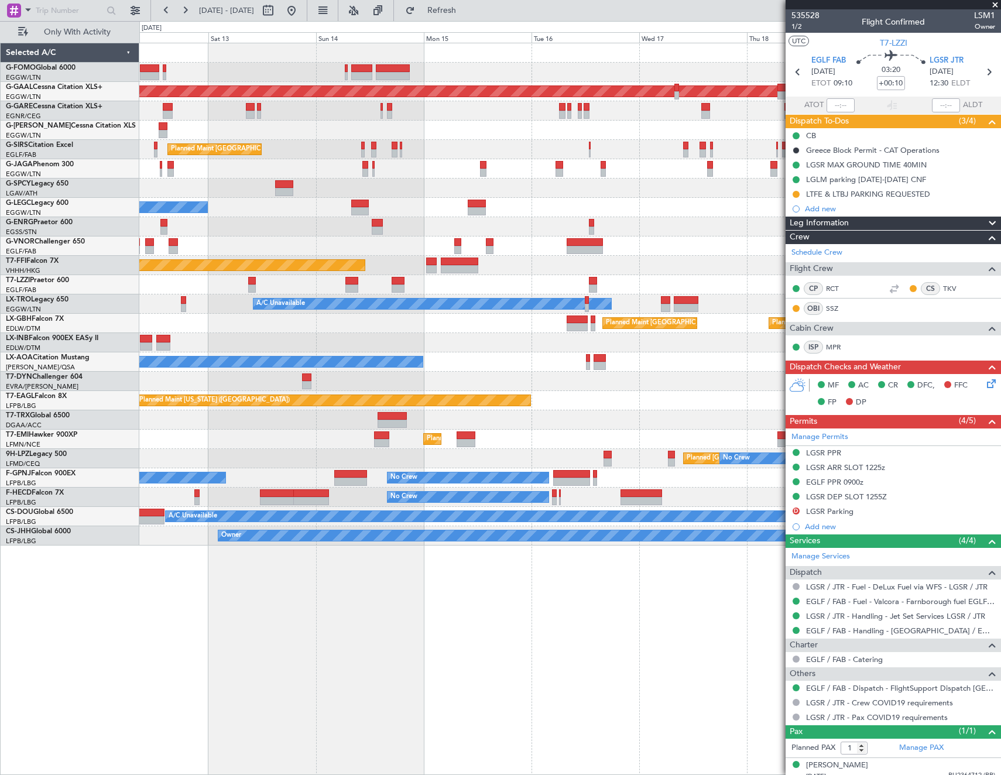
click at [452, 358] on div "Planned Maint [GEOGRAPHIC_DATA] ([GEOGRAPHIC_DATA]) Planned [GEOGRAPHIC_DATA] P…" at bounding box center [569, 294] width 861 height 502
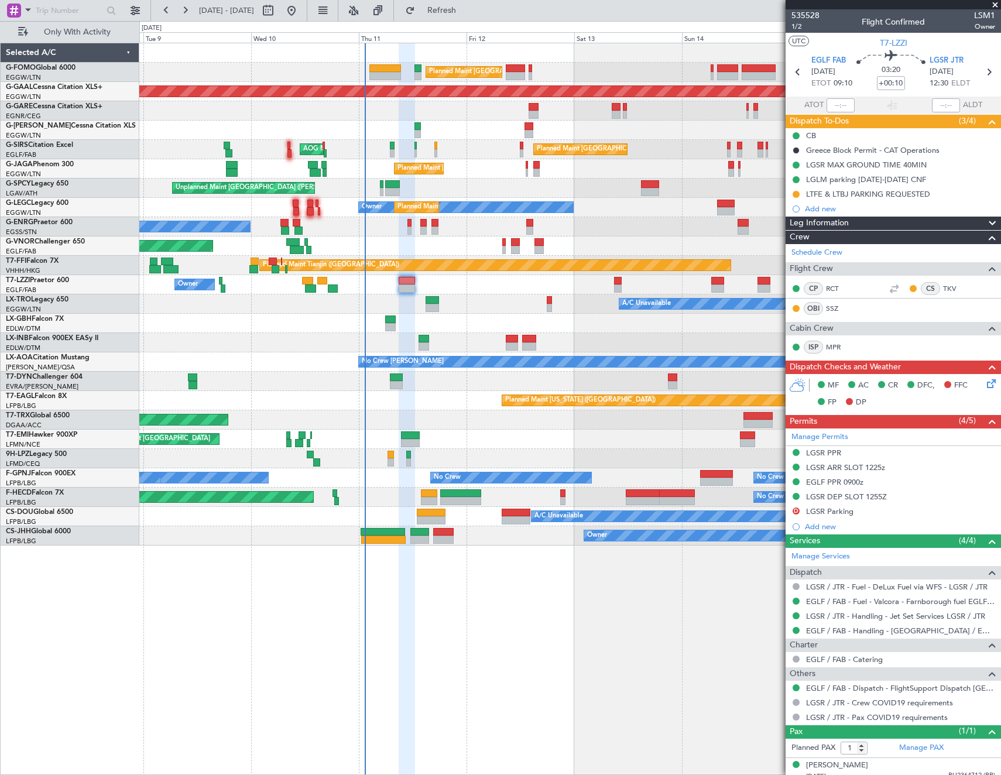
click at [665, 338] on div "Planned Maint London (Luton) Planned Maint Dusseldorf Unplanned Maint Chester P…" at bounding box center [569, 294] width 861 height 502
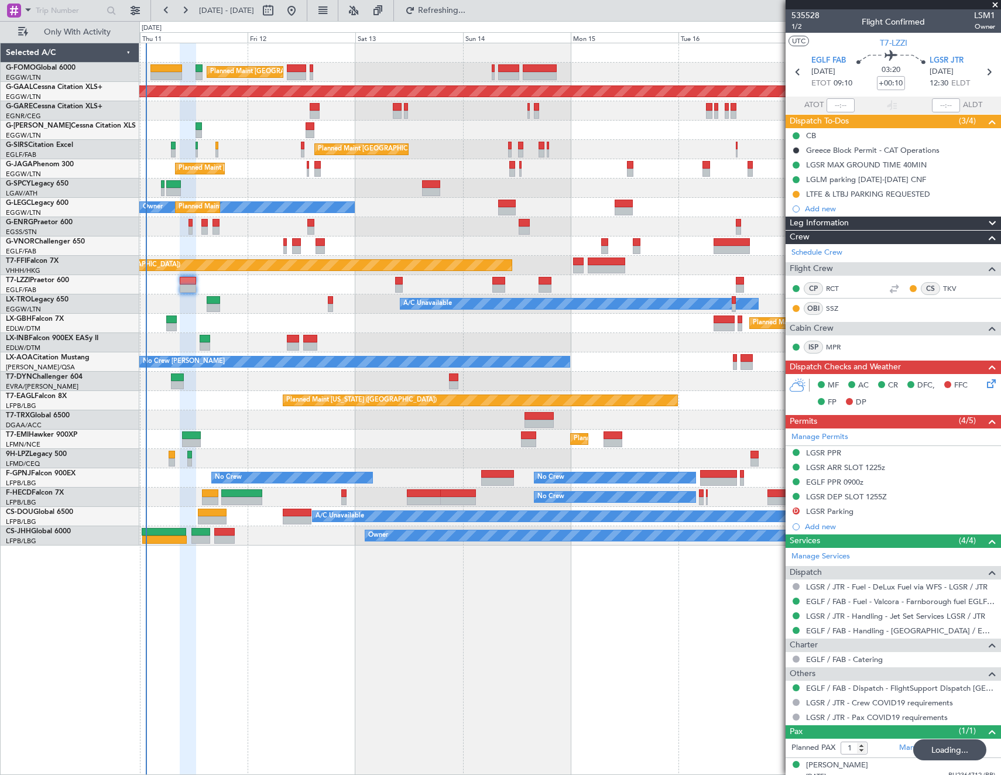
click at [376, 325] on div "Planned Maint London (Luton) Planned Maint Dusseldorf Planned Maint London (Far…" at bounding box center [569, 294] width 861 height 502
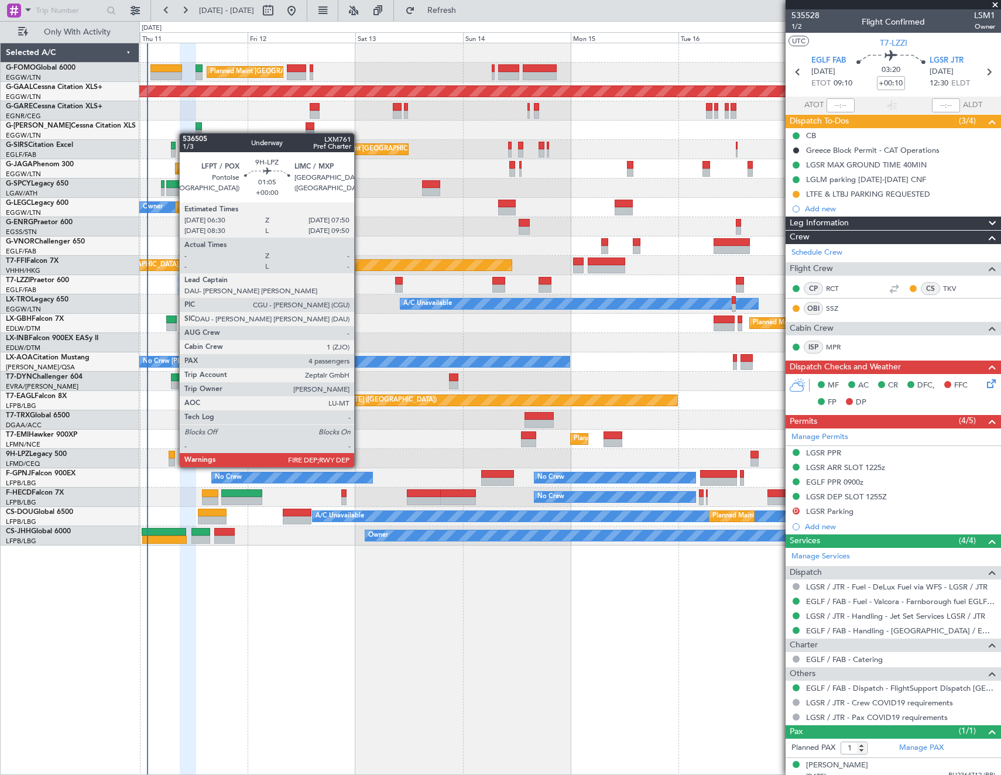
click at [173, 457] on div at bounding box center [172, 455] width 6 height 8
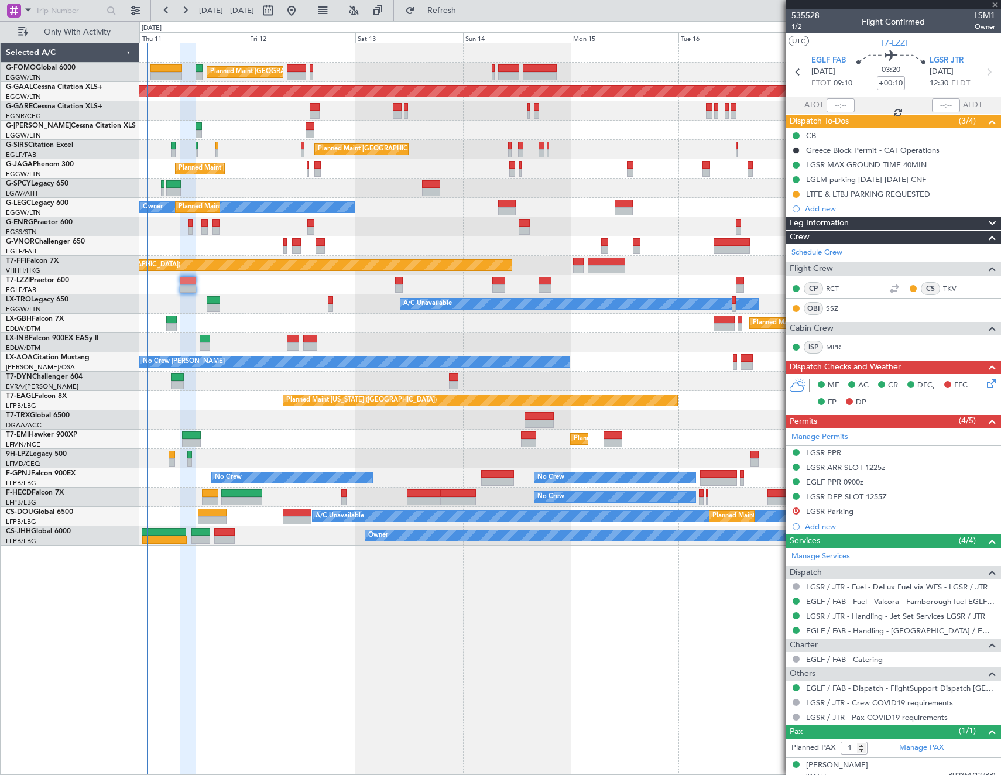
type input "4"
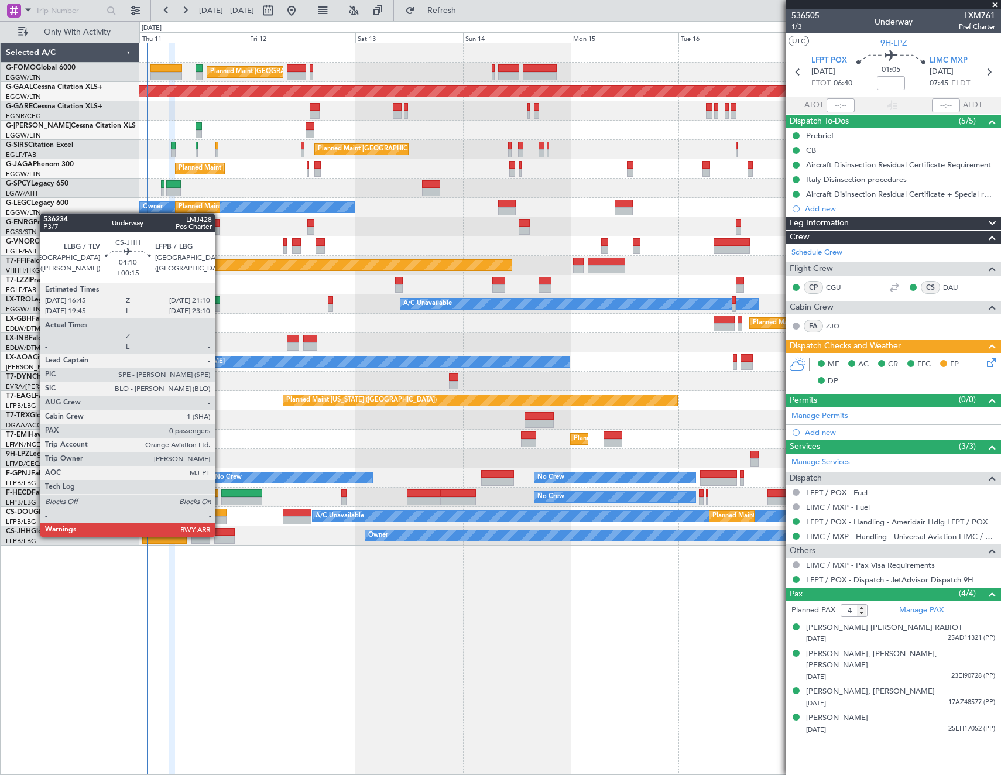
click at [220, 536] on div at bounding box center [224, 540] width 20 height 8
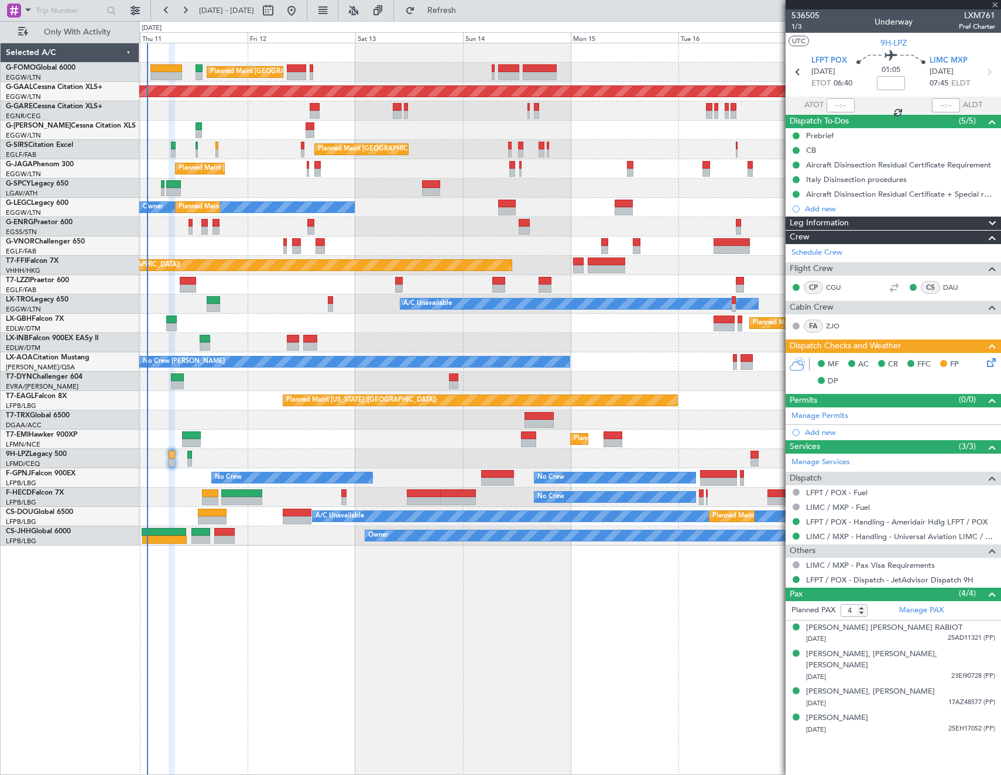
type input "+00:15"
type input "0"
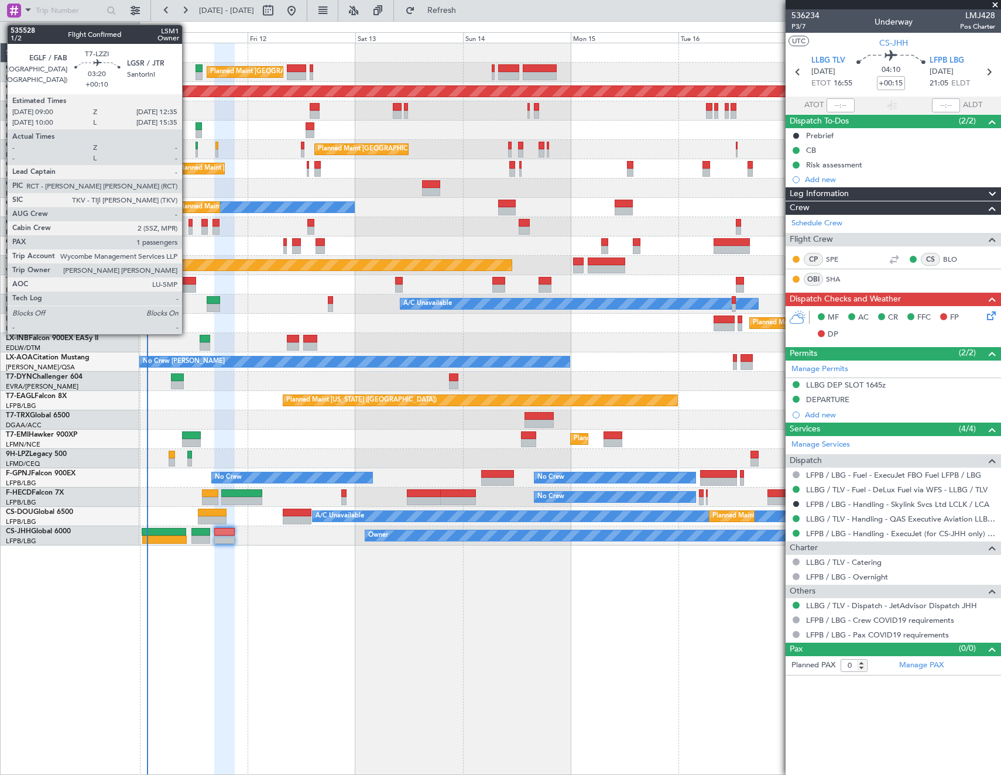
click at [187, 284] on div at bounding box center [188, 288] width 16 height 8
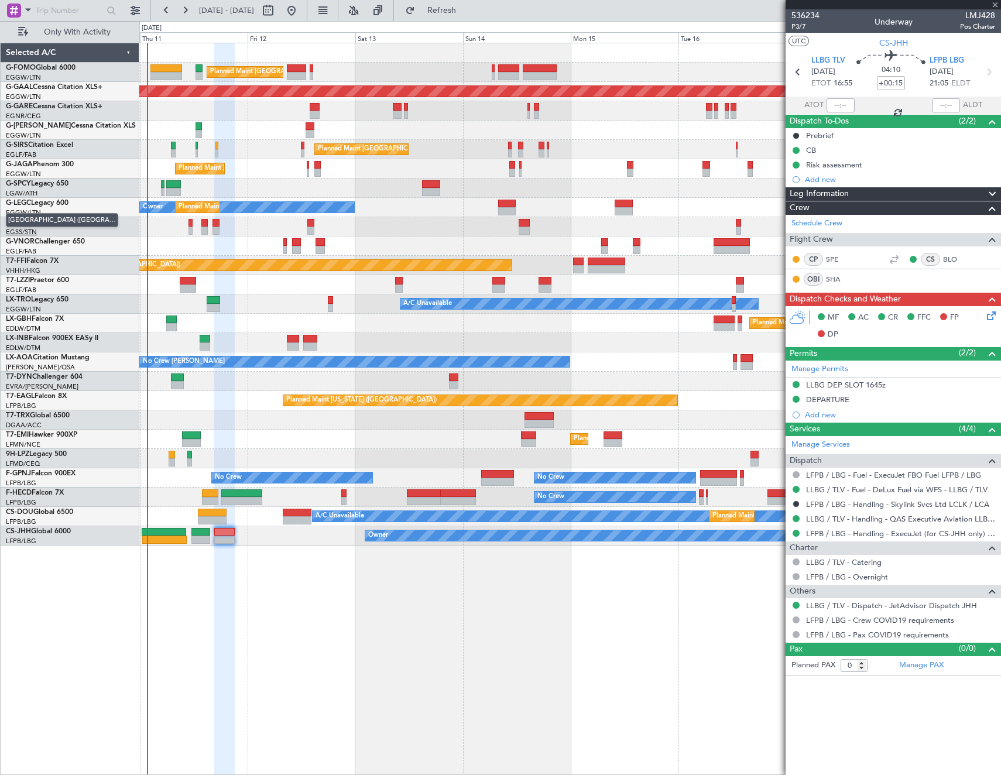
type input "+00:10"
type input "1"
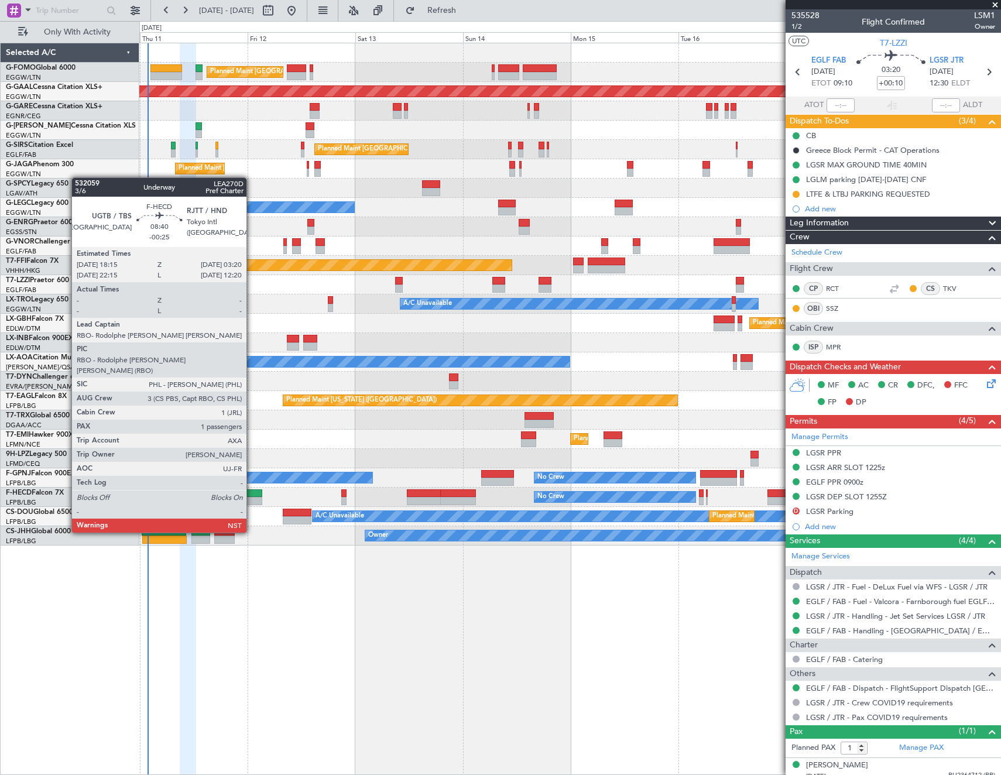
click at [252, 500] on div at bounding box center [241, 501] width 41 height 8
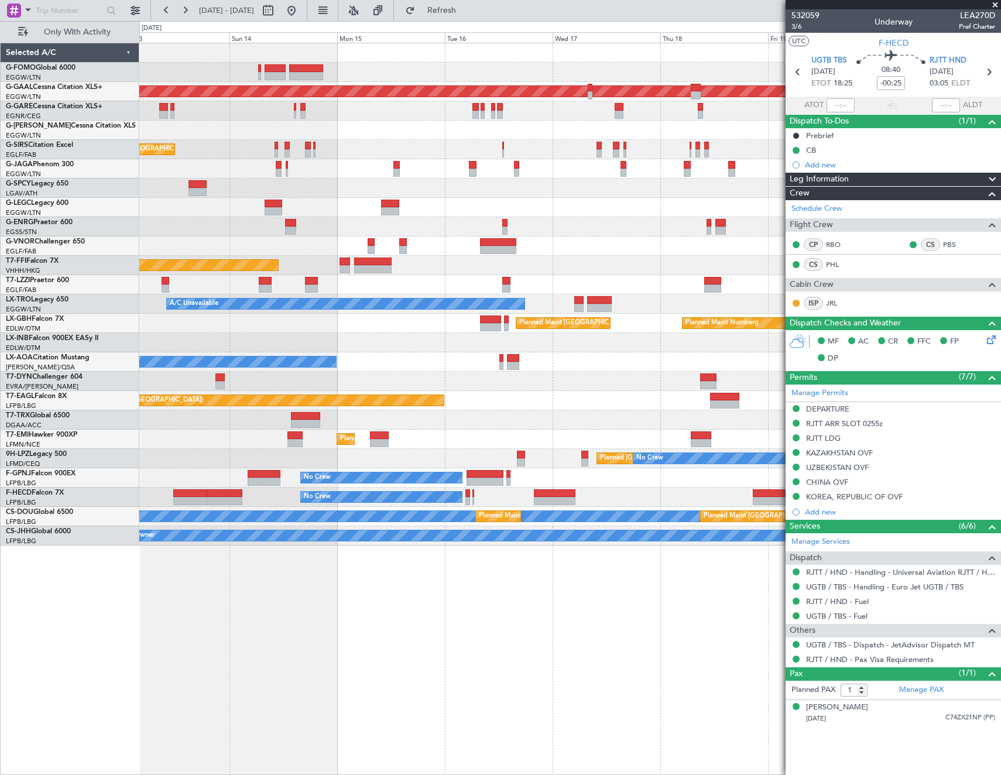
click at [479, 403] on div "Planned Maint London (Luton) Planned Maint Dusseldorf Planned Maint London (Far…" at bounding box center [569, 294] width 861 height 502
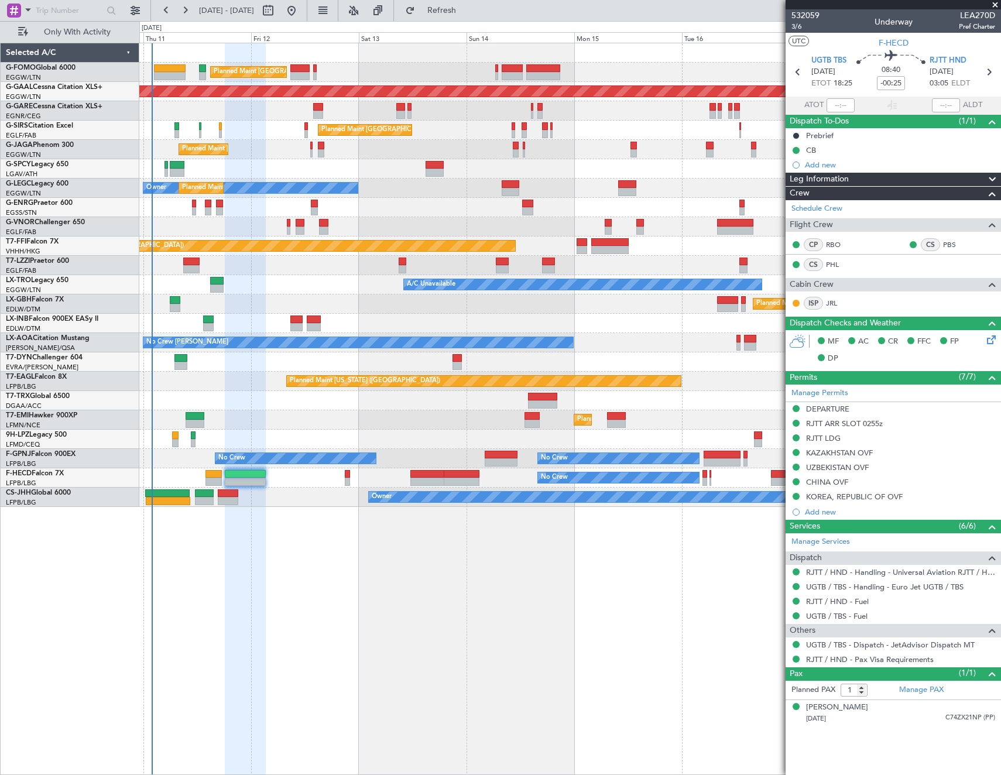
click at [478, 319] on div "Planned Maint London (Luton) Planned Maint Dusseldorf Planned Maint London (Far…" at bounding box center [569, 275] width 861 height 464
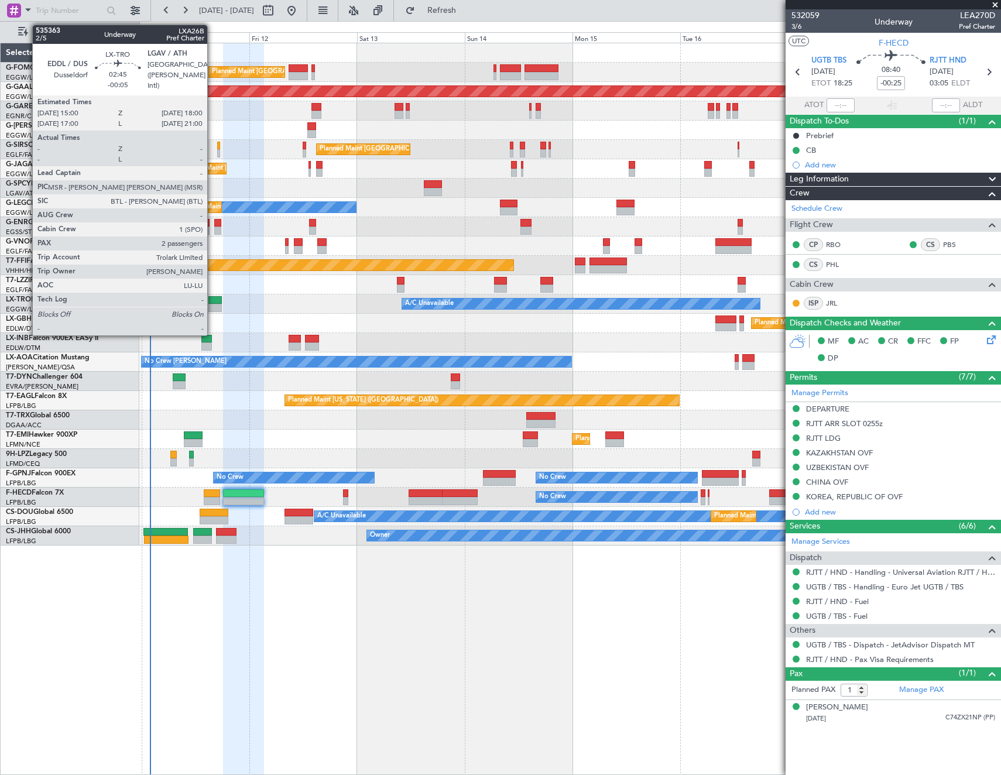
click at [212, 301] on div at bounding box center [214, 300] width 13 height 8
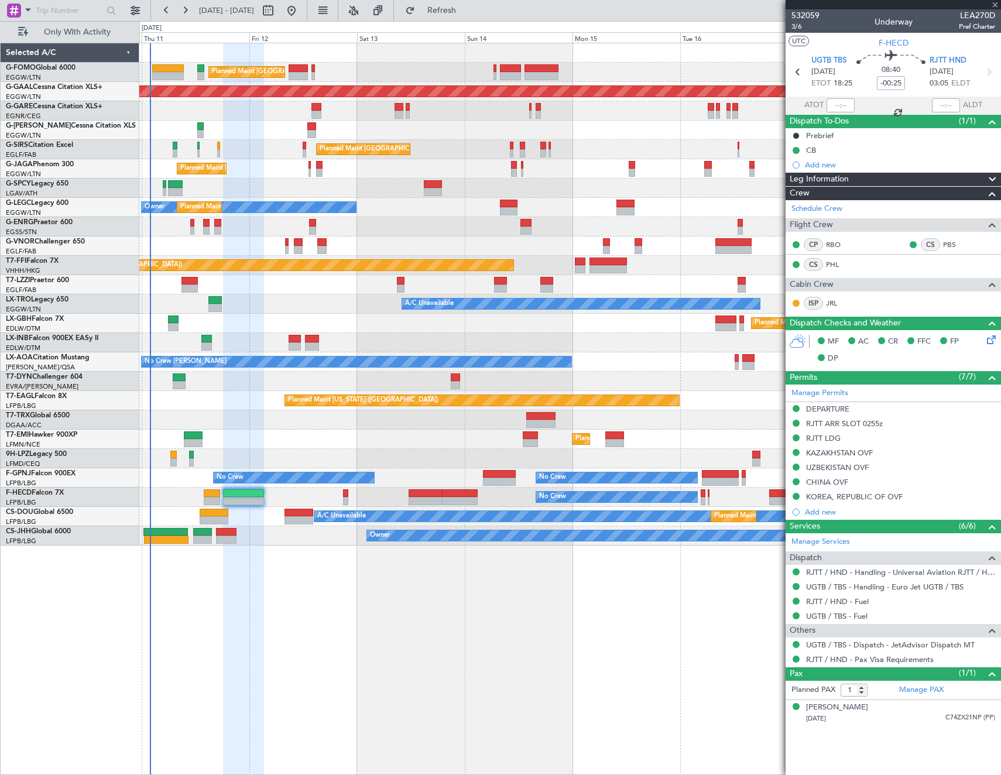
type input "-00:05"
type input "2"
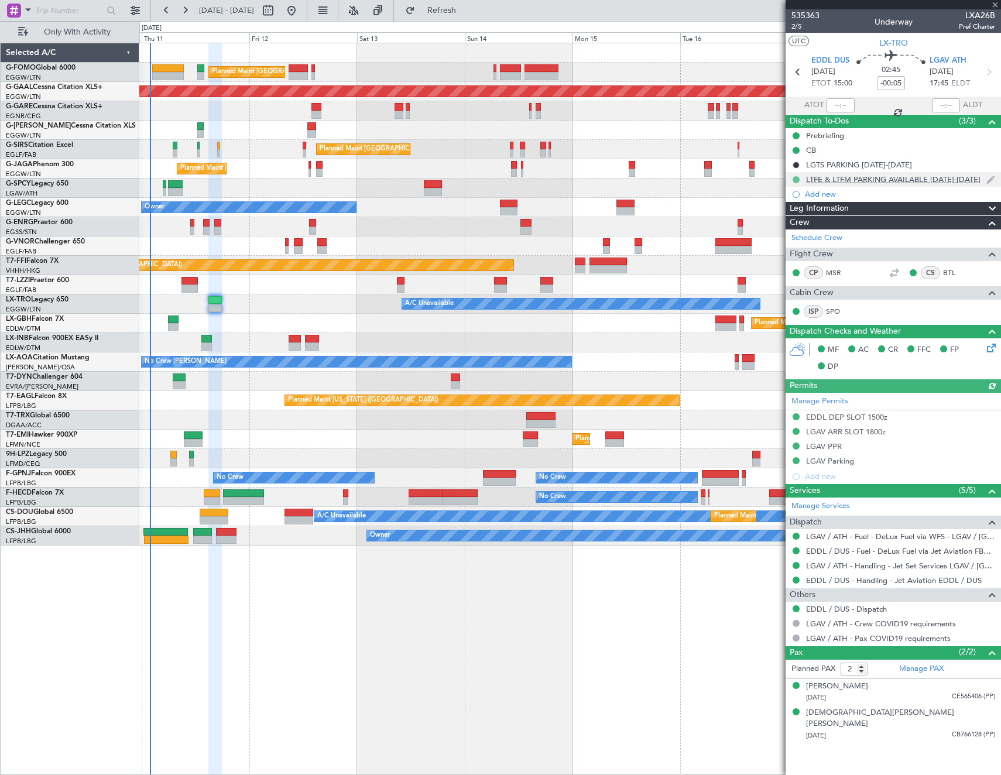
click at [794, 178] on button at bounding box center [796, 179] width 7 height 7
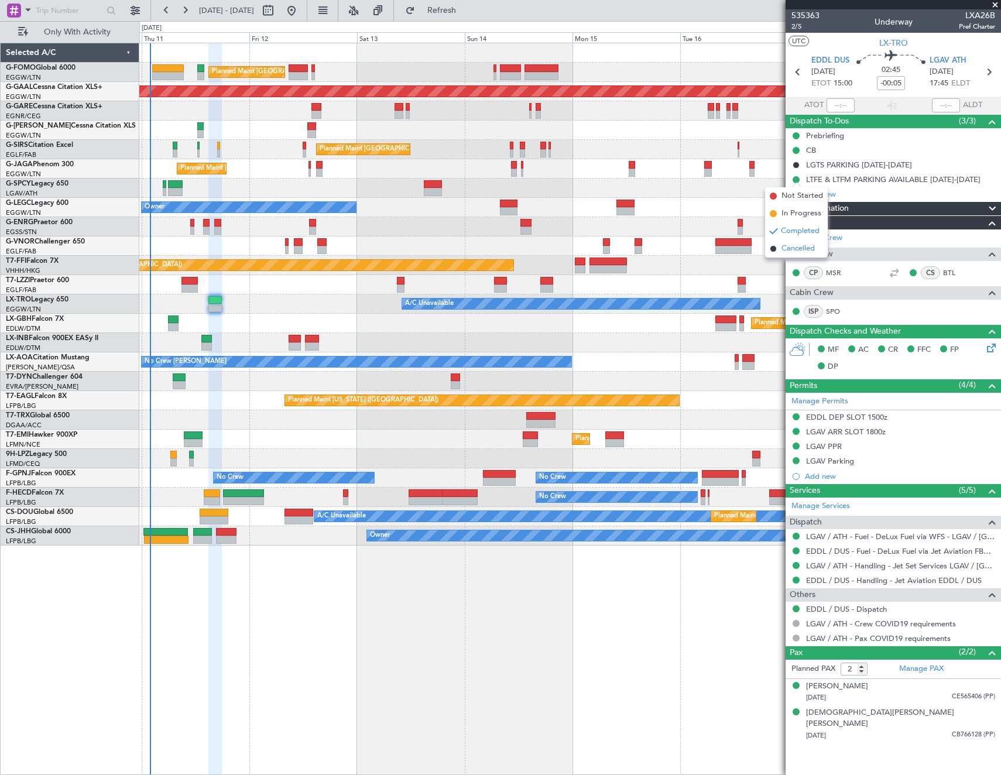
click at [793, 249] on span "Cancelled" at bounding box center [797, 249] width 33 height 12
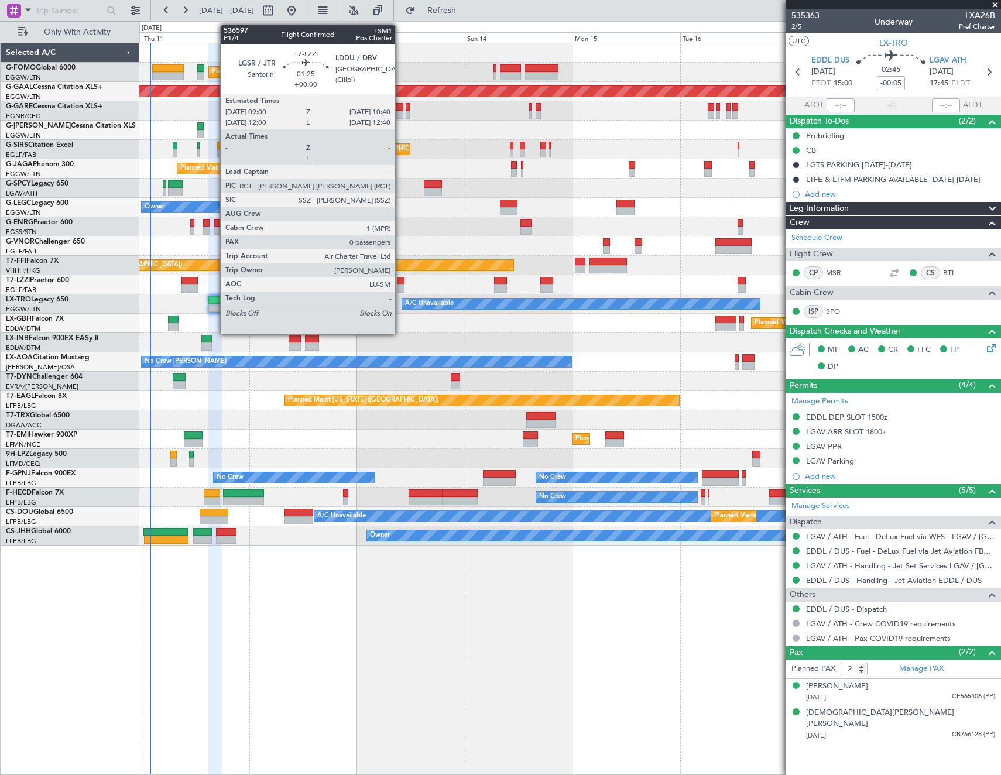
click at [400, 277] on div at bounding box center [401, 281] width 8 height 8
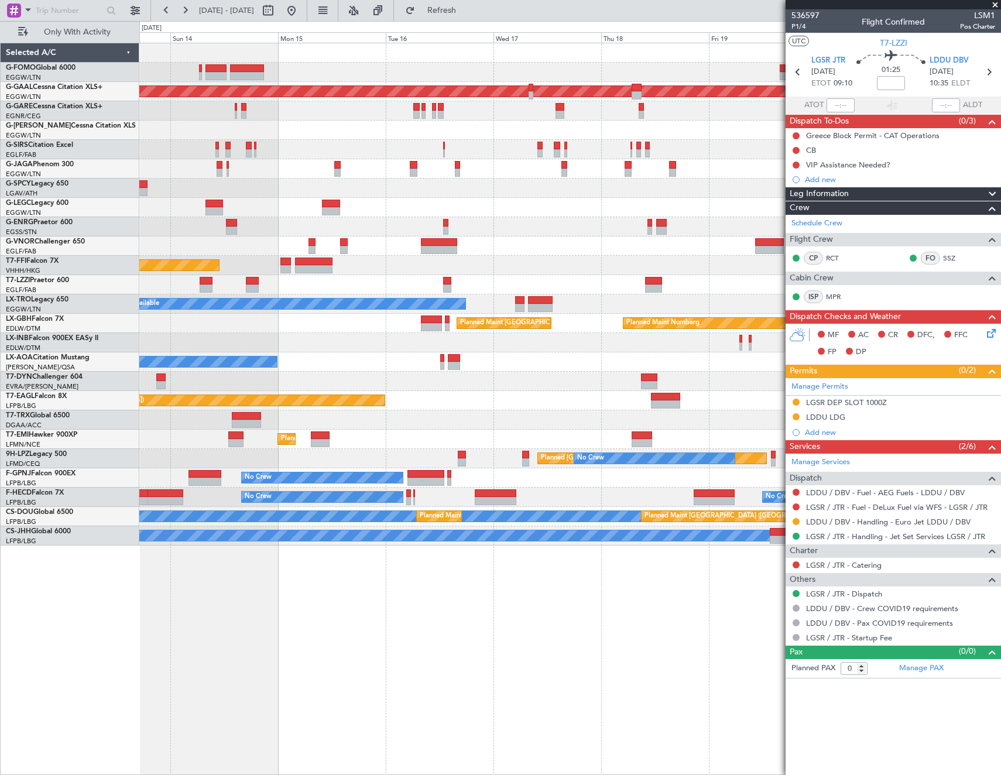
click at [413, 266] on div "Planned Maint Tianjin ([GEOGRAPHIC_DATA])" at bounding box center [569, 265] width 861 height 19
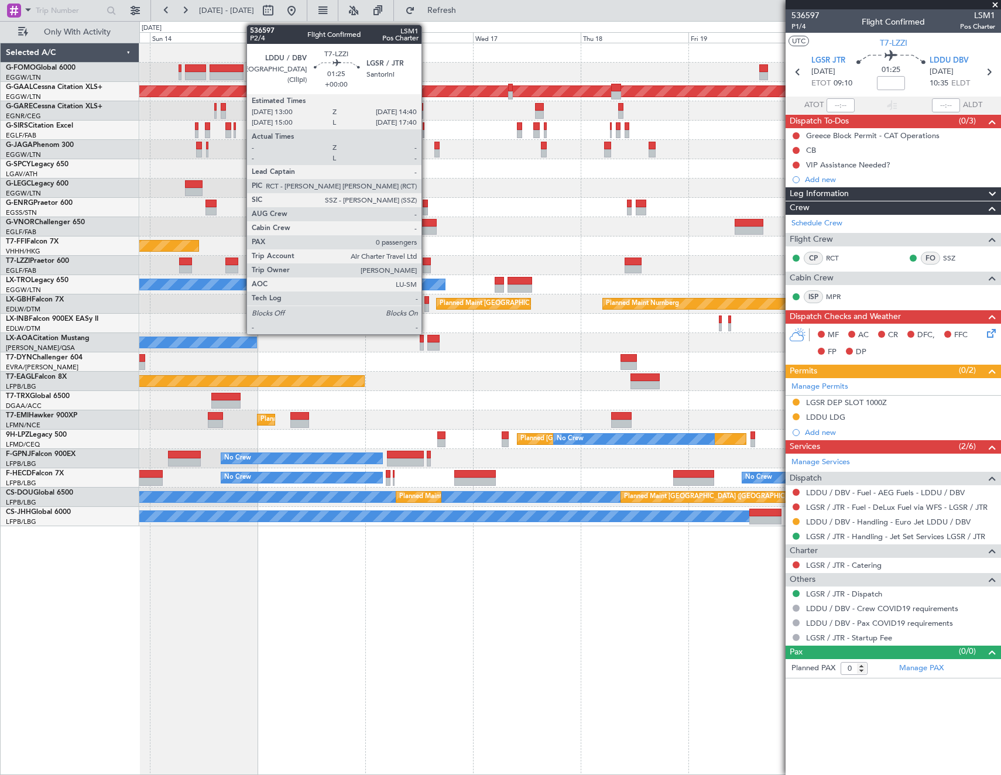
click at [427, 262] on div at bounding box center [427, 262] width 8 height 8
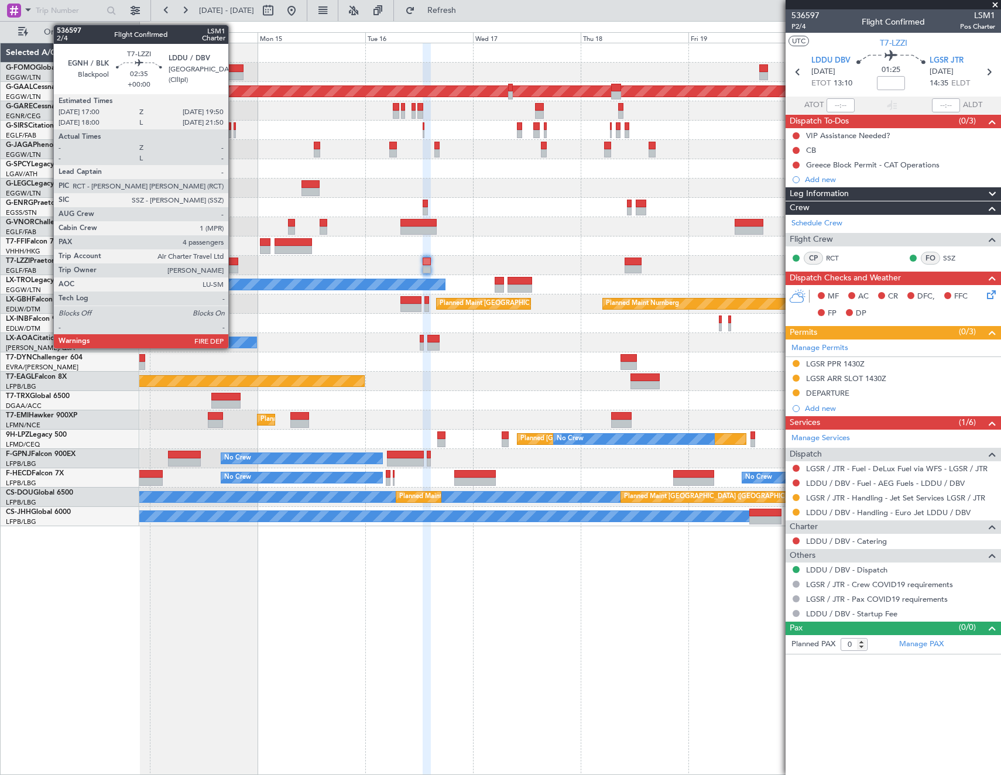
click at [234, 261] on div at bounding box center [231, 262] width 13 height 8
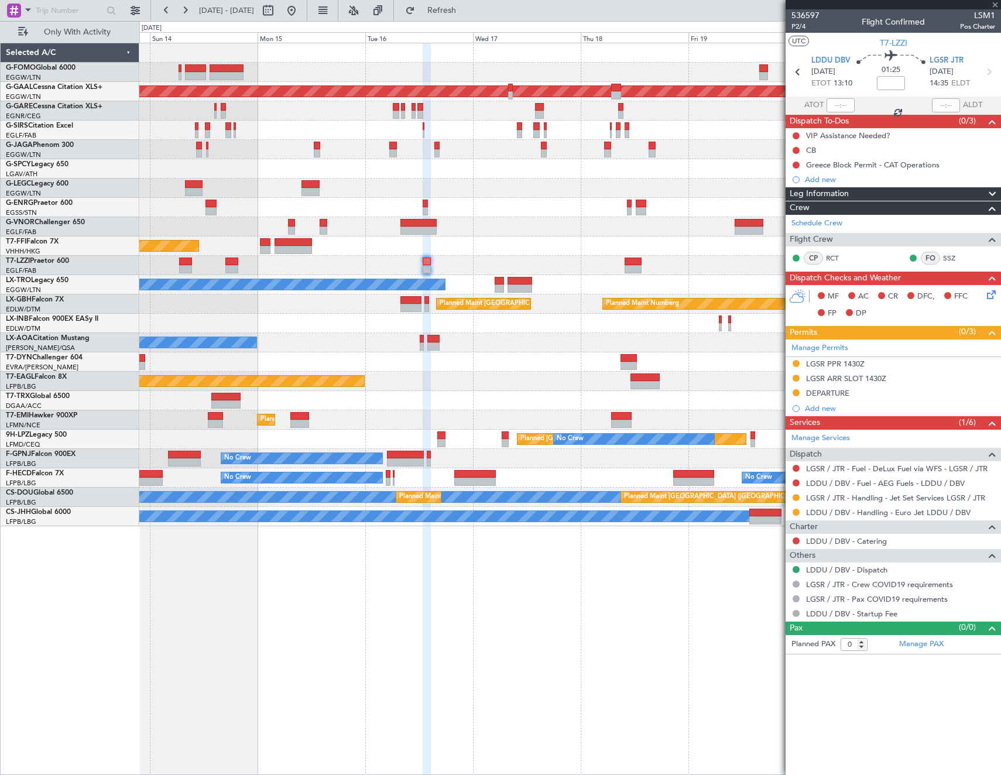
type input "4"
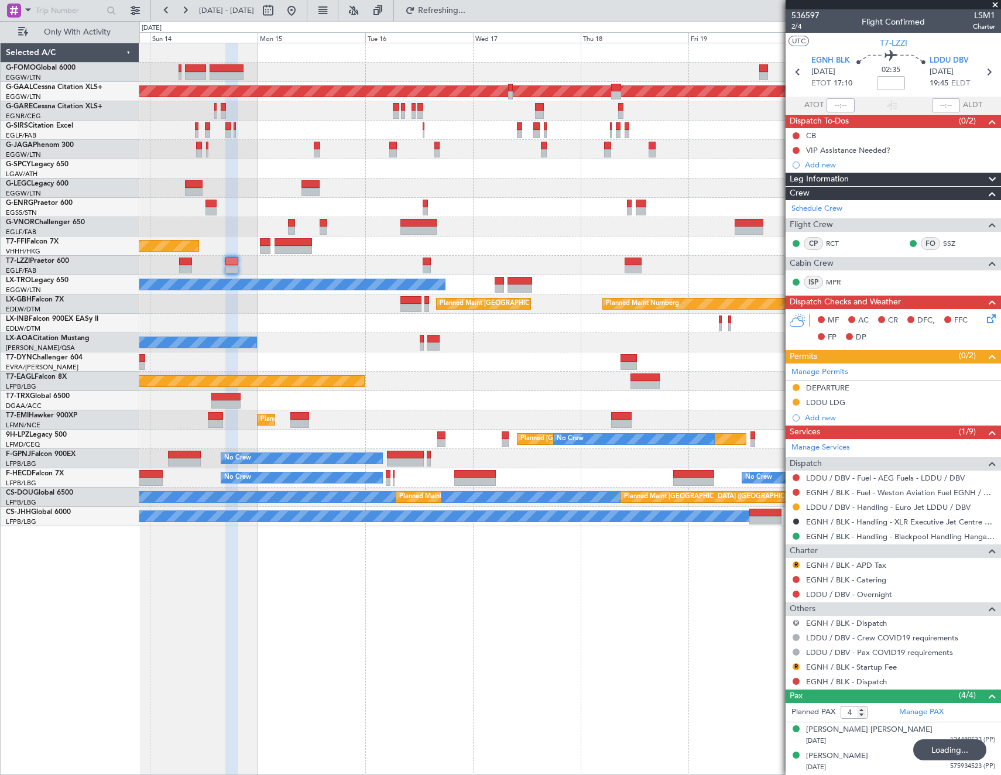
click at [795, 623] on button "R" at bounding box center [796, 622] width 7 height 7
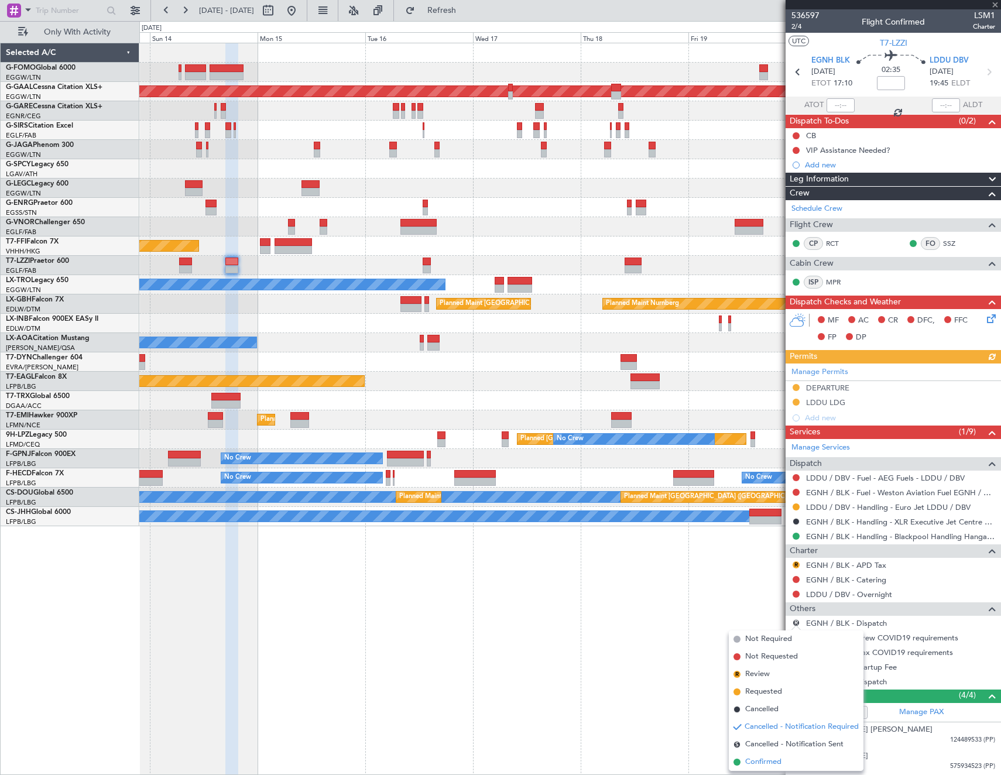
click at [783, 762] on li "Confirmed" at bounding box center [796, 762] width 135 height 18
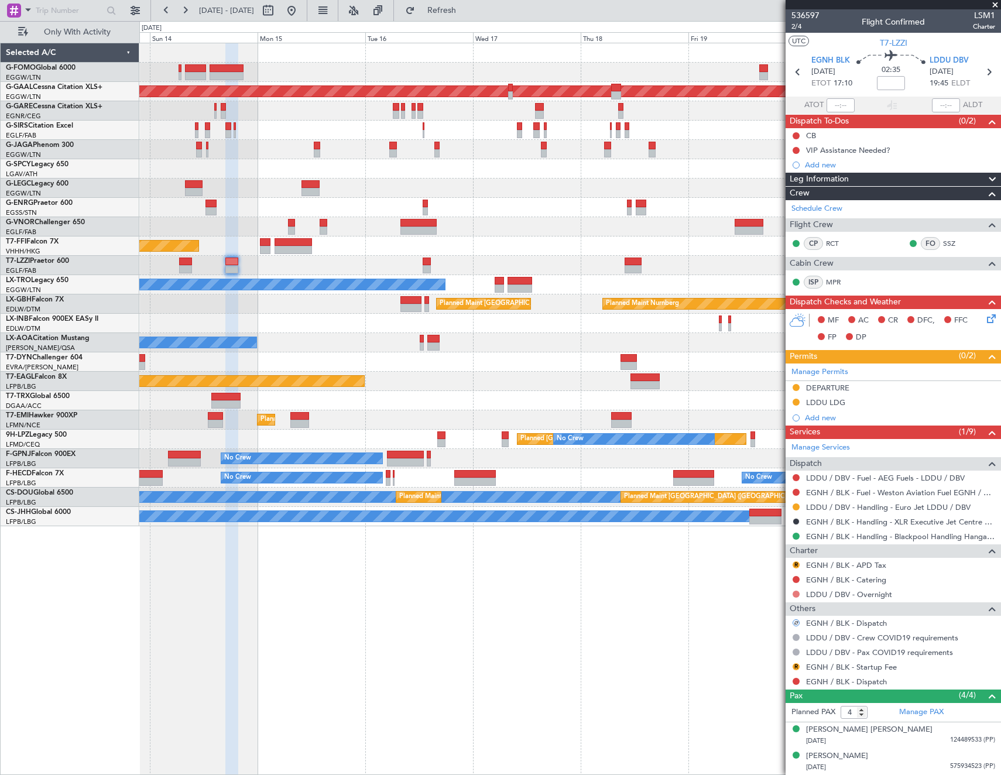
click at [796, 592] on button at bounding box center [796, 594] width 7 height 7
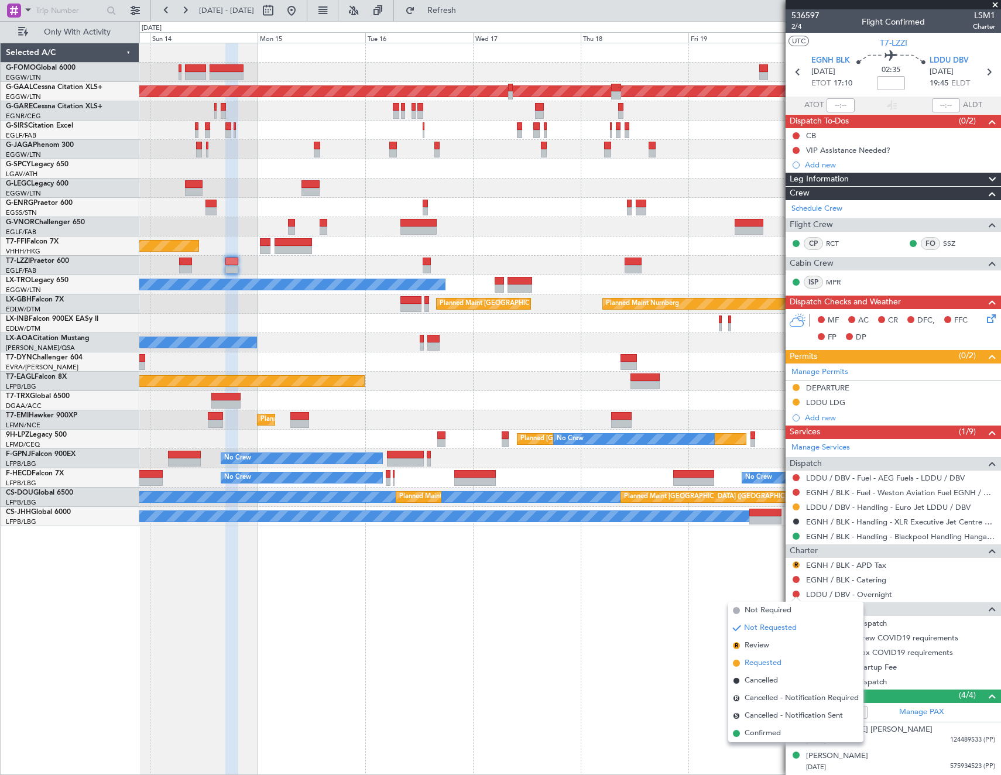
click at [774, 661] on span "Requested" at bounding box center [763, 663] width 37 height 12
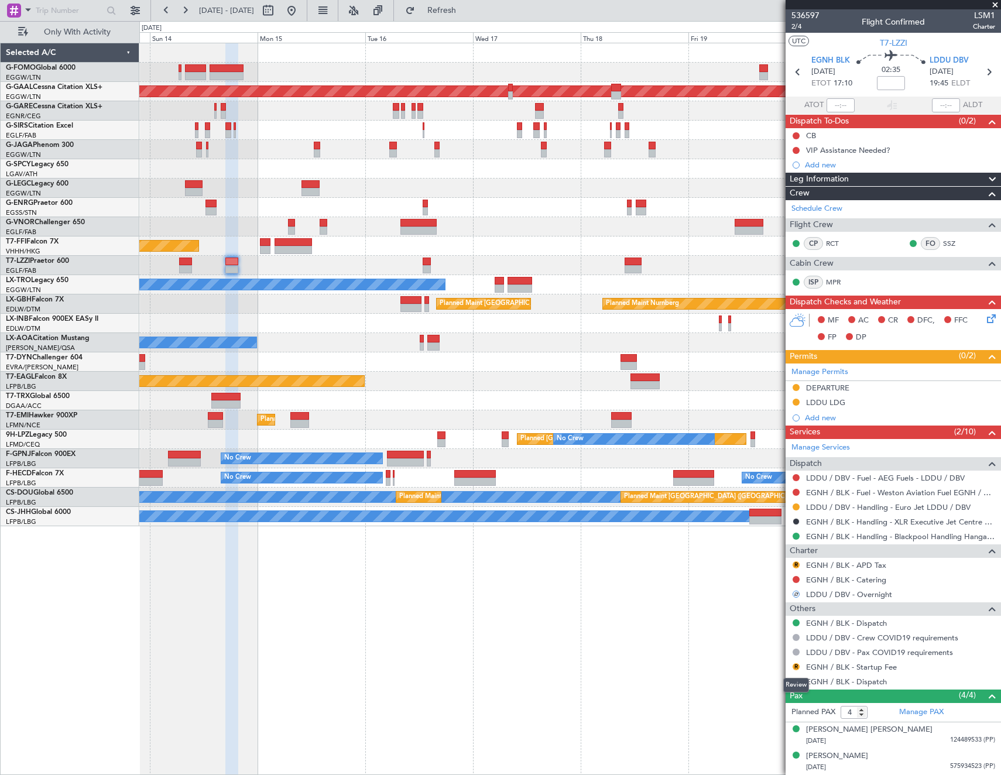
click at [795, 681] on div "Review" at bounding box center [796, 685] width 26 height 15
click at [794, 681] on button at bounding box center [796, 681] width 7 height 7
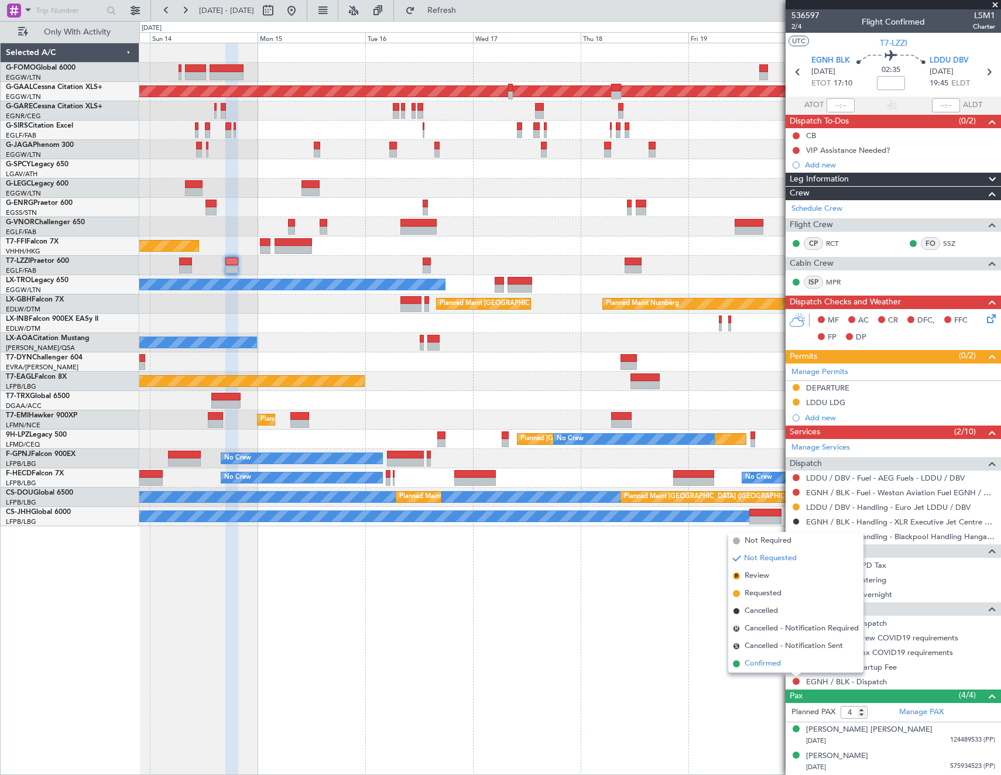
click at [777, 667] on span "Confirmed" at bounding box center [763, 664] width 36 height 12
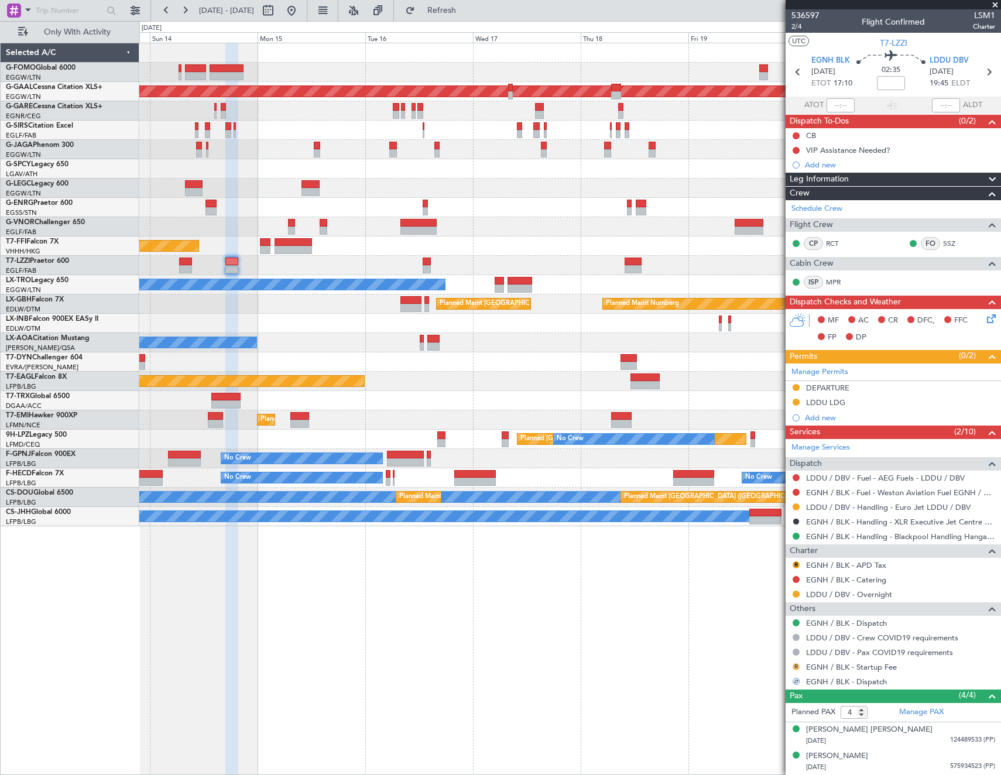
click at [795, 668] on button "R" at bounding box center [796, 666] width 7 height 7
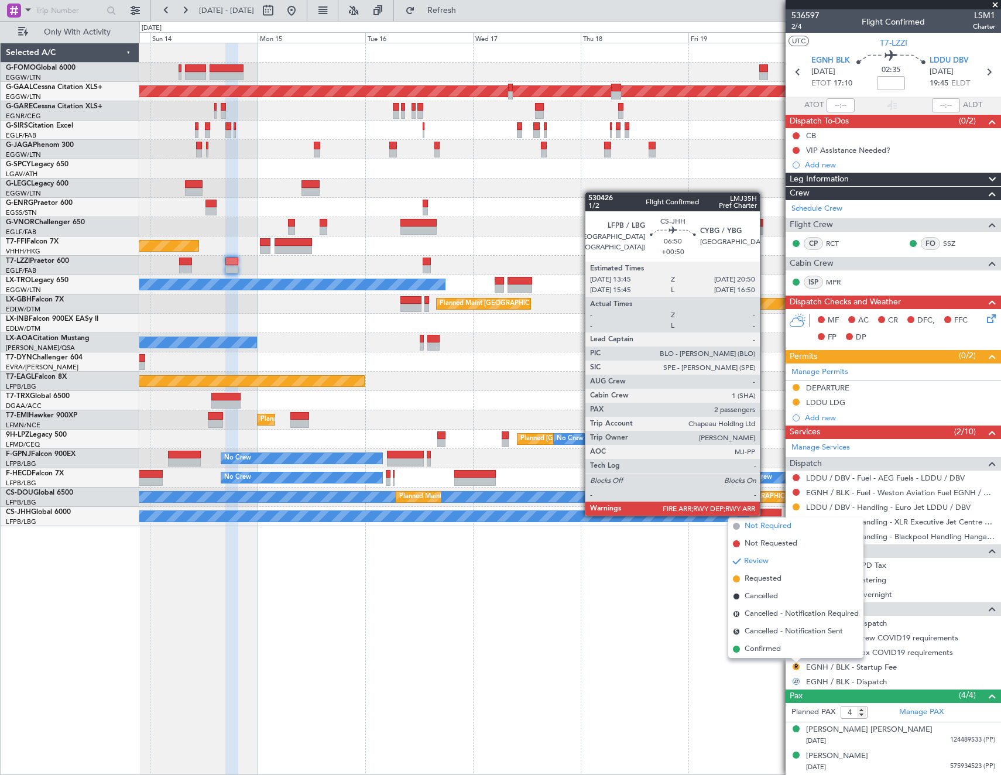
click at [763, 530] on span "Not Required" at bounding box center [768, 526] width 47 height 12
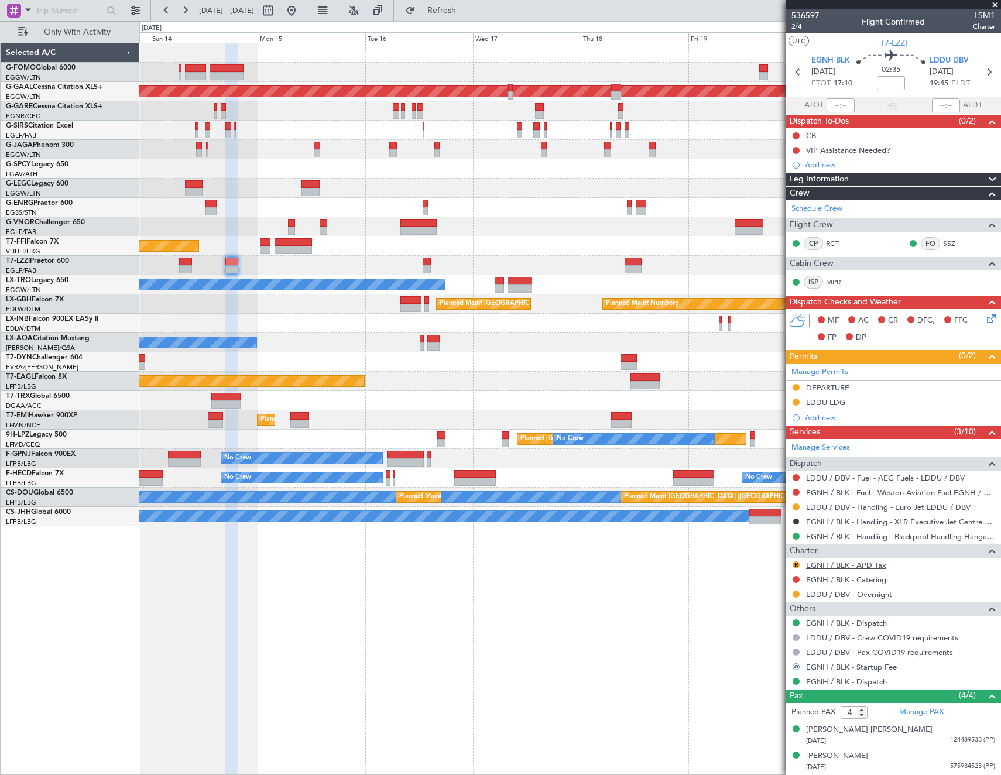
click at [829, 567] on link "EGNH / BLK - APD Tax" at bounding box center [846, 565] width 80 height 10
drag, startPoint x: 794, startPoint y: 564, endPoint x: 786, endPoint y: 564, distance: 8.2
click at [794, 564] on button "R" at bounding box center [796, 564] width 7 height 7
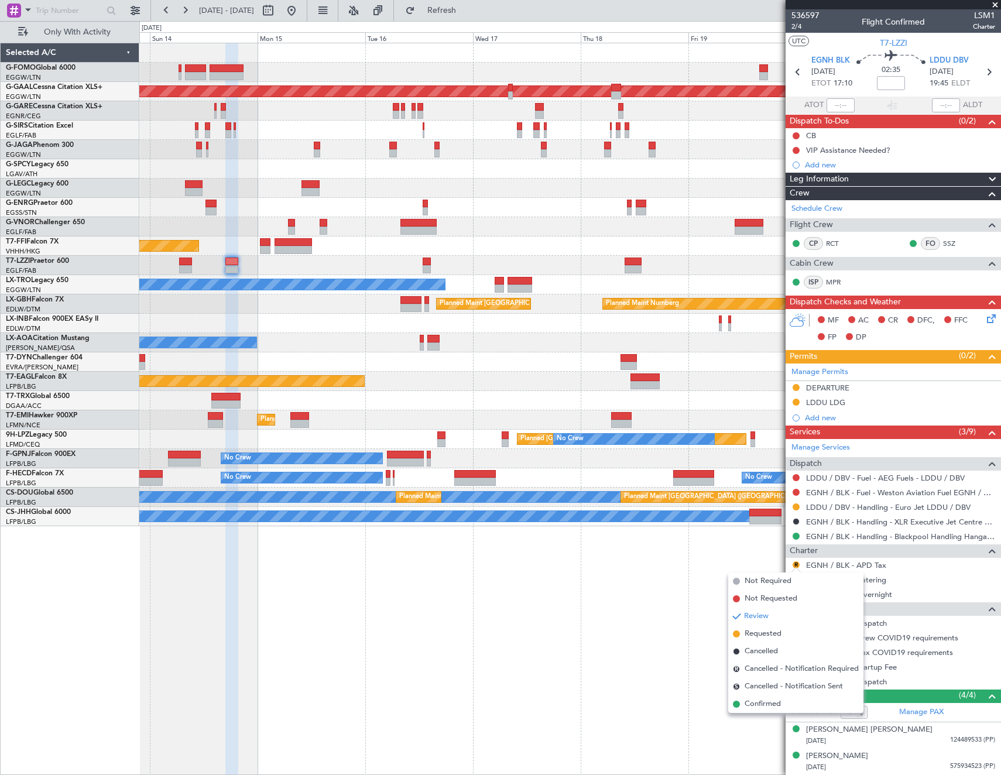
drag, startPoint x: 742, startPoint y: 579, endPoint x: 975, endPoint y: 502, distance: 244.7
click at [742, 579] on li "Not Required" at bounding box center [795, 581] width 135 height 18
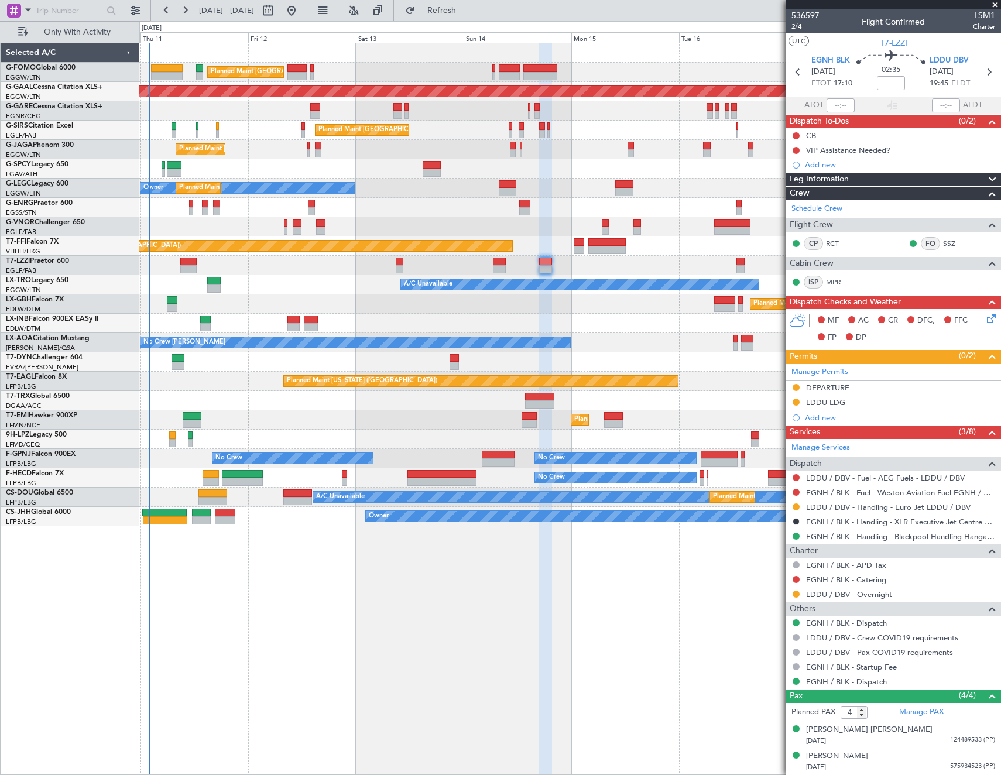
click at [576, 314] on div "Planned Maint London (Luton) Planned Maint Dusseldorf Planned Maint London (Far…" at bounding box center [569, 284] width 861 height 483
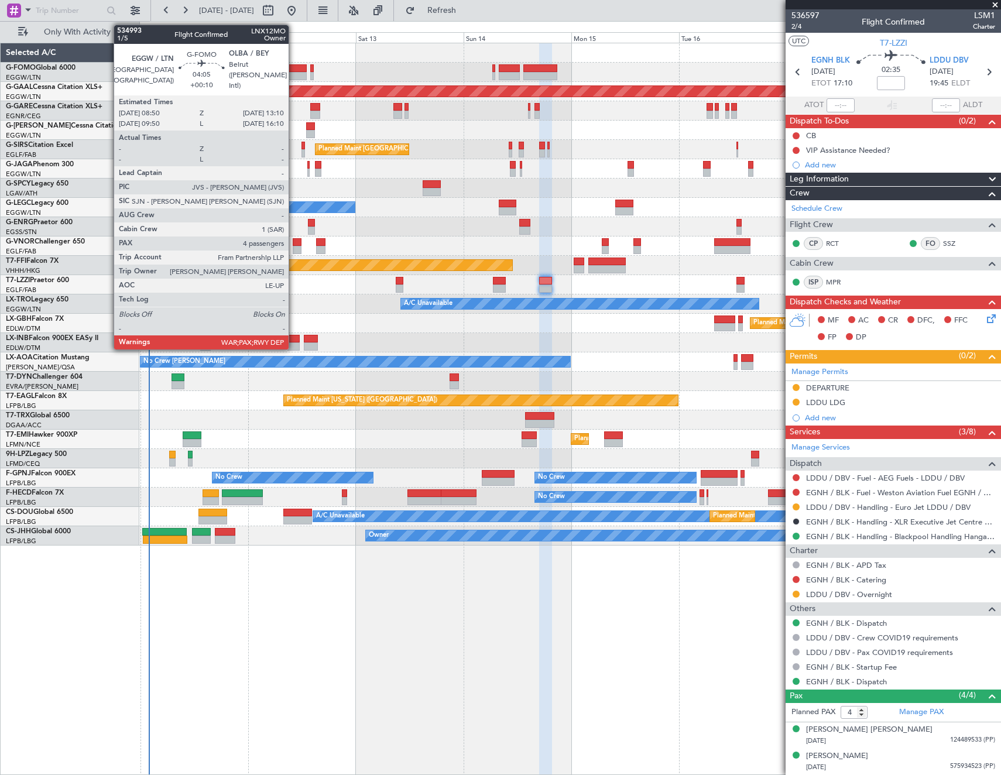
click at [294, 70] on div at bounding box center [297, 68] width 20 height 8
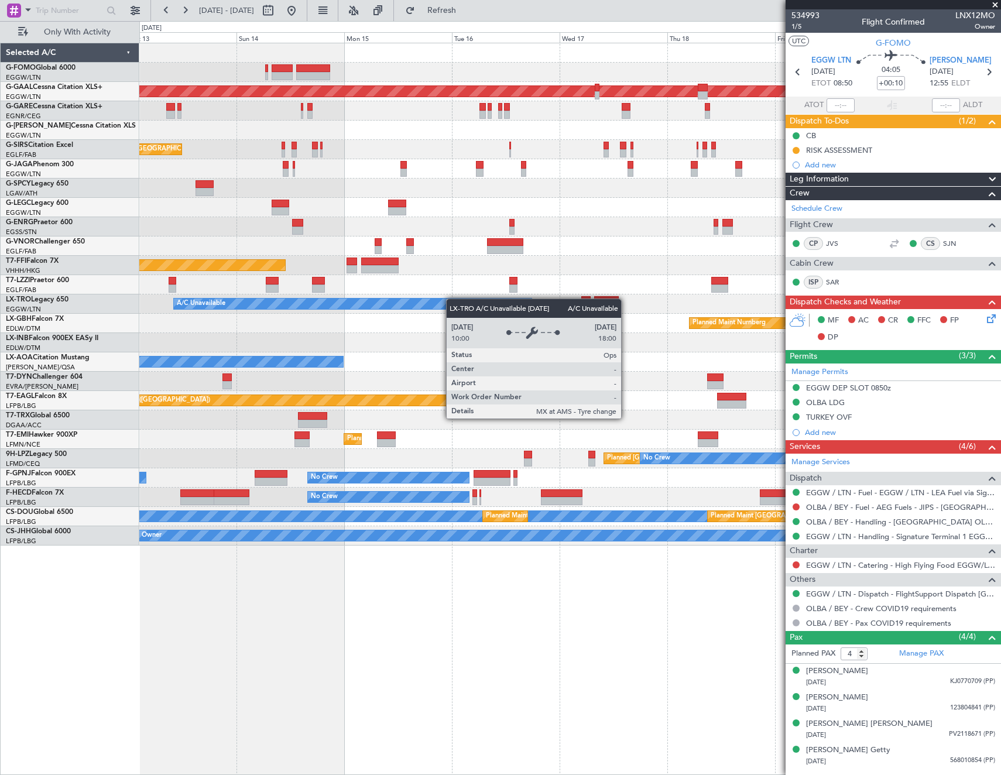
click at [403, 303] on div "Planned Maint London (Luton) Planned Maint Dusseldorf Planned Maint London (Far…" at bounding box center [569, 294] width 861 height 502
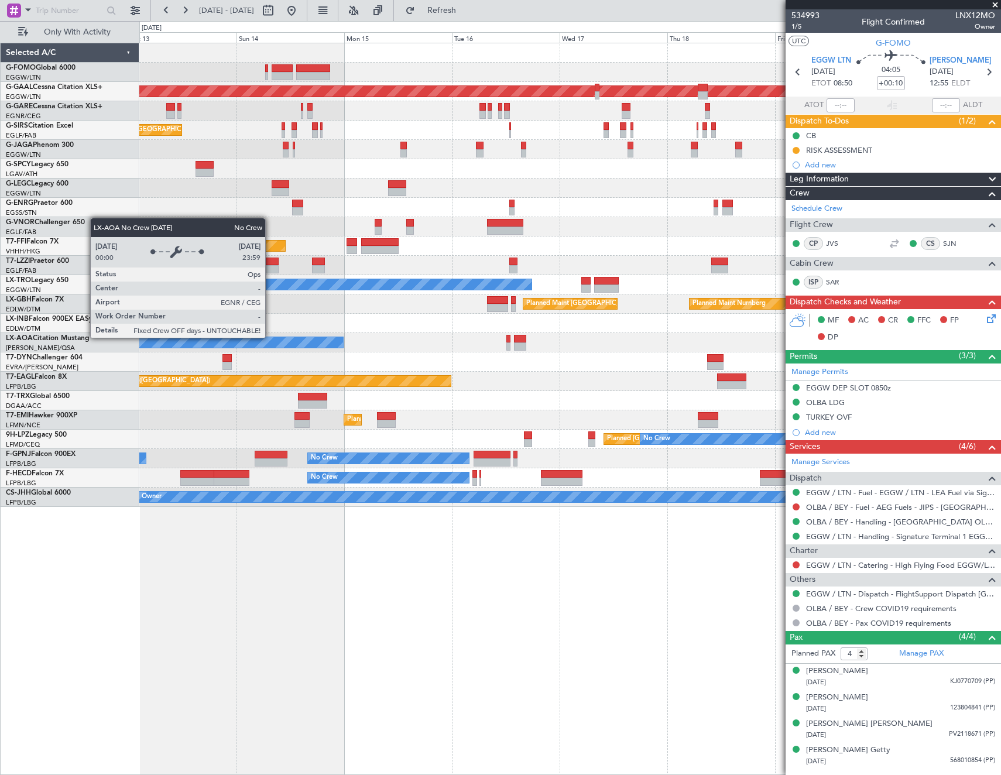
click at [599, 328] on div "Planned Maint London (Luton) Planned Maint Dusseldorf Planned Maint London (Far…" at bounding box center [569, 275] width 861 height 464
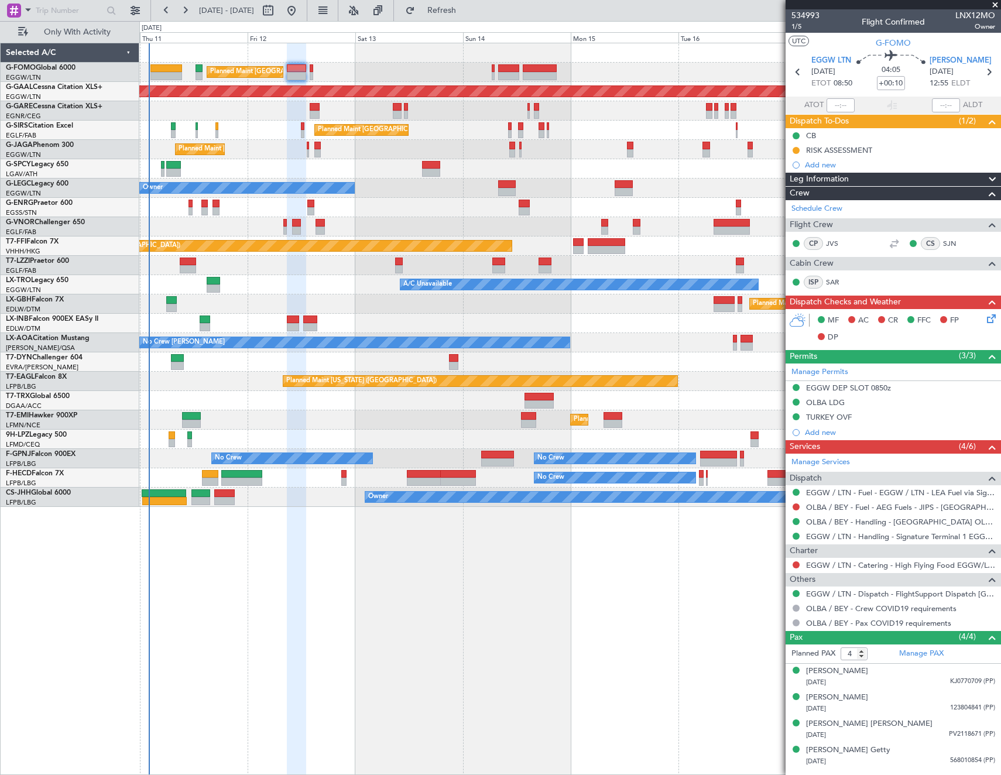
click at [450, 301] on div "Planned Maint London (Luton) Planned Maint Dusseldorf Planned Maint London (Far…" at bounding box center [569, 275] width 861 height 464
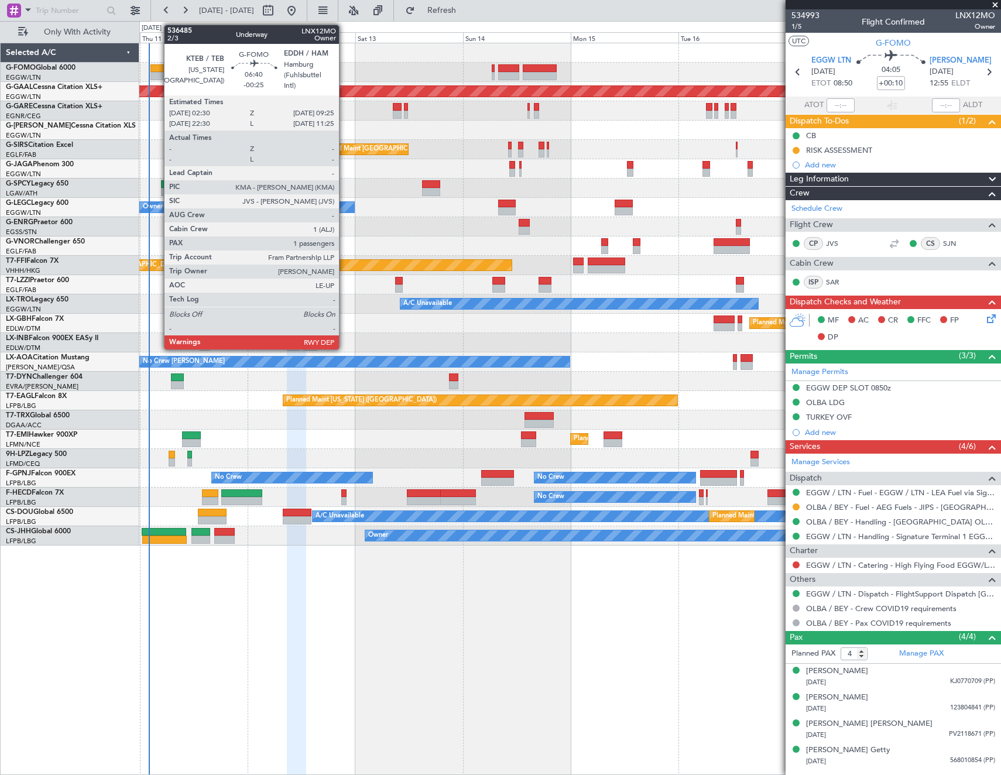
click at [158, 73] on div at bounding box center [166, 76] width 32 height 8
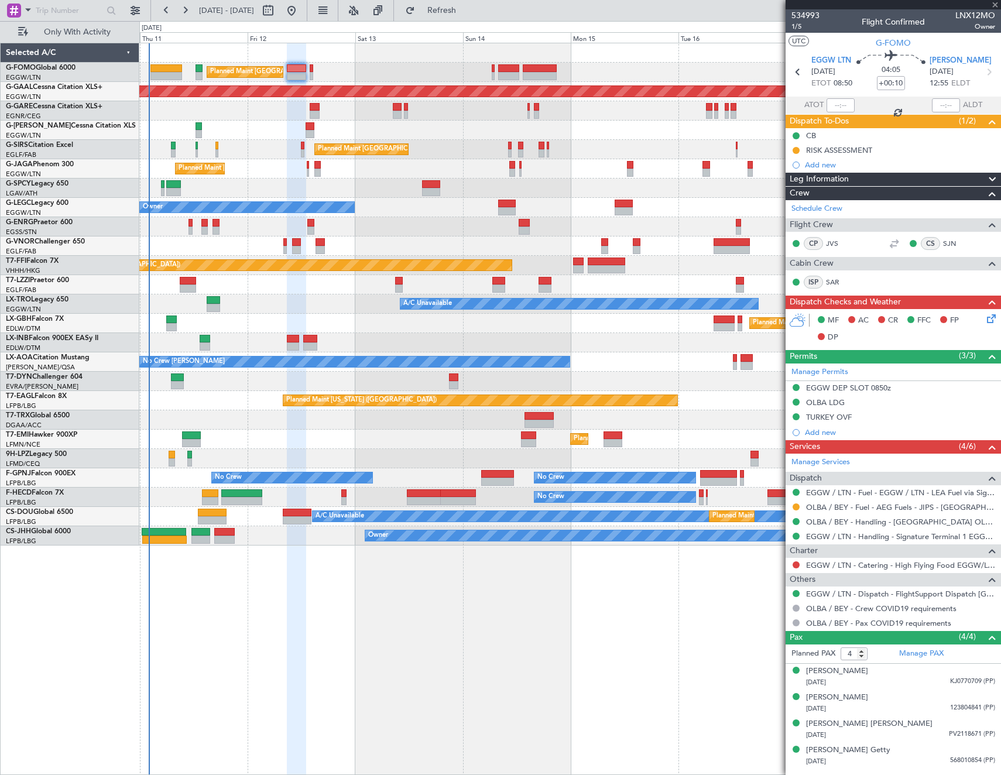
type input "-00:25"
type input "1"
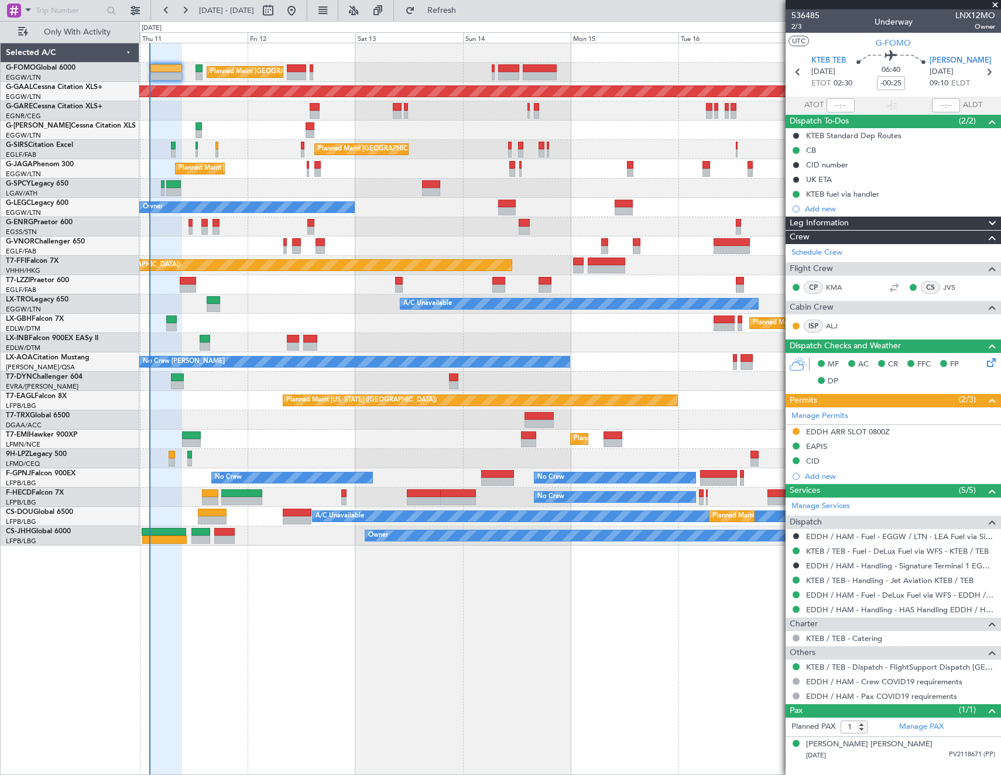
click at [667, 681] on div "Planned Maint London (Luton) Planned Maint Dusseldorf Planned Maint London (Far…" at bounding box center [570, 409] width 862 height 732
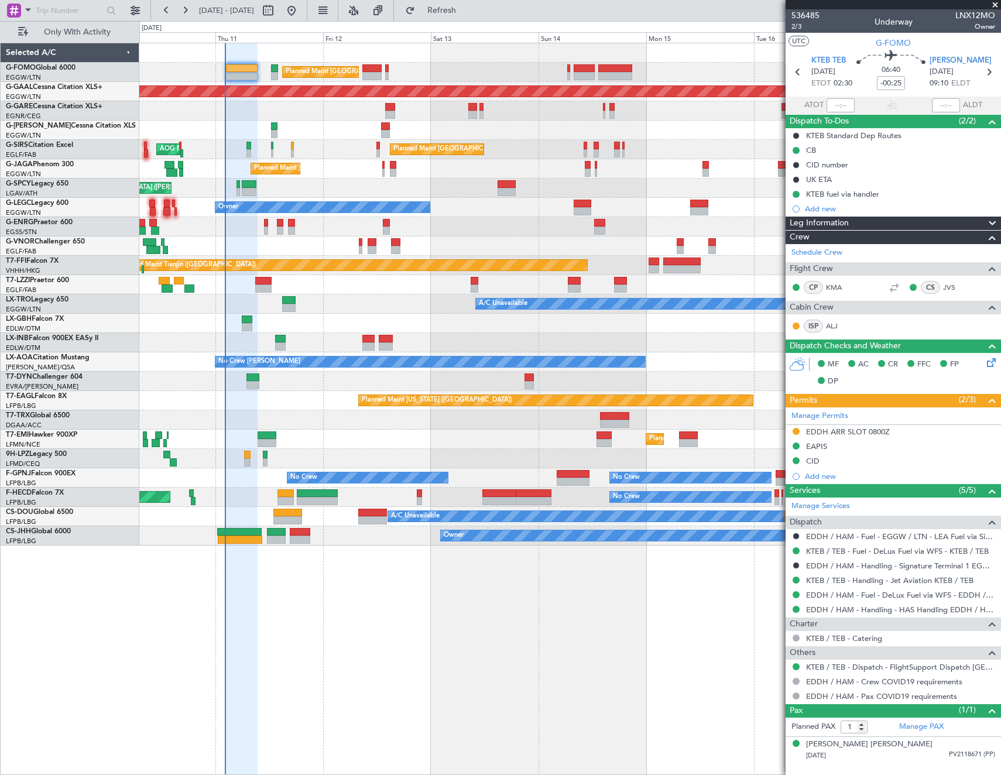
click at [517, 224] on div "Planned Maint London (Stansted) No Crew" at bounding box center [569, 226] width 861 height 19
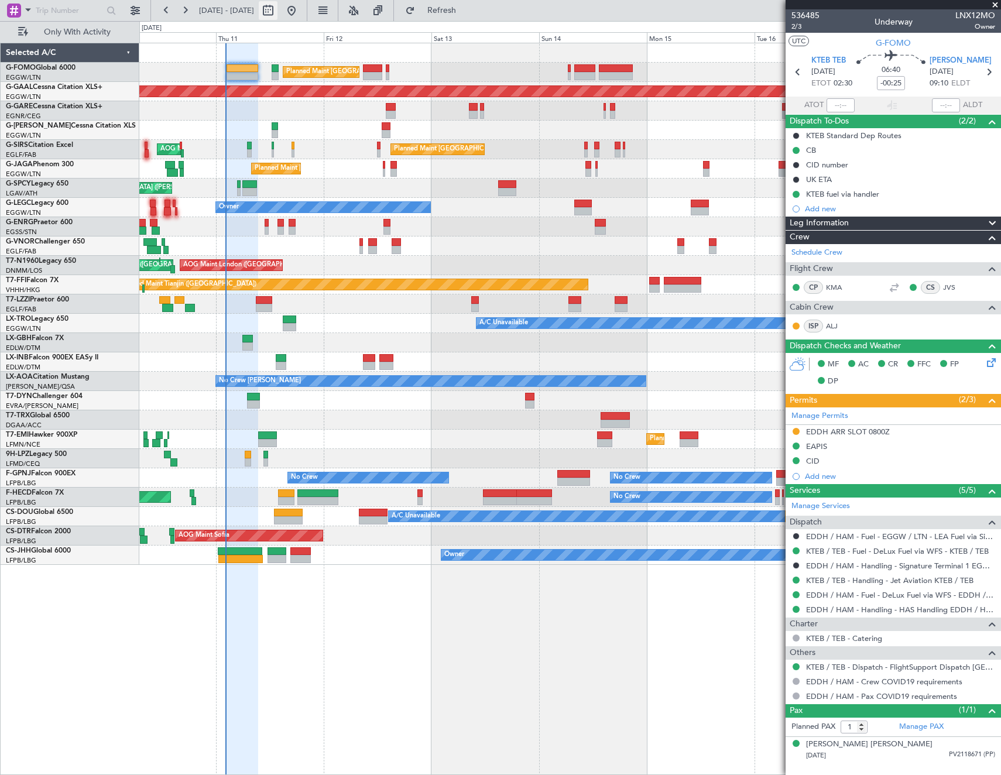
click at [277, 16] on button at bounding box center [268, 10] width 19 height 19
select select "9"
select select "2025"
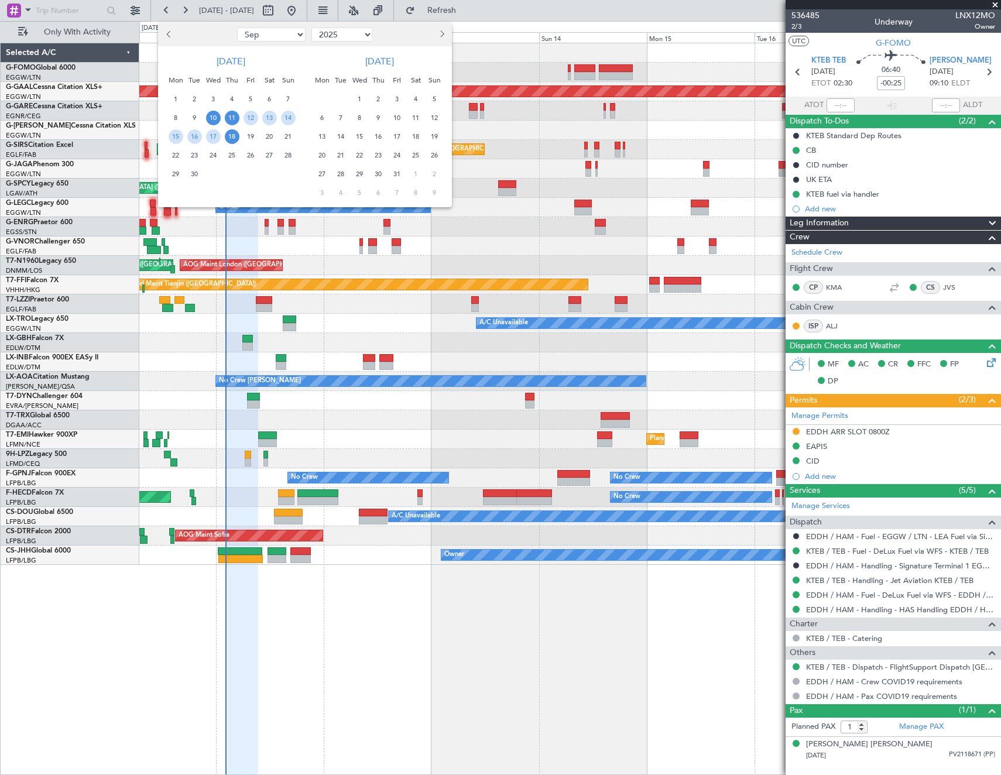
click at [235, 123] on span "11" at bounding box center [232, 118] width 15 height 15
click at [232, 135] on span "18" at bounding box center [232, 136] width 15 height 15
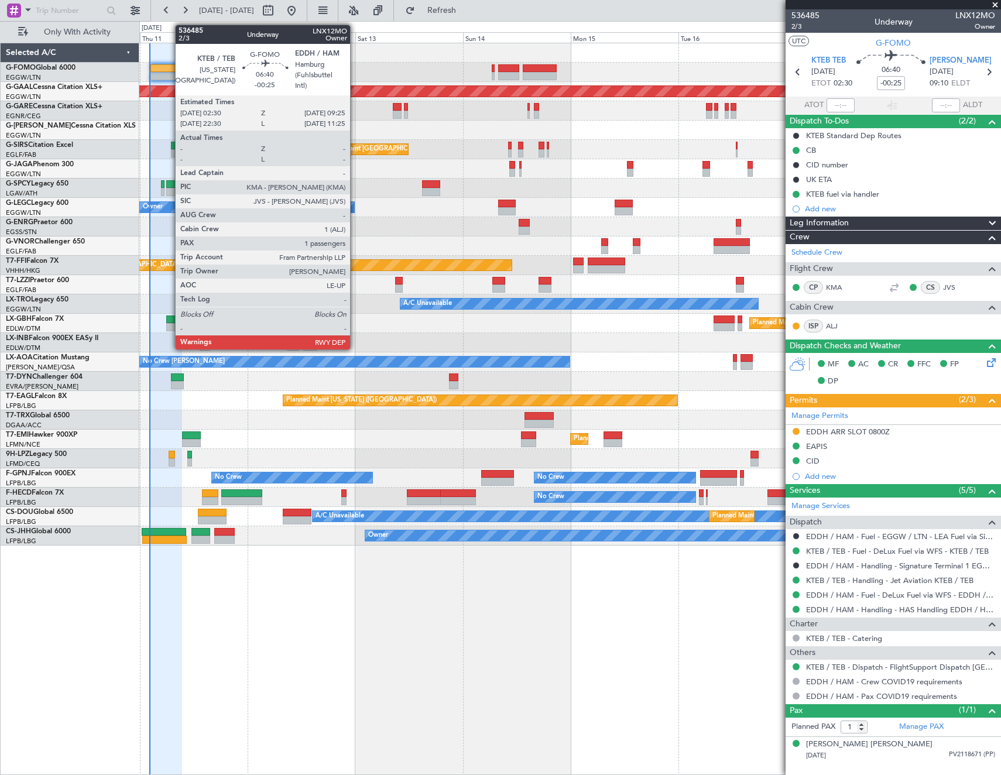
click at [169, 76] on div at bounding box center [166, 76] width 32 height 8
click at [170, 76] on div at bounding box center [166, 76] width 32 height 8
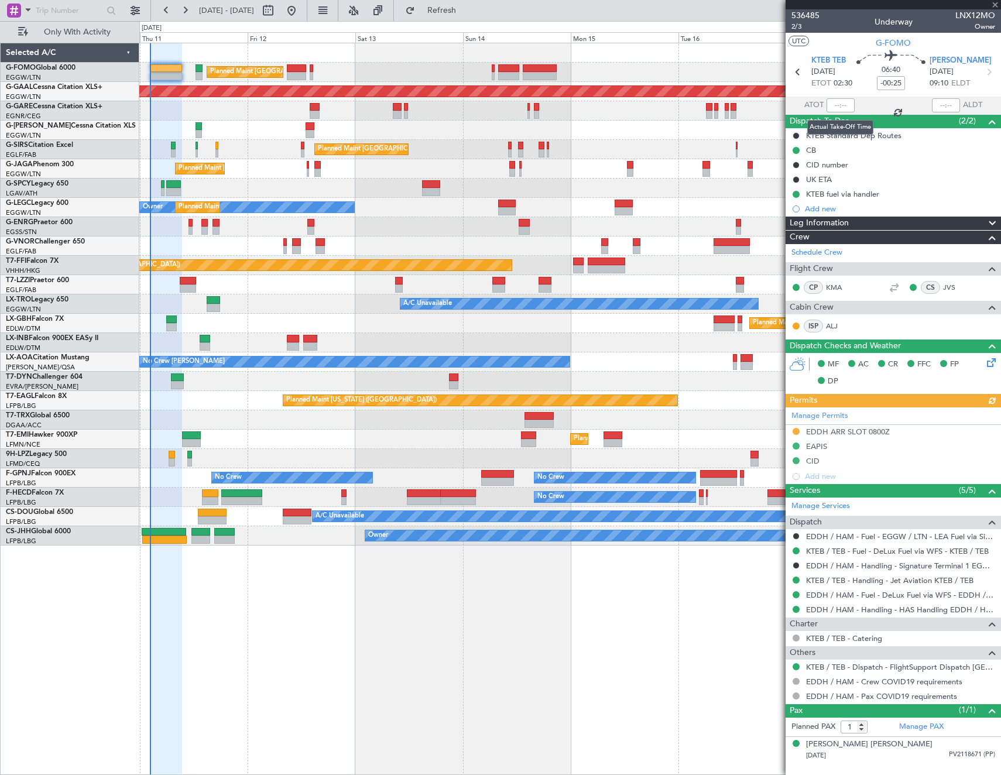
click at [842, 108] on div at bounding box center [840, 105] width 28 height 14
click at [843, 105] on input "text" at bounding box center [840, 105] width 28 height 14
type input "02:17"
click at [842, 46] on section "UTC G-FOMO" at bounding box center [893, 42] width 215 height 18
click at [797, 431] on button at bounding box center [796, 431] width 7 height 7
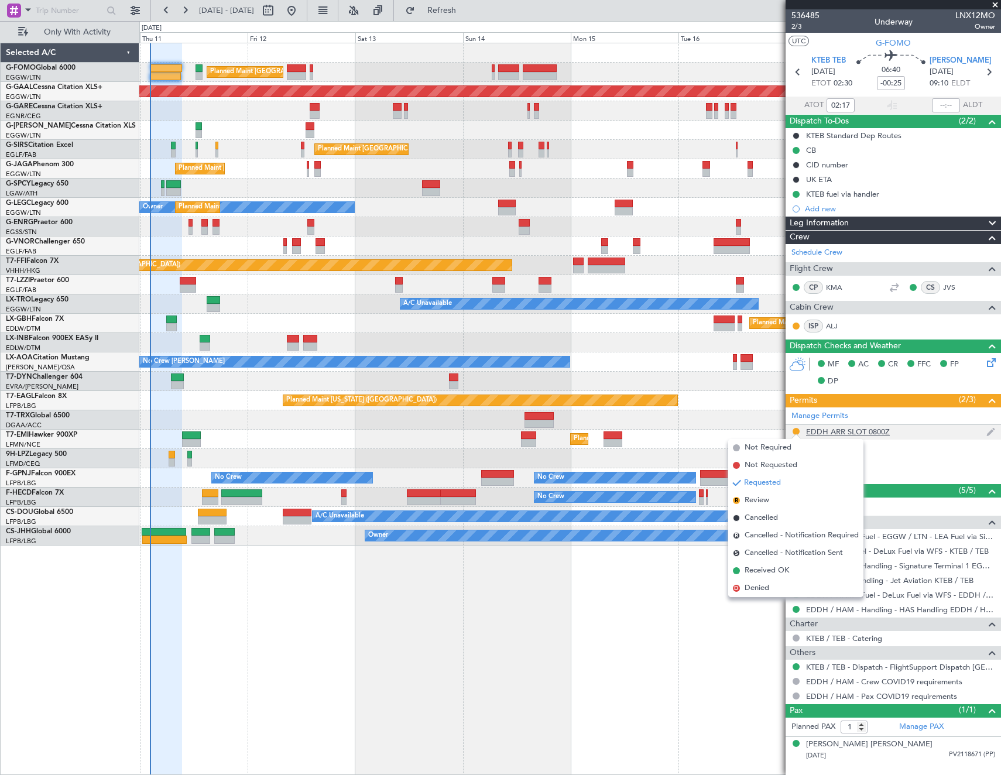
click at [882, 429] on div "EDDH ARR SLOT 0800Z" at bounding box center [848, 432] width 84 height 10
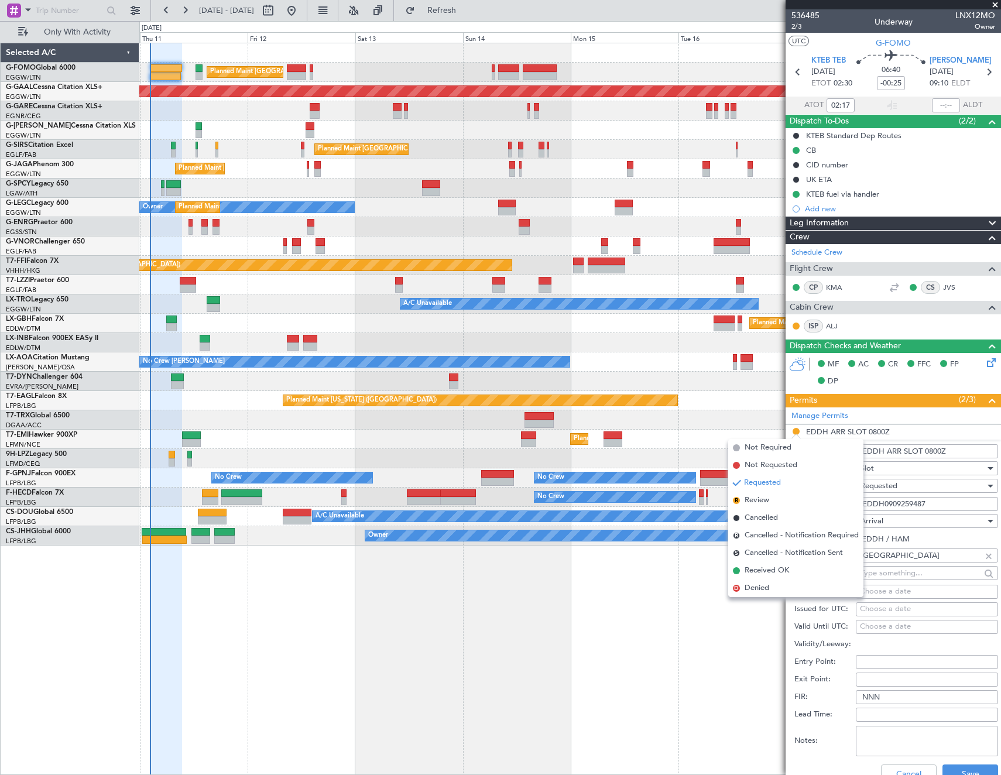
click at [913, 504] on input "EDDH0909259487" at bounding box center [927, 504] width 142 height 14
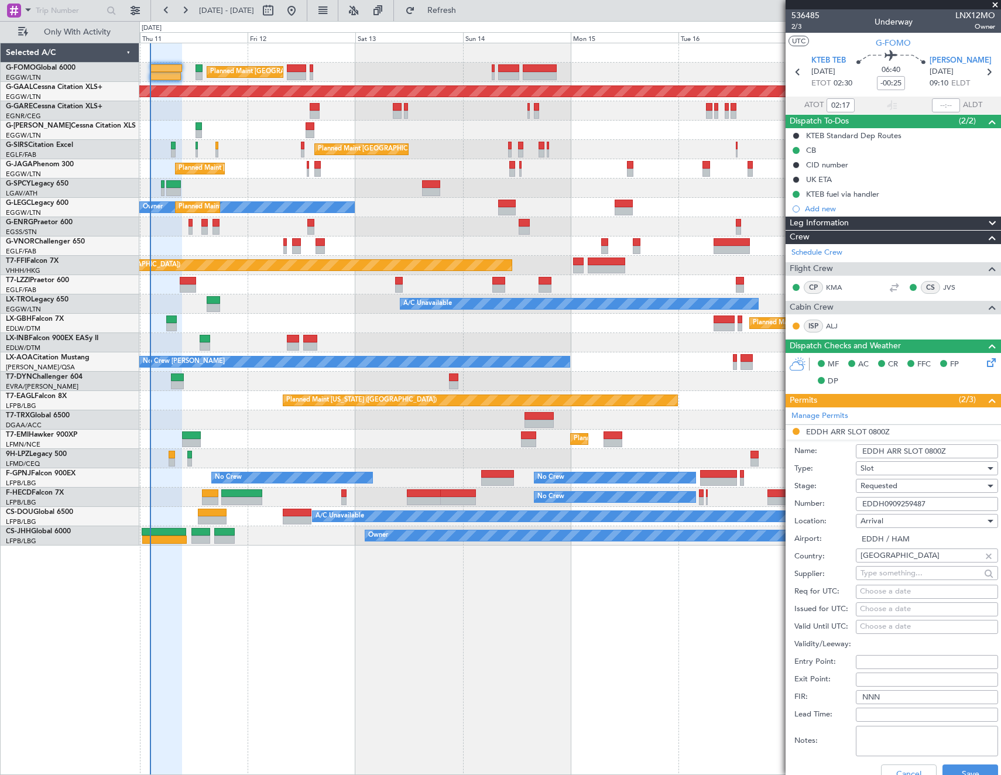
click at [931, 451] on input "EDDH ARR SLOT 0800Z" at bounding box center [927, 451] width 142 height 14
click at [956, 445] on input "EDDH ARR SLOT 09" at bounding box center [927, 451] width 142 height 14
type input "EDDH ARR SLOT 0915Z"
click at [913, 487] on div "Requested" at bounding box center [922, 486] width 125 height 18
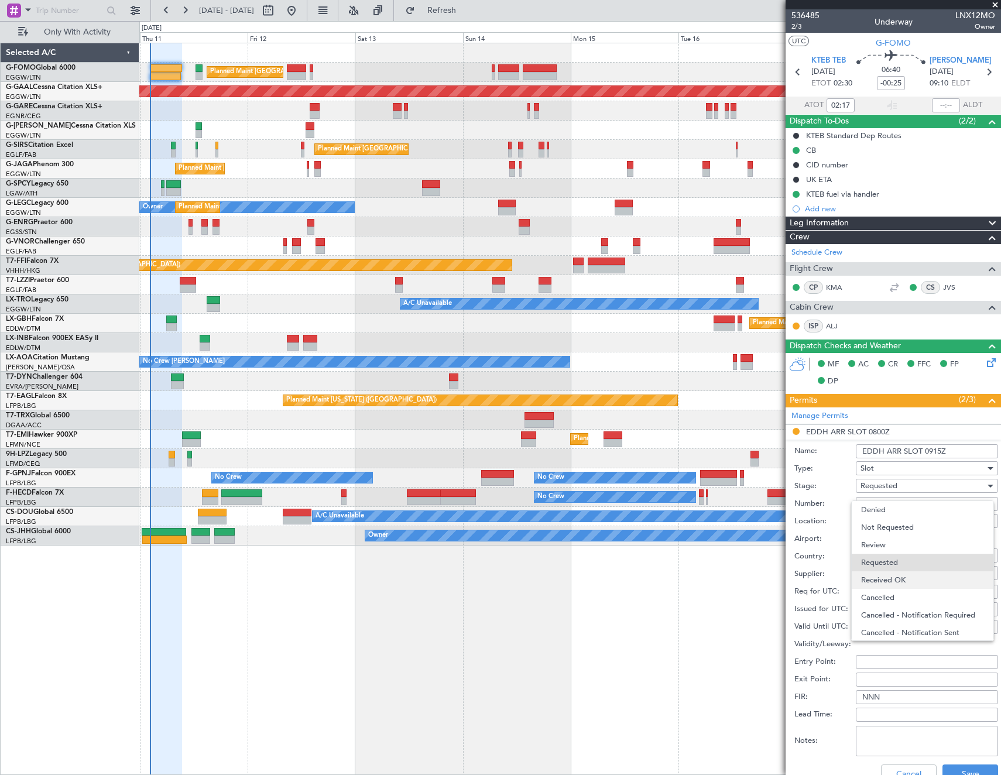
scroll to position [5, 0]
click at [910, 575] on span "Received OK" at bounding box center [922, 575] width 123 height 18
click at [962, 771] on button "Save" at bounding box center [970, 773] width 56 height 19
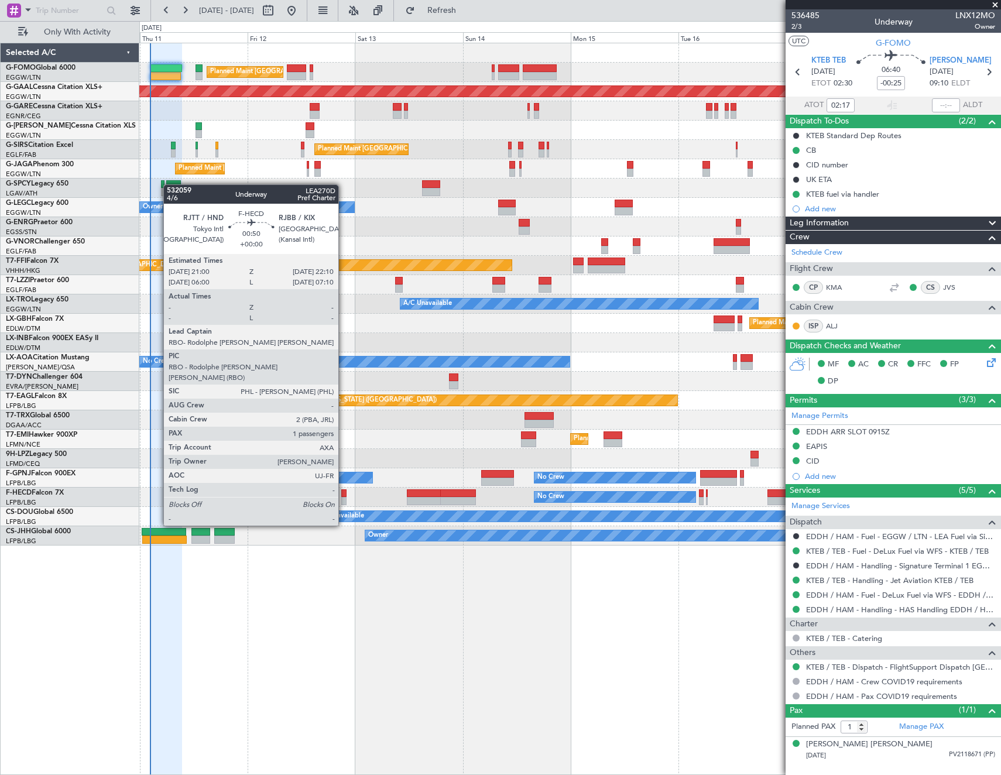
click at [344, 493] on div at bounding box center [343, 493] width 5 height 8
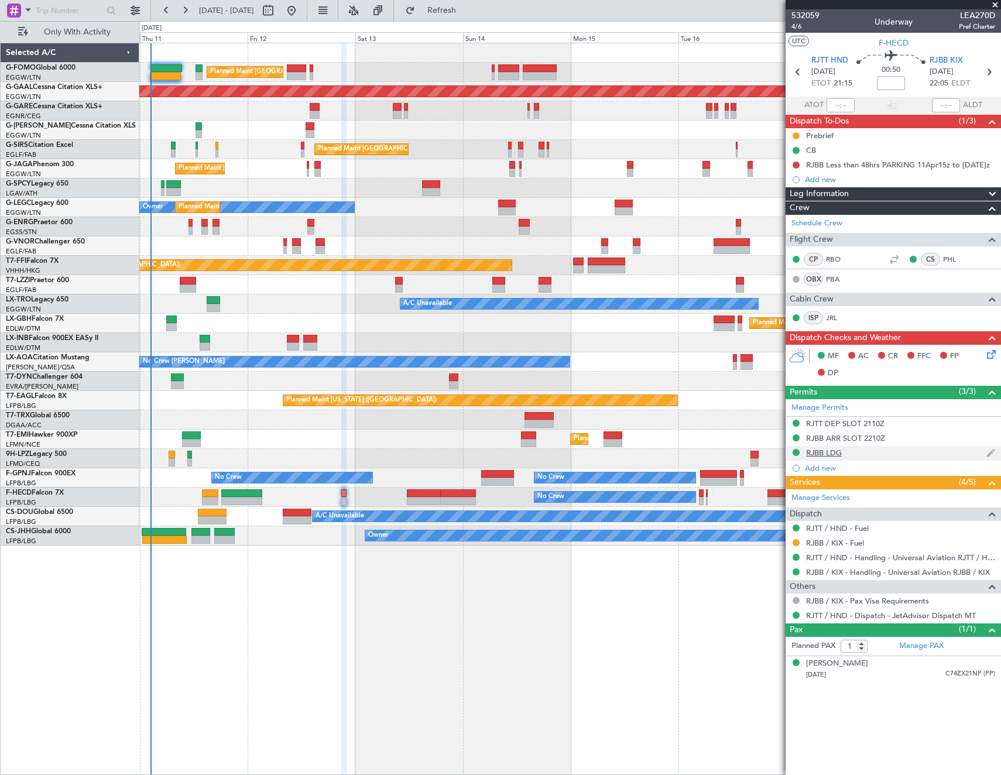
click at [834, 453] on div "RJBB LDG" at bounding box center [824, 453] width 36 height 10
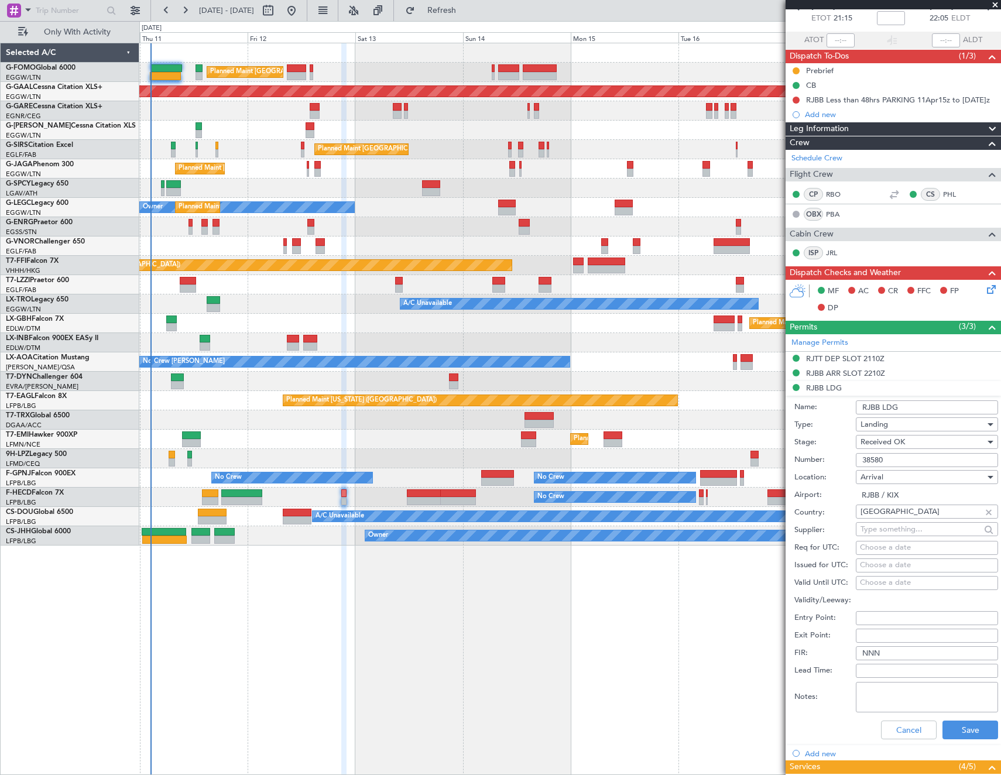
scroll to position [176, 0]
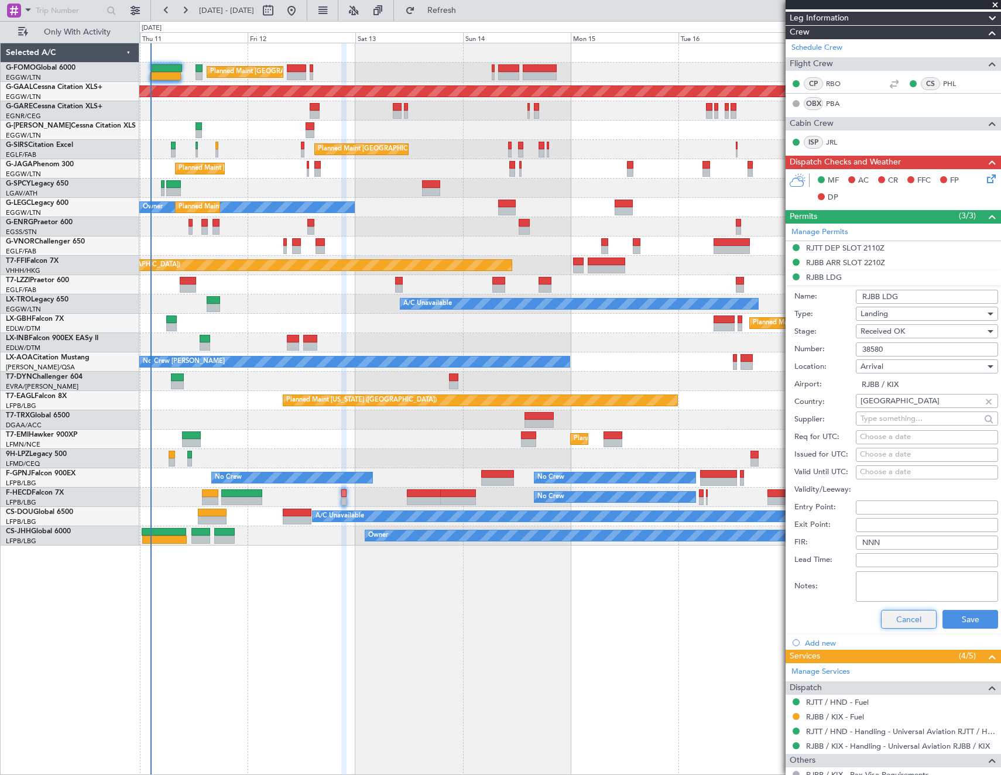
click at [913, 615] on button "Cancel" at bounding box center [909, 619] width 56 height 19
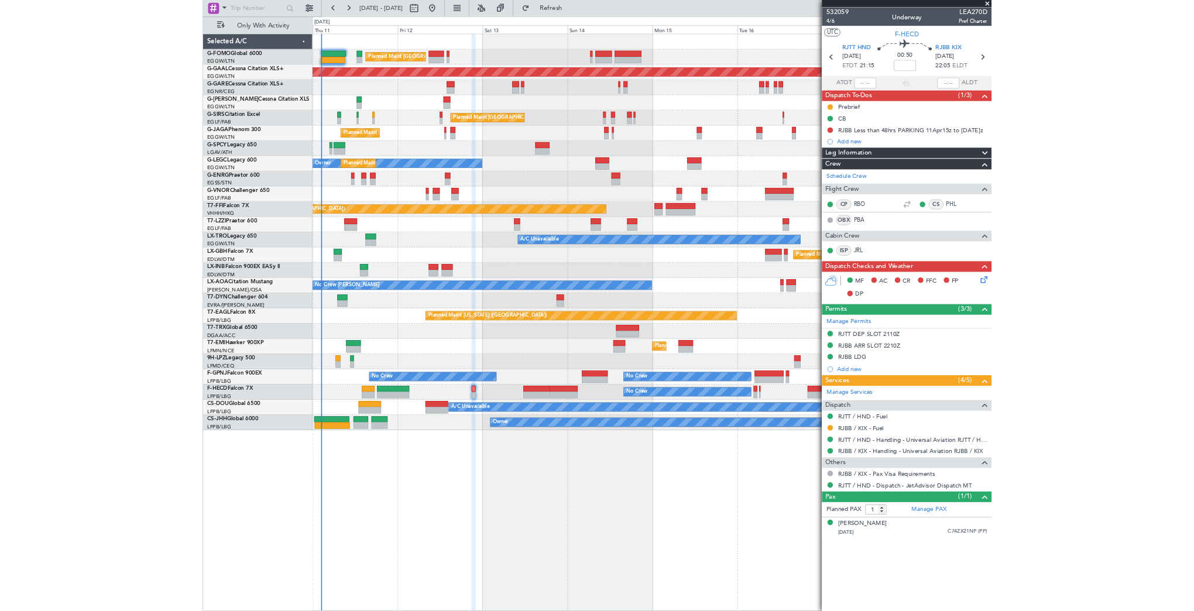
scroll to position [0, 0]
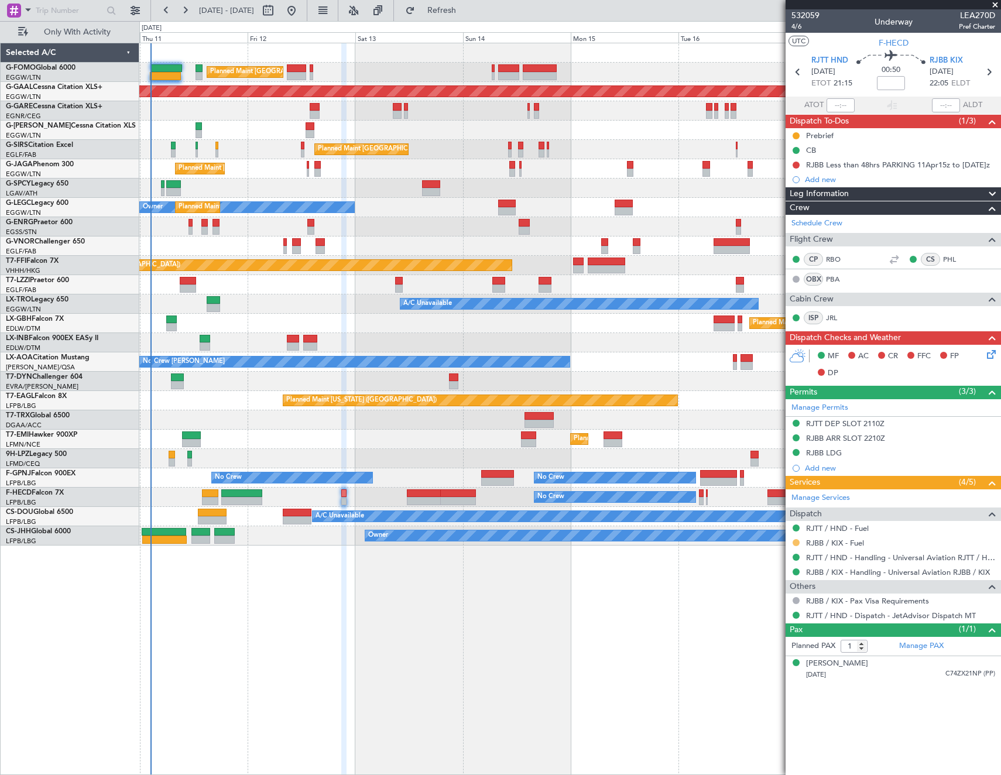
click at [795, 541] on button at bounding box center [796, 542] width 7 height 7
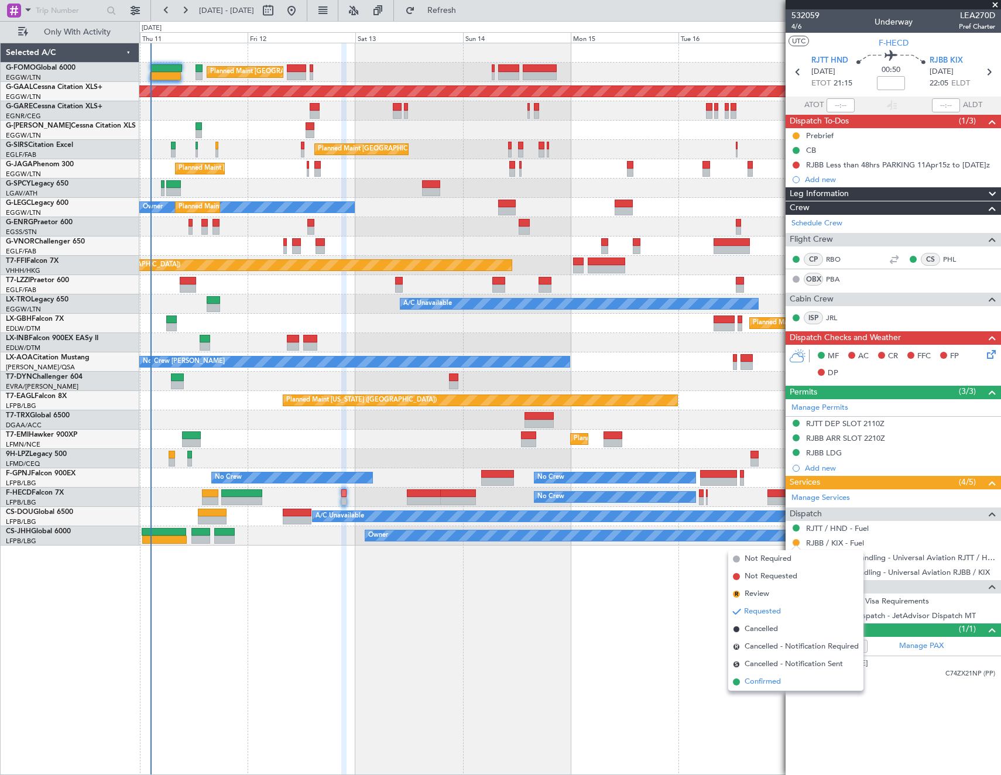
click at [766, 681] on span "Confirmed" at bounding box center [763, 682] width 36 height 12
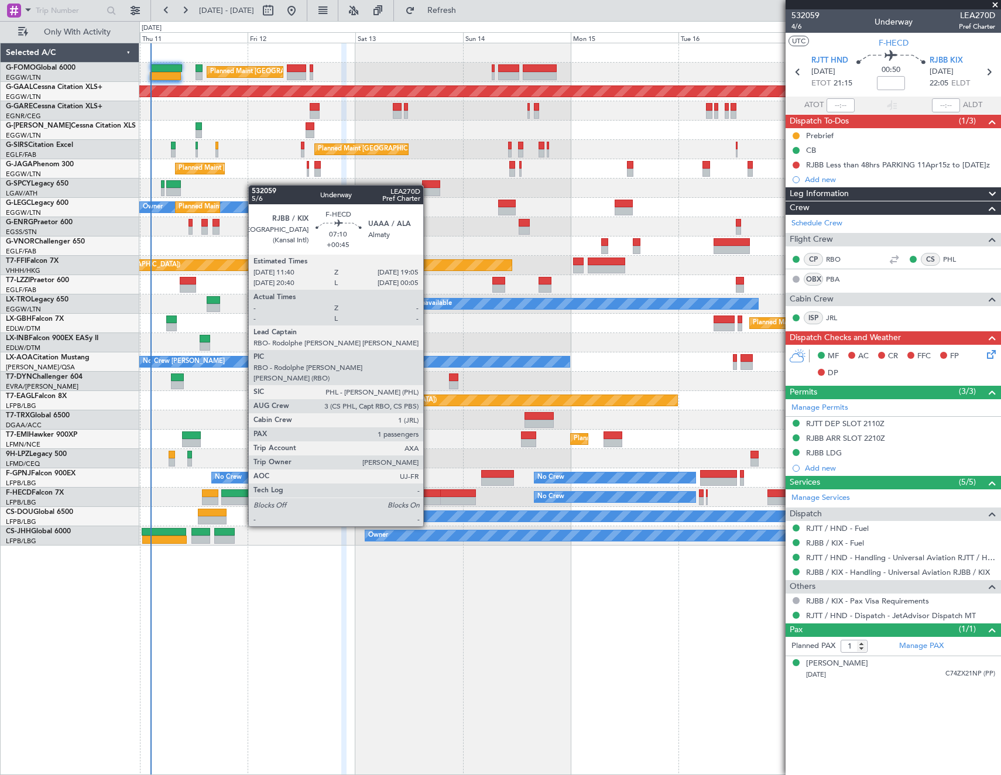
click at [428, 493] on div at bounding box center [423, 493] width 33 height 8
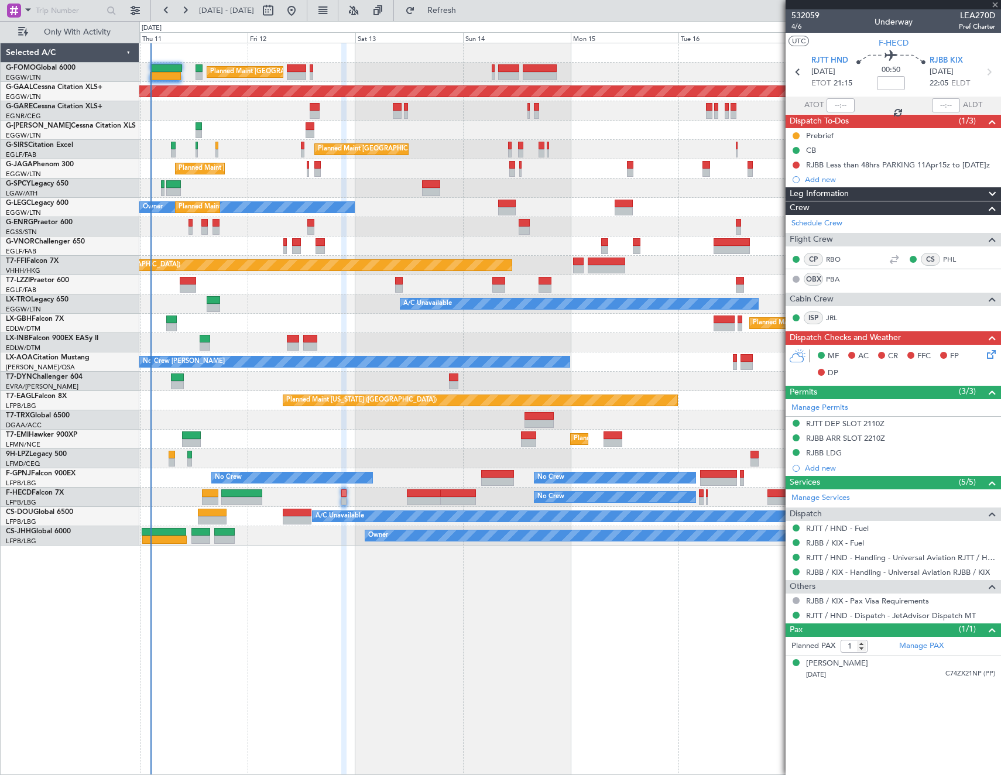
type input "+00:45"
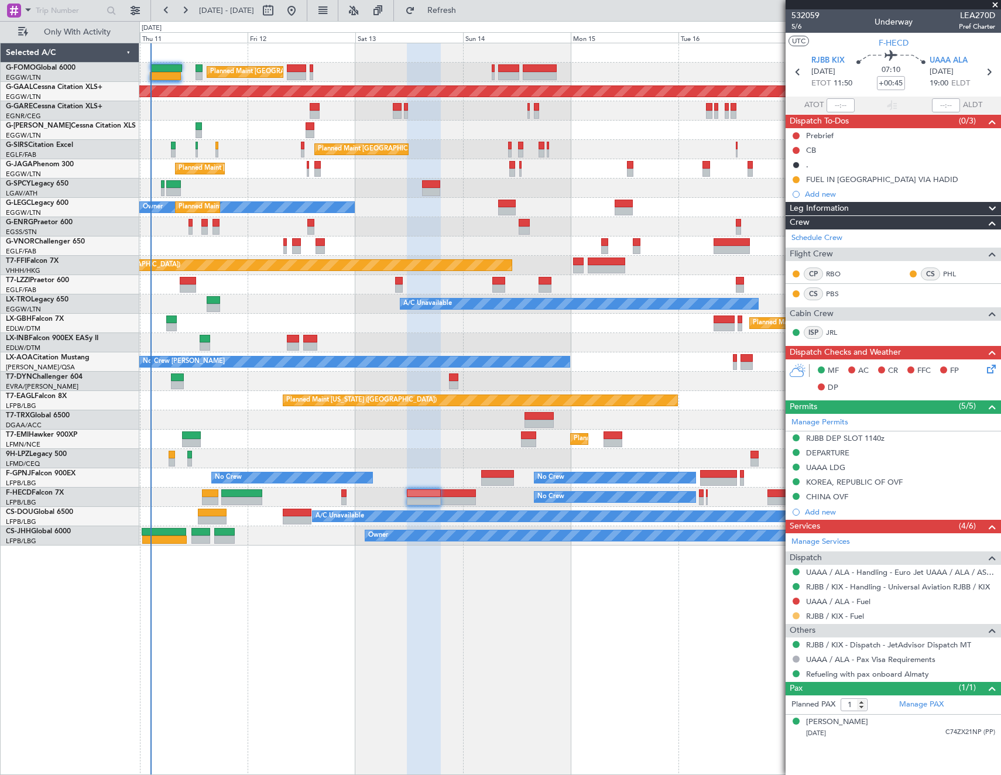
click at [797, 612] on button at bounding box center [796, 615] width 7 height 7
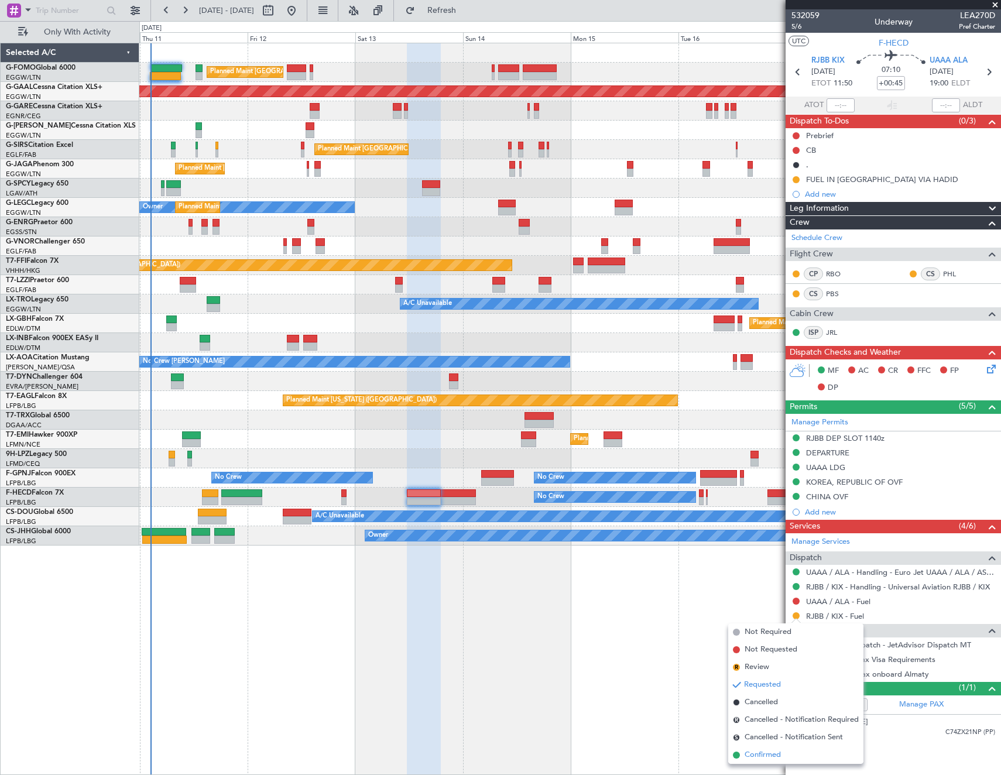
click at [764, 757] on span "Confirmed" at bounding box center [763, 755] width 36 height 12
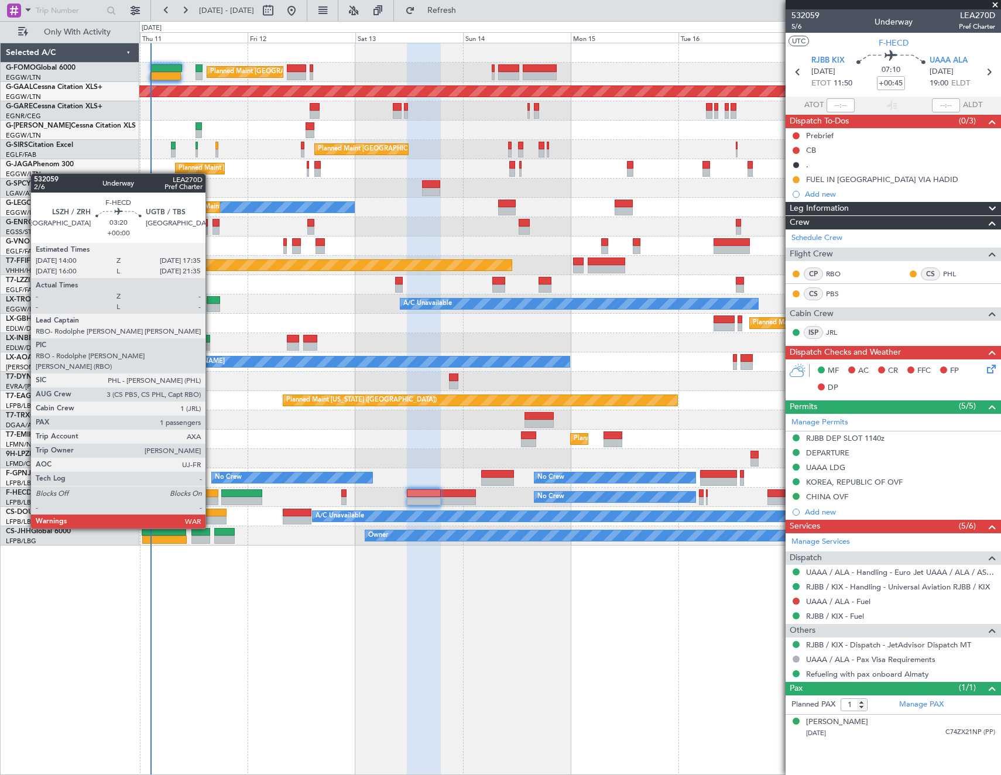
click at [211, 496] on div at bounding box center [210, 493] width 16 height 8
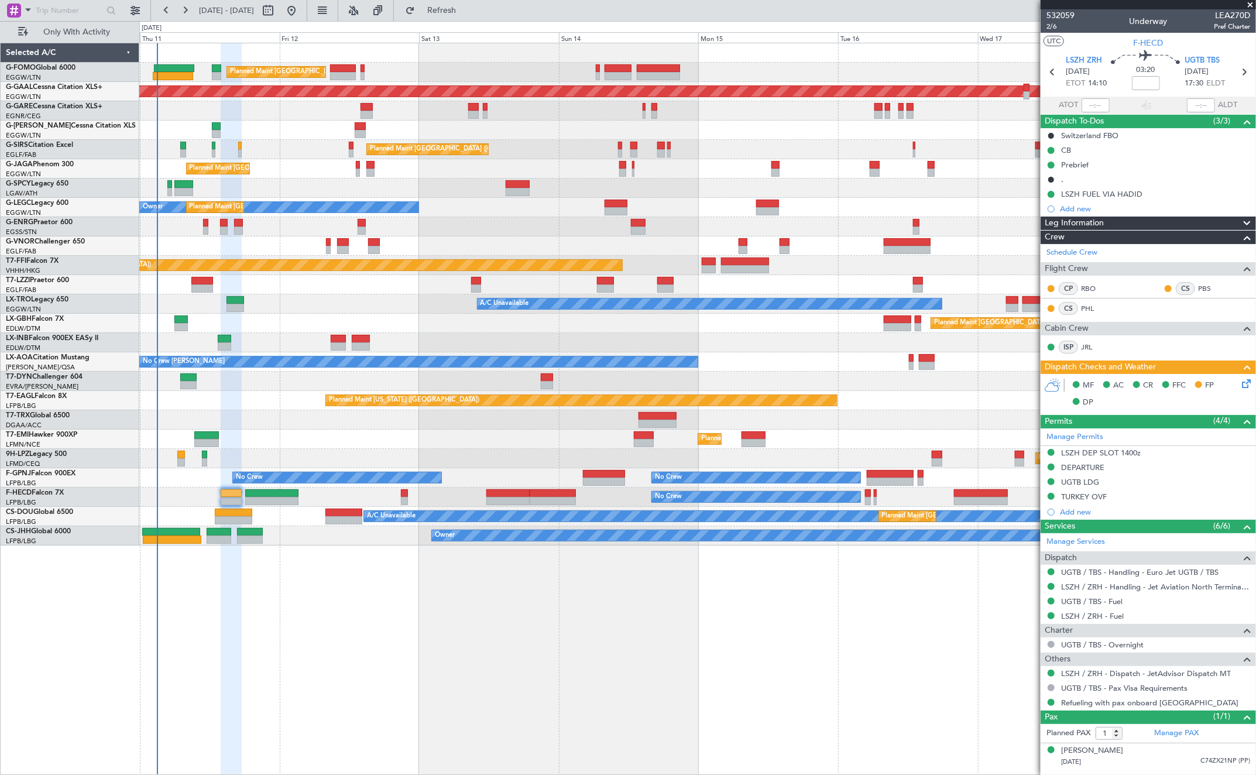
click at [287, 630] on div "Planned Maint [GEOGRAPHIC_DATA] ([GEOGRAPHIC_DATA]) Planned [GEOGRAPHIC_DATA] P…" at bounding box center [697, 409] width 1117 height 732
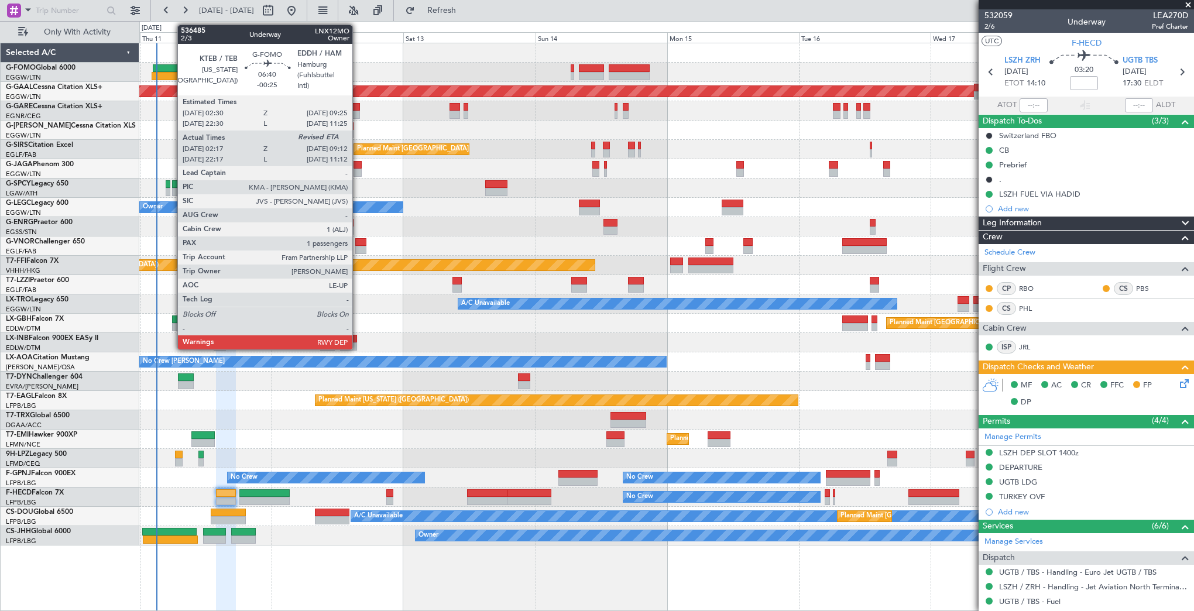
click at [172, 69] on div at bounding box center [172, 68] width 38 height 8
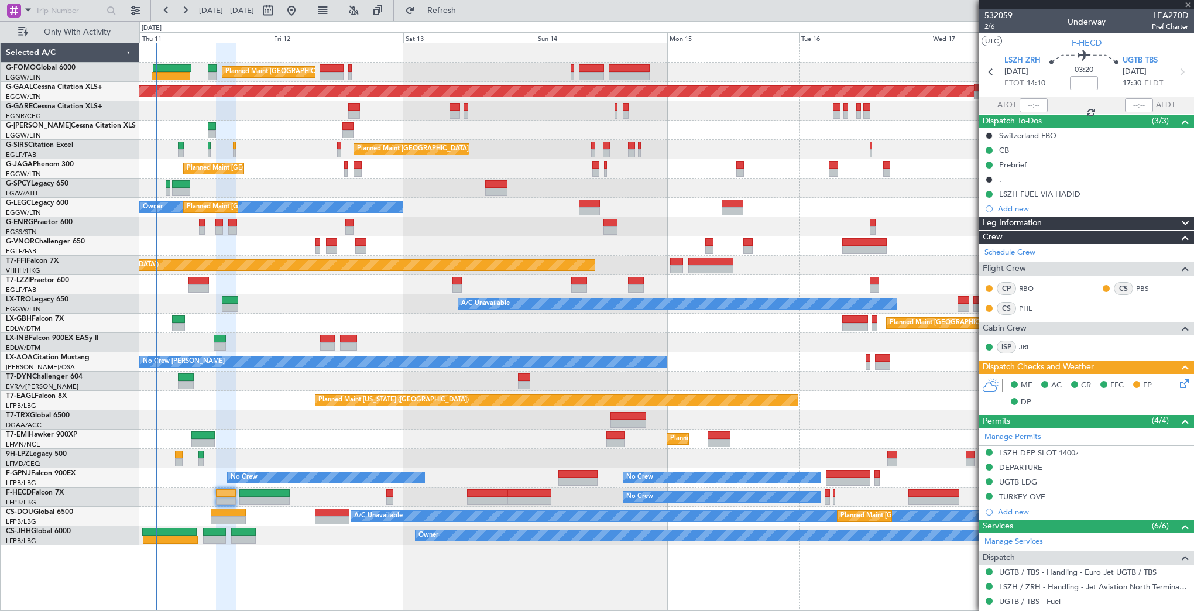
type input "-00:25"
type input "02:17"
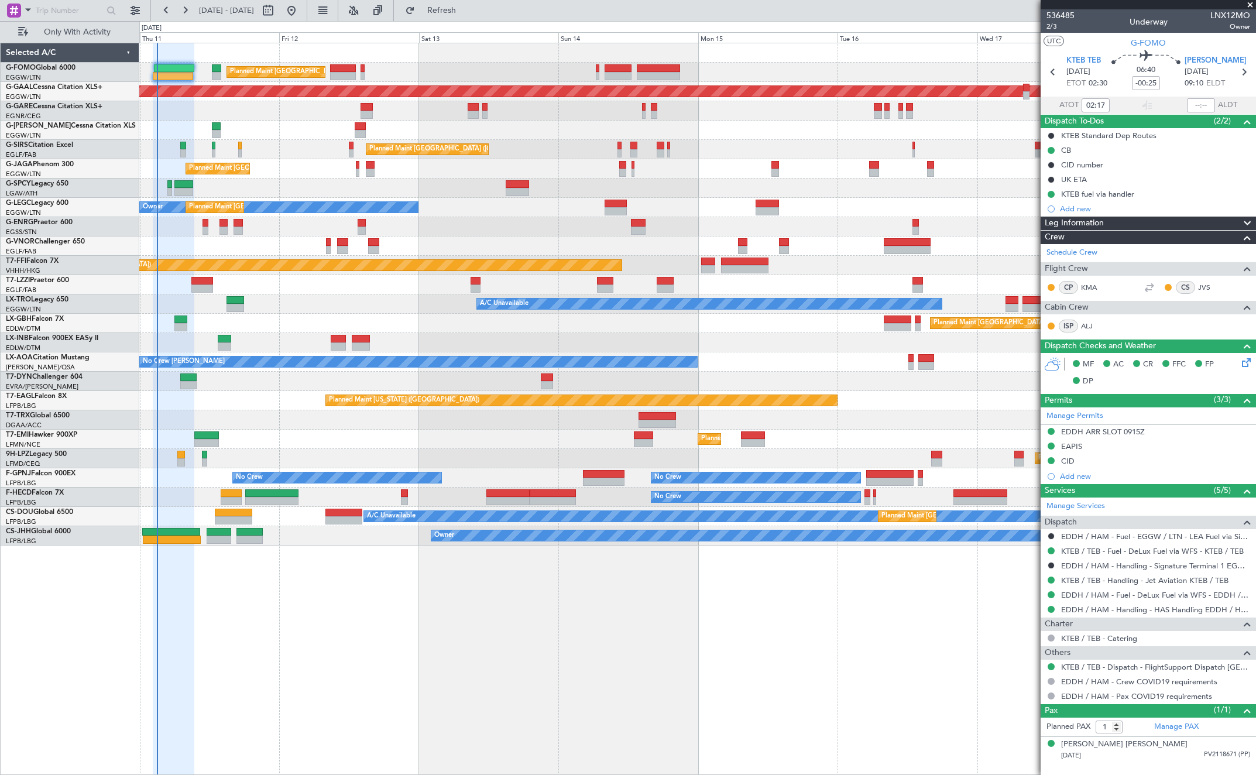
click at [754, 619] on div "Planned Maint [GEOGRAPHIC_DATA] ([GEOGRAPHIC_DATA]) Planned [GEOGRAPHIC_DATA] P…" at bounding box center [697, 409] width 1117 height 732
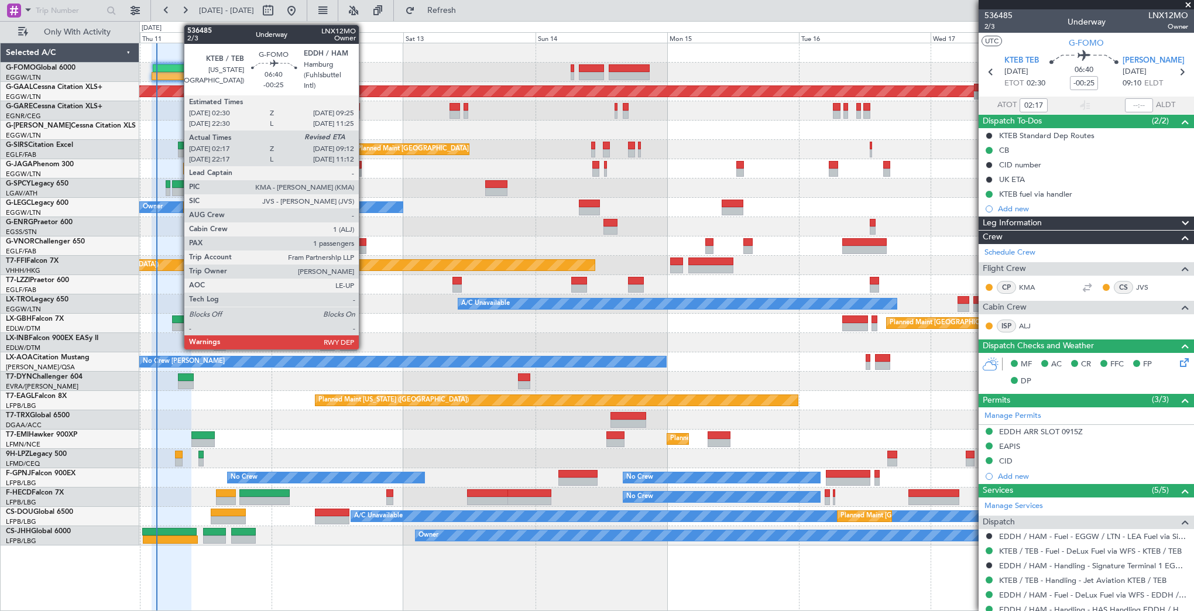
click at [178, 73] on div at bounding box center [171, 76] width 38 height 8
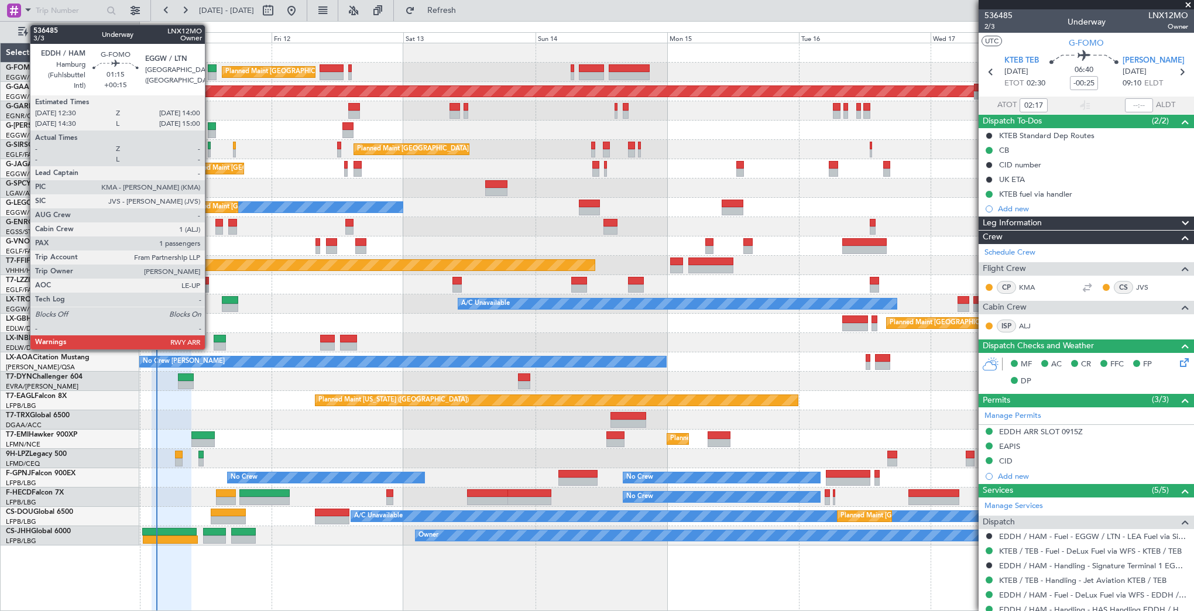
click at [210, 75] on div at bounding box center [212, 76] width 9 height 8
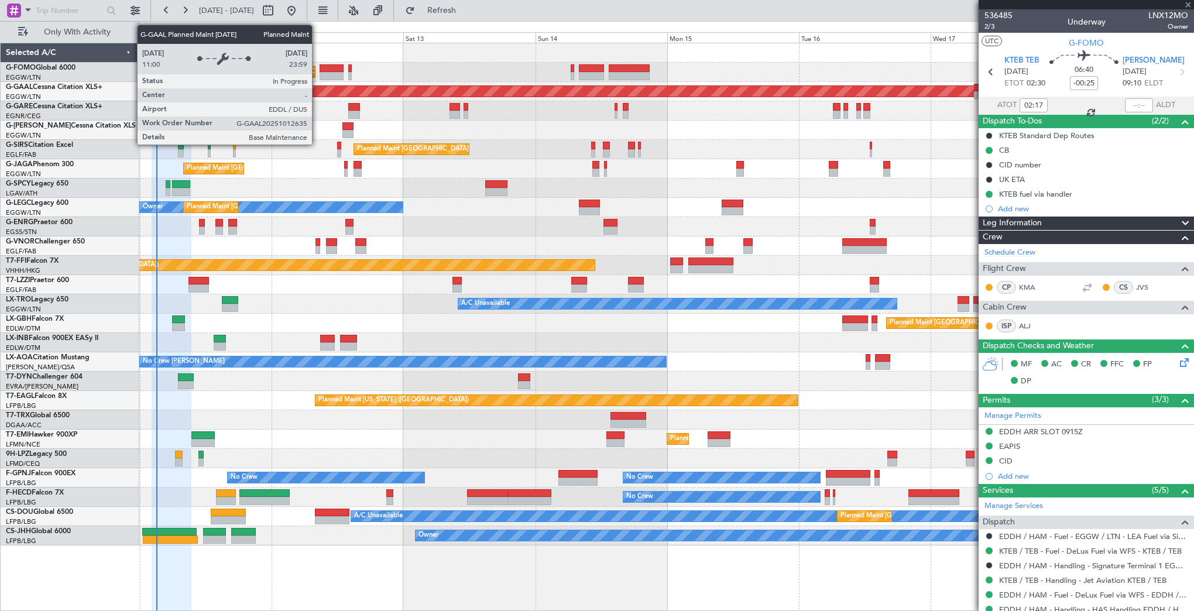
type input "+00:15"
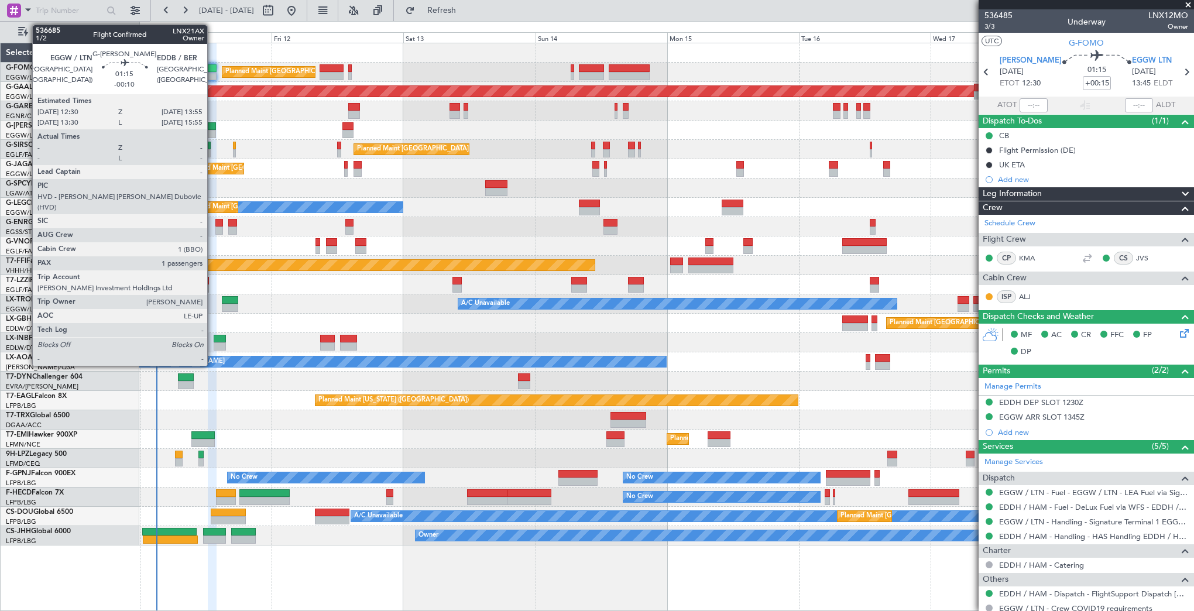
click at [212, 133] on div at bounding box center [212, 134] width 8 height 8
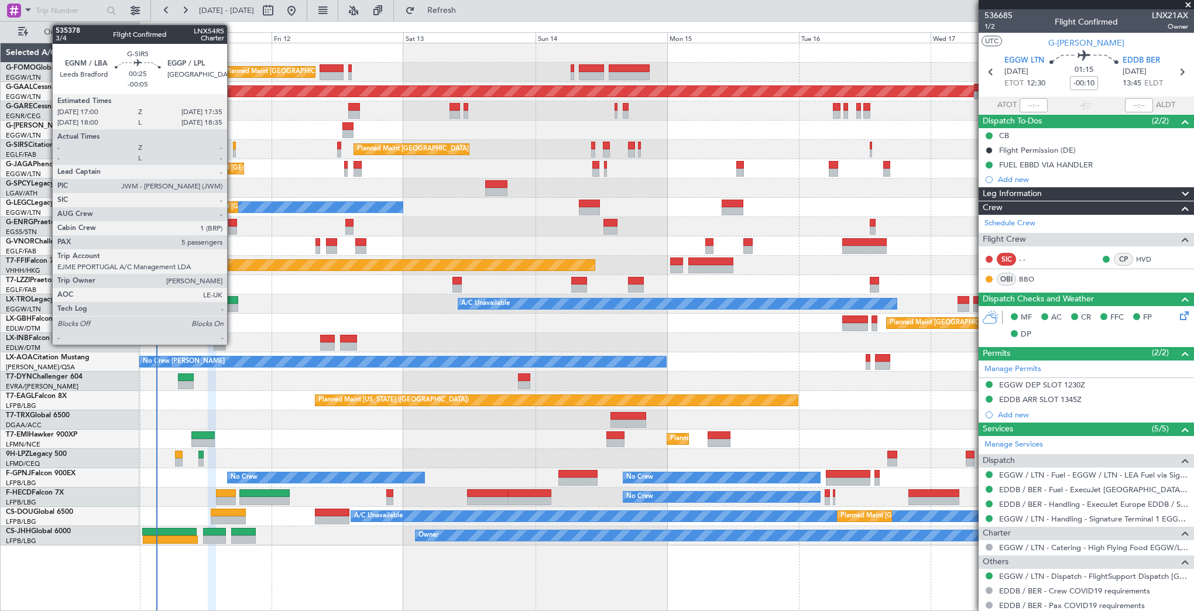
click at [233, 148] on div at bounding box center [235, 146] width 4 height 8
type input "-00:05"
type input "5"
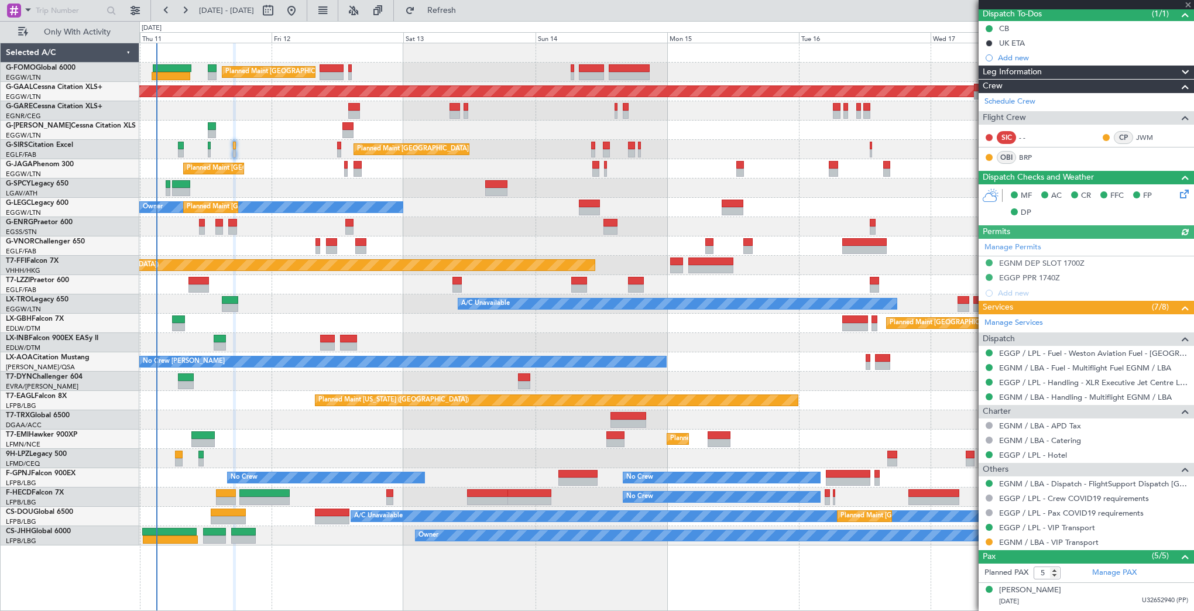
scroll to position [208, 0]
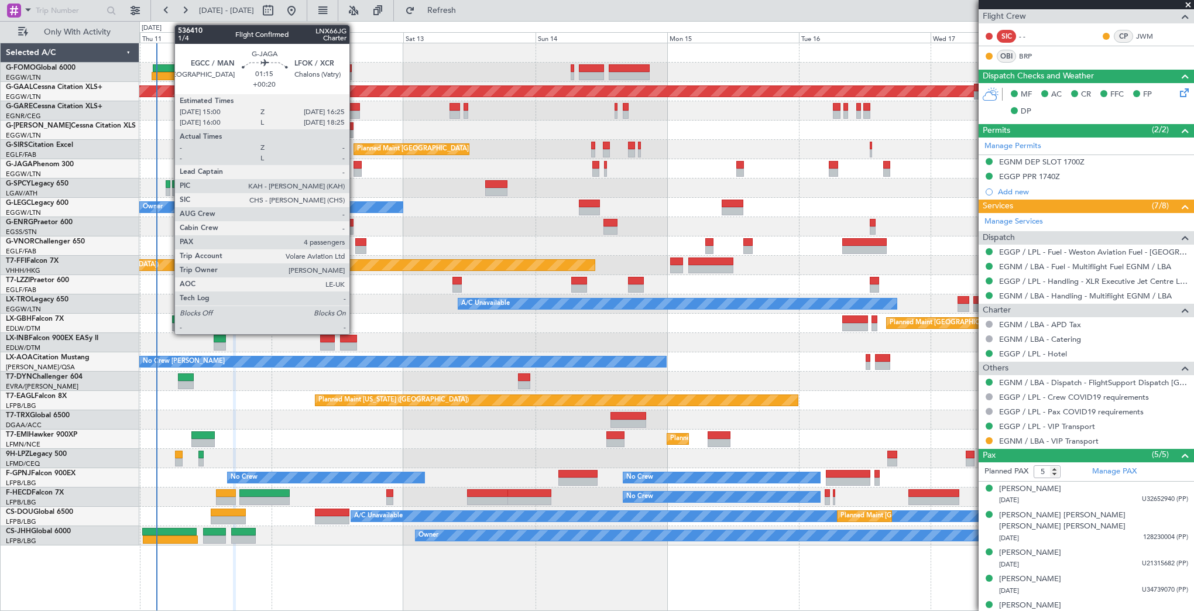
click at [355, 166] on div at bounding box center [358, 165] width 8 height 8
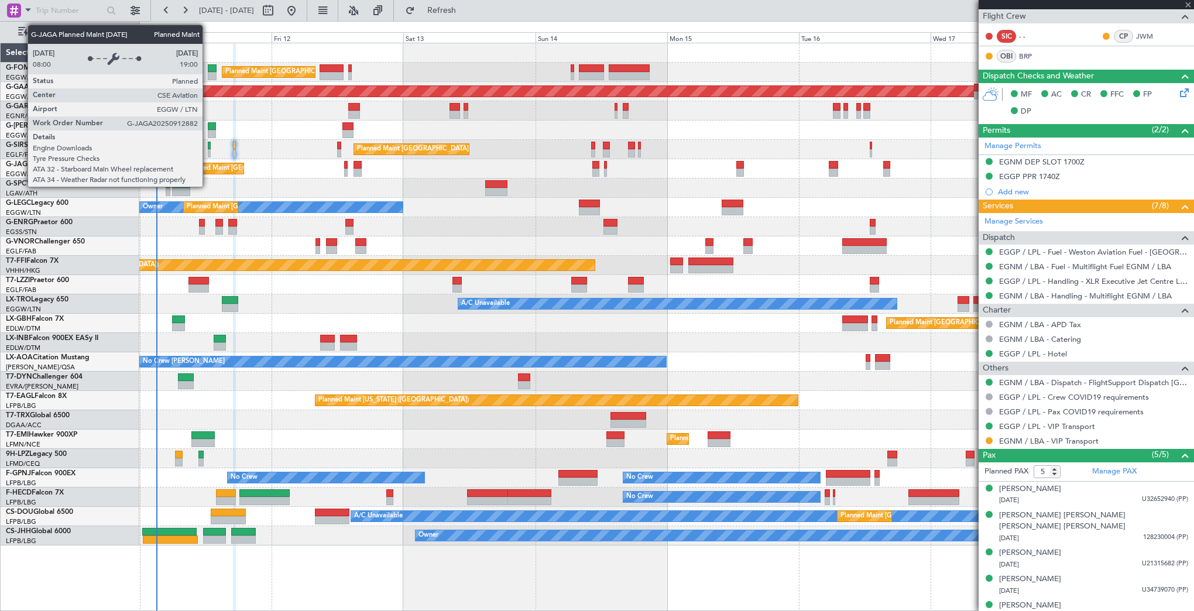
type input "+00:20"
type input "4"
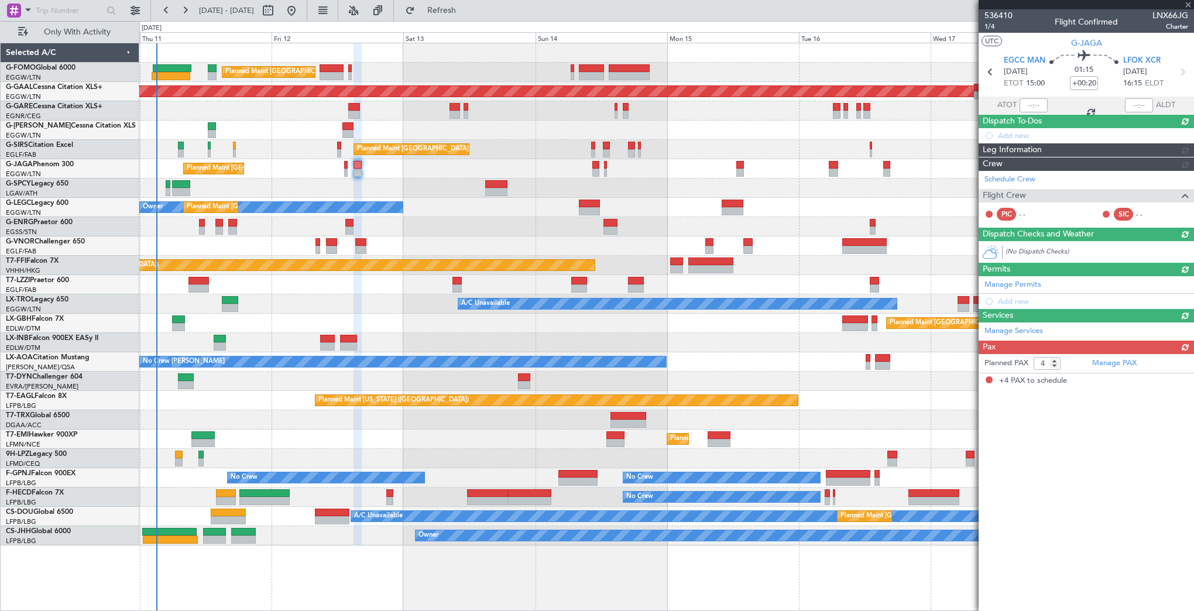
scroll to position [0, 0]
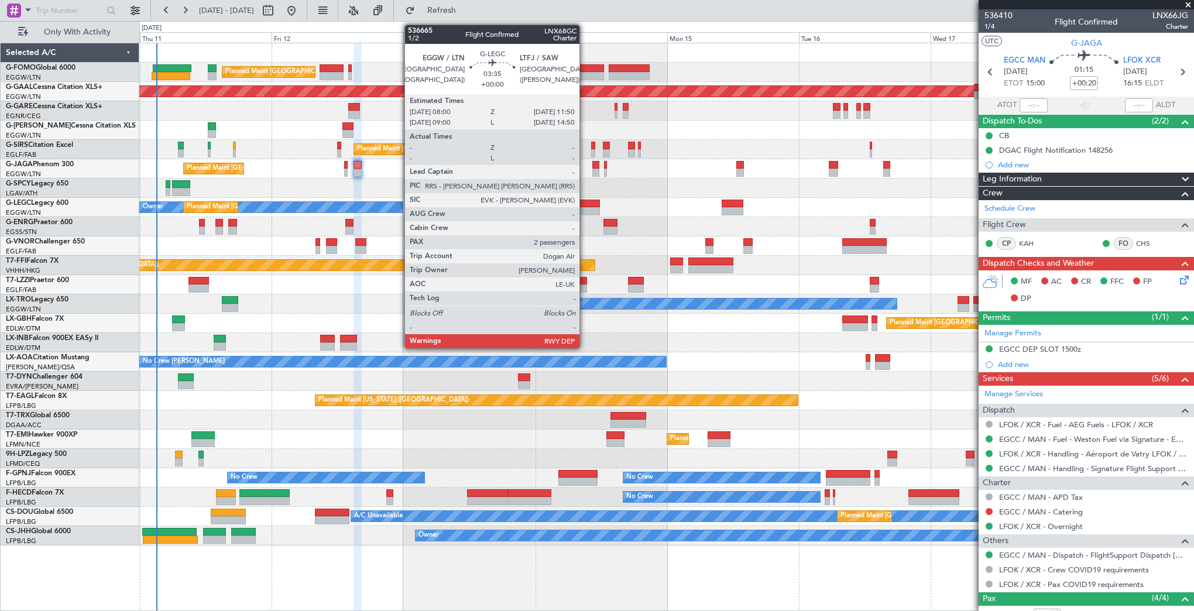
click at [585, 210] on div at bounding box center [589, 211] width 21 height 8
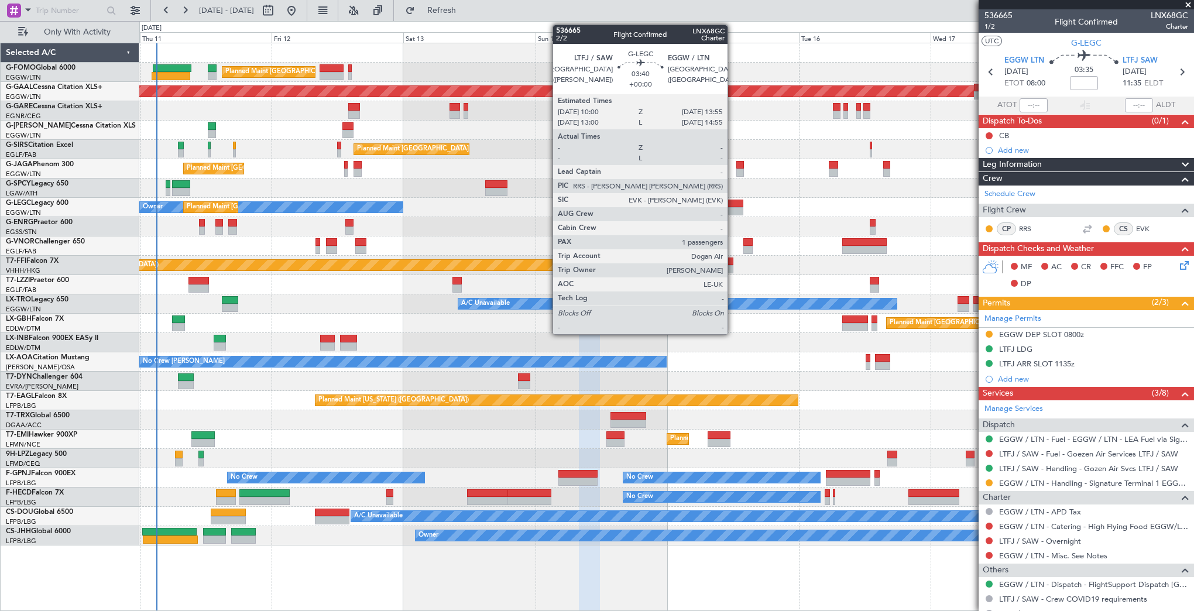
click at [733, 213] on div at bounding box center [733, 211] width 22 height 8
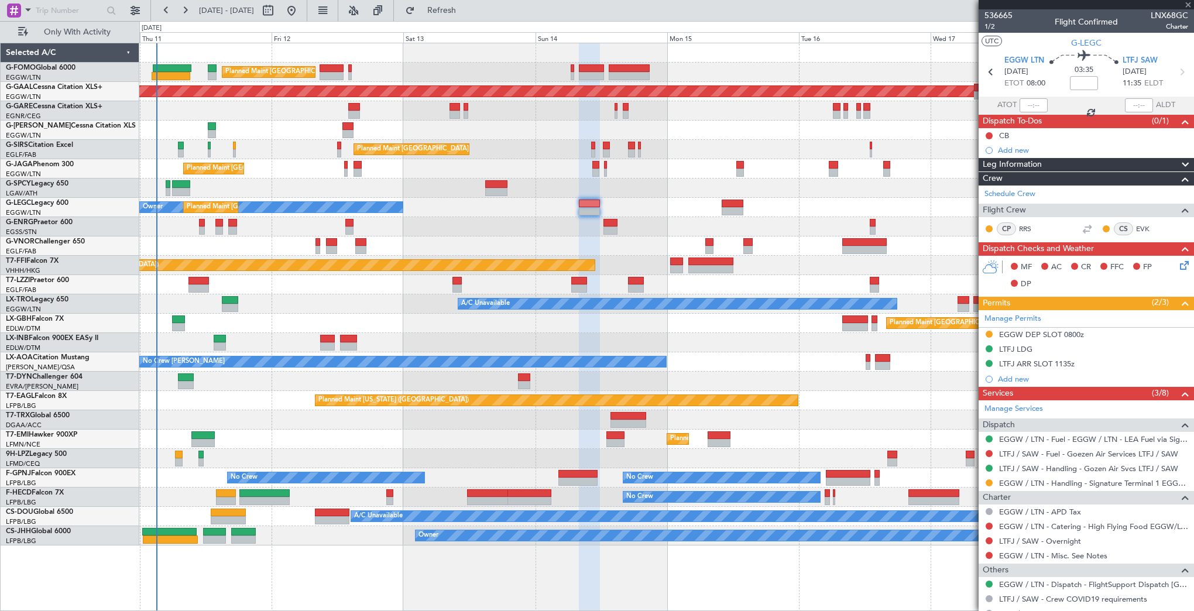
type input "1"
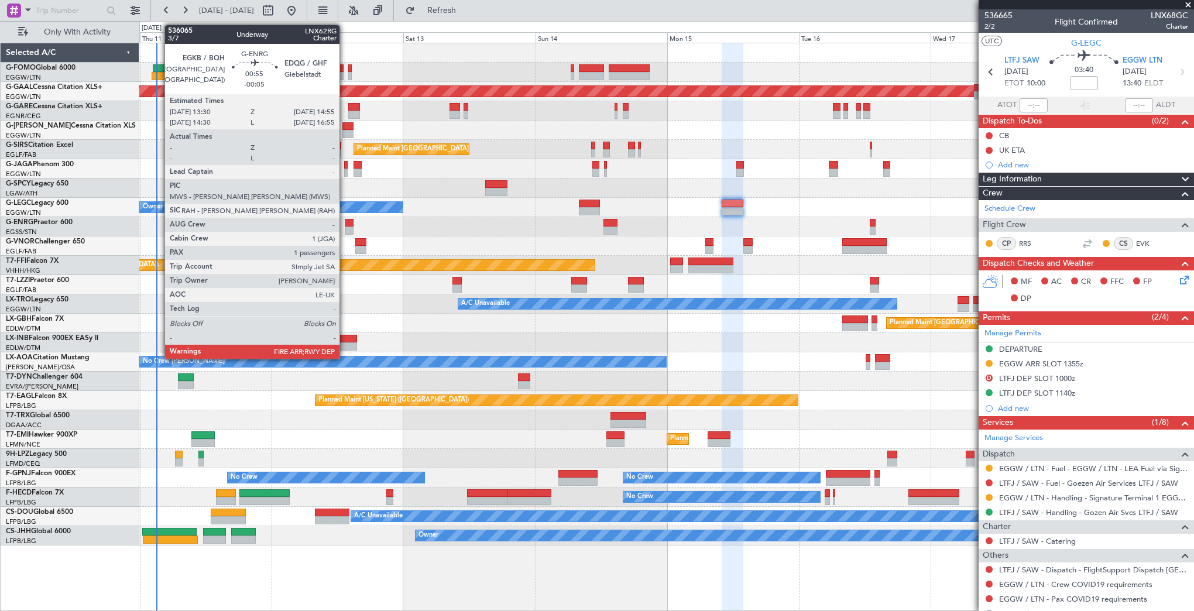
click at [345, 224] on div at bounding box center [349, 223] width 8 height 8
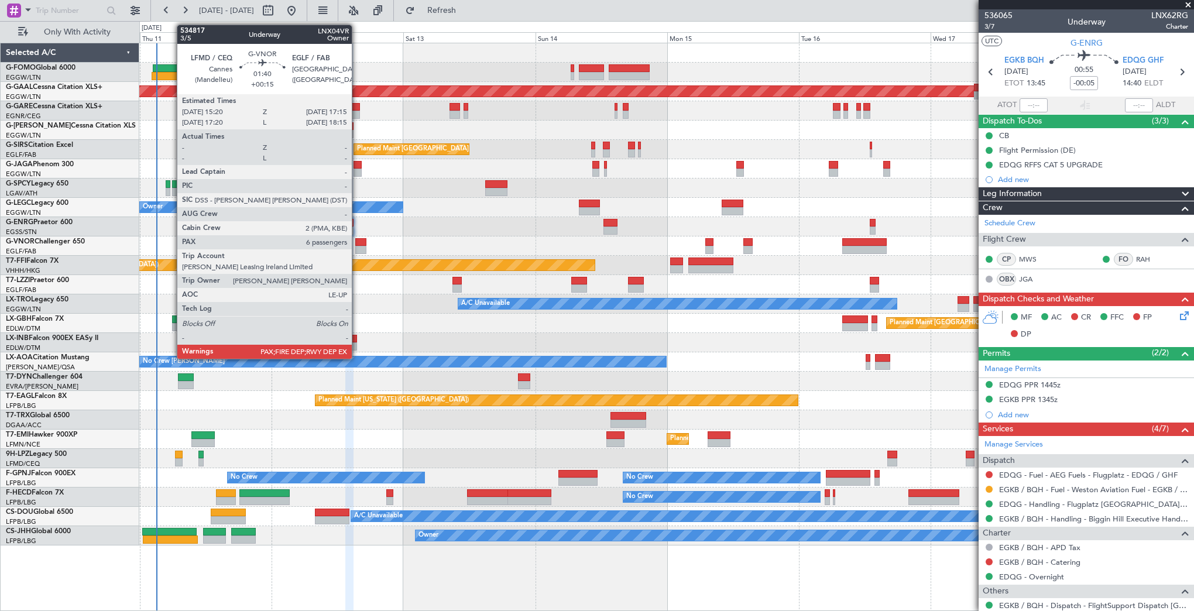
click at [357, 248] on div at bounding box center [360, 250] width 11 height 8
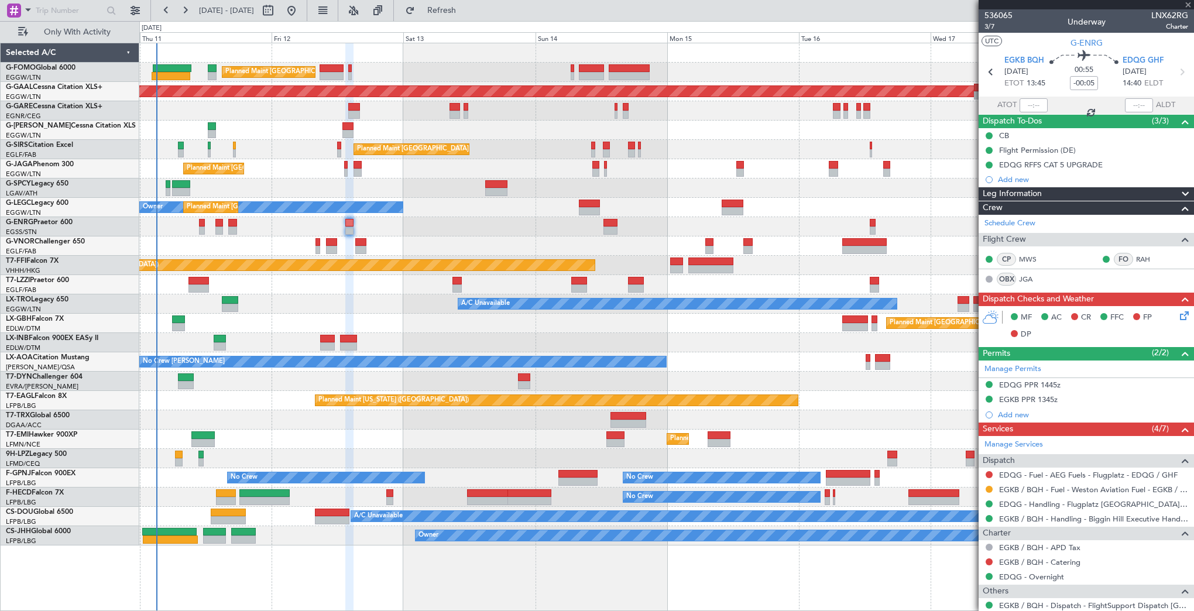
type input "+00:15"
type input "6"
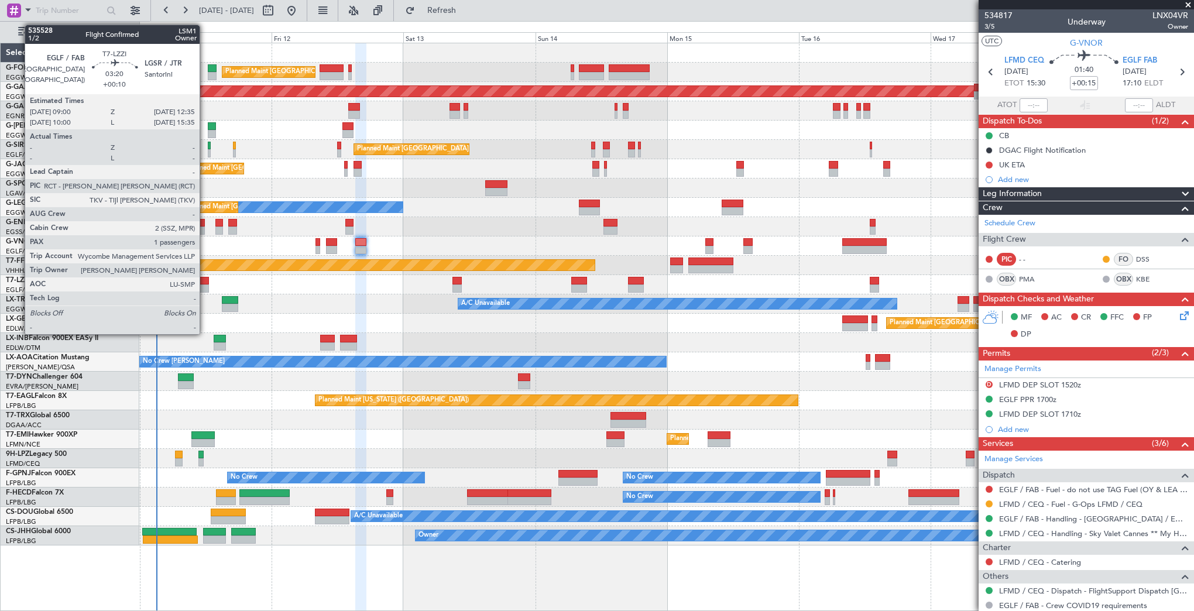
click at [205, 283] on div at bounding box center [198, 281] width 20 height 8
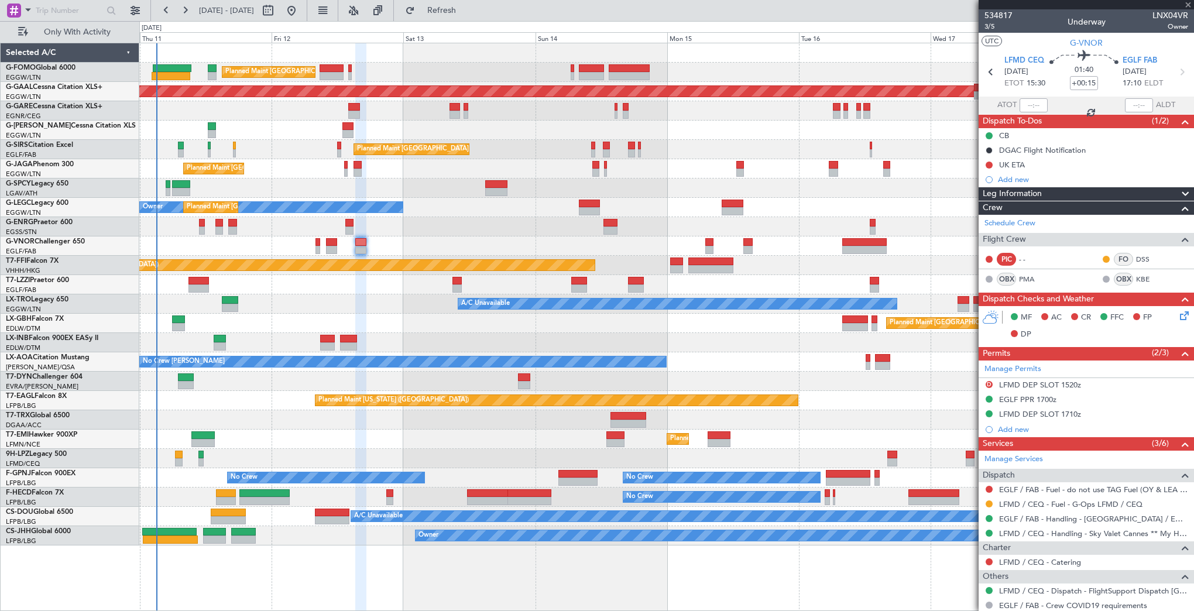
type input "+00:10"
type input "1"
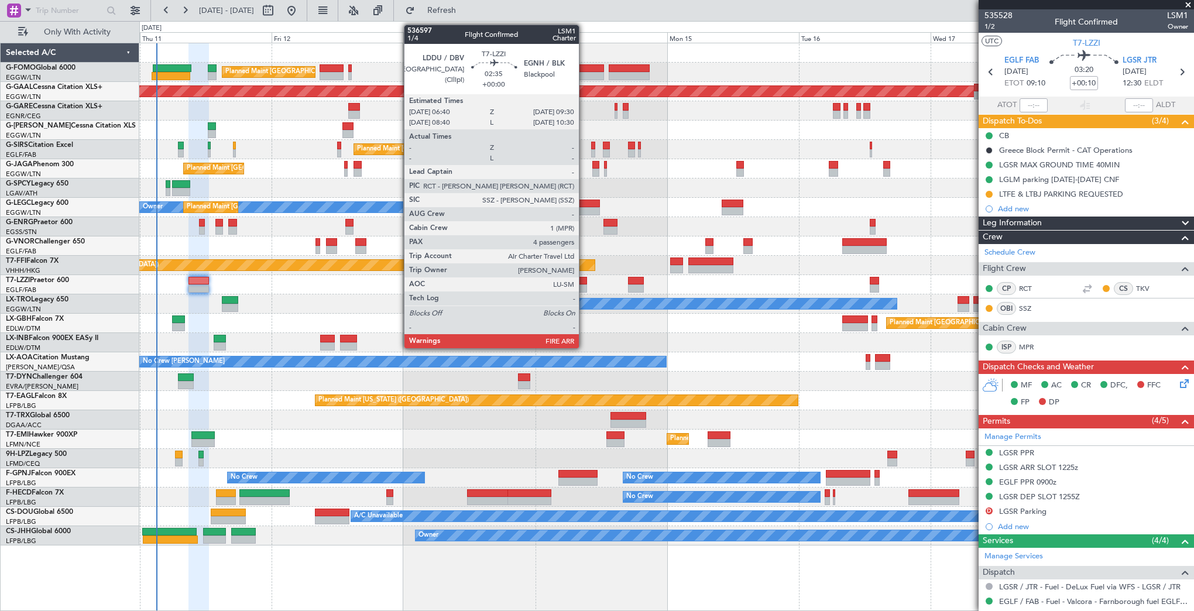
click at [584, 277] on div at bounding box center [579, 281] width 16 height 8
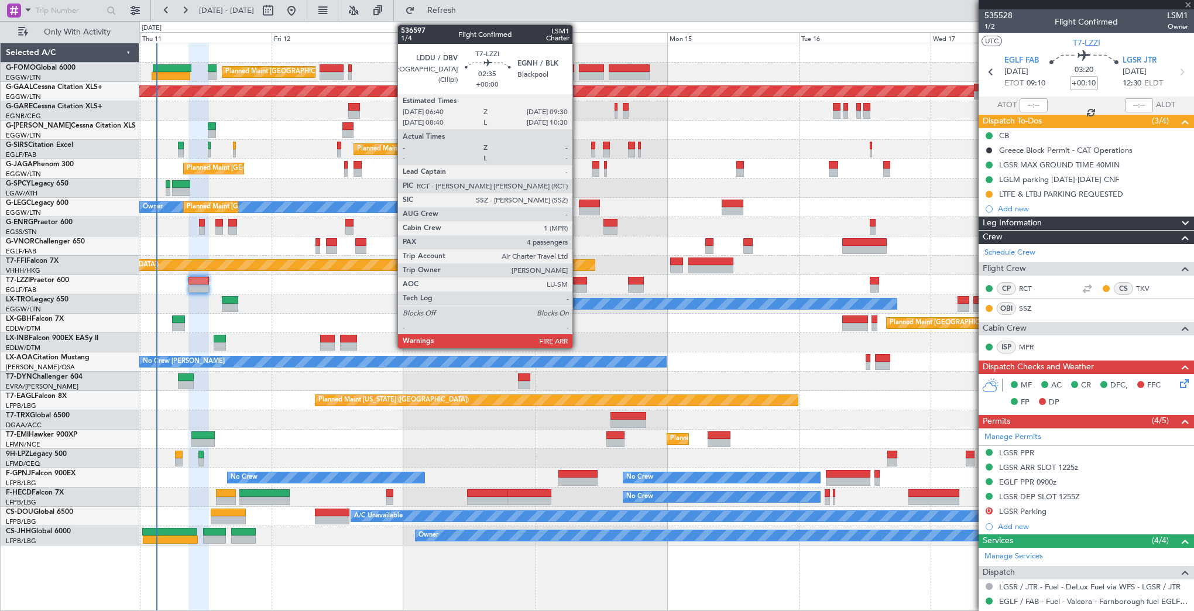
type input "4"
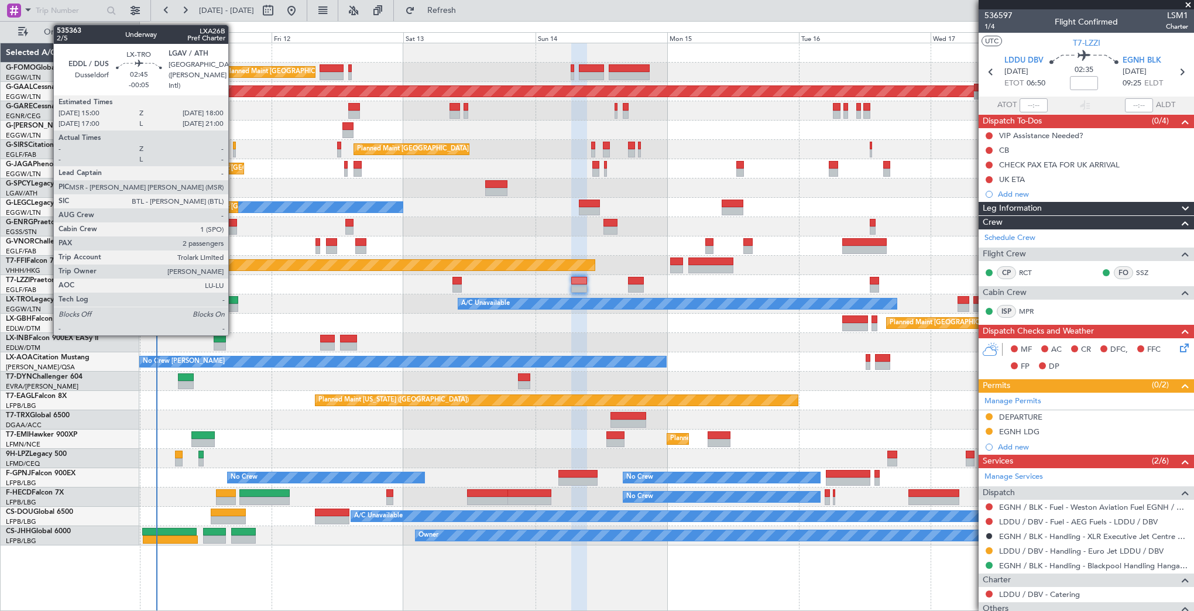
click at [234, 304] on div at bounding box center [230, 308] width 17 height 8
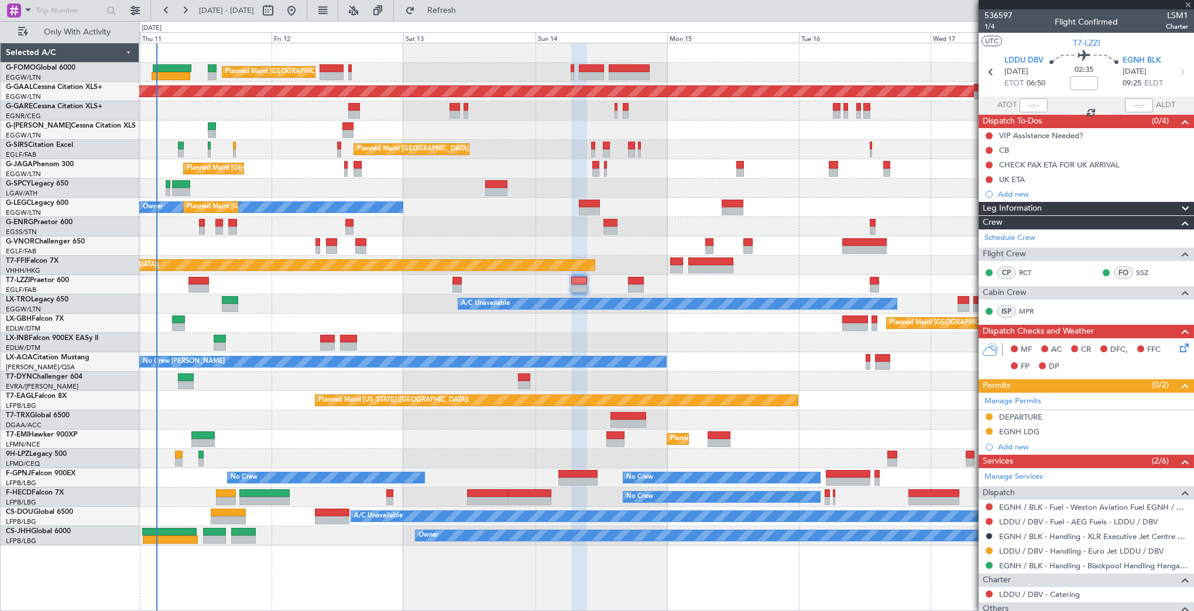
type input "-00:05"
type input "2"
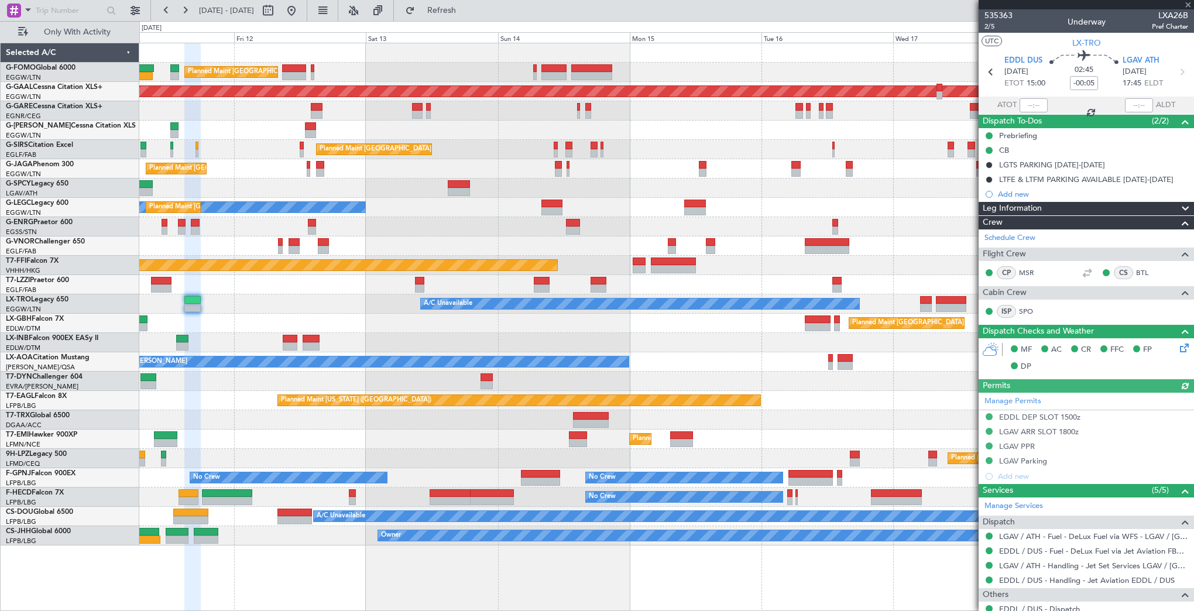
click at [630, 344] on div at bounding box center [666, 342] width 1054 height 19
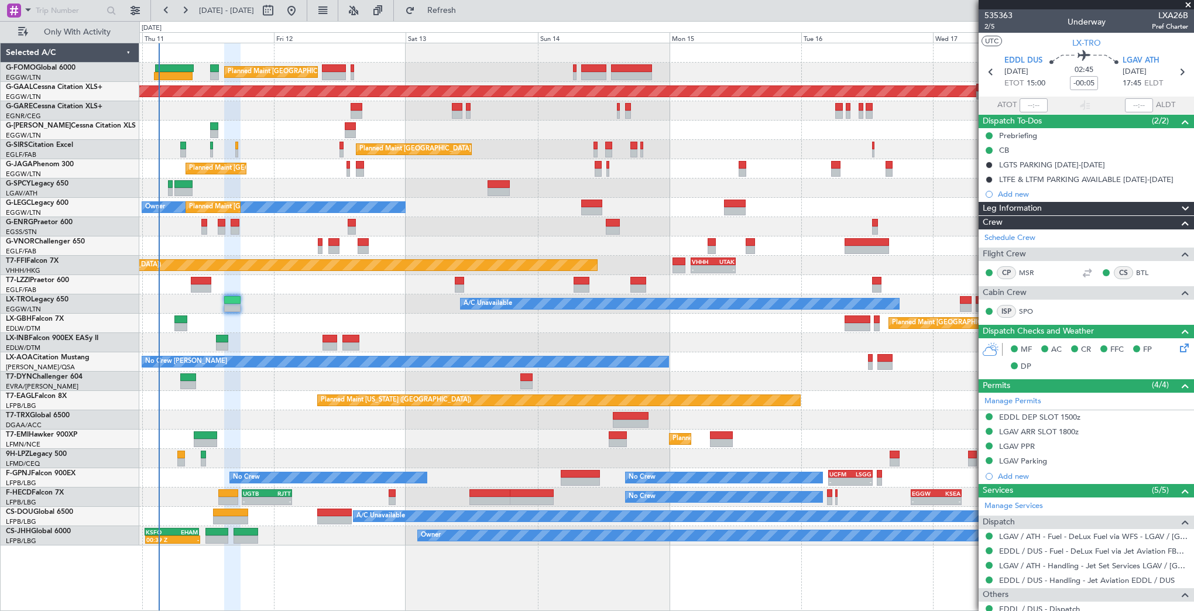
click at [537, 336] on div at bounding box center [666, 342] width 1054 height 19
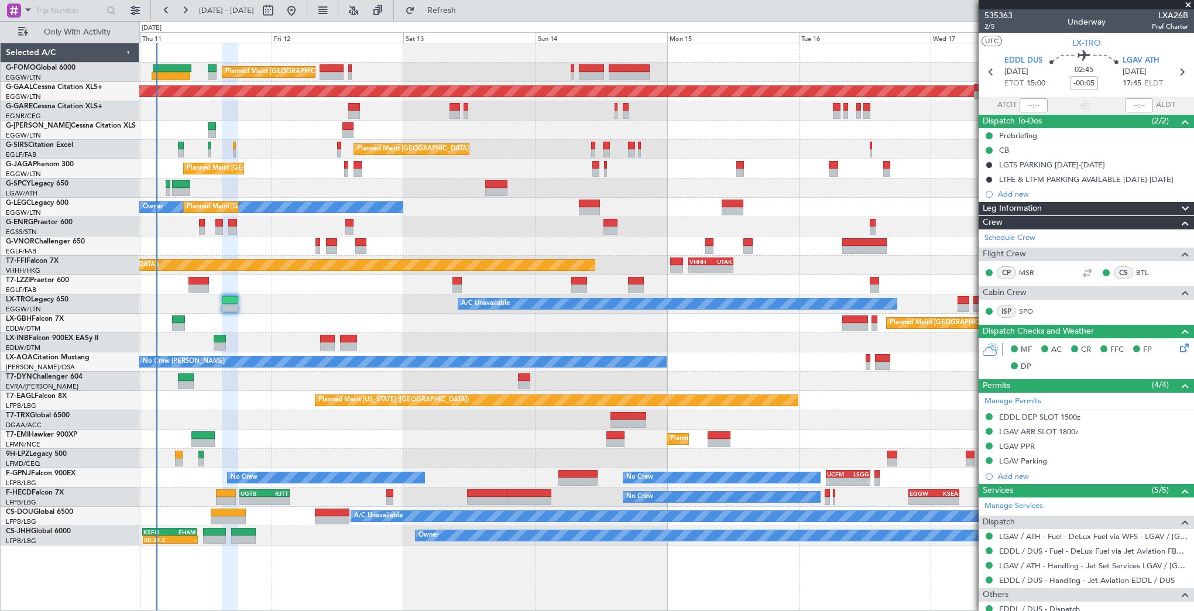
click at [341, 297] on div "A/C Unavailable" at bounding box center [666, 303] width 1054 height 19
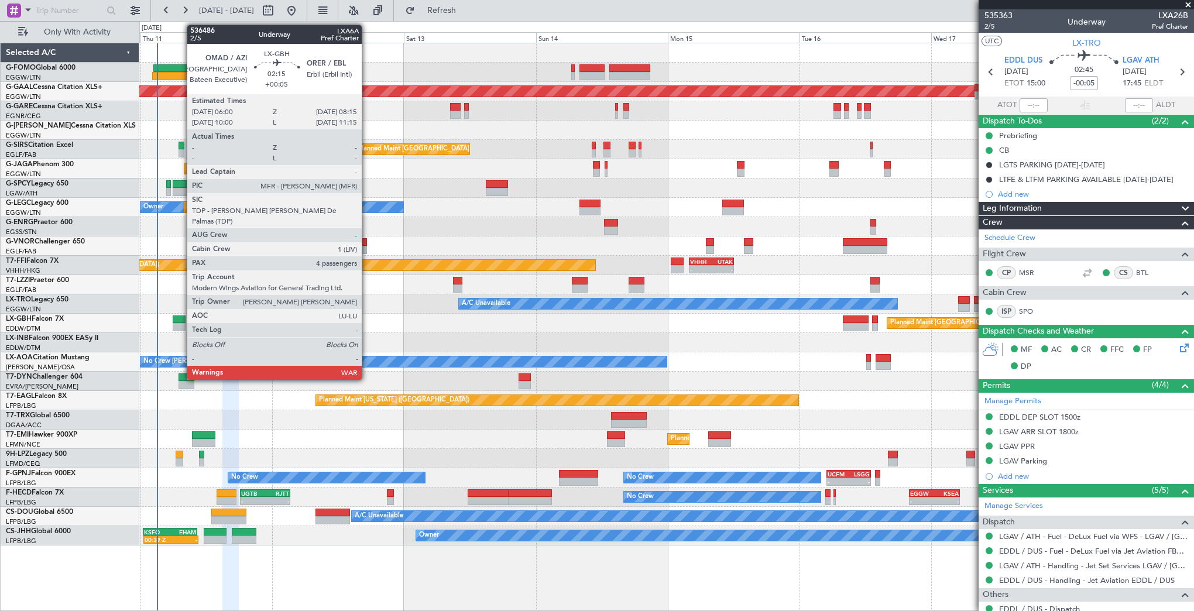
click at [181, 321] on div at bounding box center [179, 319] width 13 height 8
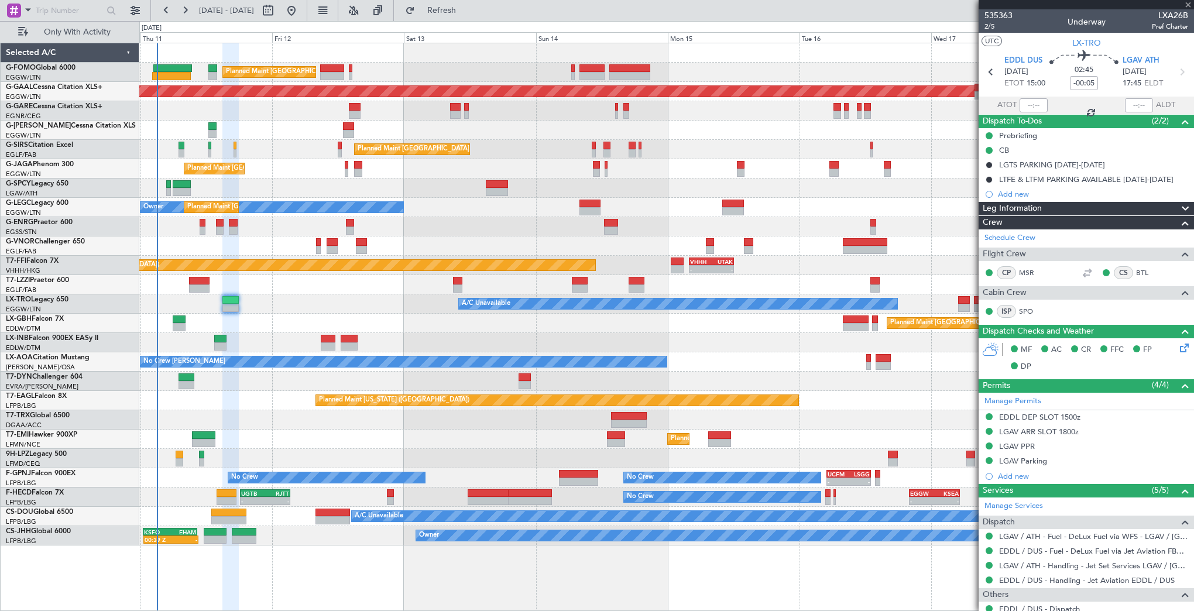
type input "+00:05"
type input "4"
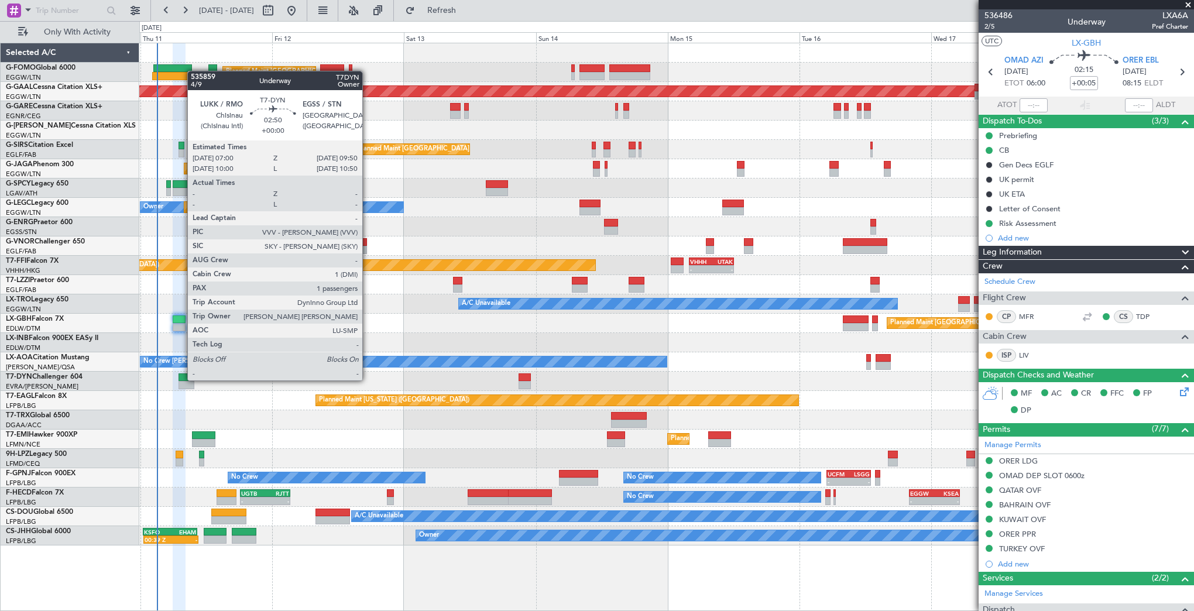
click at [181, 379] on div at bounding box center [187, 377] width 16 height 8
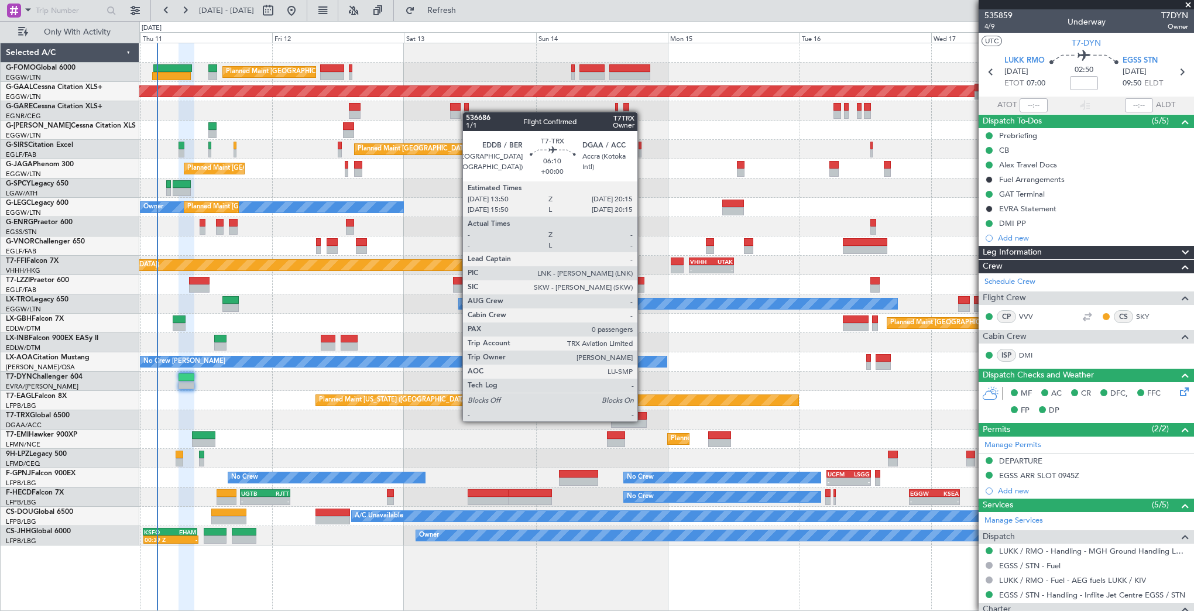
click at [643, 420] on div at bounding box center [629, 424] width 36 height 8
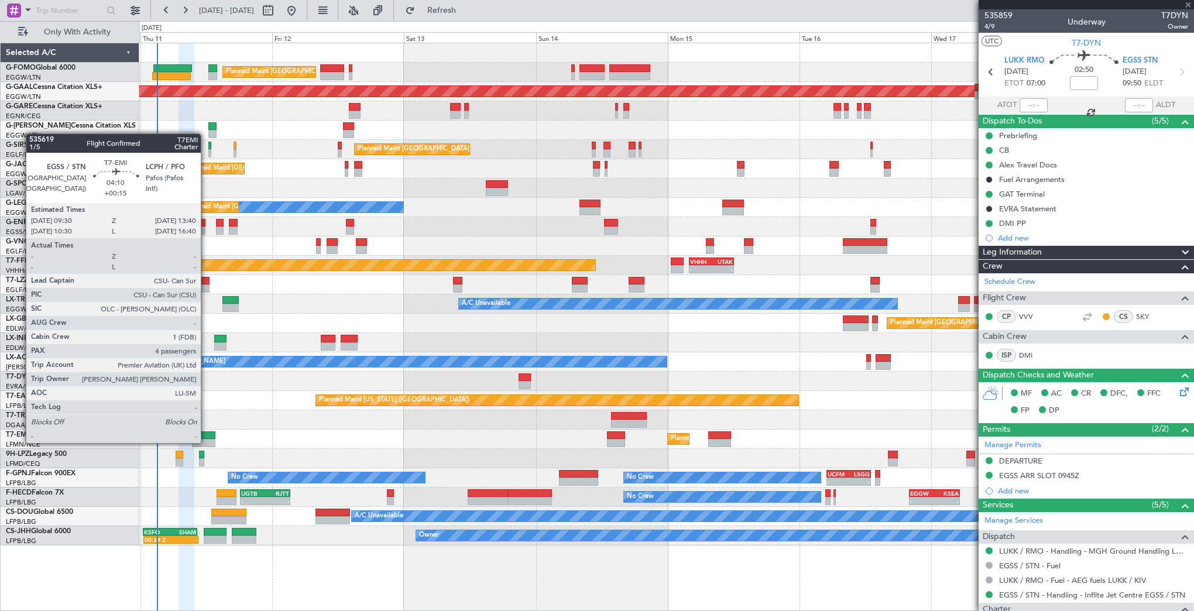
type input "0"
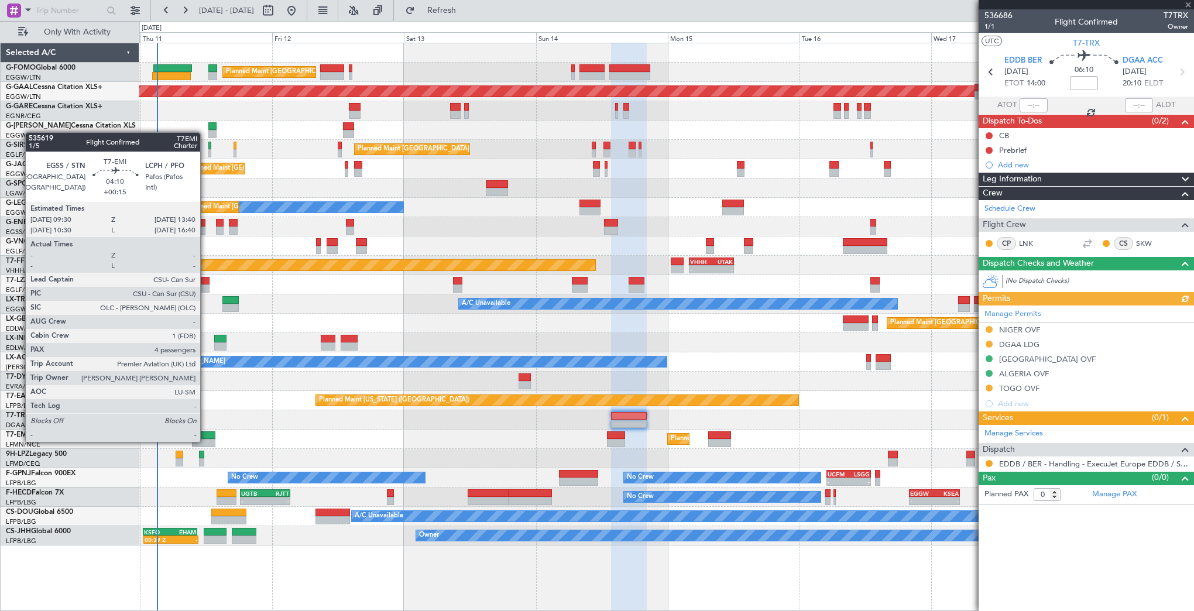
click at [205, 441] on div at bounding box center [203, 443] width 23 height 8
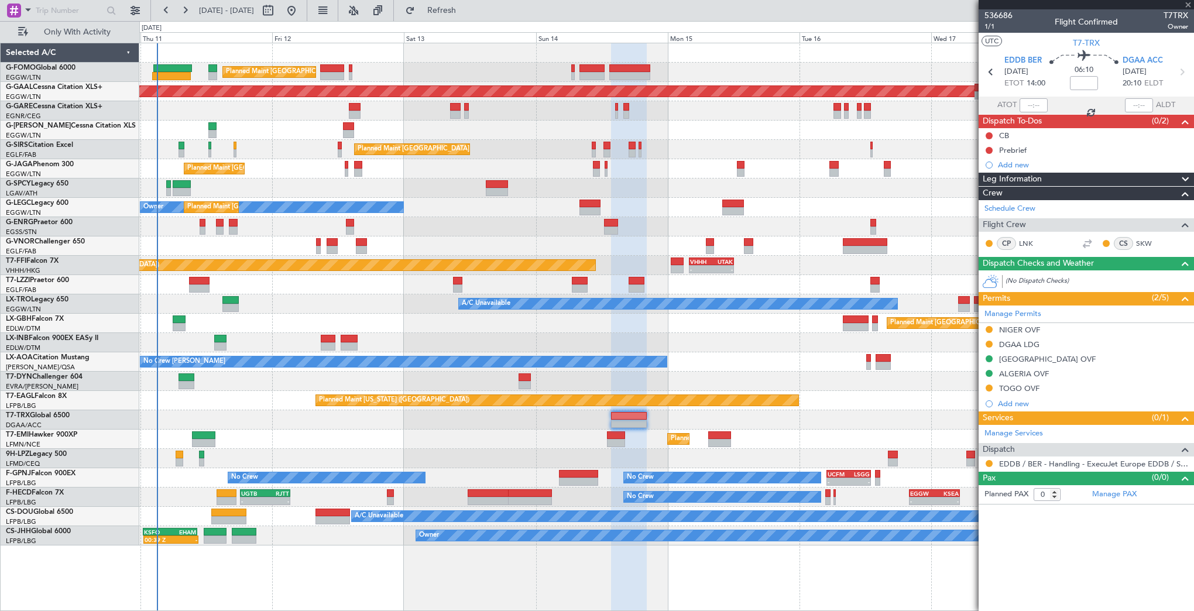
type input "+00:15"
type input "4"
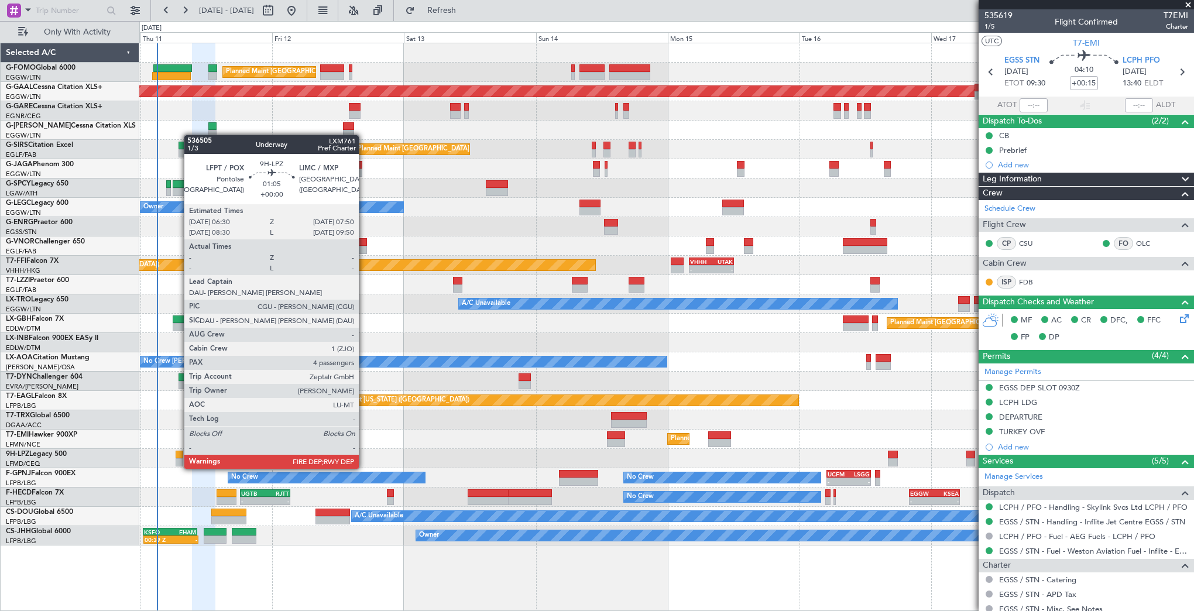
click at [178, 458] on div at bounding box center [180, 462] width 8 height 8
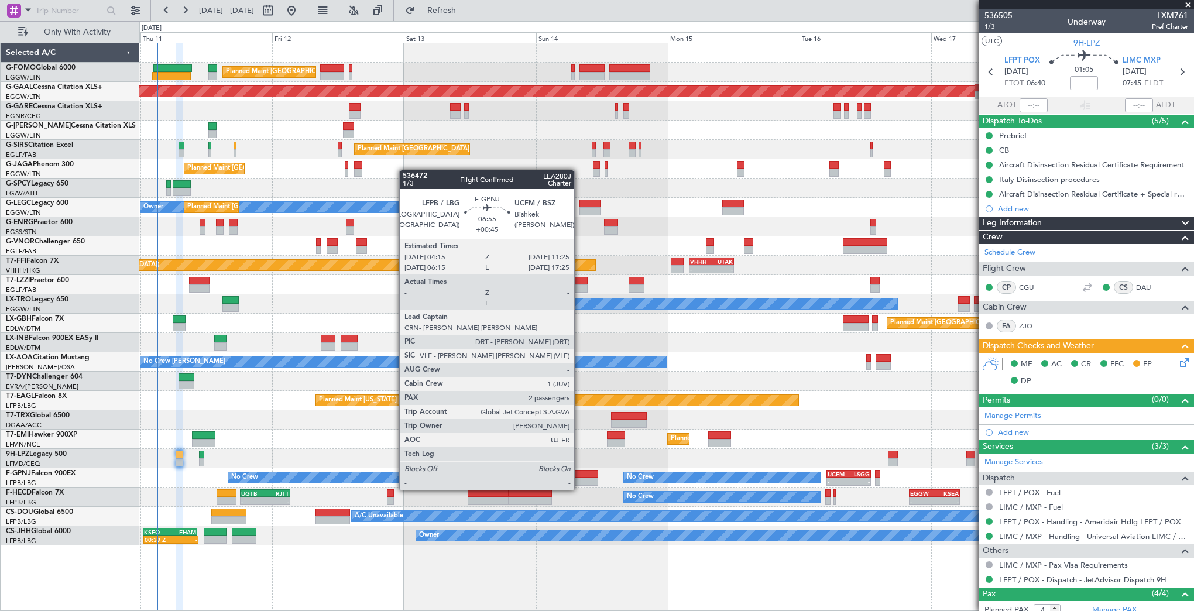
click at [579, 478] on div at bounding box center [579, 482] width 40 height 8
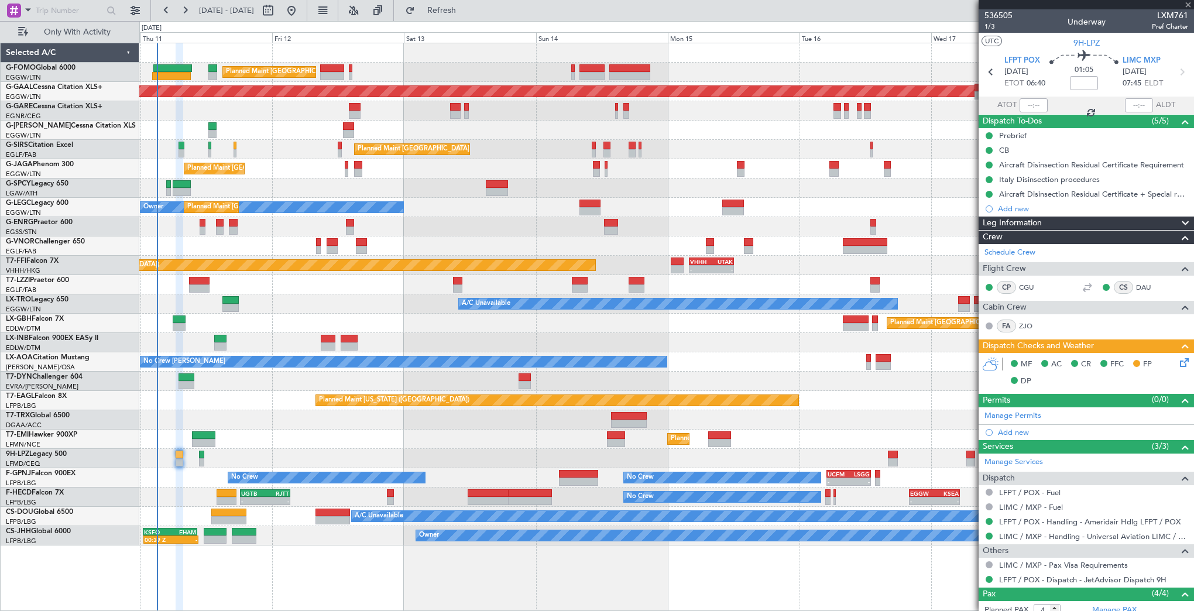
type input "+00:45"
type input "2"
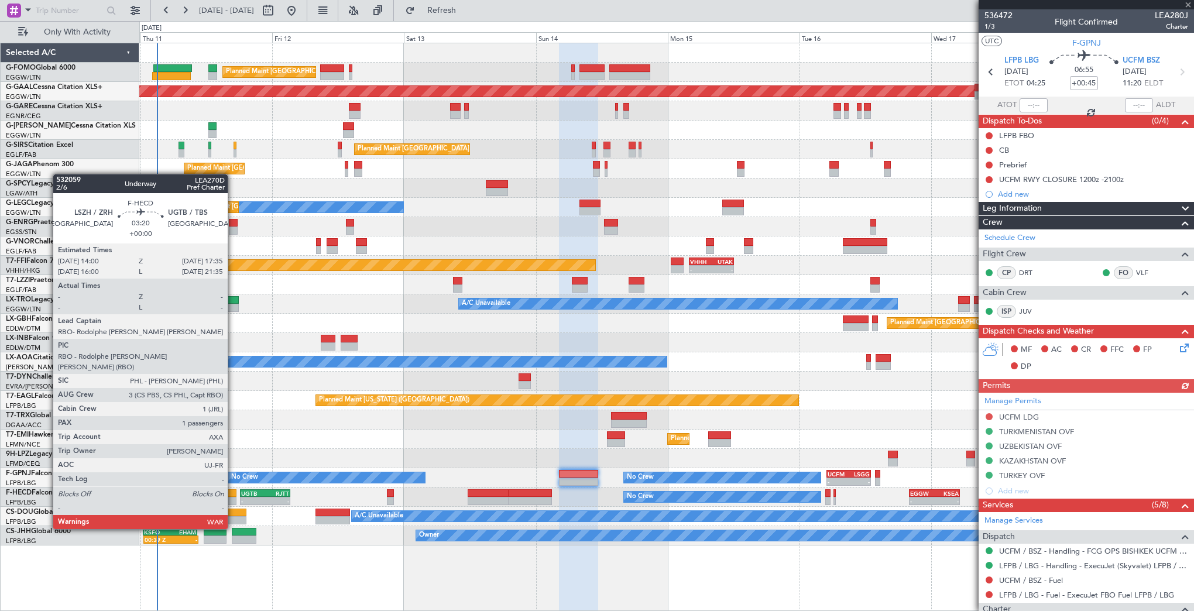
click at [233, 497] on div at bounding box center [227, 501] width 20 height 8
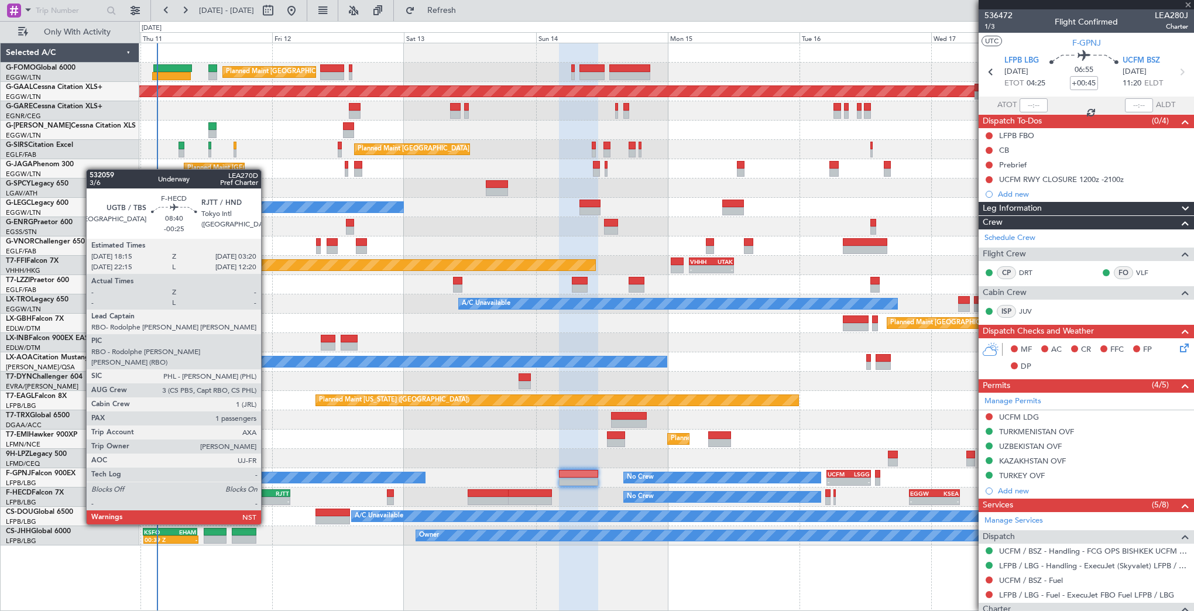
type input "1"
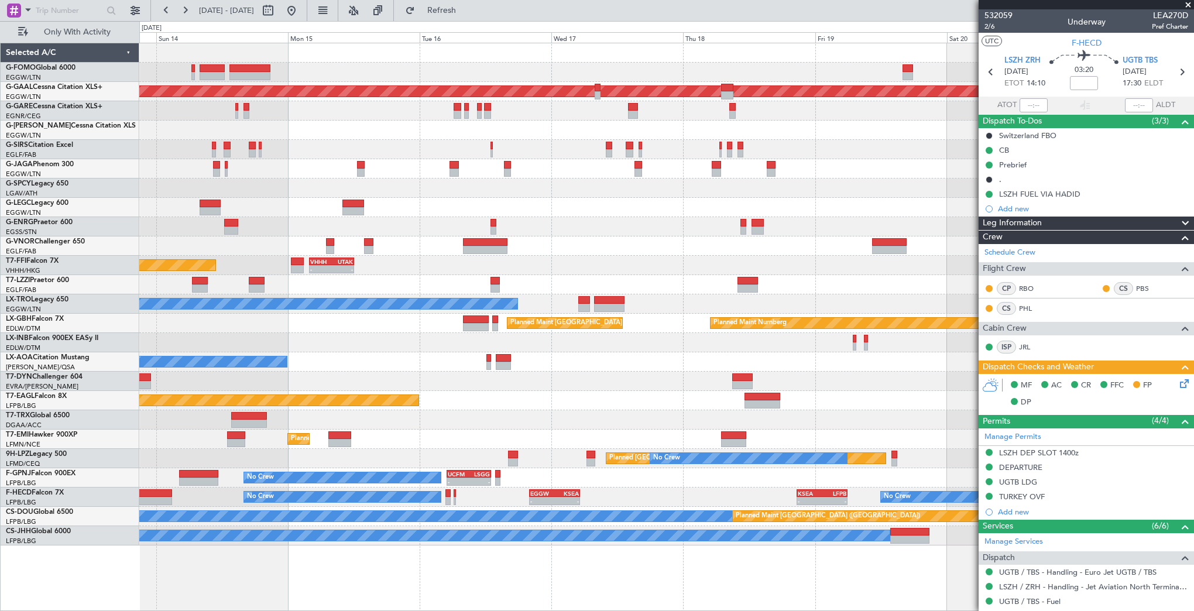
click at [90, 443] on div "Planned Maint [GEOGRAPHIC_DATA] ([GEOGRAPHIC_DATA]) Planned [GEOGRAPHIC_DATA] P…" at bounding box center [597, 316] width 1194 height 590
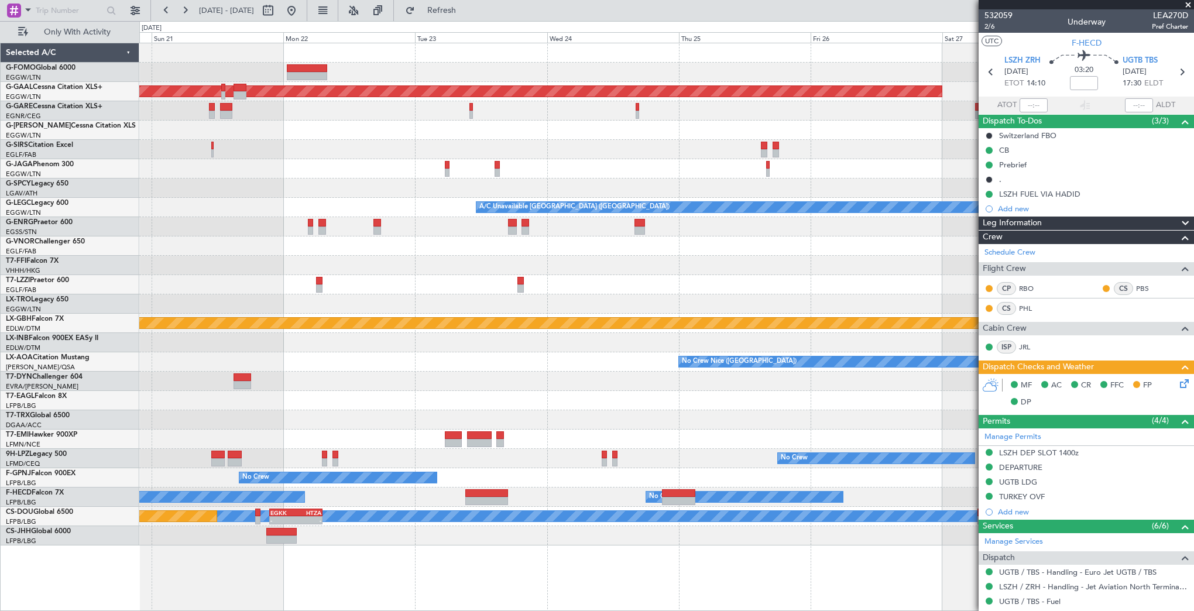
click at [243, 419] on div at bounding box center [666, 419] width 1054 height 19
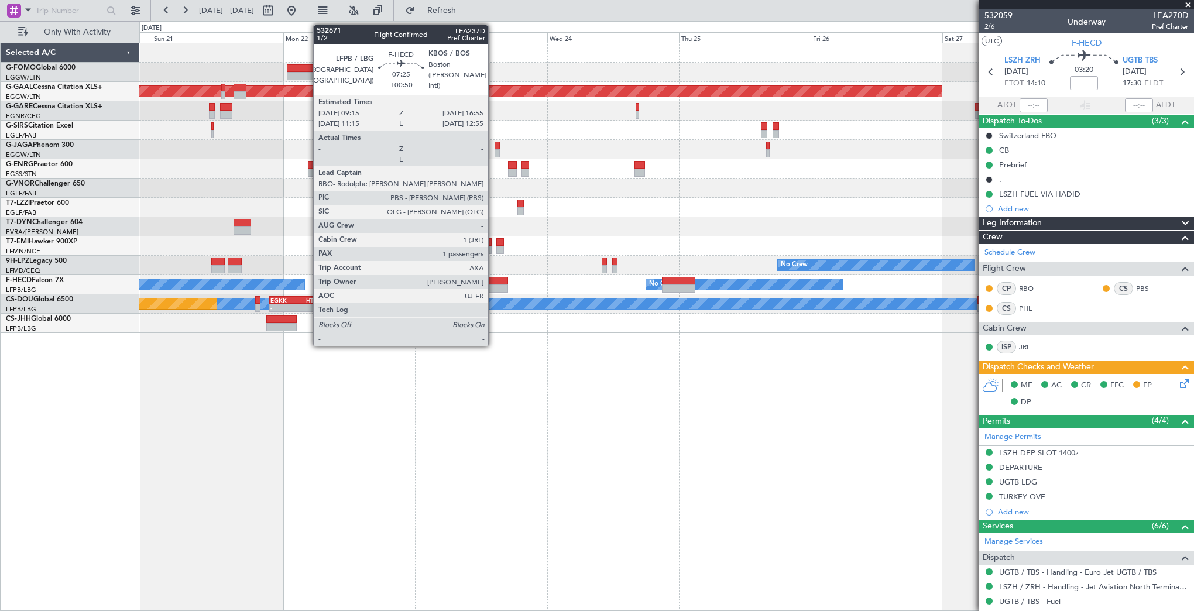
click at [493, 281] on div at bounding box center [486, 281] width 42 height 8
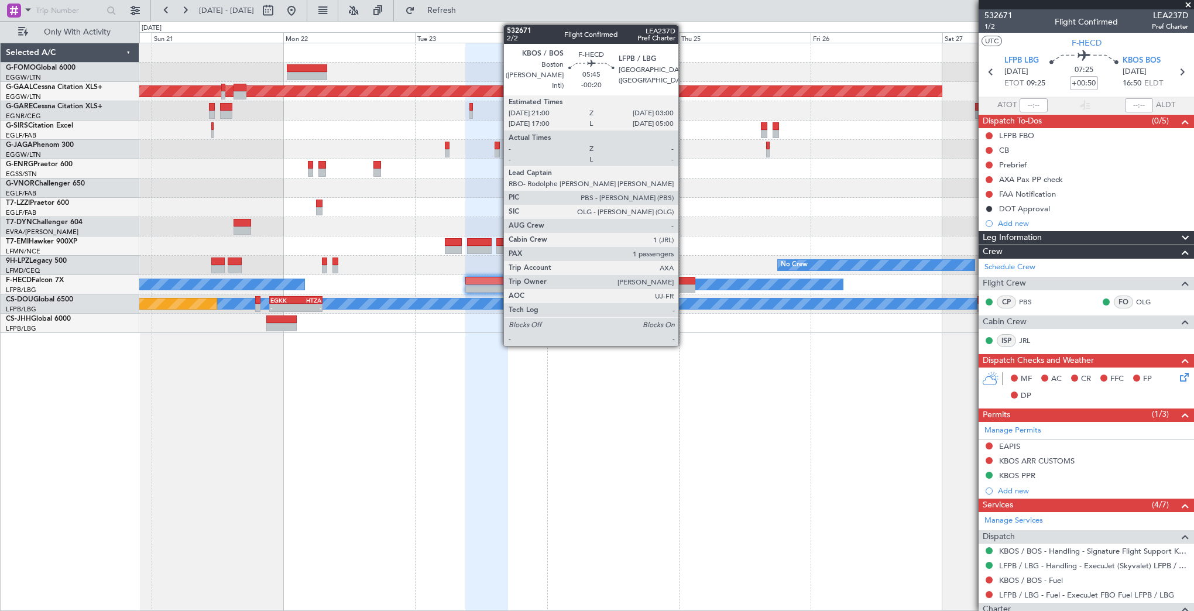
click at [684, 283] on div at bounding box center [678, 281] width 33 height 8
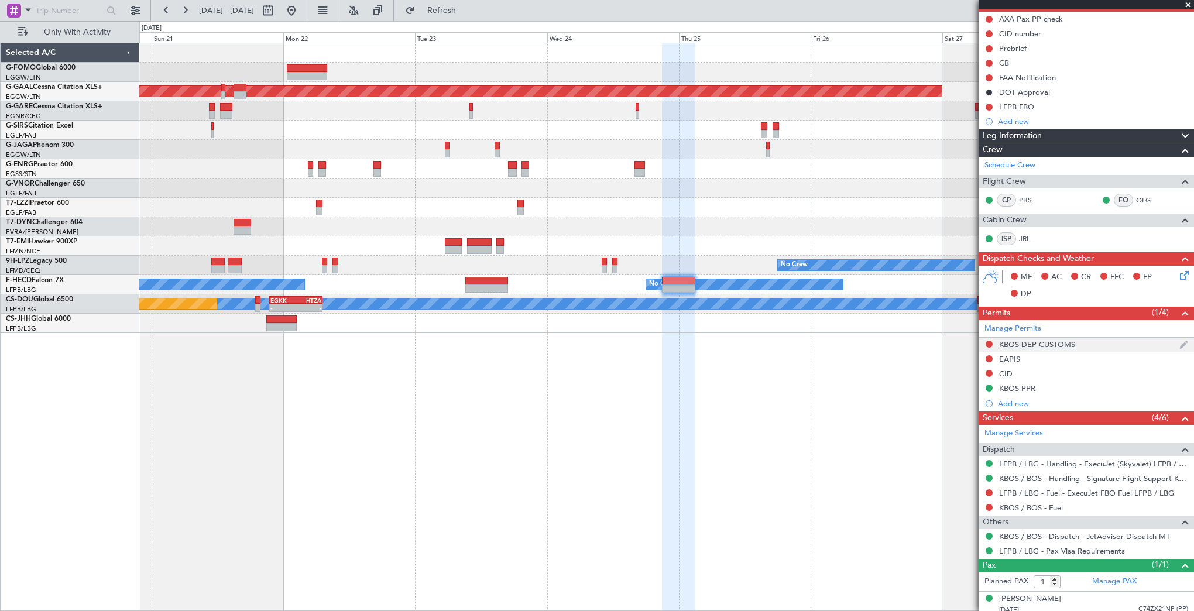
scroll to position [117, 0]
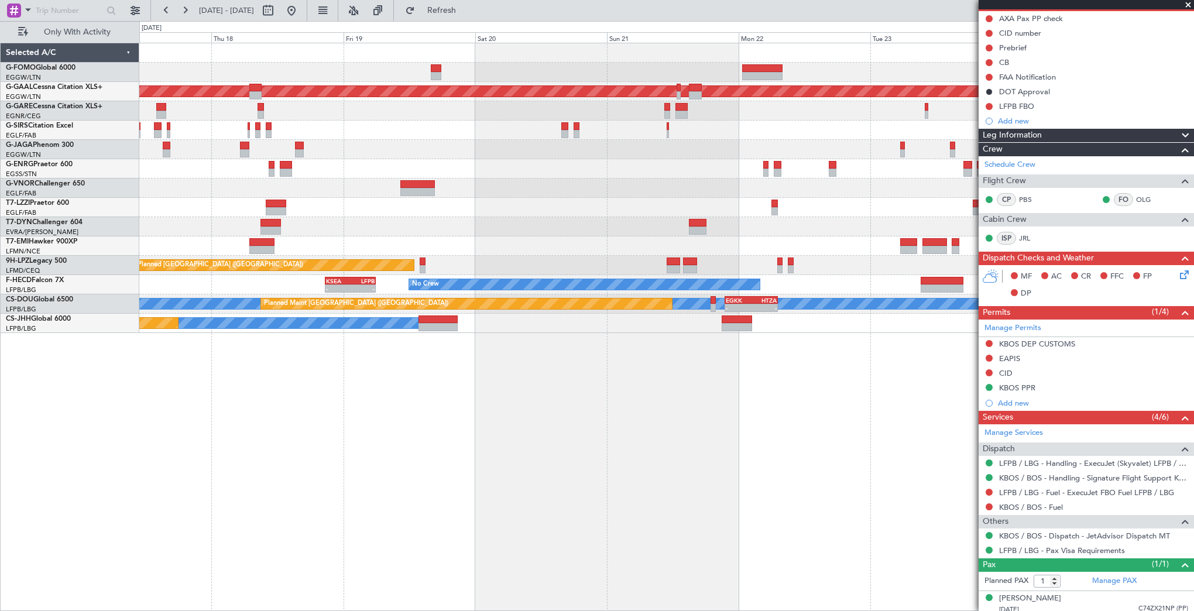
click at [930, 383] on div "Planned Maint Dusseldorf No Crew [GEOGRAPHIC_DATA] ([GEOGRAPHIC_DATA]) No Crew …" at bounding box center [666, 327] width 1055 height 568
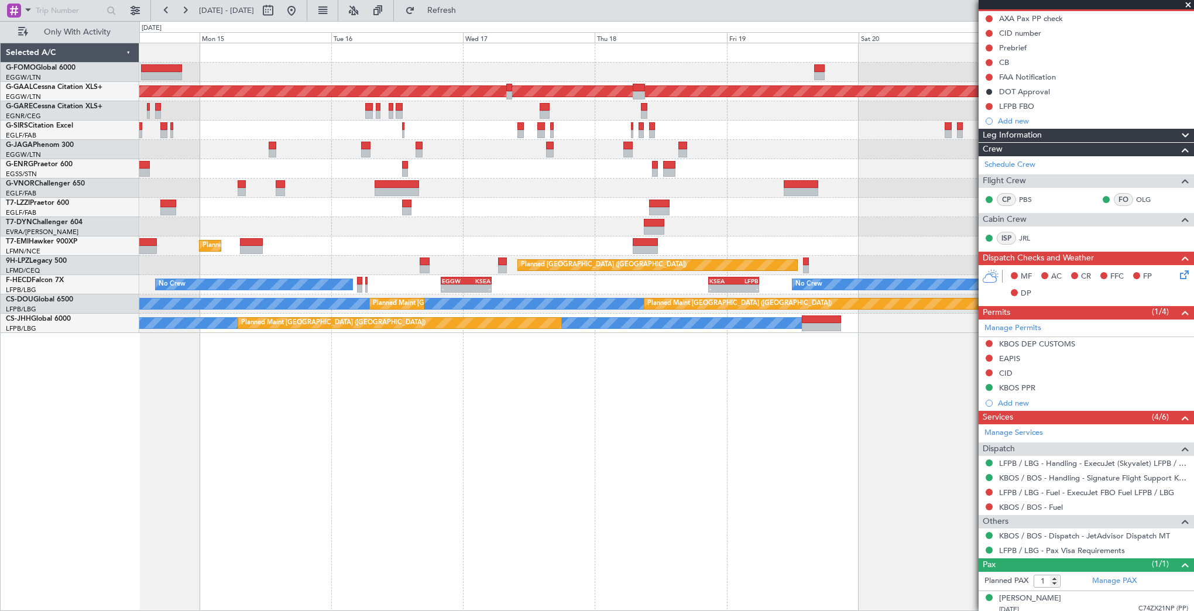
click at [973, 364] on div "Planned Maint Dusseldorf Planned Maint [GEOGRAPHIC_DATA] ([GEOGRAPHIC_DATA]) Pl…" at bounding box center [666, 327] width 1055 height 568
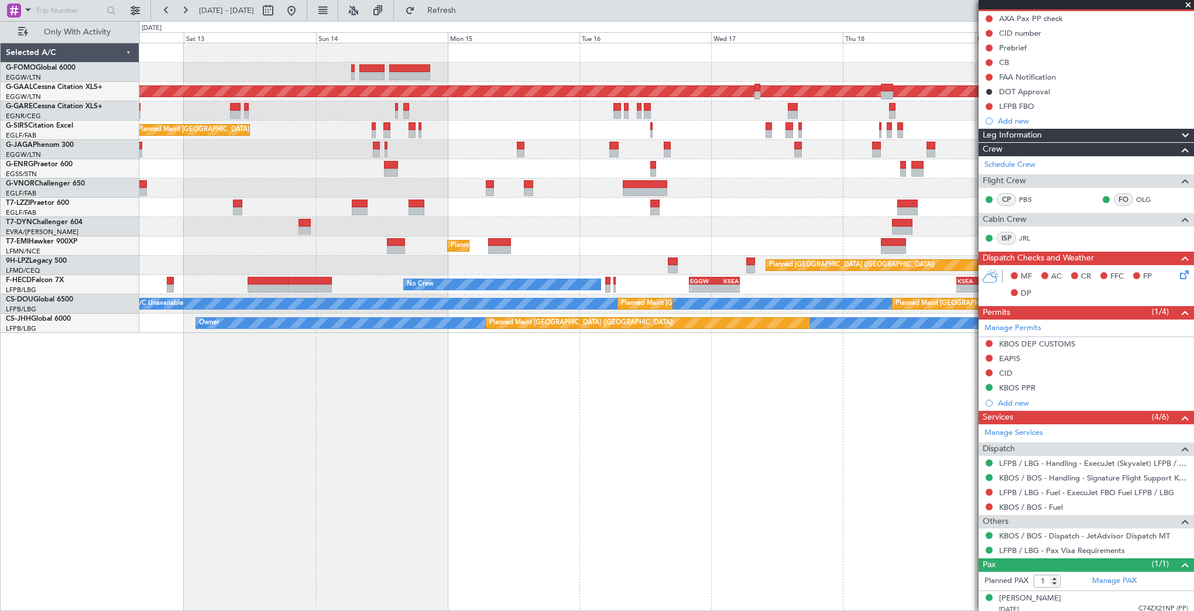
click at [812, 363] on div "Planned Maint [GEOGRAPHIC_DATA] ([GEOGRAPHIC_DATA]) Planned [GEOGRAPHIC_DATA] P…" at bounding box center [666, 327] width 1055 height 568
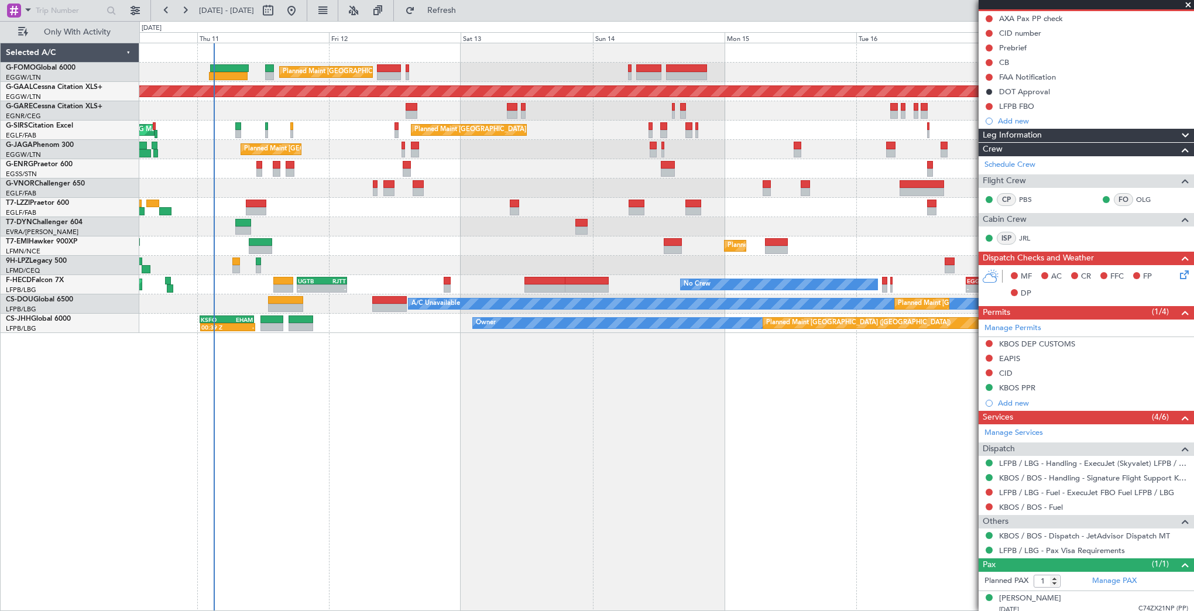
click at [882, 404] on div "Planned Maint [GEOGRAPHIC_DATA] ([GEOGRAPHIC_DATA]) Planned [GEOGRAPHIC_DATA] U…" at bounding box center [666, 327] width 1055 height 568
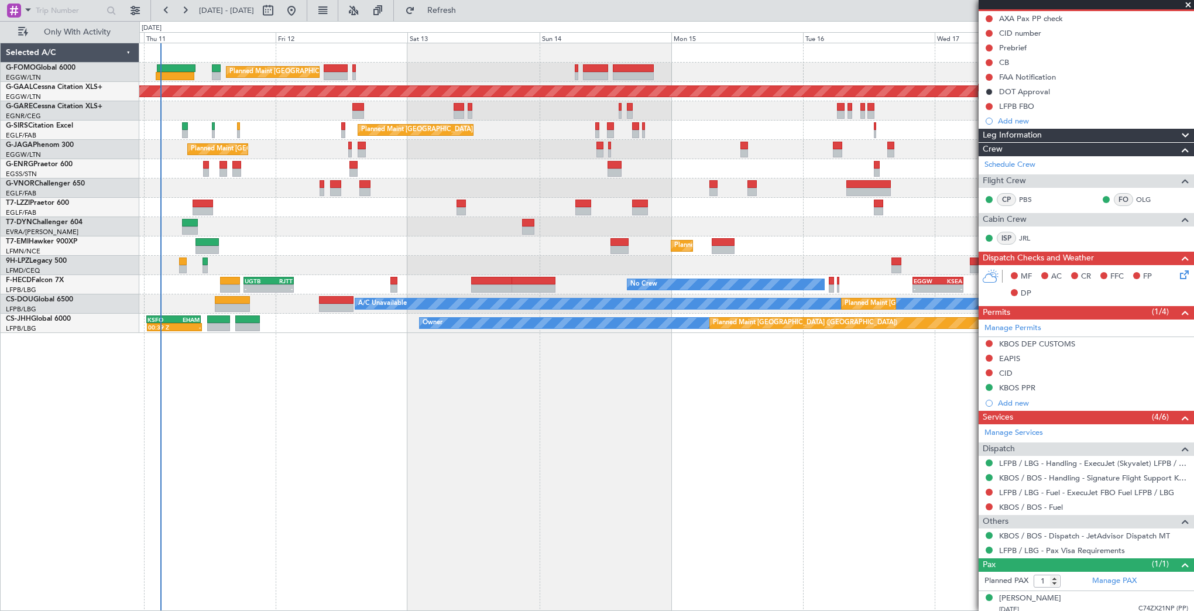
click at [678, 422] on div "Planned Maint [GEOGRAPHIC_DATA] ([GEOGRAPHIC_DATA]) Planned [GEOGRAPHIC_DATA] P…" at bounding box center [666, 327] width 1055 height 568
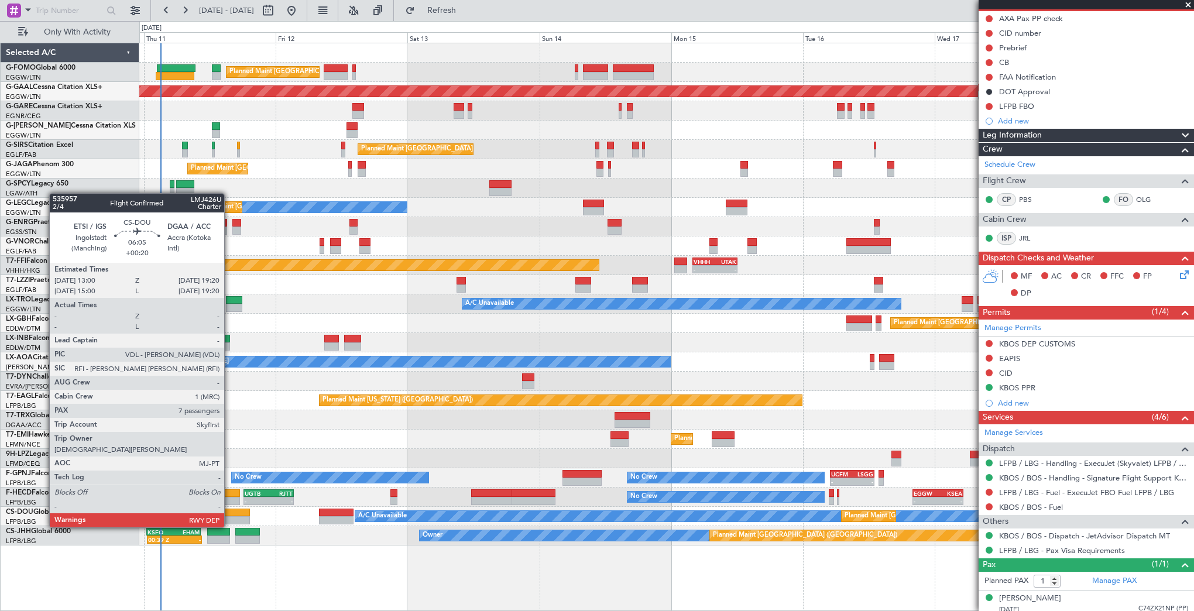
click at [229, 516] on div at bounding box center [232, 520] width 35 height 8
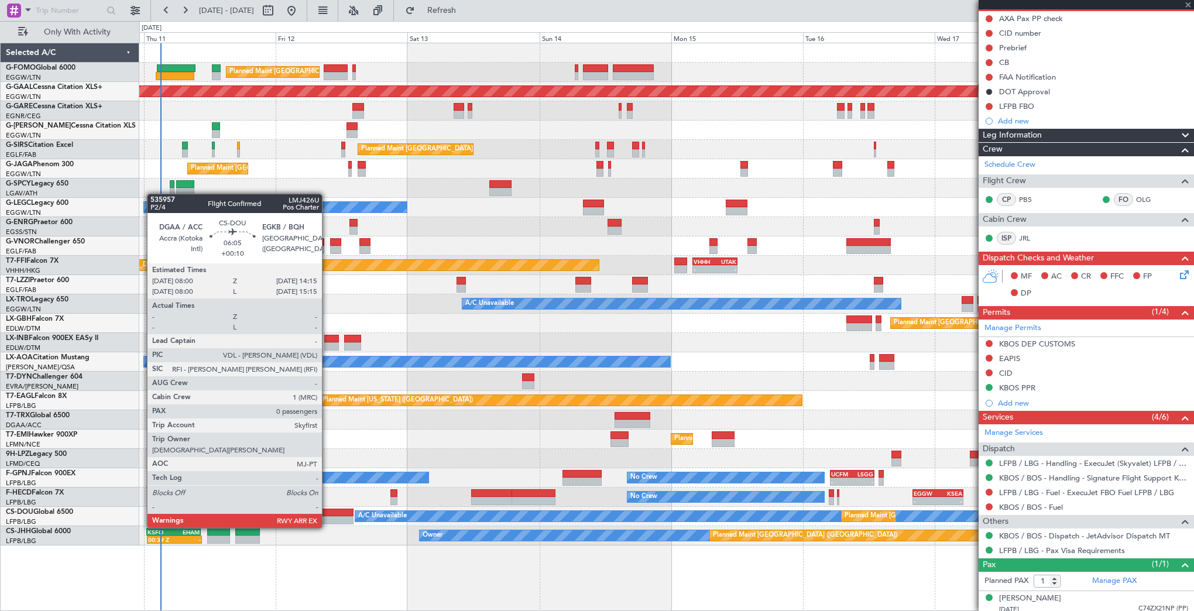
type input "+00:20"
type input "7"
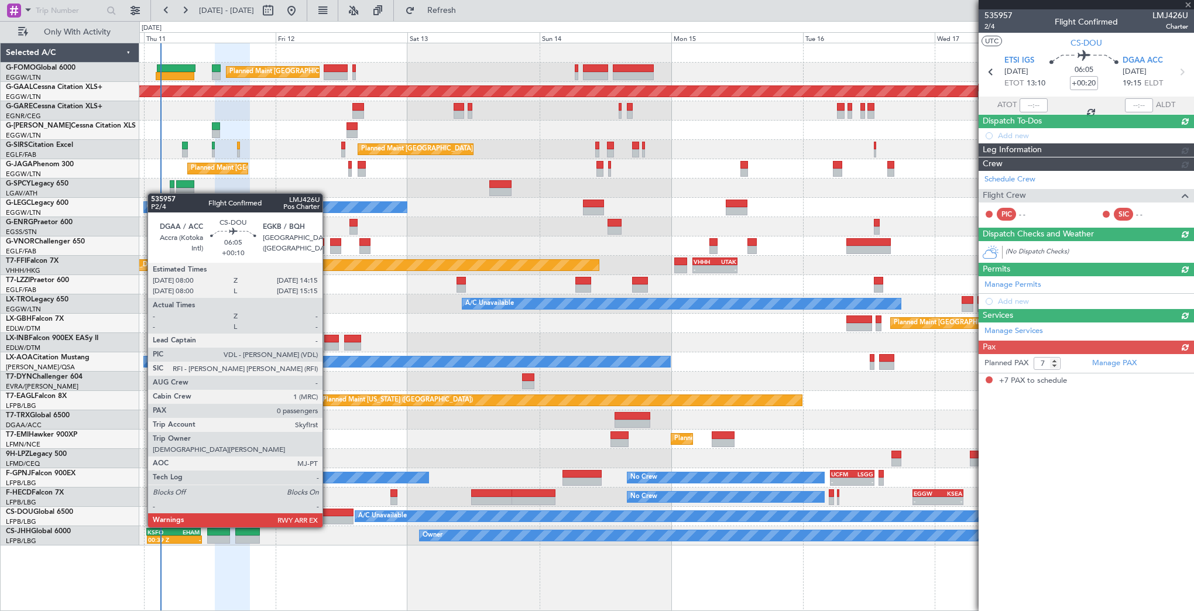
scroll to position [0, 0]
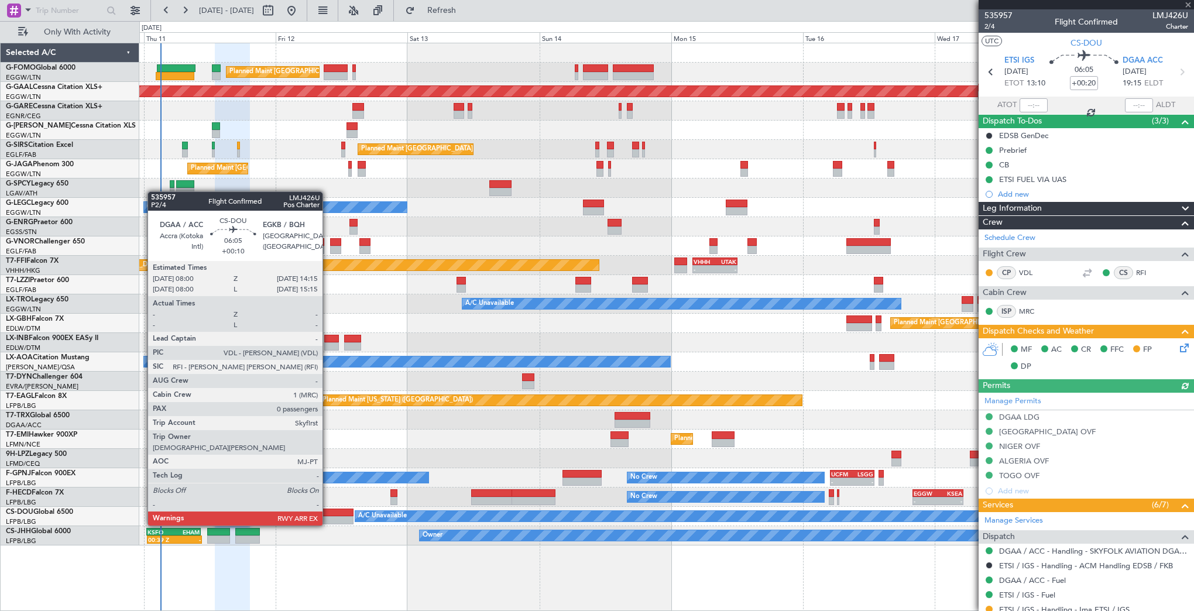
click at [328, 514] on div at bounding box center [336, 513] width 35 height 8
type input "+00:10"
type input "0"
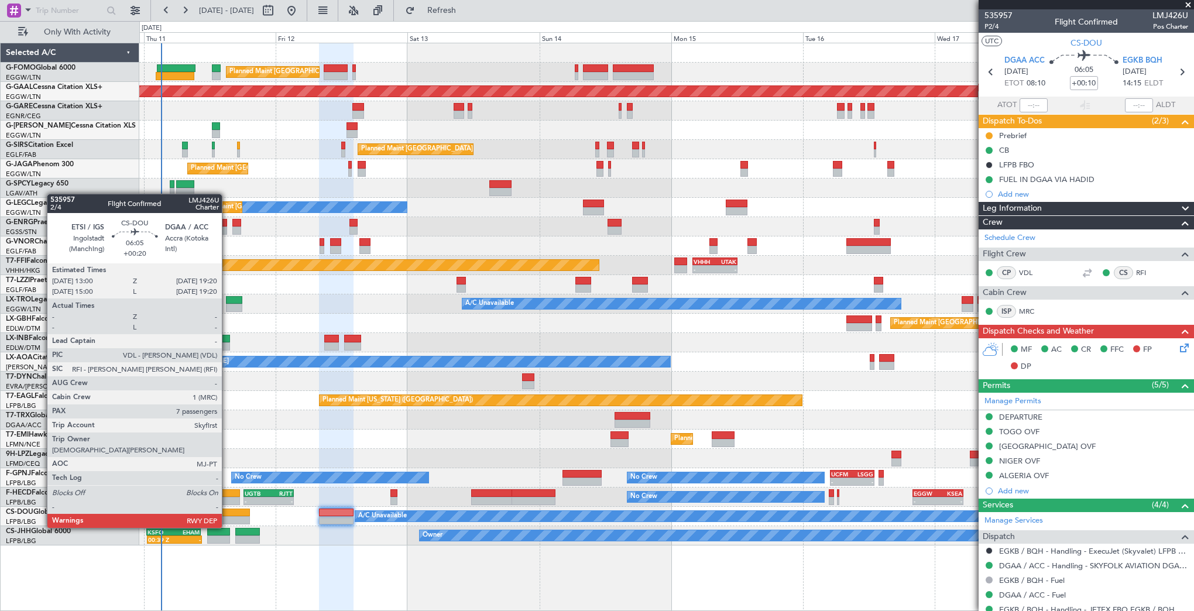
click at [227, 516] on div at bounding box center [232, 520] width 35 height 8
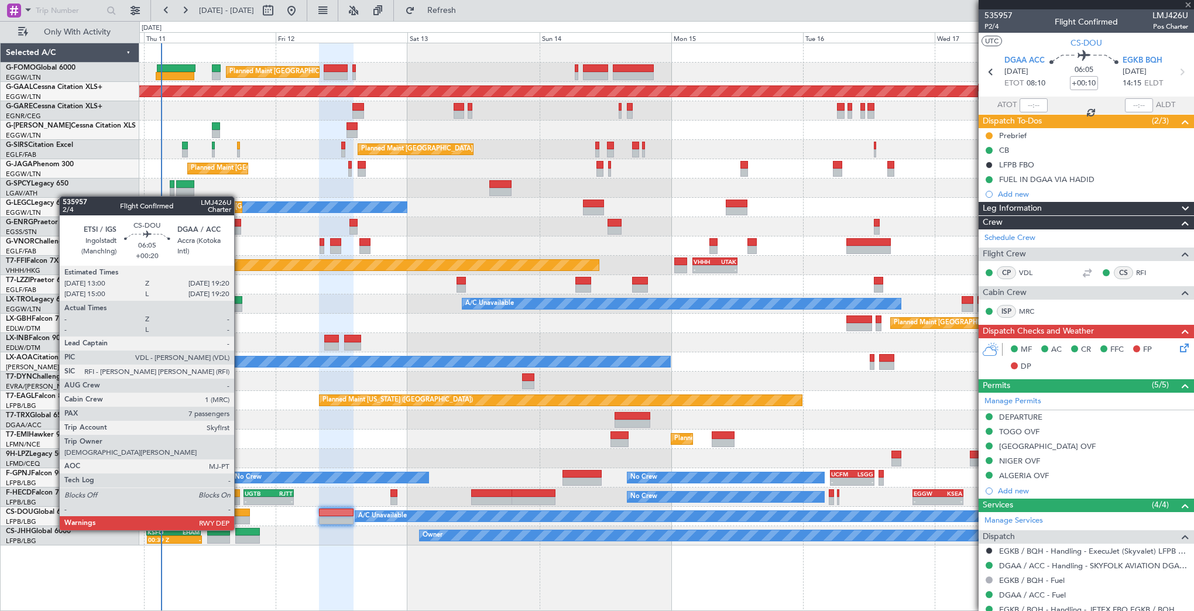
type input "+00:20"
type input "7"
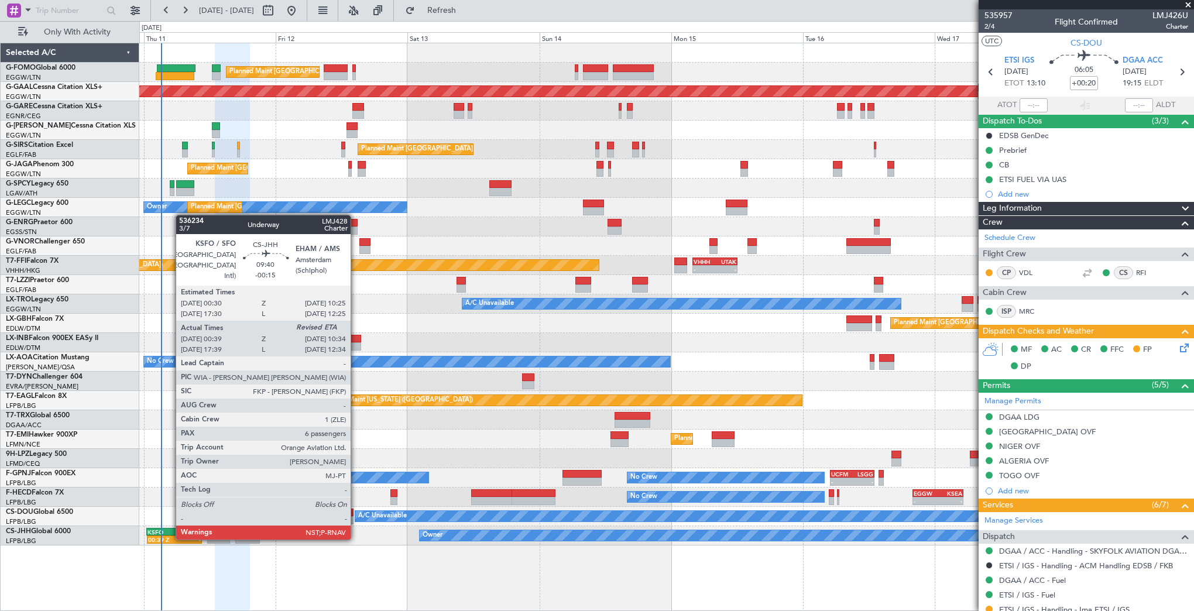
click at [170, 539] on div "00:39 Z" at bounding box center [161, 539] width 26 height 7
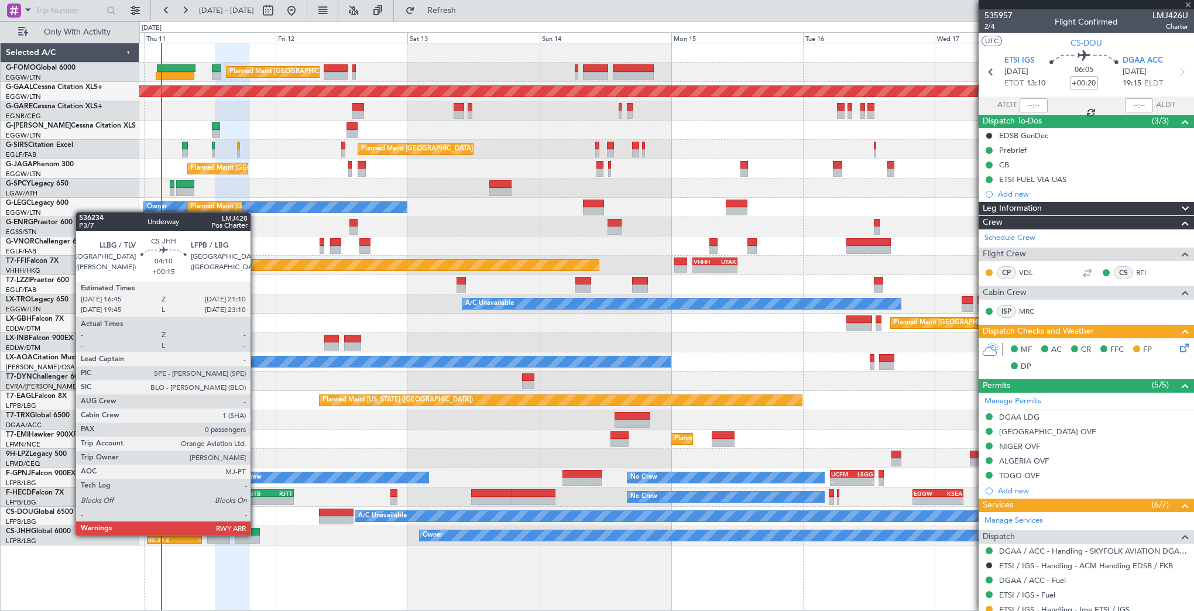
type input "-00:15"
type input "00:49"
type input "6"
